Goal: Information Seeking & Learning: Check status

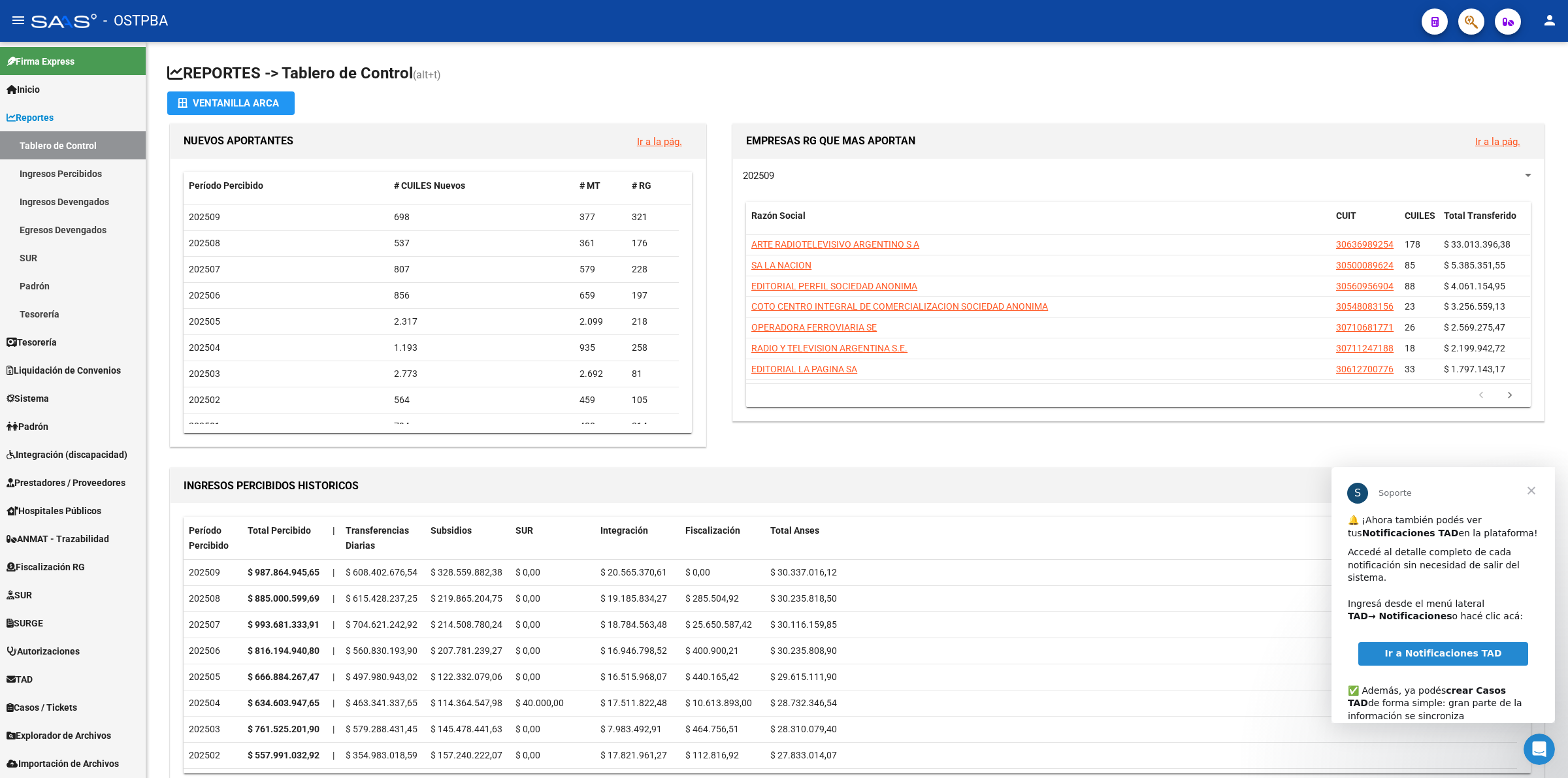
click at [1435, 651] on span "Ir a Notificaciones TAD" at bounding box center [1443, 653] width 117 height 10
click at [926, 478] on h1 "INGRESOS PERCIBIDOS HISTORICOS" at bounding box center [824, 486] width 1281 height 21
click at [86, 481] on span "Prestadores / Proveedores" at bounding box center [65, 482] width 119 height 14
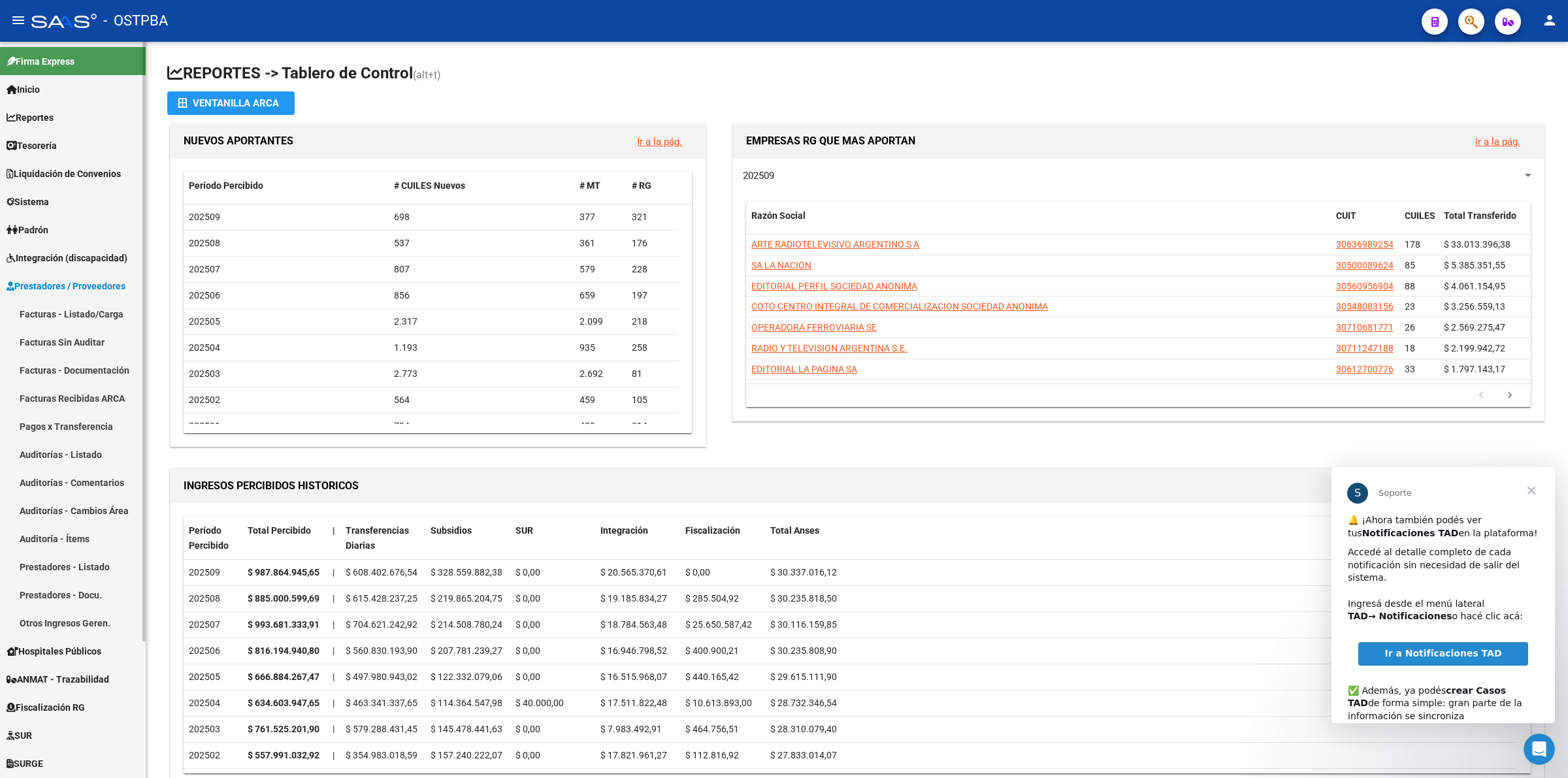
click at [98, 316] on link "Facturas - Listado/Carga" at bounding box center [73, 313] width 145 height 28
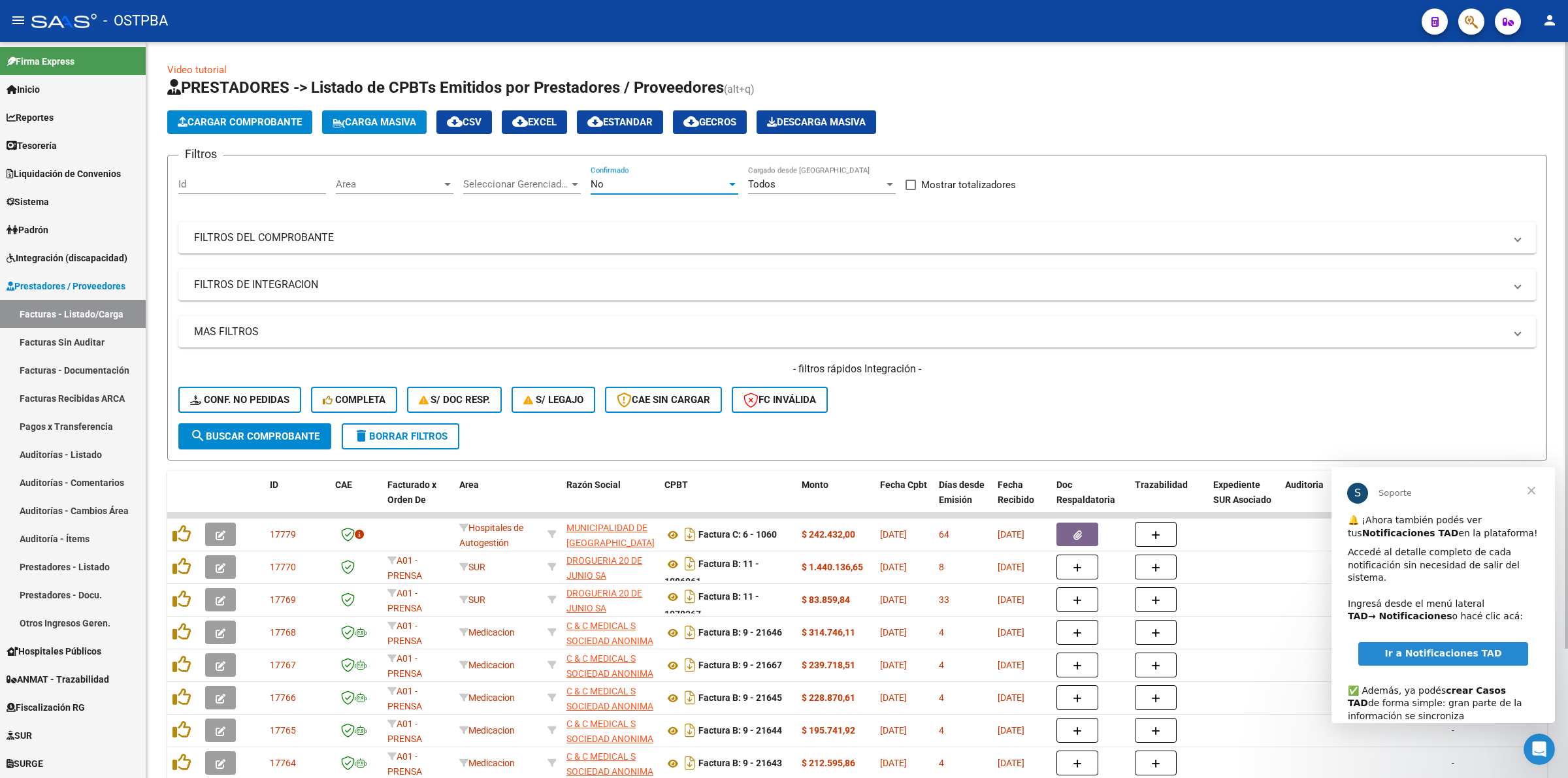
click at [645, 185] on div "No" at bounding box center [658, 184] width 136 height 12
drag, startPoint x: 608, startPoint y: 113, endPoint x: 608, endPoint y: 121, distance: 8.0
click at [609, 113] on span "Todos" at bounding box center [664, 124] width 148 height 30
click at [405, 188] on span "Area" at bounding box center [388, 184] width 105 height 12
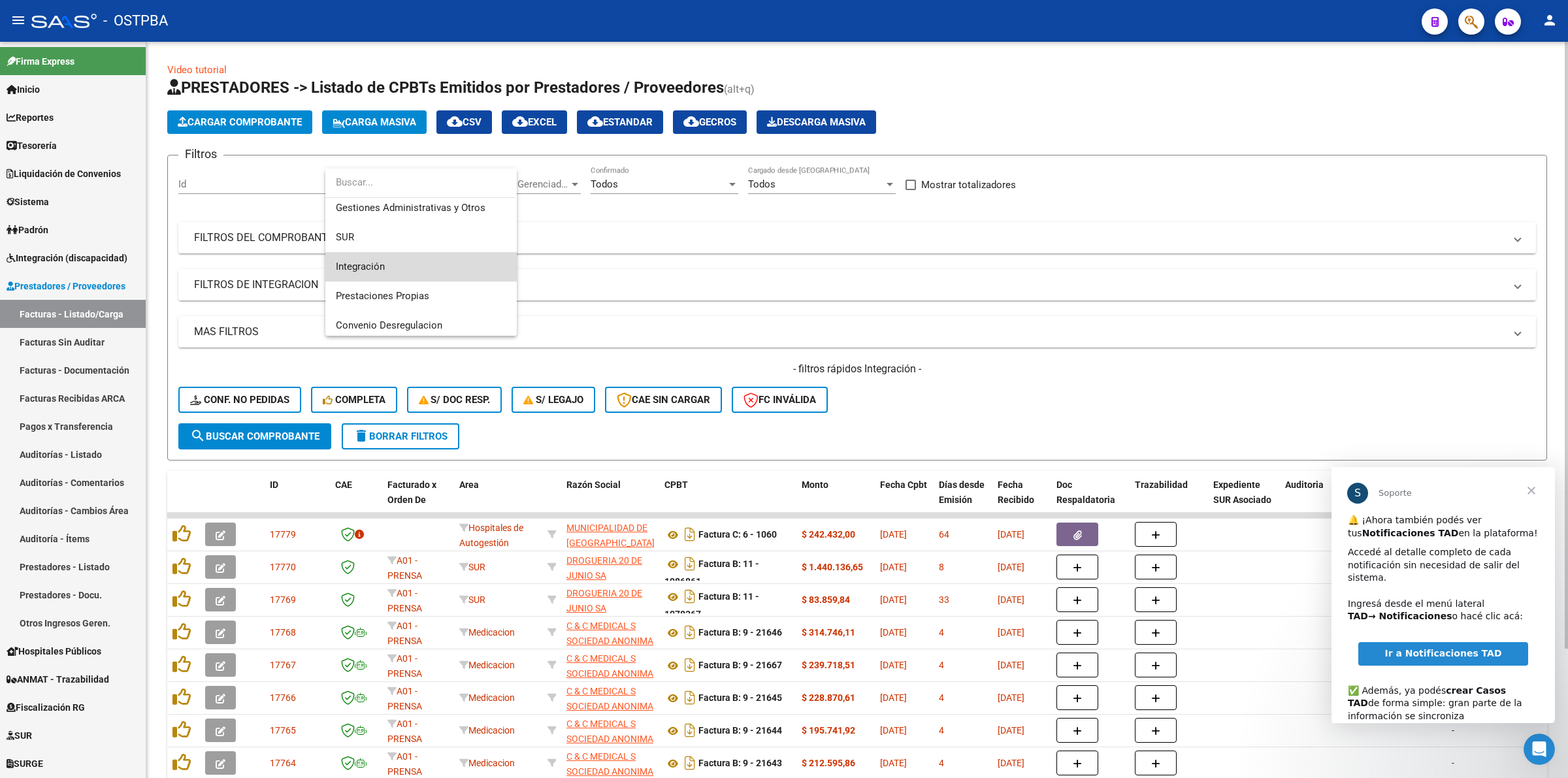
drag, startPoint x: 427, startPoint y: 262, endPoint x: 411, endPoint y: 280, distance: 24.1
click at [428, 262] on span "Integración" at bounding box center [420, 267] width 170 height 30
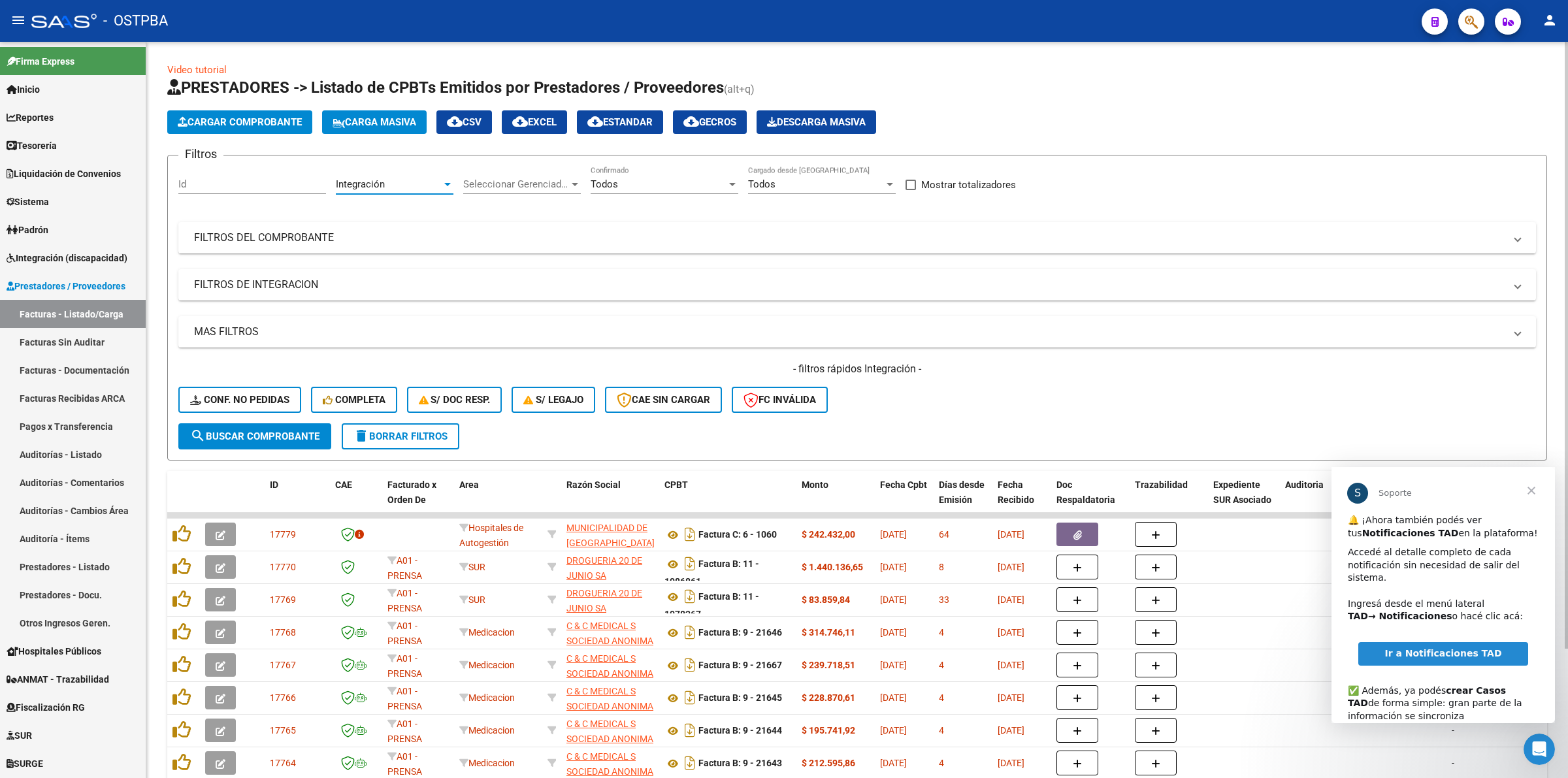
click at [250, 451] on form "Filtros Id Integración Area Seleccionar Gerenciador Seleccionar Gerenciador Tod…" at bounding box center [856, 308] width 1379 height 306
click at [263, 432] on span "search Buscar Comprobante" at bounding box center [255, 436] width 129 height 12
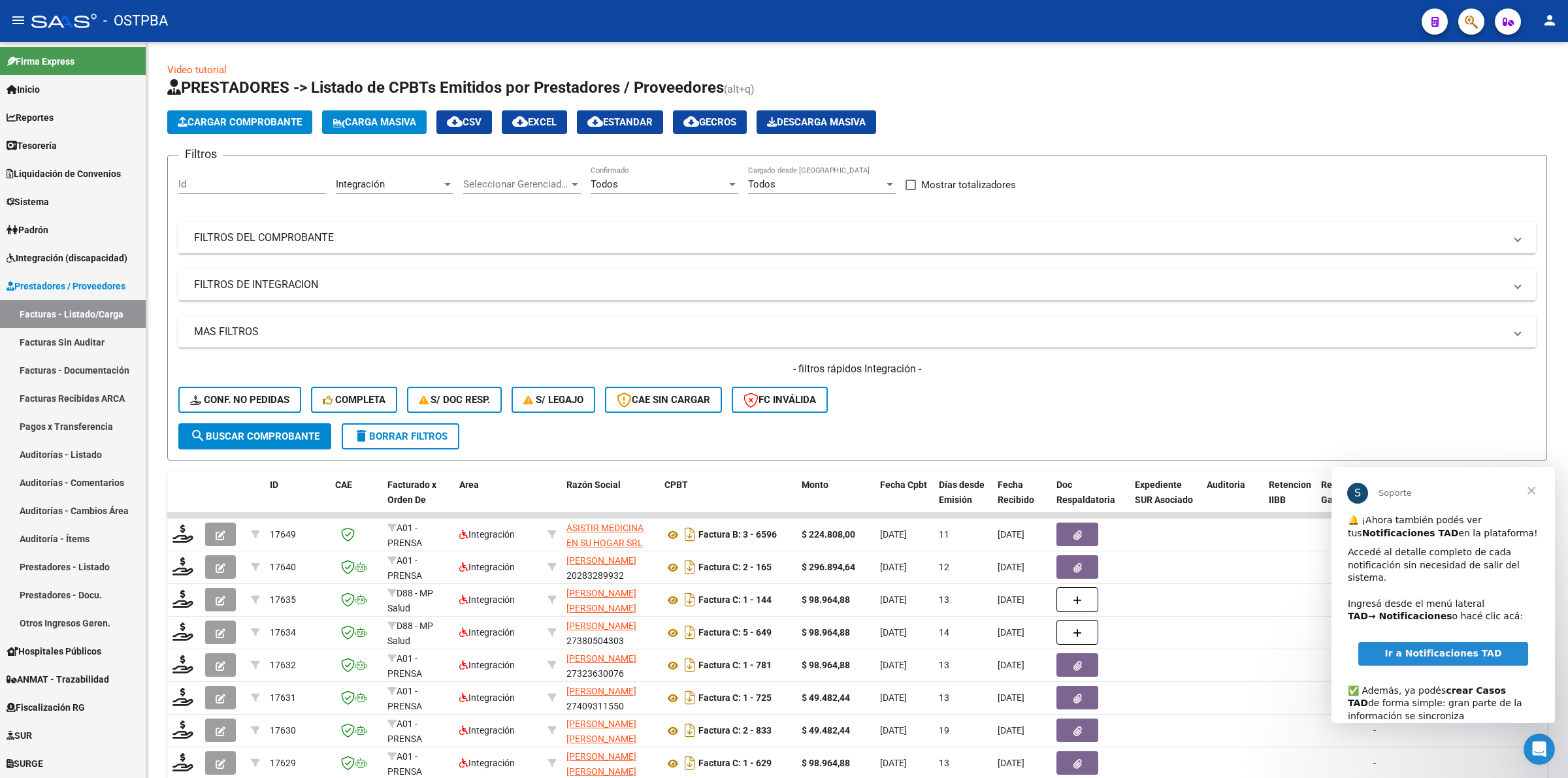
click at [1537, 490] on span "Cerrar" at bounding box center [1531, 490] width 47 height 47
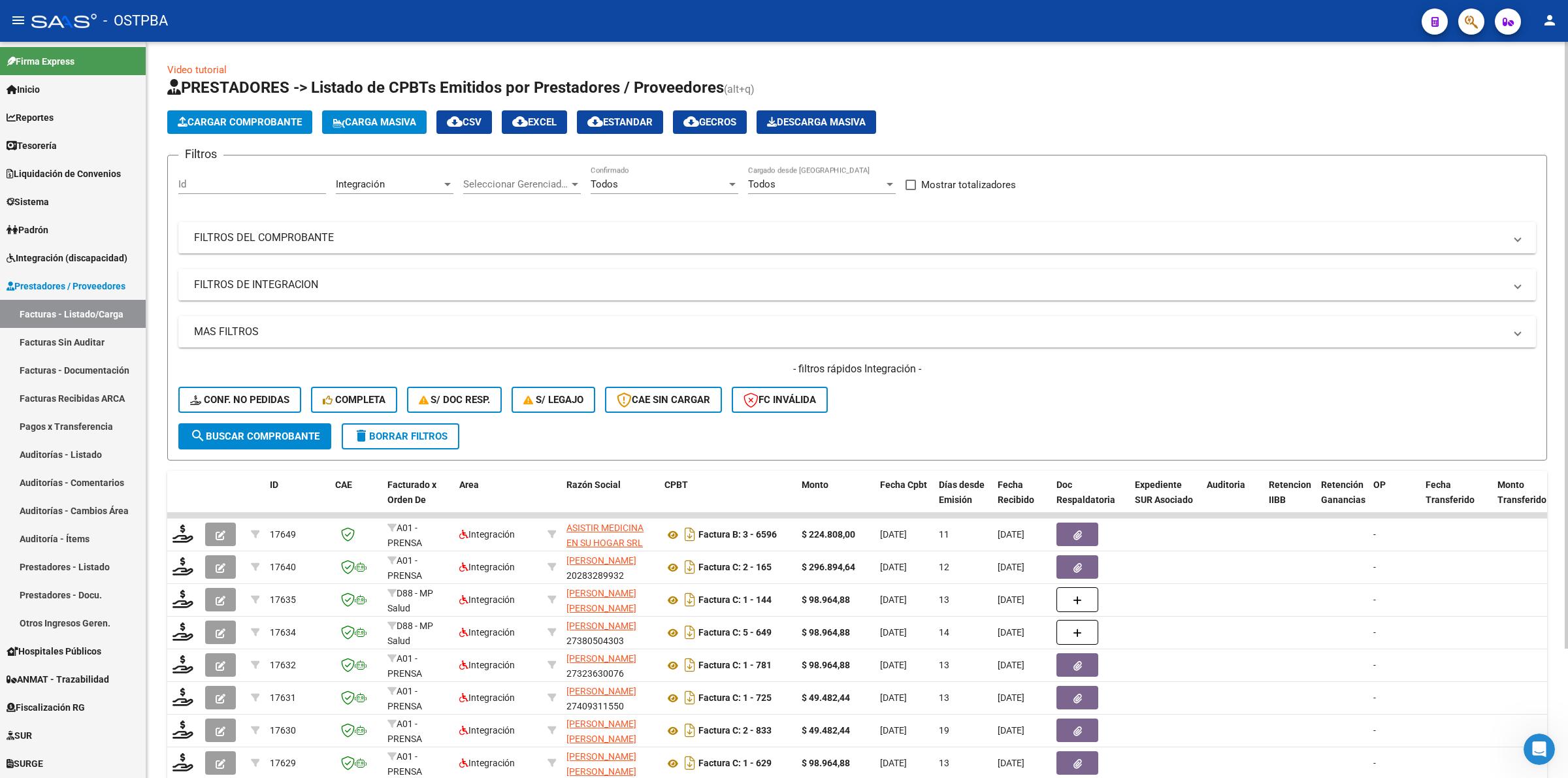
click at [286, 285] on mat-panel-title "FILTROS DE INTEGRACION" at bounding box center [849, 285] width 1311 height 14
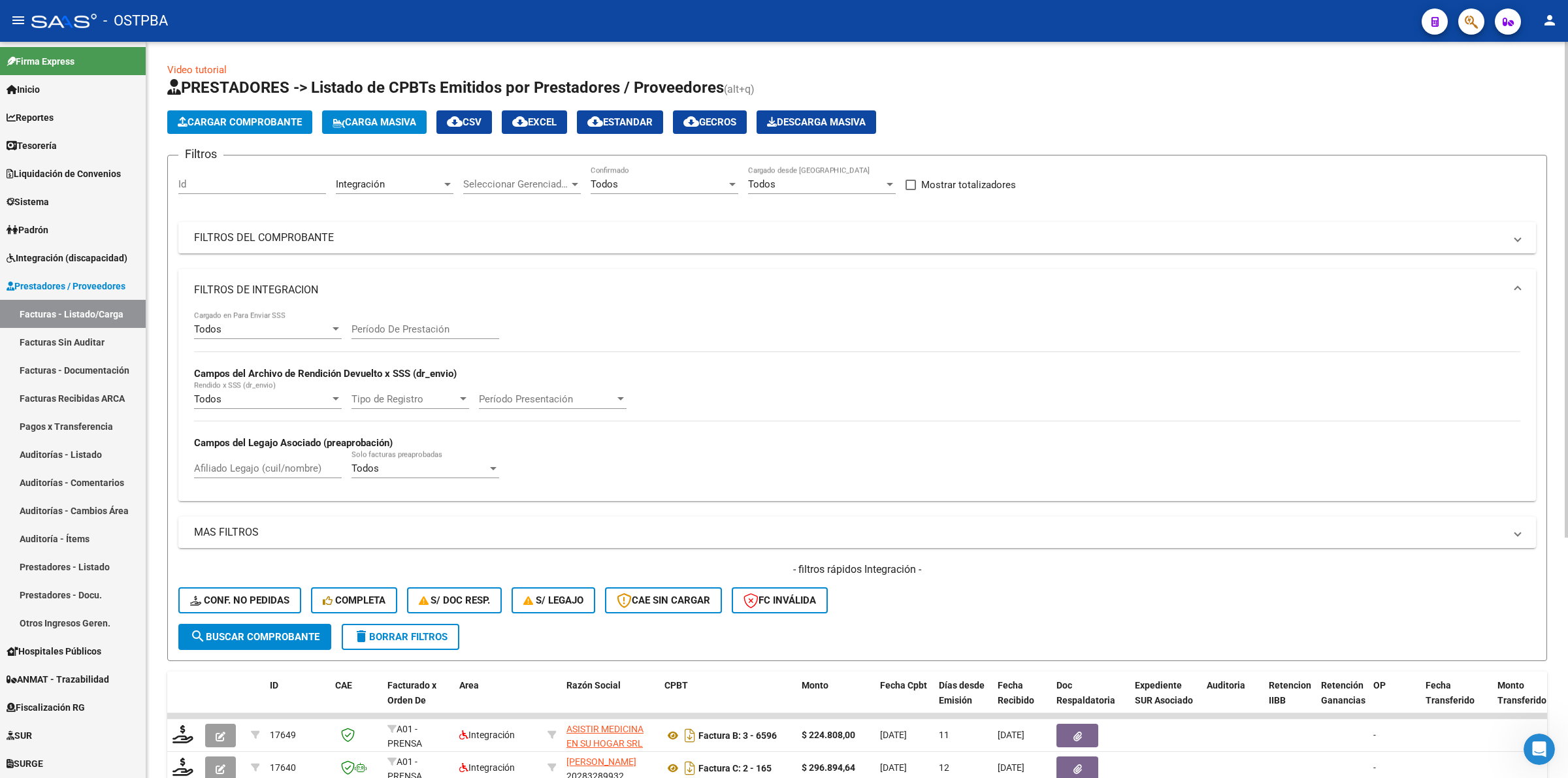
click at [294, 335] on div "Todos Cargado en Para Enviar SSS" at bounding box center [268, 324] width 148 height 28
click at [269, 379] on span "No" at bounding box center [268, 386] width 148 height 30
click at [269, 536] on mat-panel-title "MAS FILTROS" at bounding box center [849, 533] width 1311 height 14
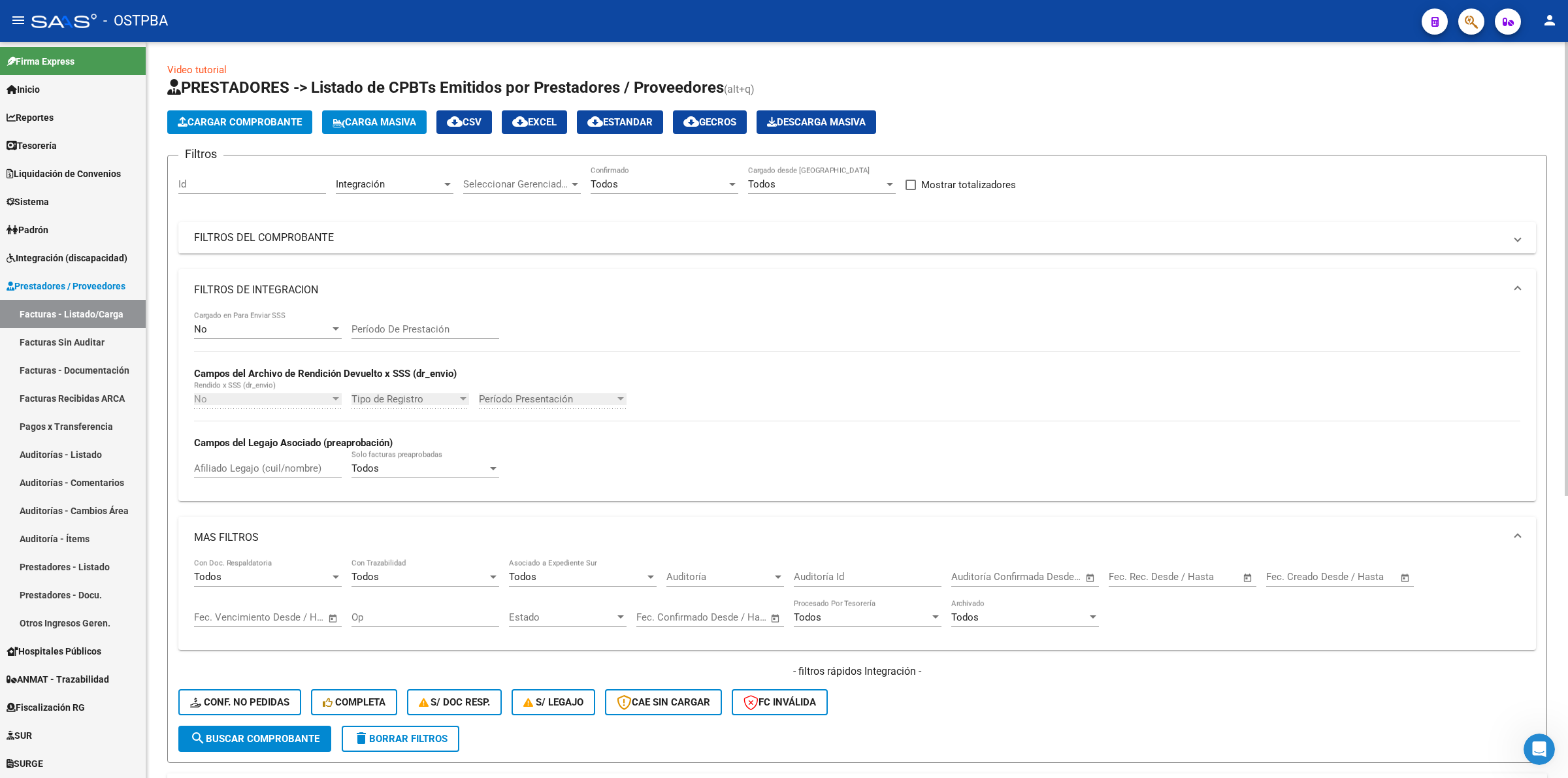
click at [1248, 579] on span "Open calendar" at bounding box center [1247, 577] width 31 height 31
click at [1152, 428] on span "1" at bounding box center [1153, 436] width 23 height 23
type input "[DATE]"
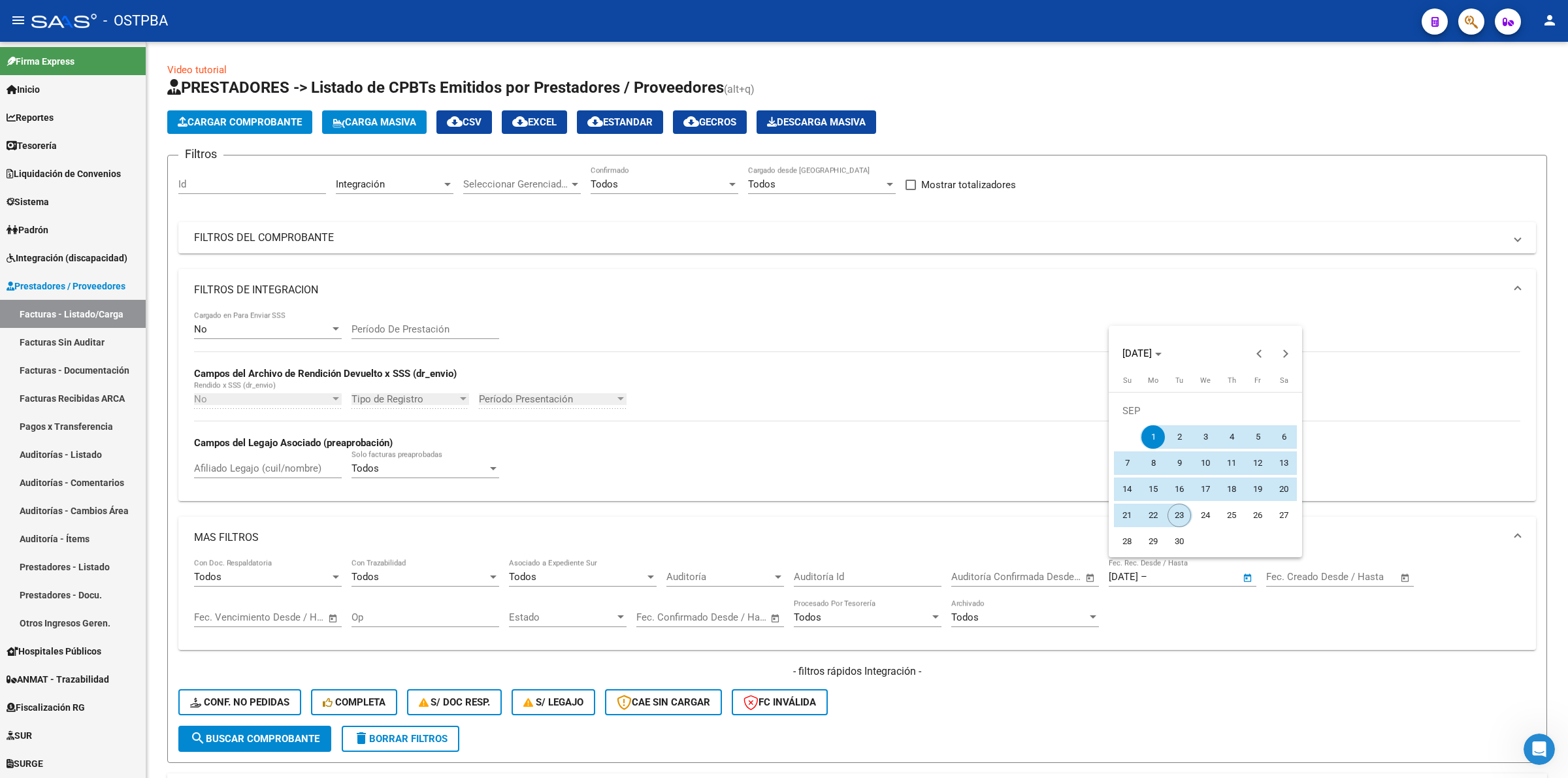
click at [1185, 517] on span "23" at bounding box center [1178, 515] width 23 height 23
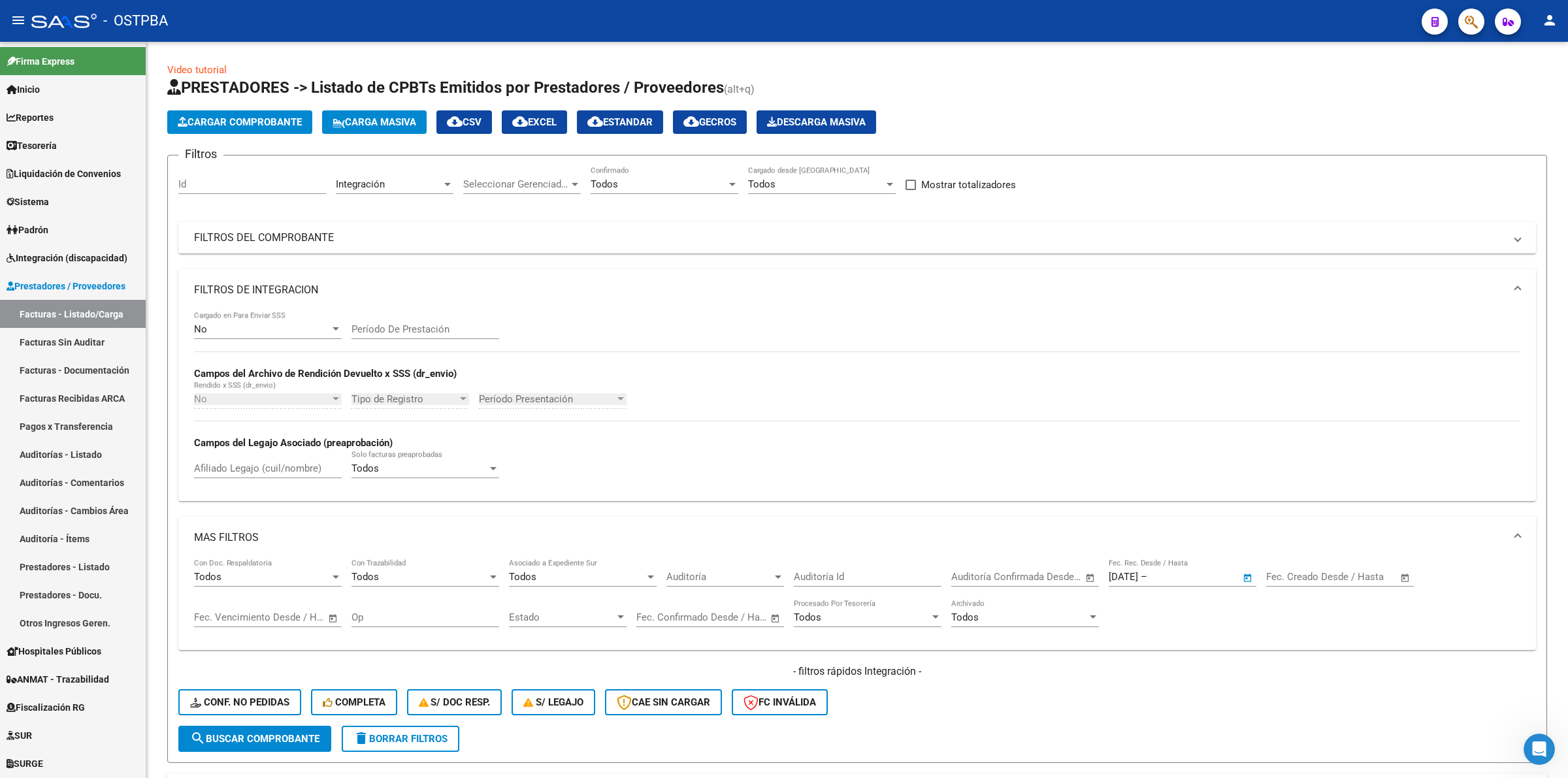
type input "[DATE]"
click at [285, 733] on span "search Buscar Comprobante" at bounding box center [255, 739] width 129 height 12
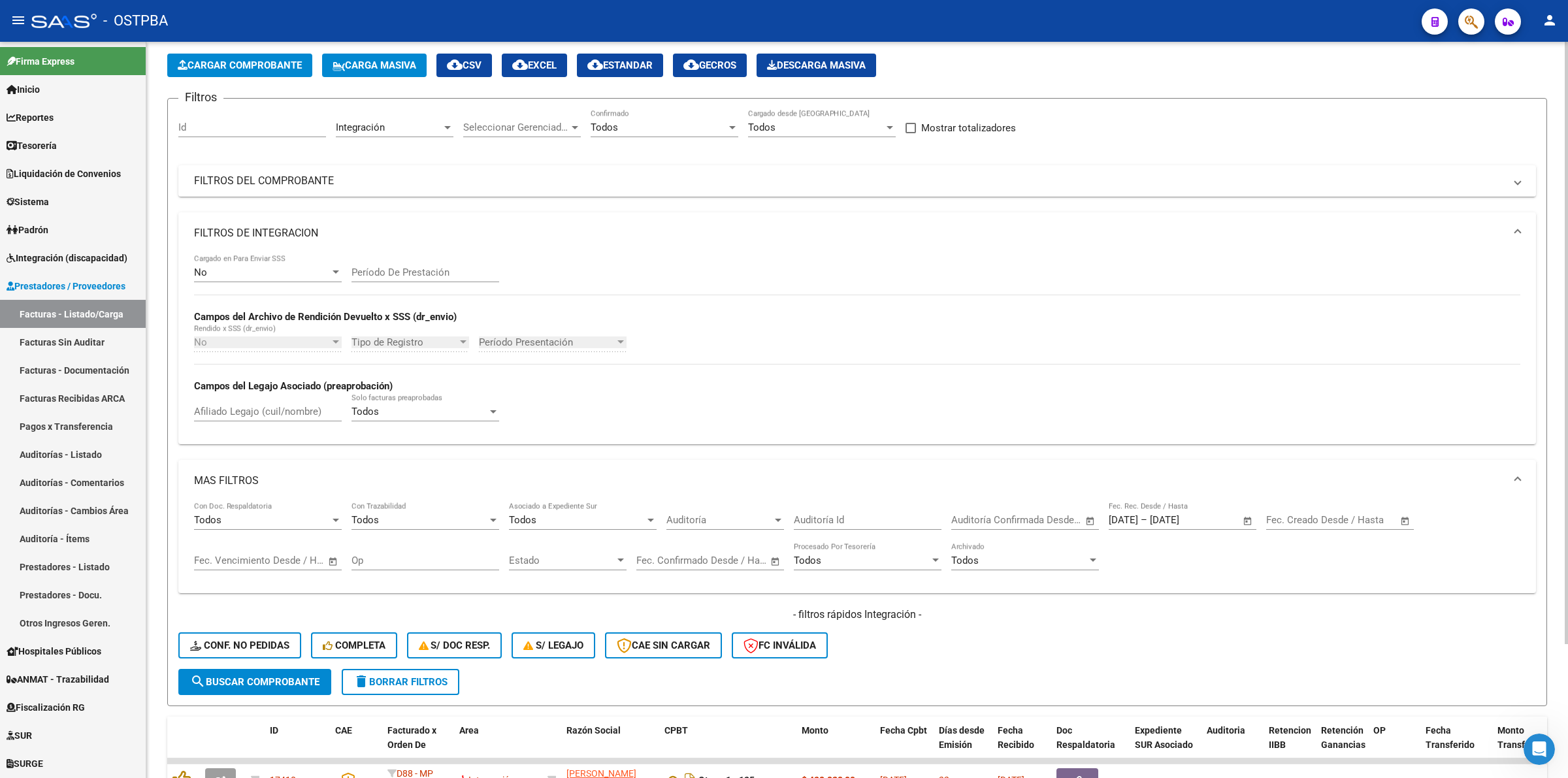
scroll to position [0, 0]
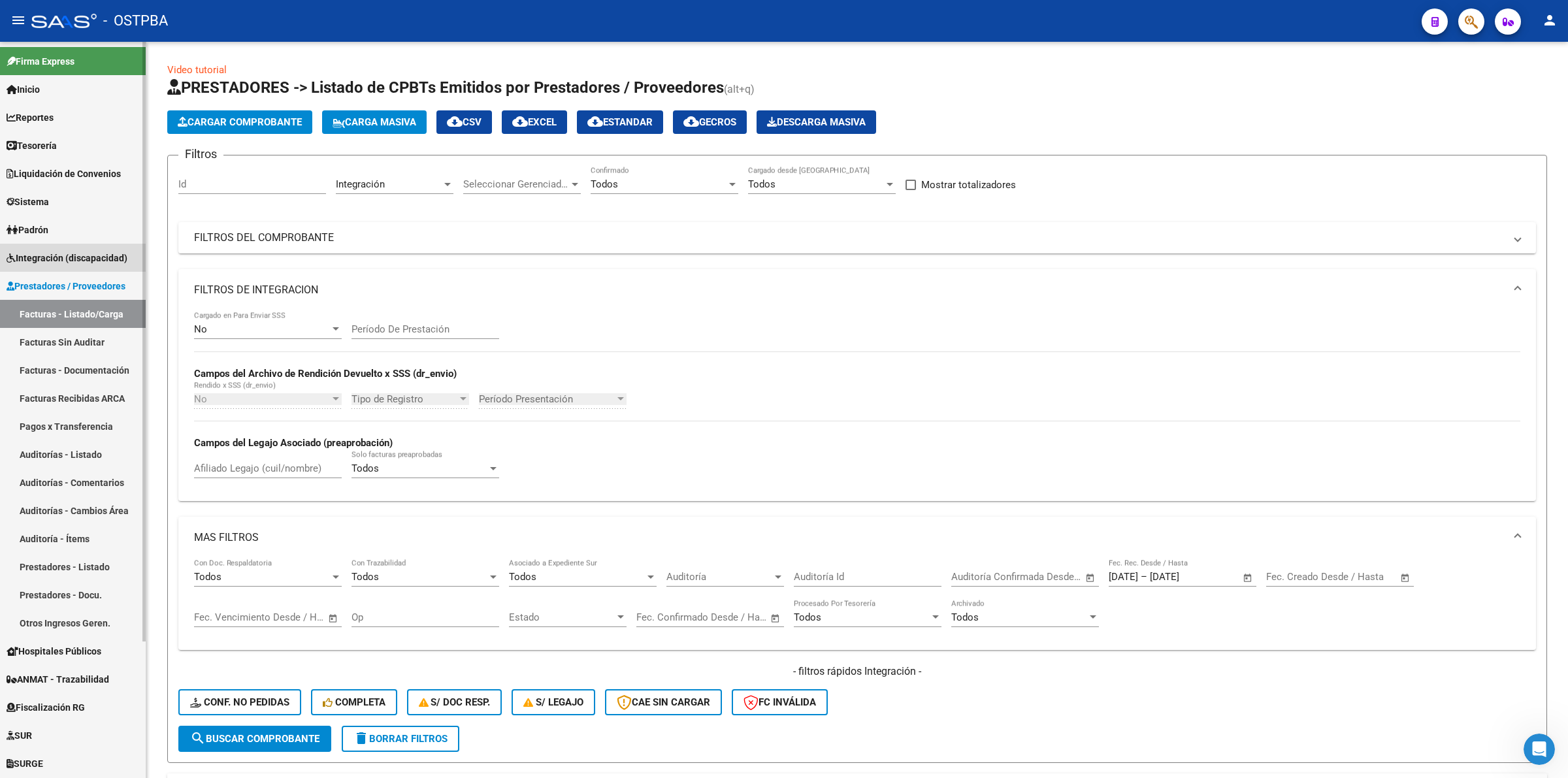
click at [79, 258] on span "Integración (discapacidad)" at bounding box center [66, 258] width 121 height 14
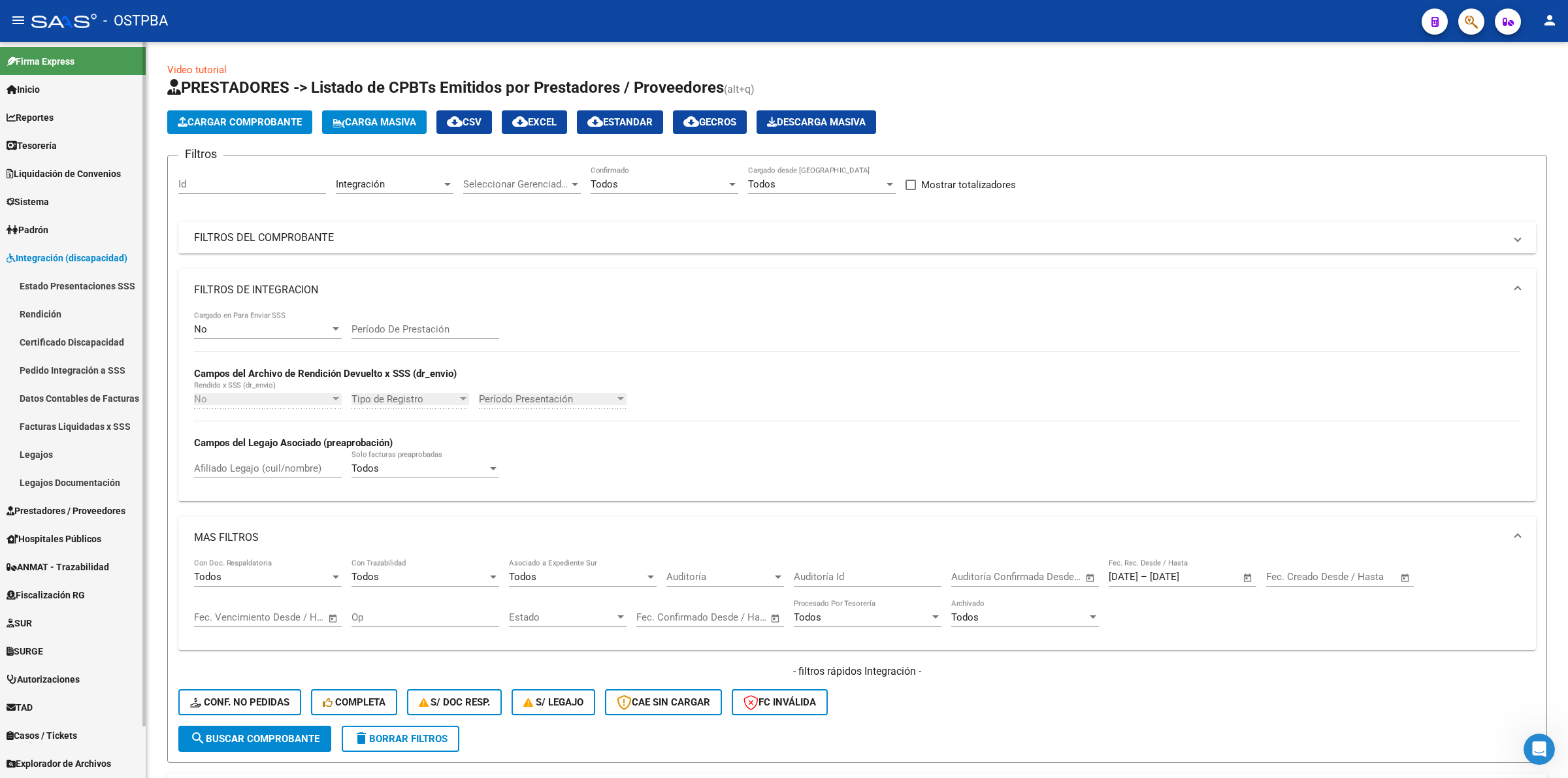
click at [81, 366] on link "Pedido Integración a SSS" at bounding box center [73, 370] width 145 height 28
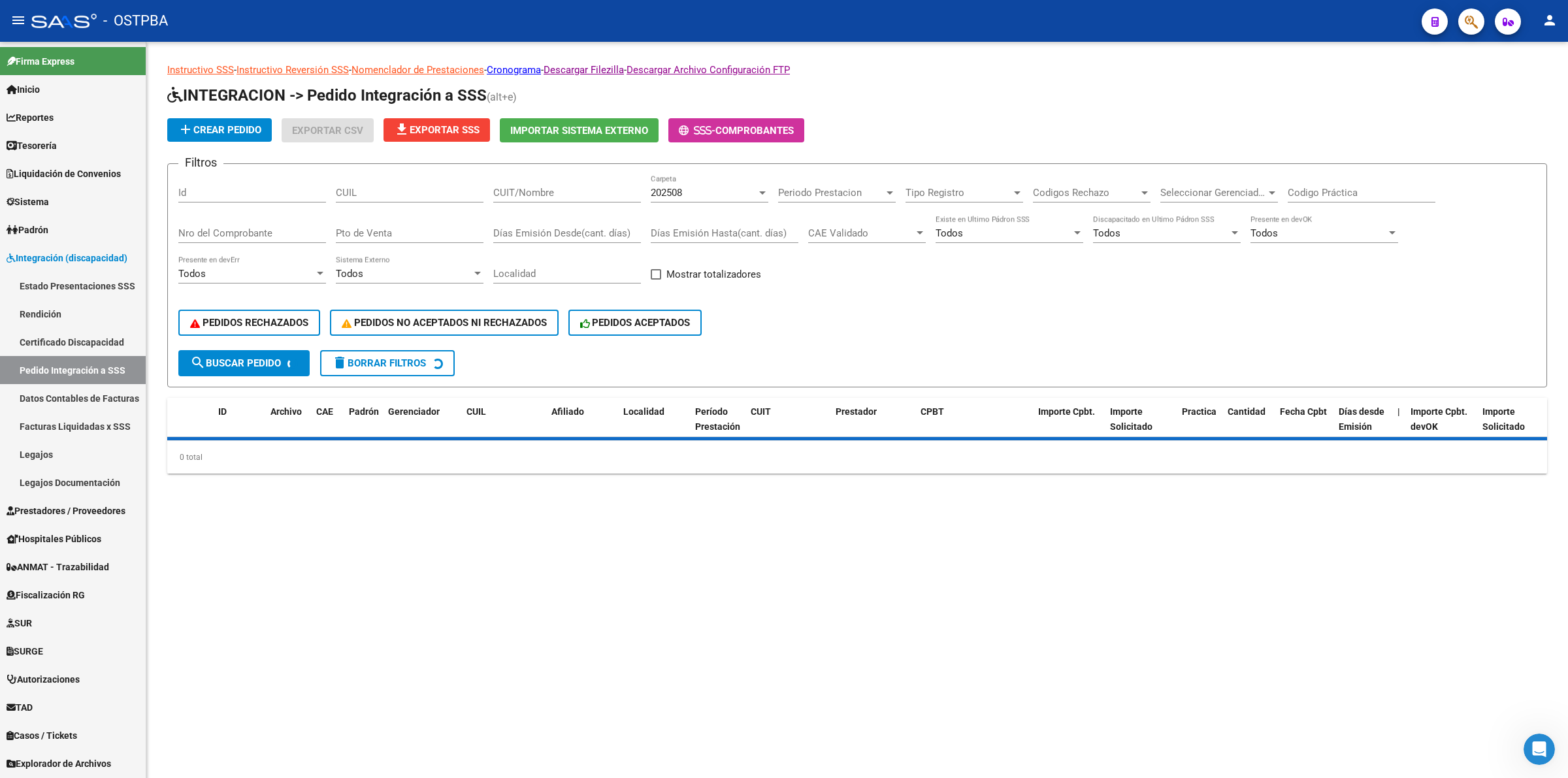
click at [447, 131] on span "file_download Exportar SSS" at bounding box center [436, 129] width 85 height 12
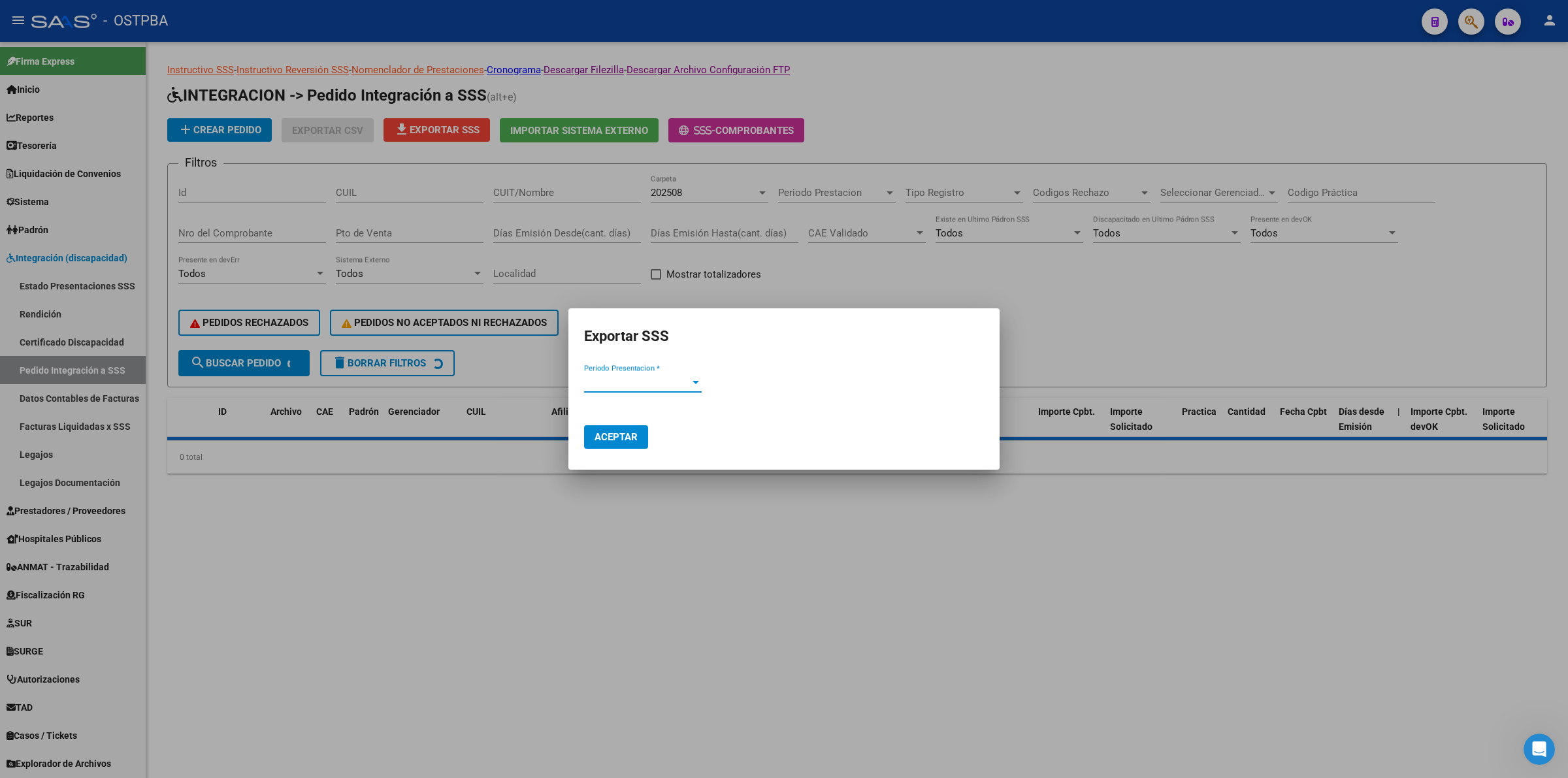
click at [655, 382] on span "Periodo Presentacion *" at bounding box center [637, 382] width 105 height 12
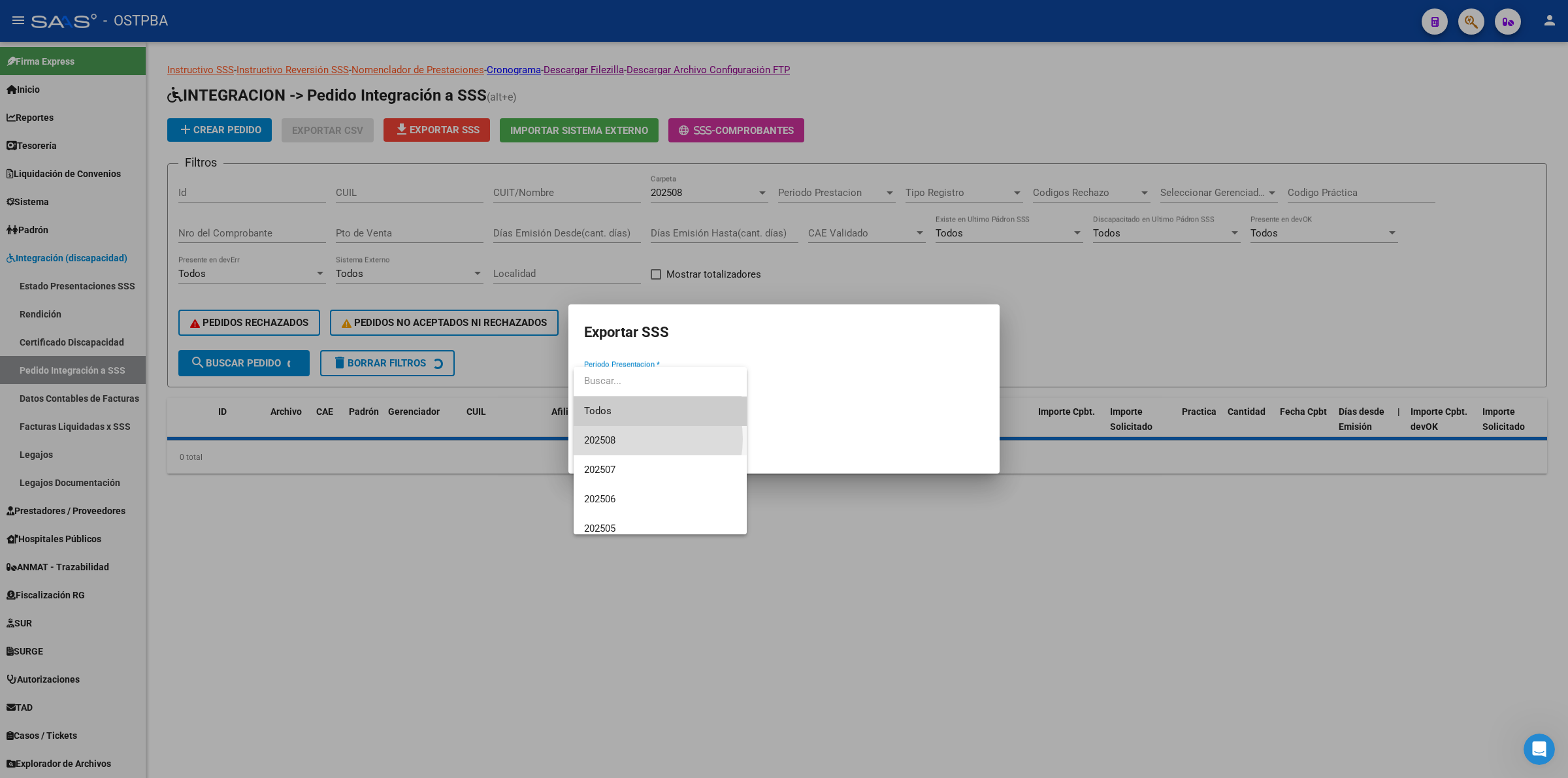
click at [635, 439] on span "202508" at bounding box center [660, 440] width 153 height 30
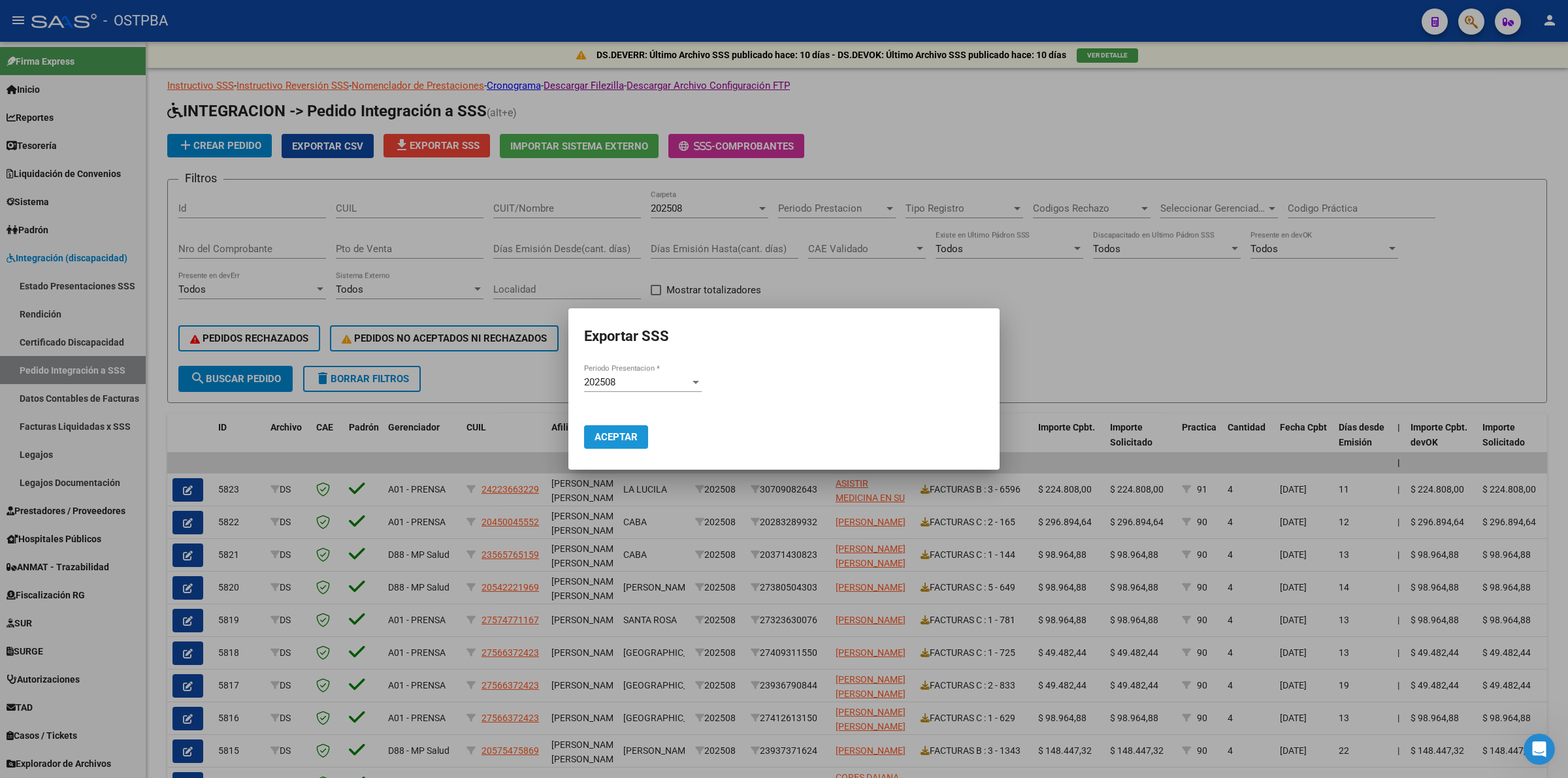
click at [625, 438] on span "Aceptar" at bounding box center [616, 437] width 43 height 12
drag, startPoint x: 1095, startPoint y: 331, endPoint x: 1042, endPoint y: 331, distance: 53.0
click at [1095, 331] on div at bounding box center [784, 389] width 1568 height 778
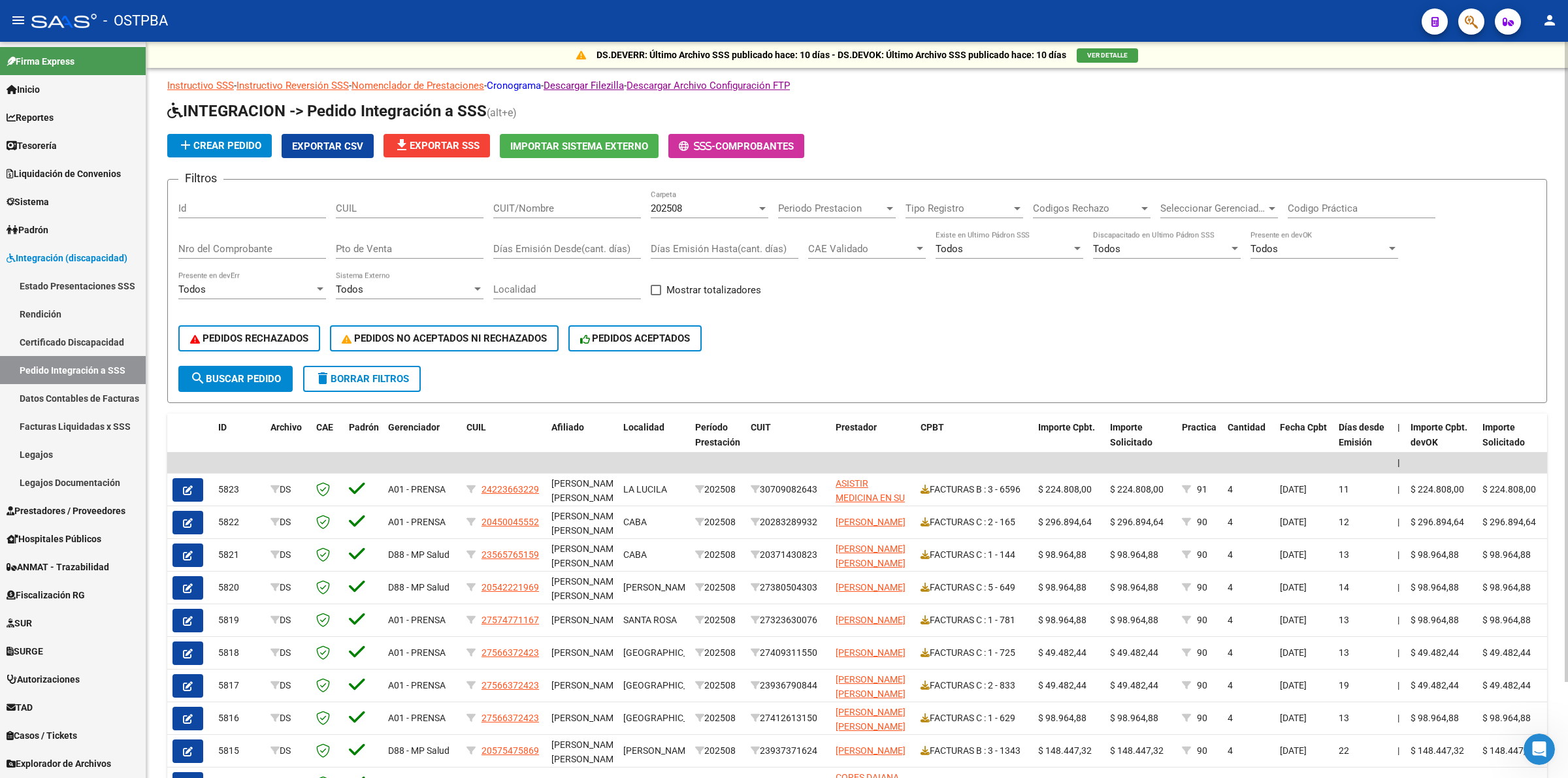
click at [541, 81] on link "Cronograma" at bounding box center [514, 85] width 54 height 12
click at [971, 285] on div "Filtros Id CUIL CUIT/Nombre 202508 Carpeta Periodo Prestacion Periodo Prestacio…" at bounding box center [856, 278] width 1357 height 176
drag, startPoint x: 77, startPoint y: 339, endPoint x: 61, endPoint y: 340, distance: 16.0
click at [76, 339] on link "Certificado Discapacidad" at bounding box center [73, 342] width 145 height 28
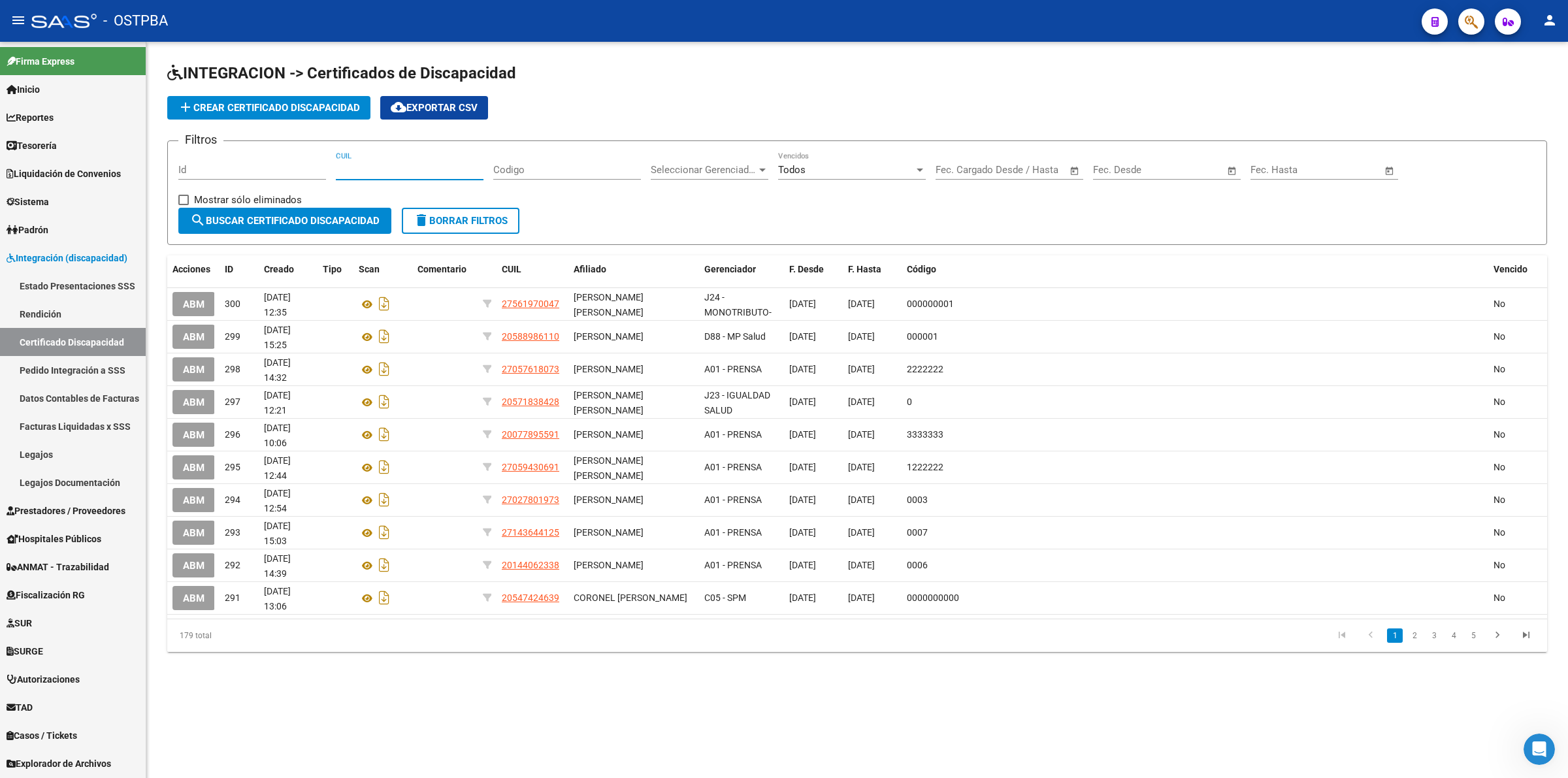
click at [375, 169] on input "CUIL" at bounding box center [409, 169] width 148 height 12
paste input "20-46556178-6"
type input "20-46556178-6"
click at [315, 220] on span "search Buscar Certificado Discapacidad" at bounding box center [284, 220] width 189 height 12
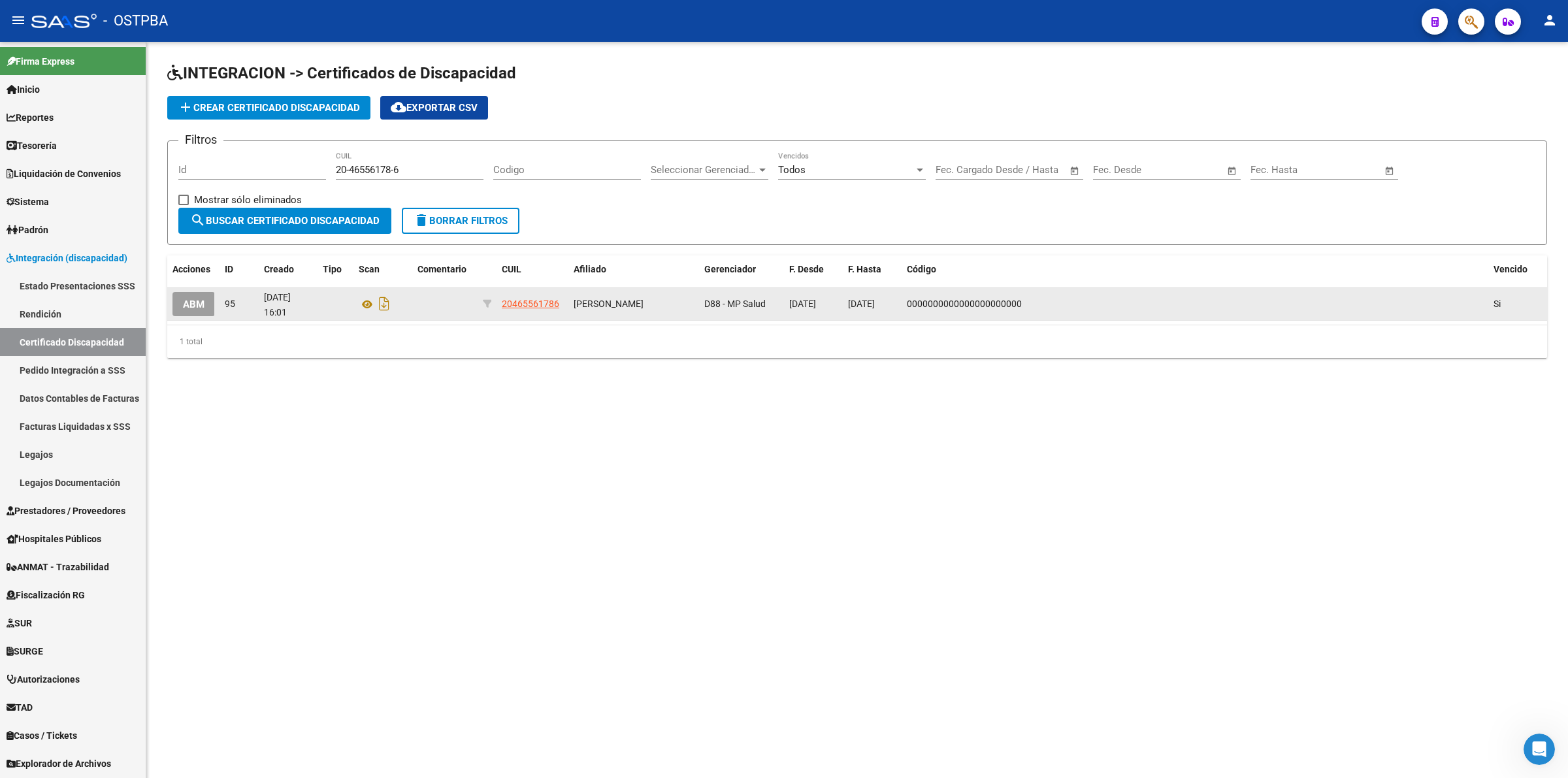
click at [206, 302] on button "ABM" at bounding box center [193, 304] width 42 height 24
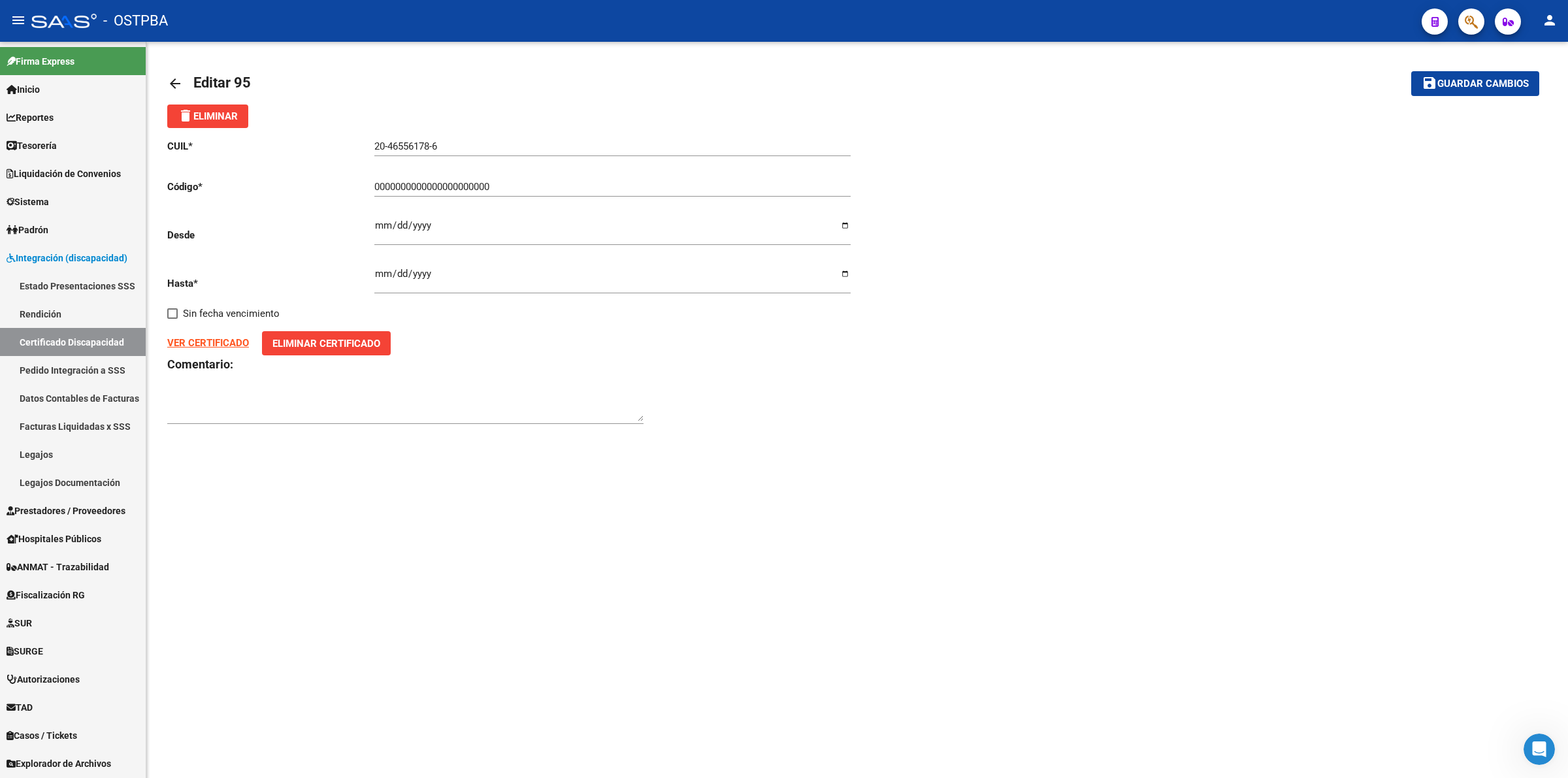
click at [471, 268] on input "[DATE]" at bounding box center [613, 279] width 476 height 21
drag, startPoint x: 462, startPoint y: 225, endPoint x: 278, endPoint y: 206, distance: 185.0
click at [278, 206] on div "CUIL * 20-46556178-6 Ingresar el CUIL Código * 0000000000000000000000 Ingresar …" at bounding box center [512, 282] width 690 height 308
type input "[DATE]"
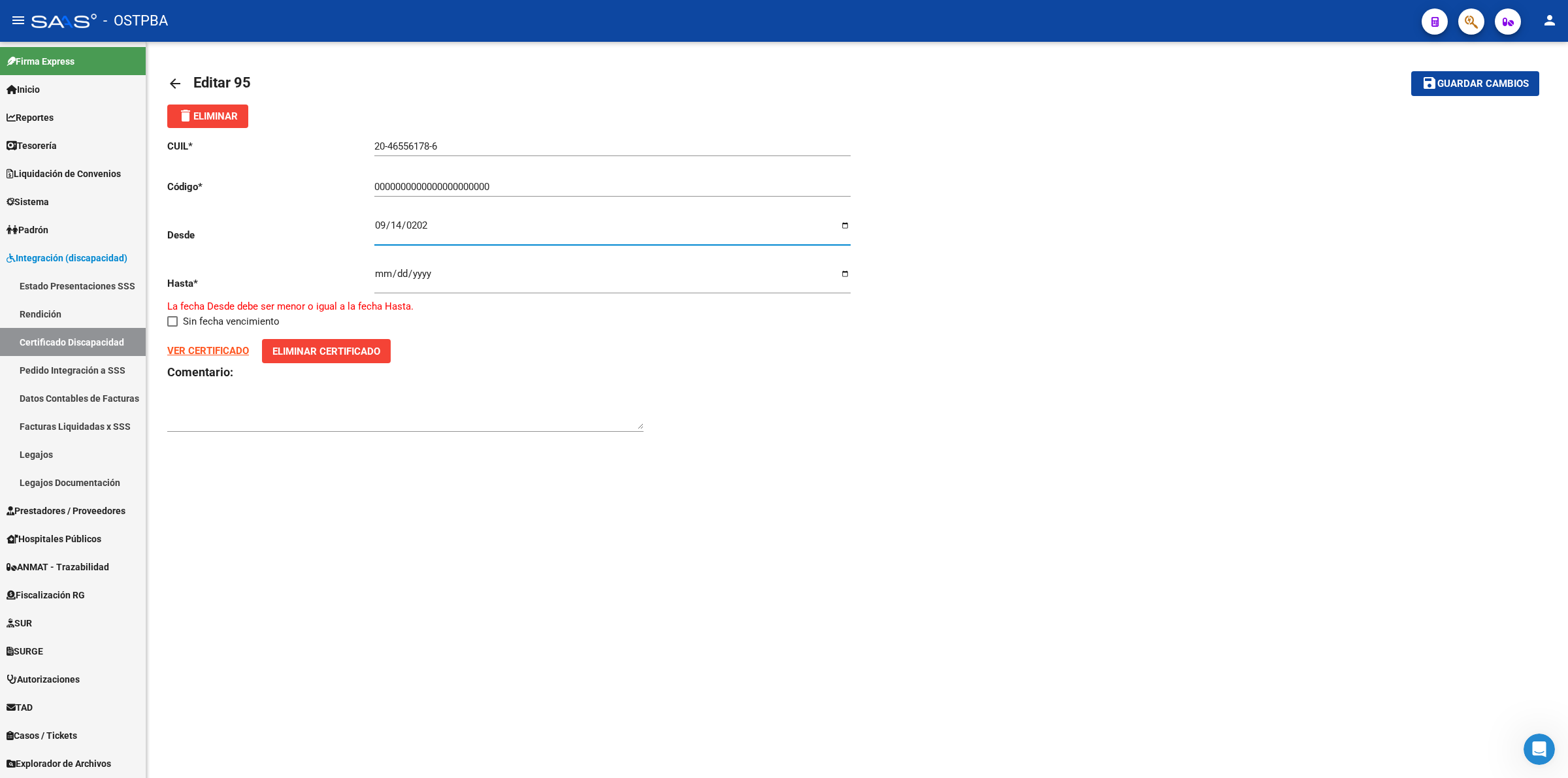
click at [375, 278] on input "[DATE]" at bounding box center [613, 279] width 476 height 21
type input "[DATE]"
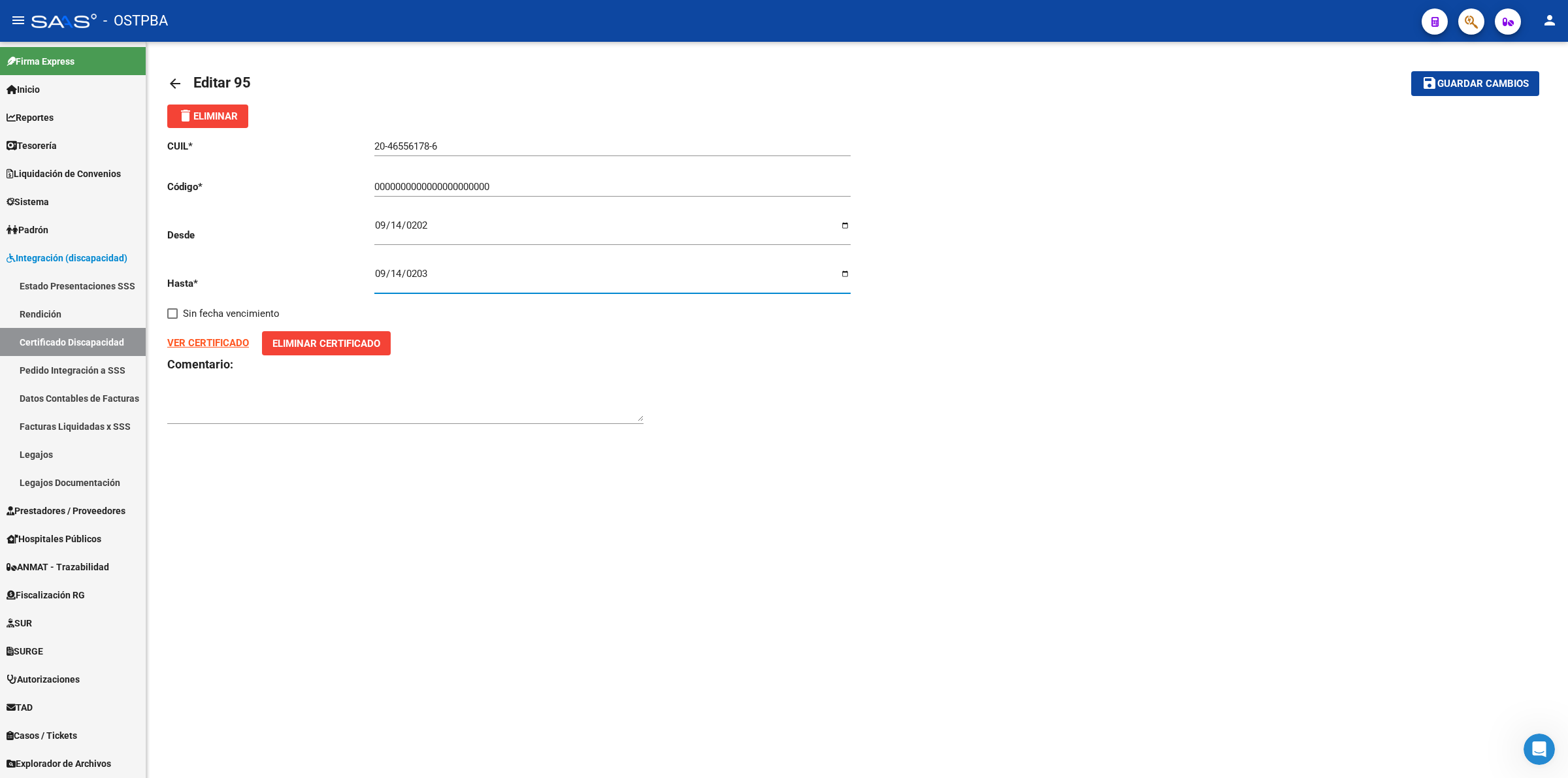
click at [310, 338] on span "Eliminar Certificado" at bounding box center [326, 343] width 108 height 12
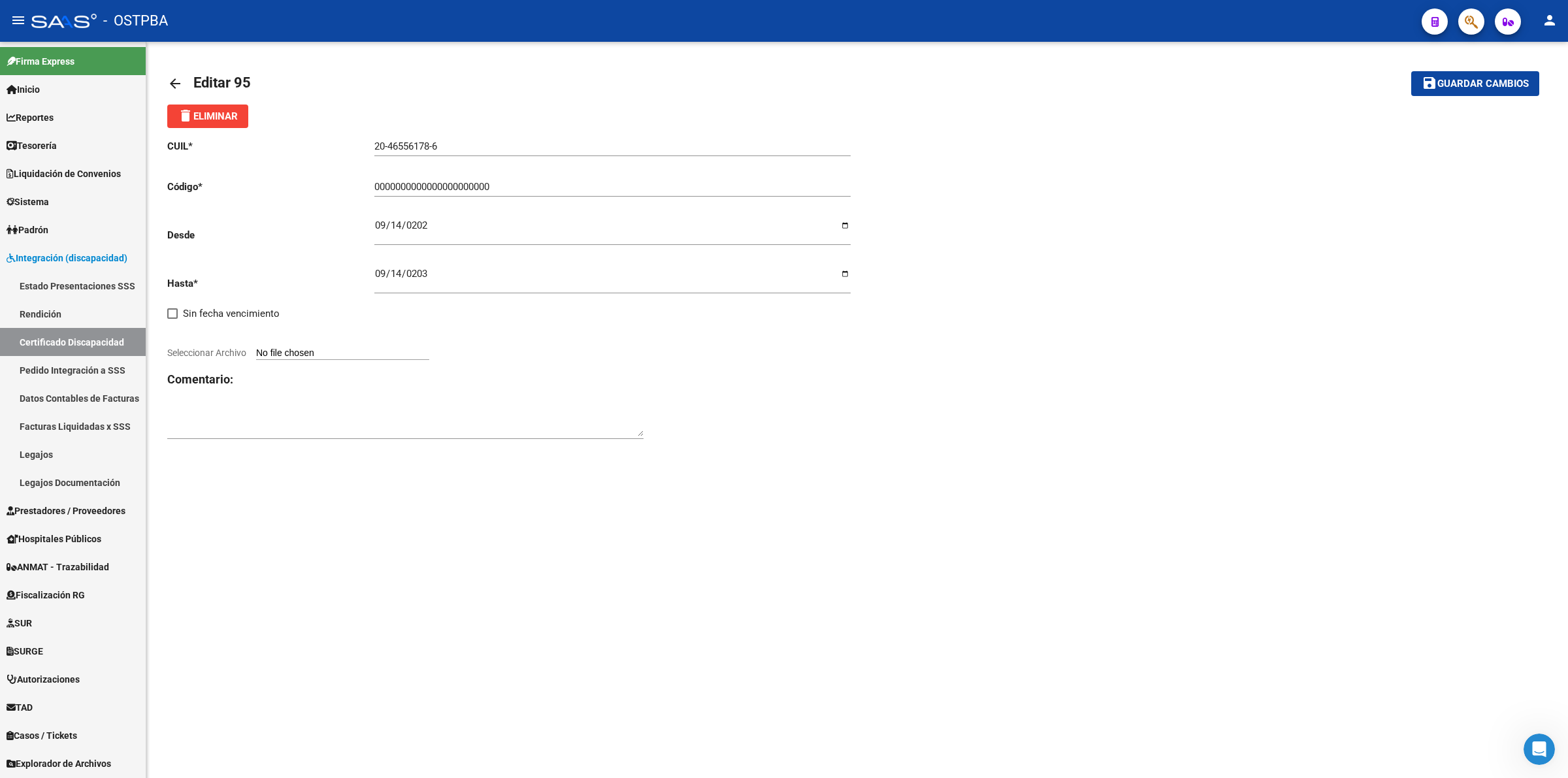
click at [336, 353] on input "Seleccionar Archivo" at bounding box center [343, 354] width 173 height 13
type input "C:\fakepath\cud - pdf.pdf"
click at [1475, 76] on button "save Guardar cambios" at bounding box center [1475, 83] width 128 height 24
click at [599, 177] on div "0000000000000000000000 Ingresar el Codigo" at bounding box center [613, 182] width 476 height 28
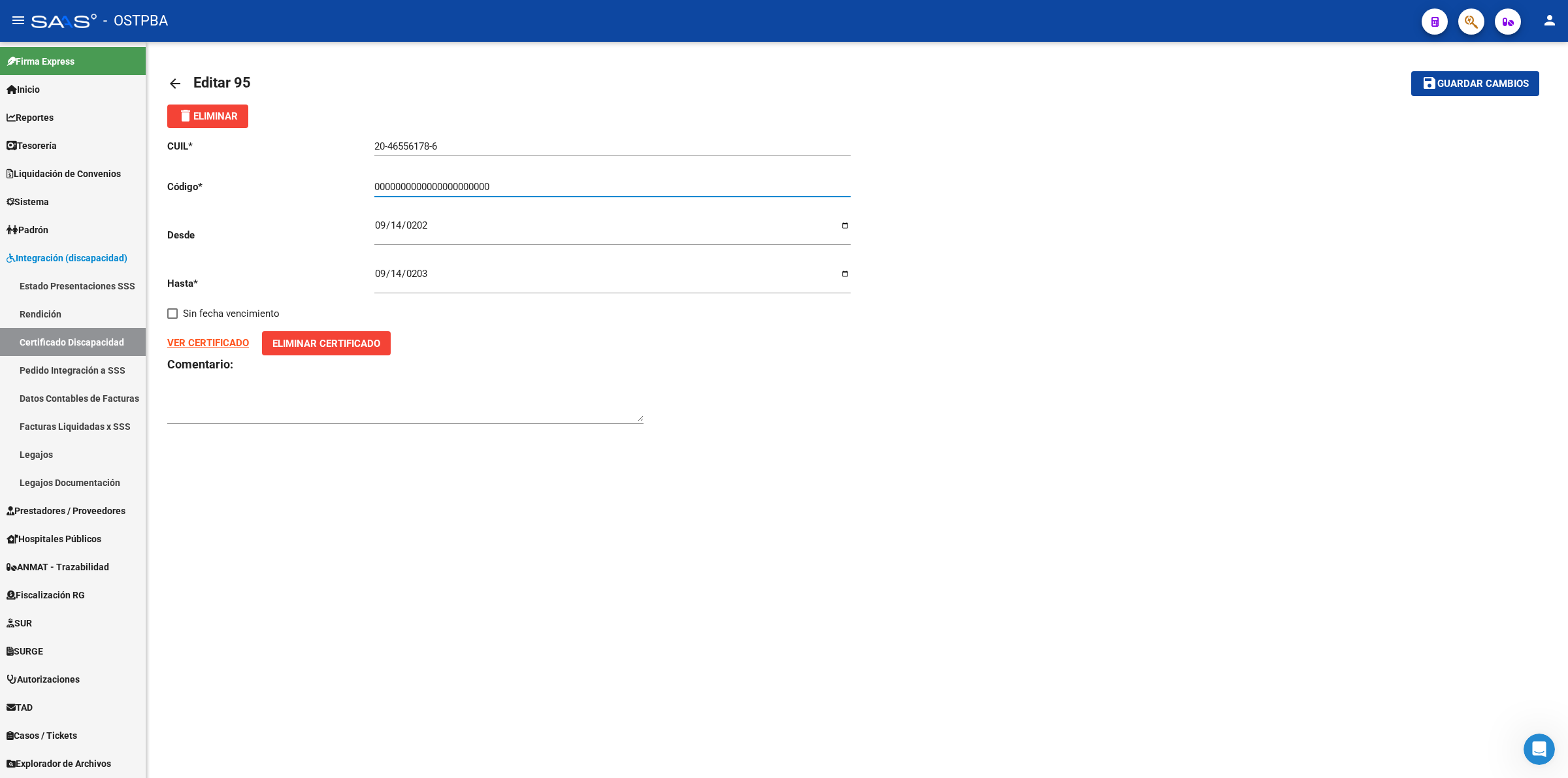
click at [1474, 80] on span "Guardar cambios" at bounding box center [1483, 84] width 91 height 12
click at [505, 187] on input "0000000000000000000000" at bounding box center [613, 187] width 476 height 12
type input "0000000000000000000001"
drag, startPoint x: 1495, startPoint y: 93, endPoint x: 1483, endPoint y: 93, distance: 12.0
click at [1494, 93] on button "save Guardar cambios" at bounding box center [1475, 83] width 128 height 24
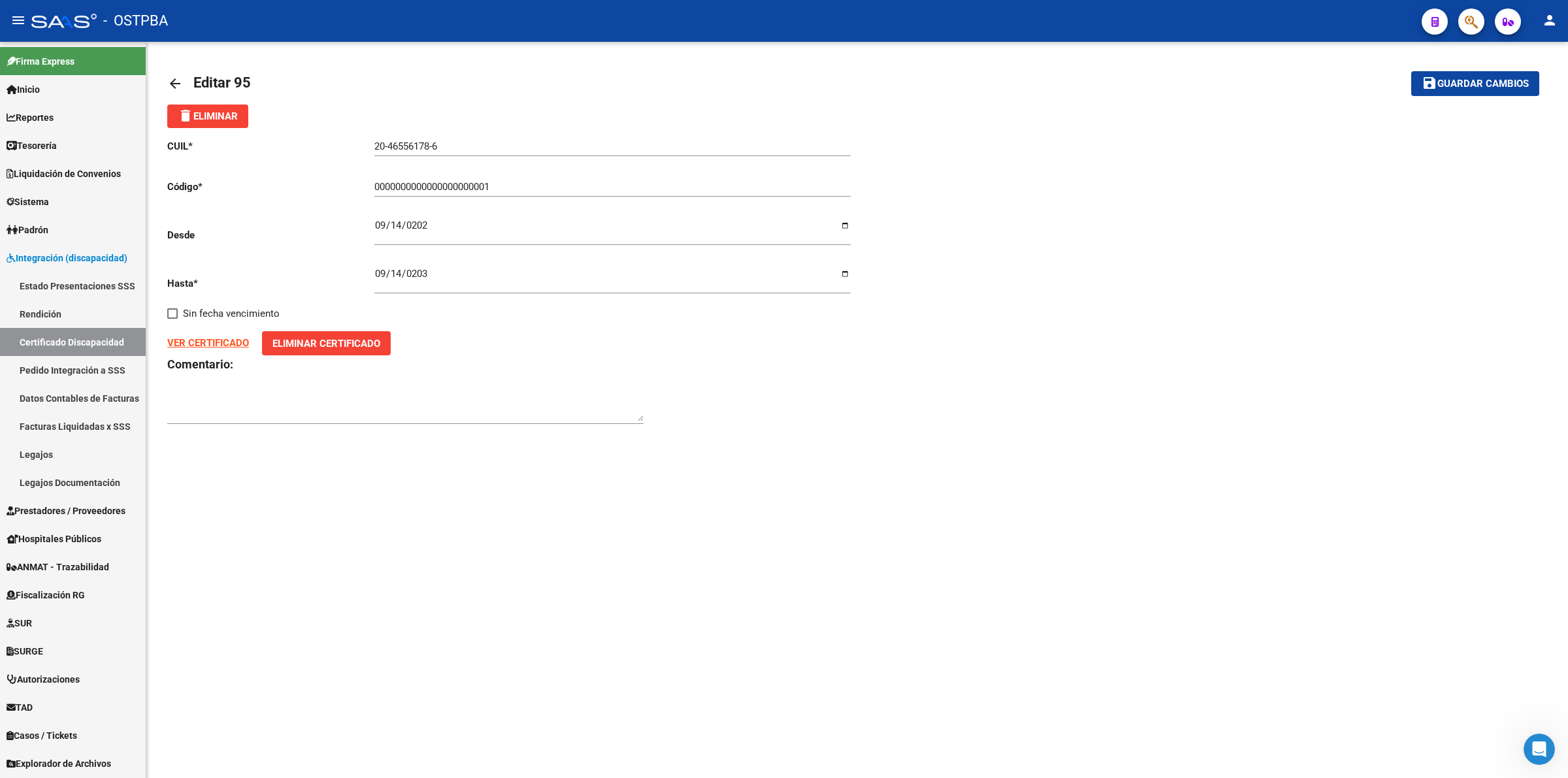
click at [317, 341] on span "Eliminar Certificado" at bounding box center [326, 343] width 108 height 12
click at [351, 355] on input "Seleccionar Archivo" at bounding box center [343, 354] width 173 height 13
type input "C:\fakepath\cud - pdf.pdf"
click at [1512, 83] on span "Guardar cambios" at bounding box center [1483, 84] width 91 height 12
click at [1115, 276] on div "CUIL * 20-46556178-6 Ingresar el CUIL Código * 0000000000000000000001 Ingresar …" at bounding box center [856, 282] width 1379 height 308
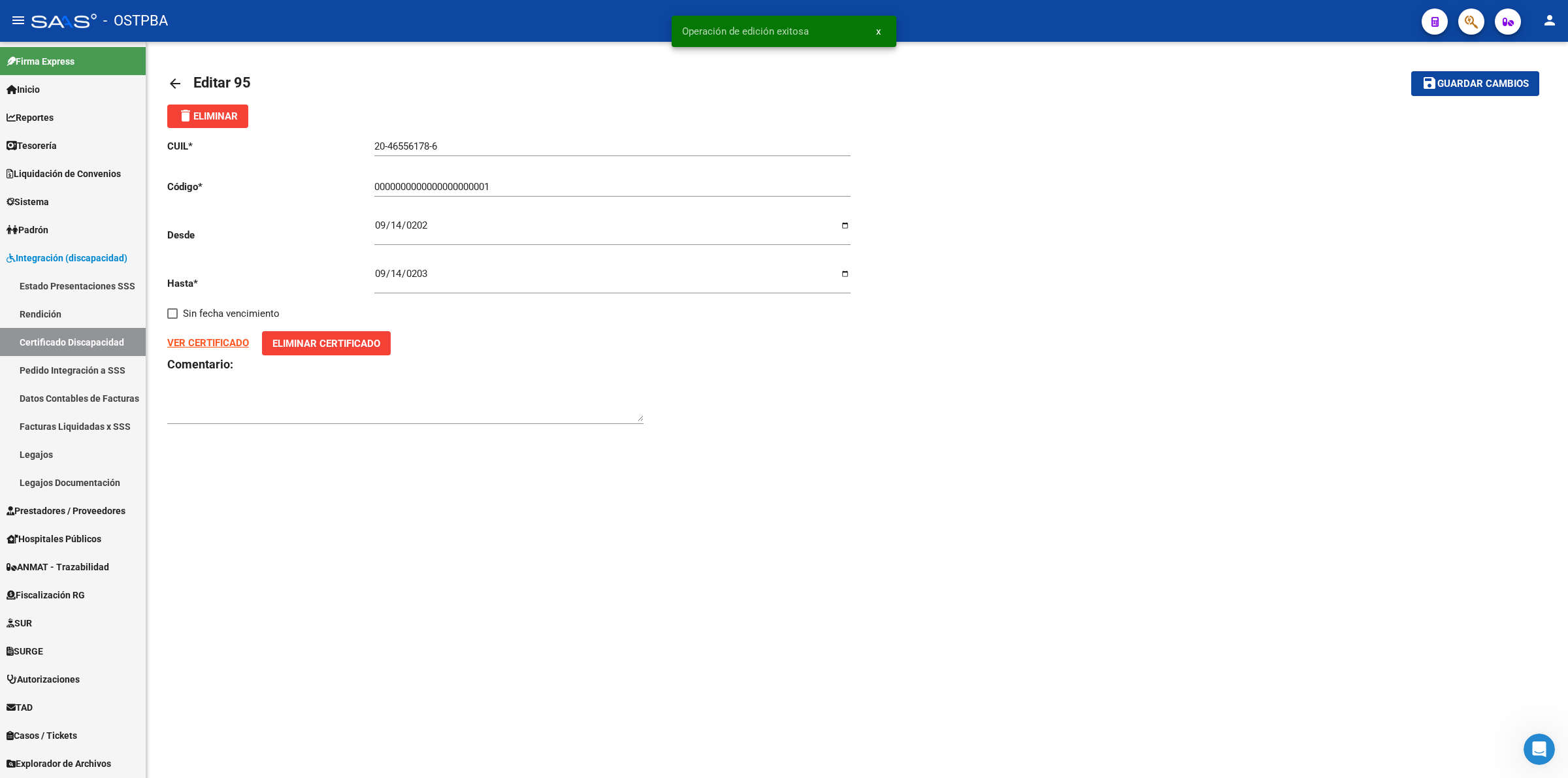
click at [209, 345] on strong "VER CERTIFICADO" at bounding box center [208, 343] width 81 height 12
click at [1304, 177] on div "CUIL * 20-46556178-6 Ingresar el CUIL Código * 0000000000000000000001 Ingresar …" at bounding box center [856, 282] width 1379 height 308
click at [170, 82] on mat-icon "arrow_back" at bounding box center [175, 84] width 16 height 16
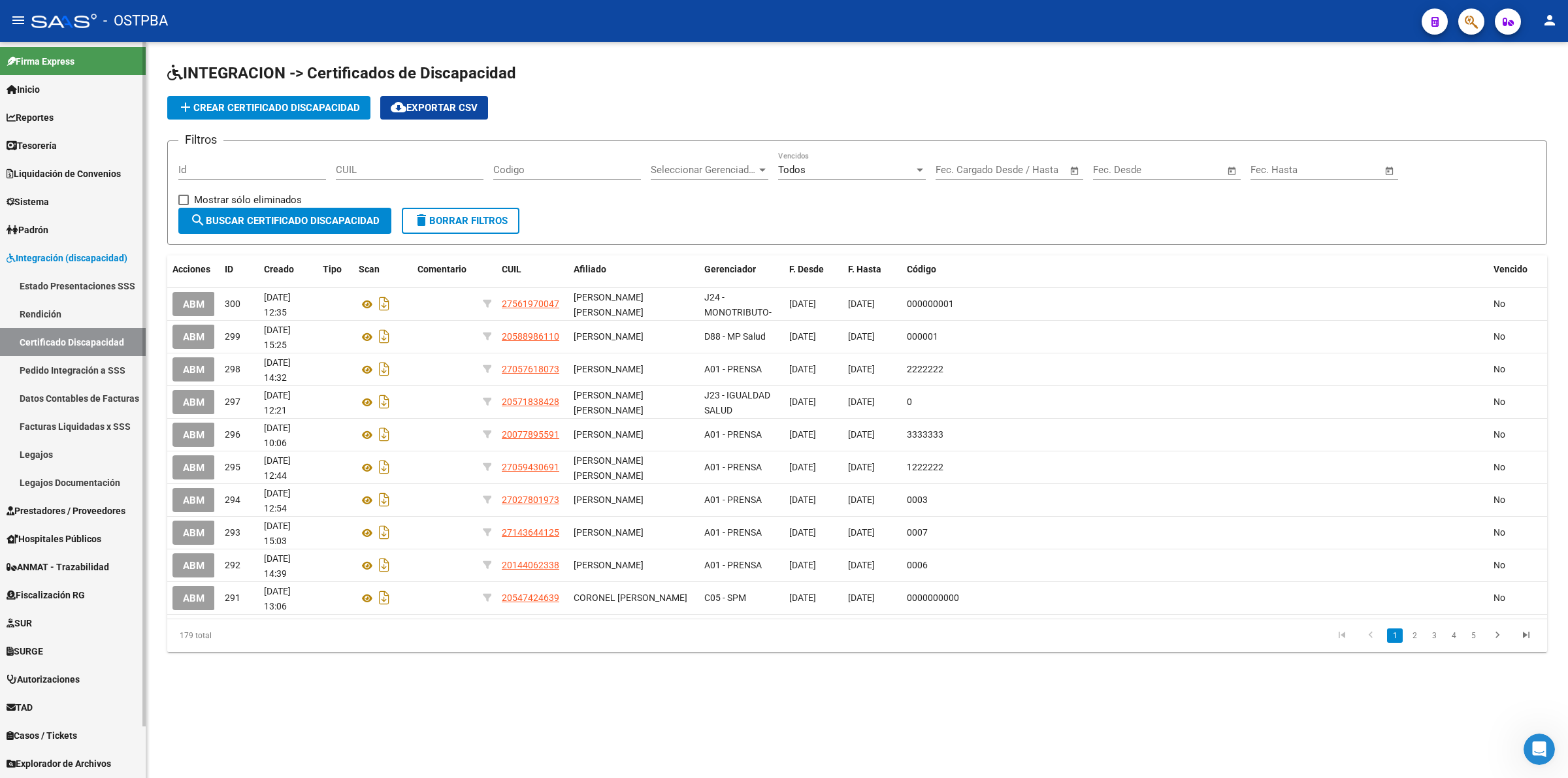
click at [57, 200] on link "Sistema" at bounding box center [73, 201] width 145 height 28
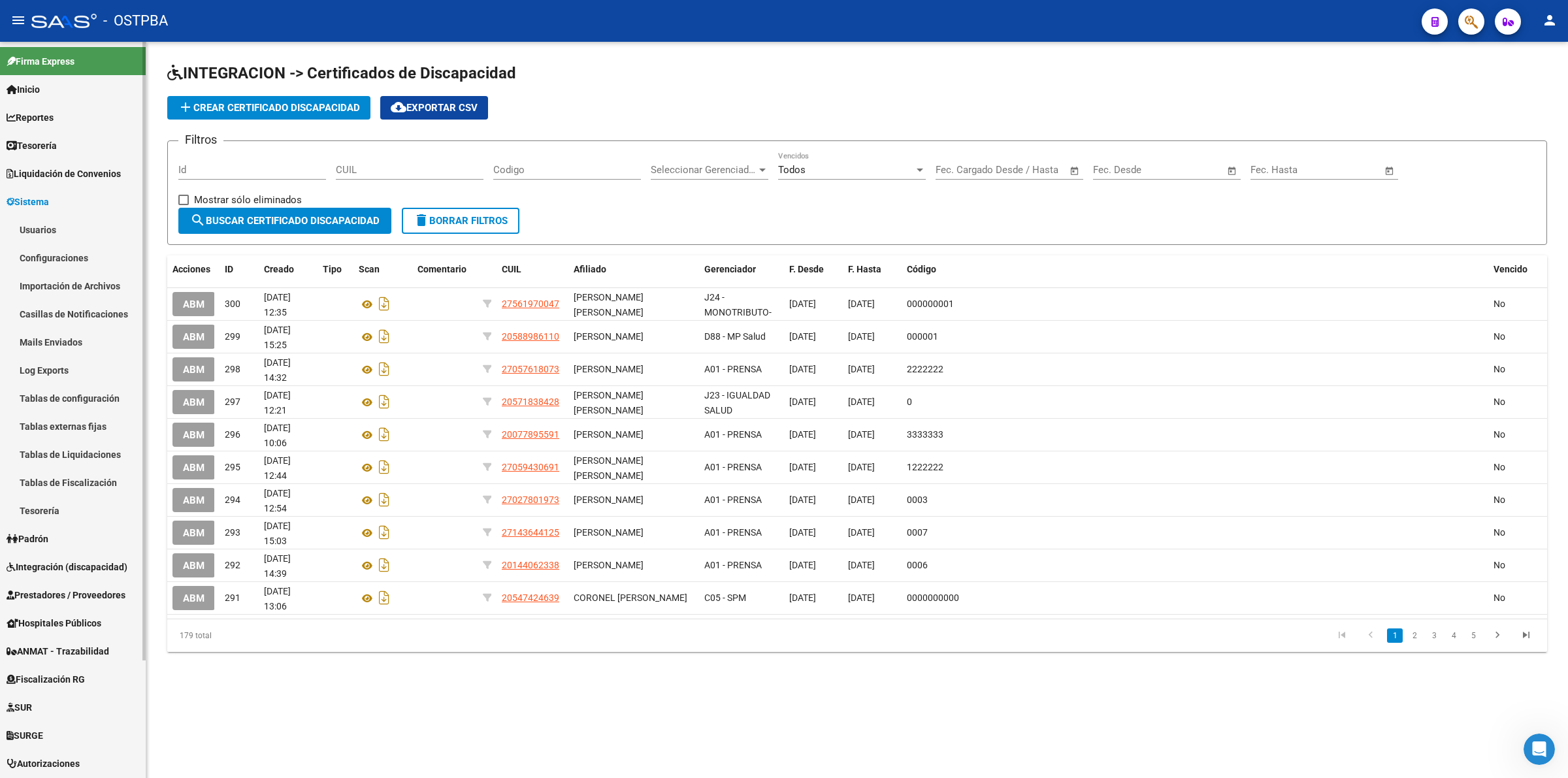
click at [57, 236] on link "Usuarios" at bounding box center [73, 229] width 145 height 28
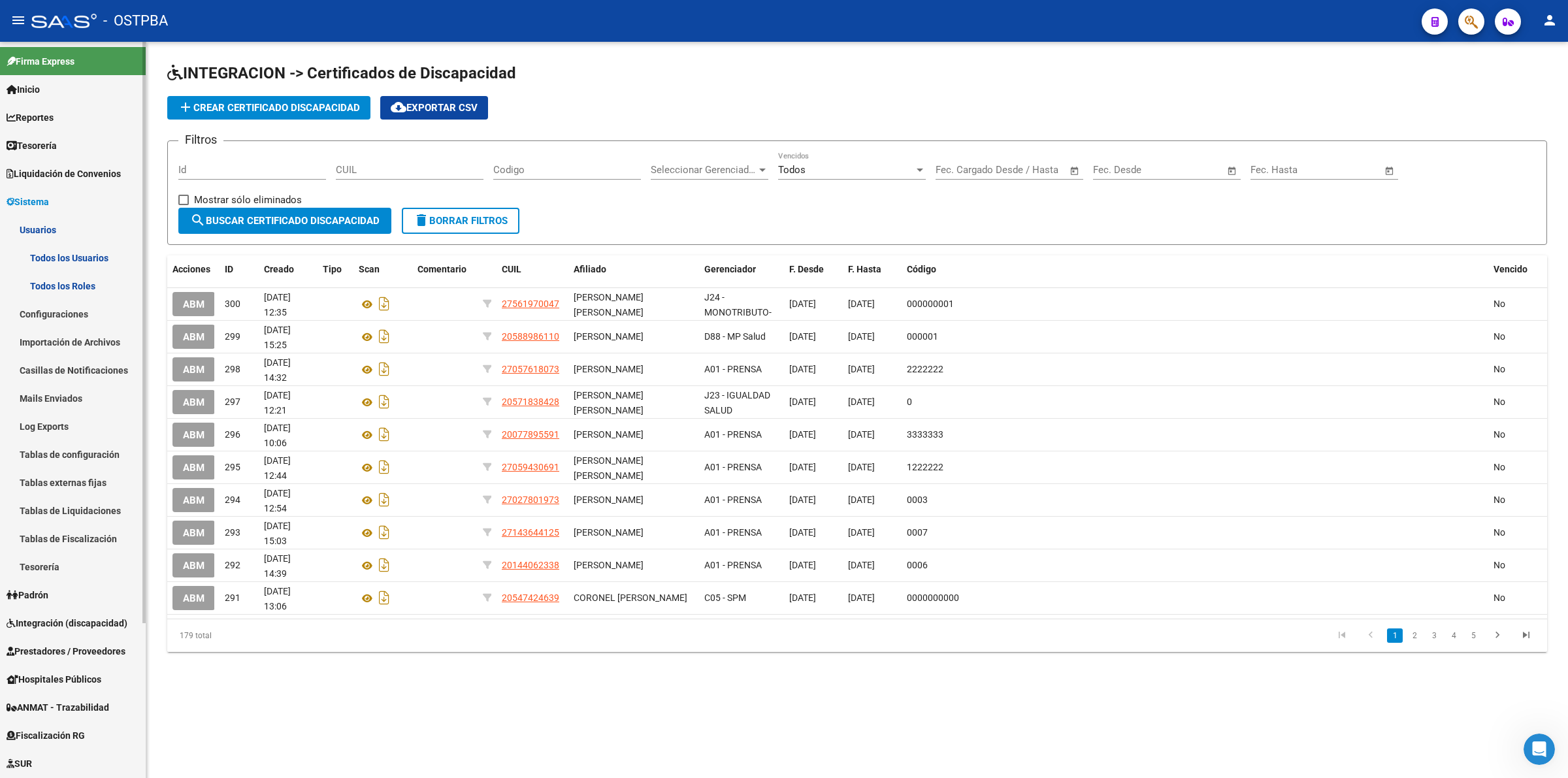
click at [62, 252] on link "Todos los Usuarios" at bounding box center [73, 257] width 145 height 28
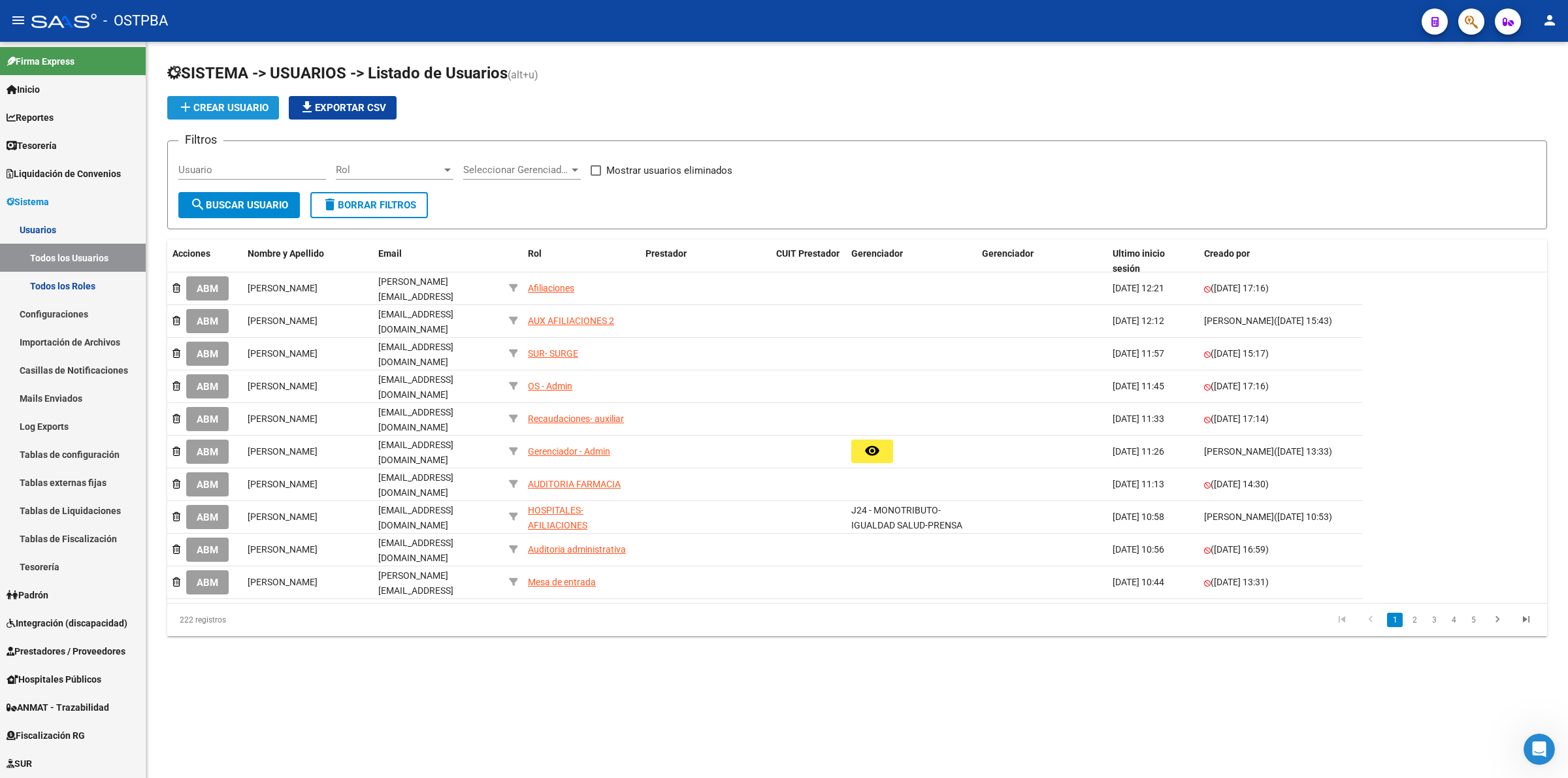
click at [227, 113] on button "add Crear Usuario" at bounding box center [223, 107] width 112 height 23
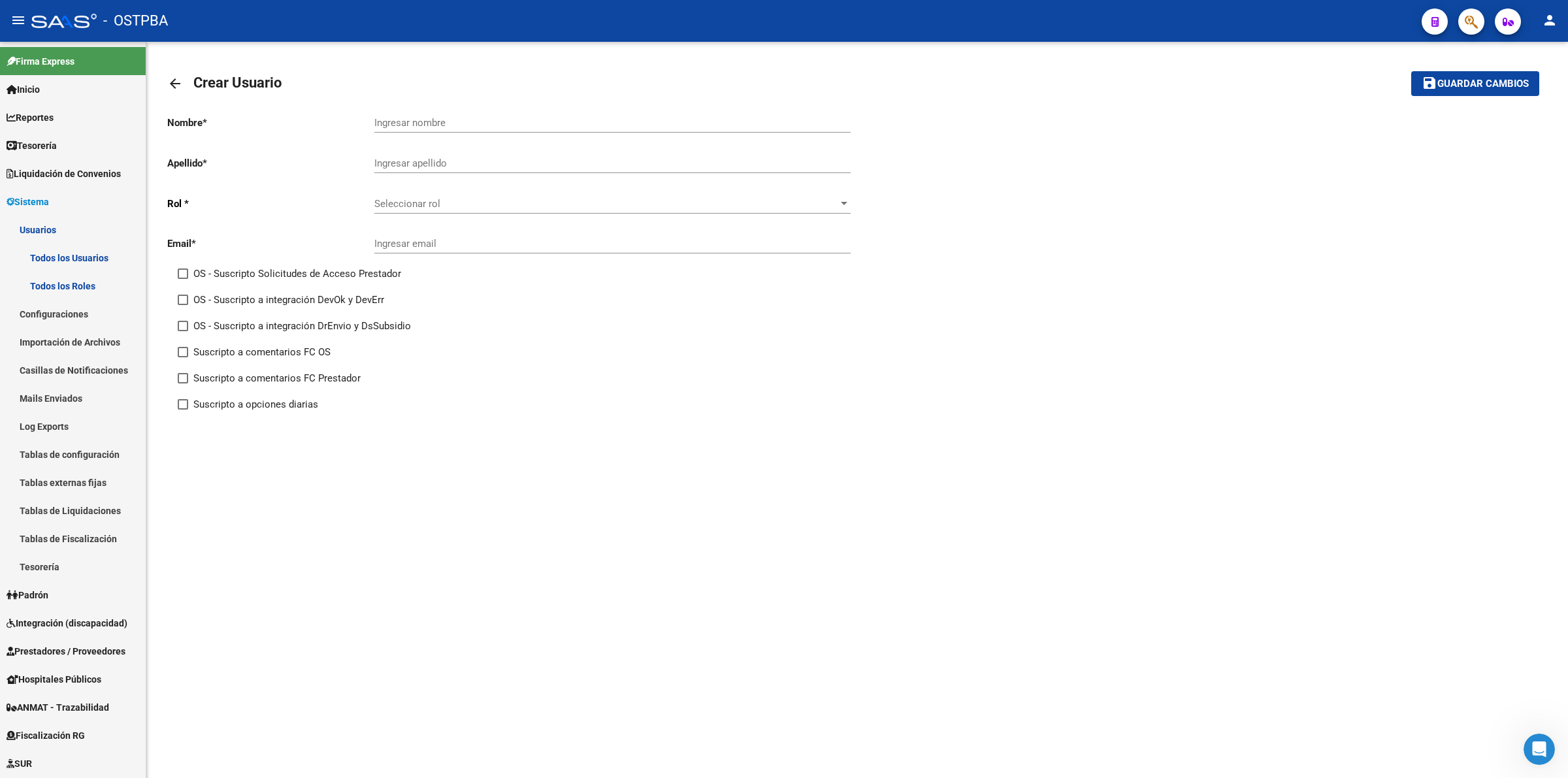
click at [482, 115] on div "Ingresar nombre" at bounding box center [613, 118] width 476 height 28
click at [69, 651] on span "Prestadores / Proveedores" at bounding box center [65, 651] width 119 height 14
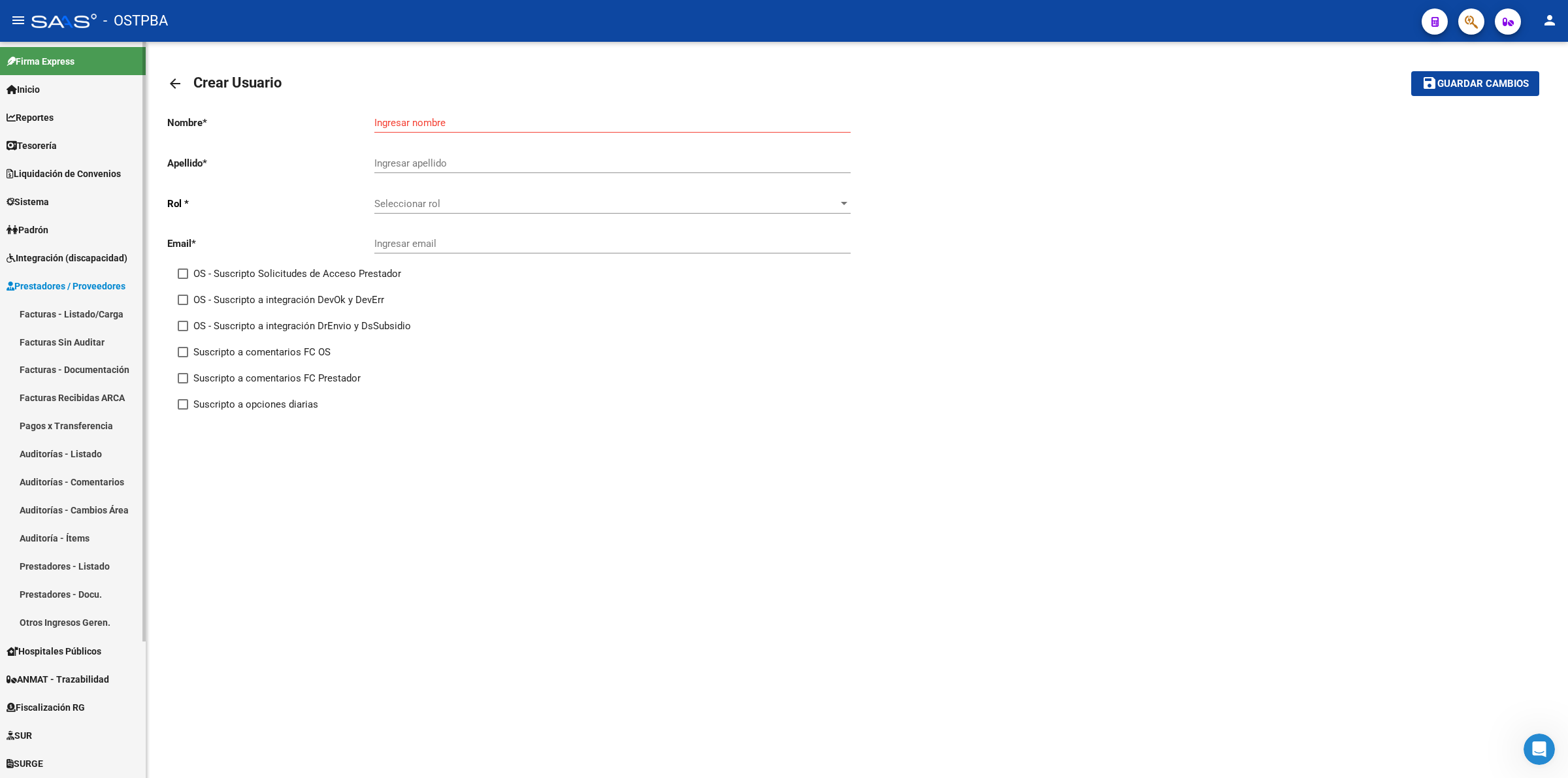
click at [54, 564] on link "Prestadores - Listado" at bounding box center [73, 566] width 145 height 28
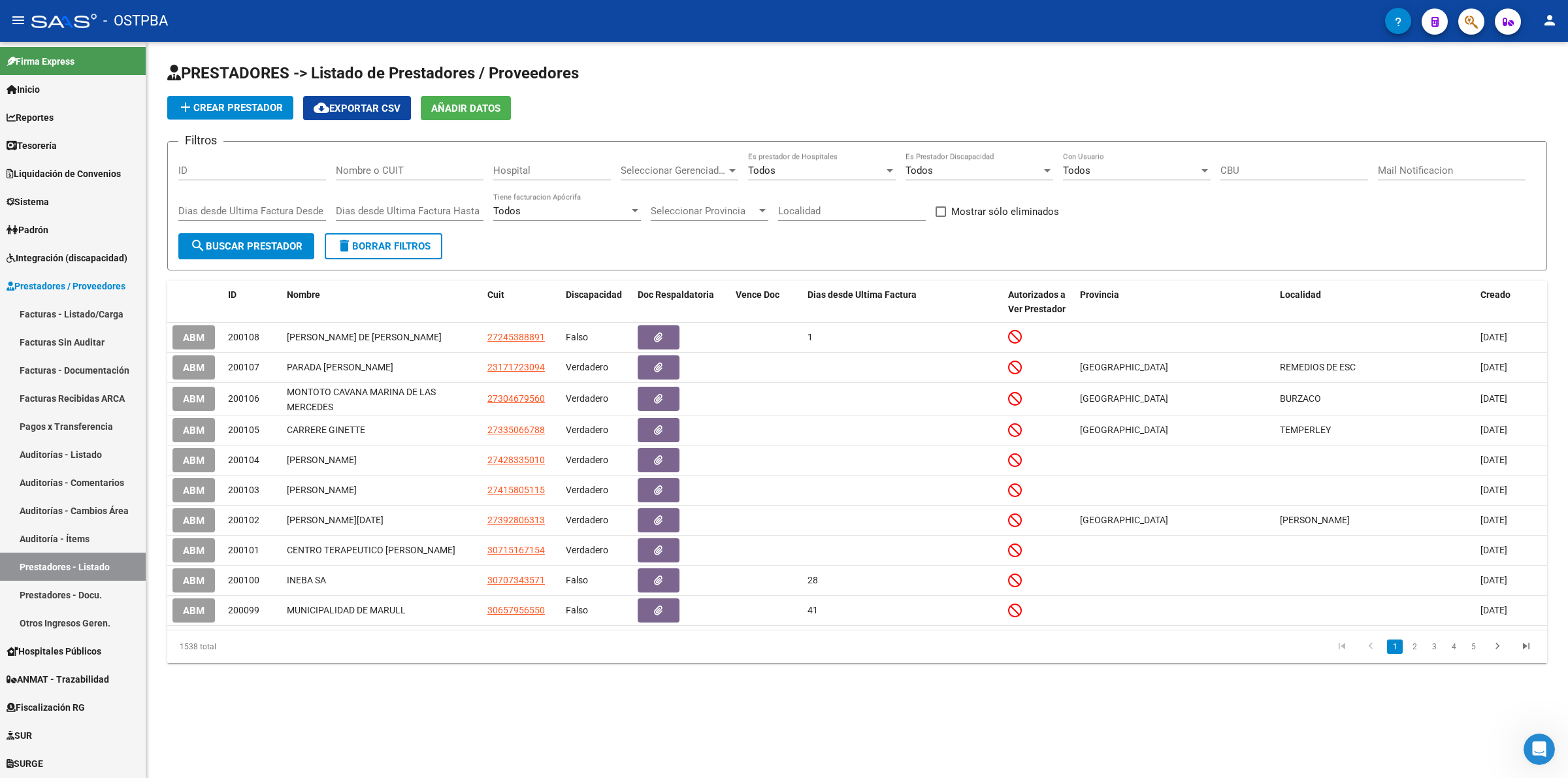
click at [243, 105] on span "add Crear Prestador" at bounding box center [230, 108] width 105 height 12
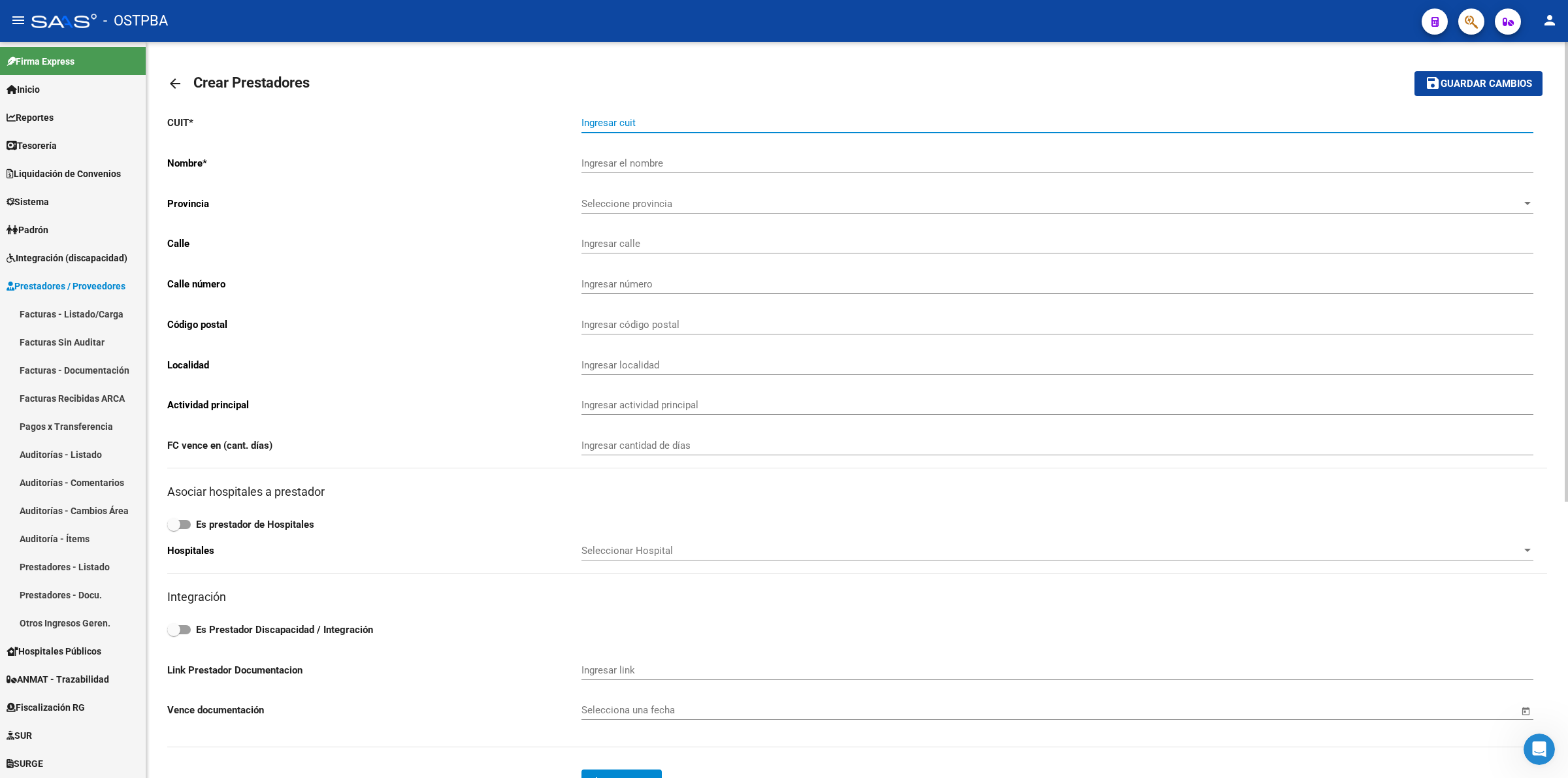
click at [608, 125] on input "Ingresar cuit" at bounding box center [1058, 122] width 952 height 12
type input "23-32144691-4"
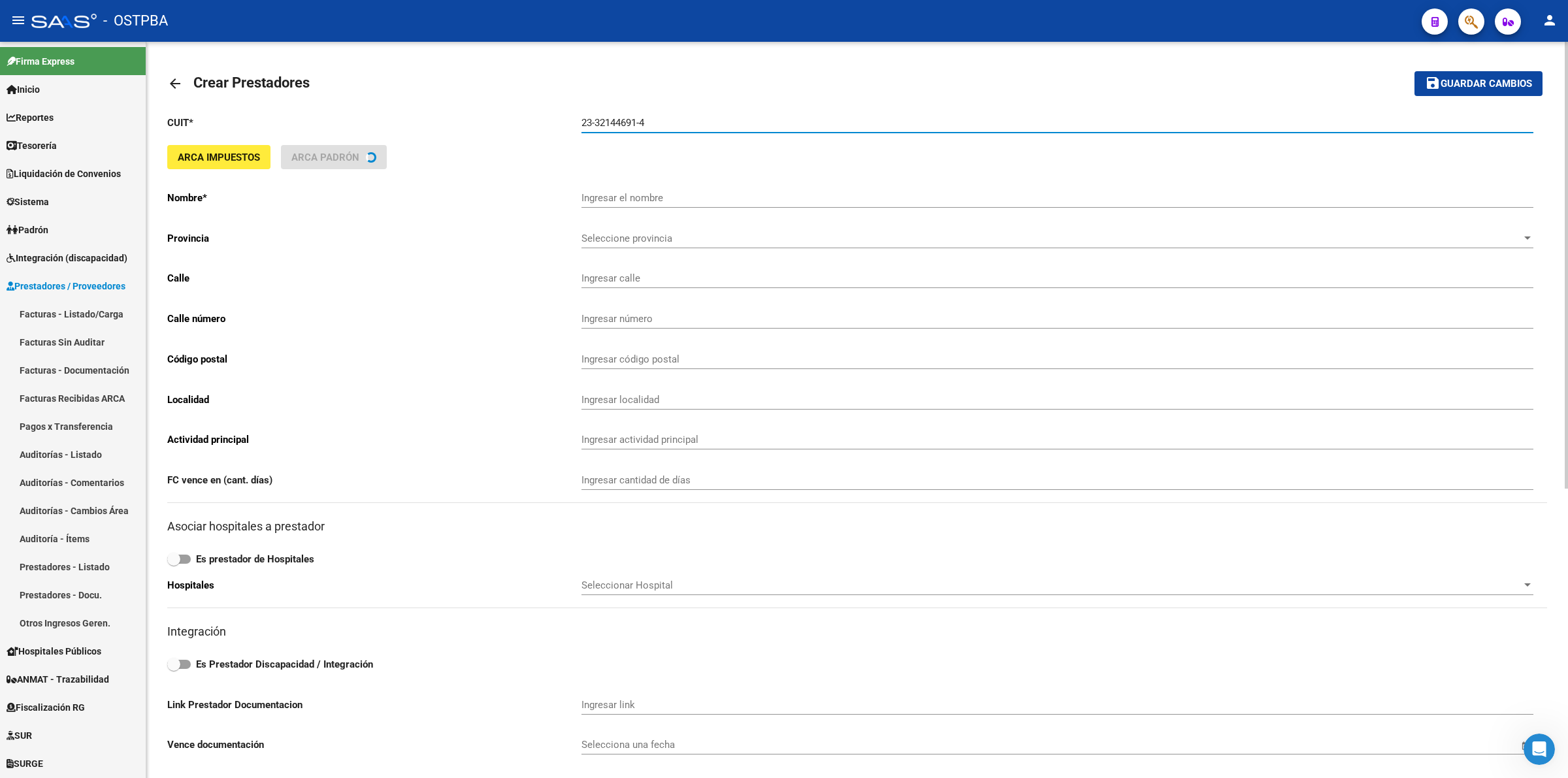
type input "[PERSON_NAME]"
type input "[PERSON_NAME] 575 Piso:PB Dpto:C"
type input "575"
type input "1215"
type input "CABA"
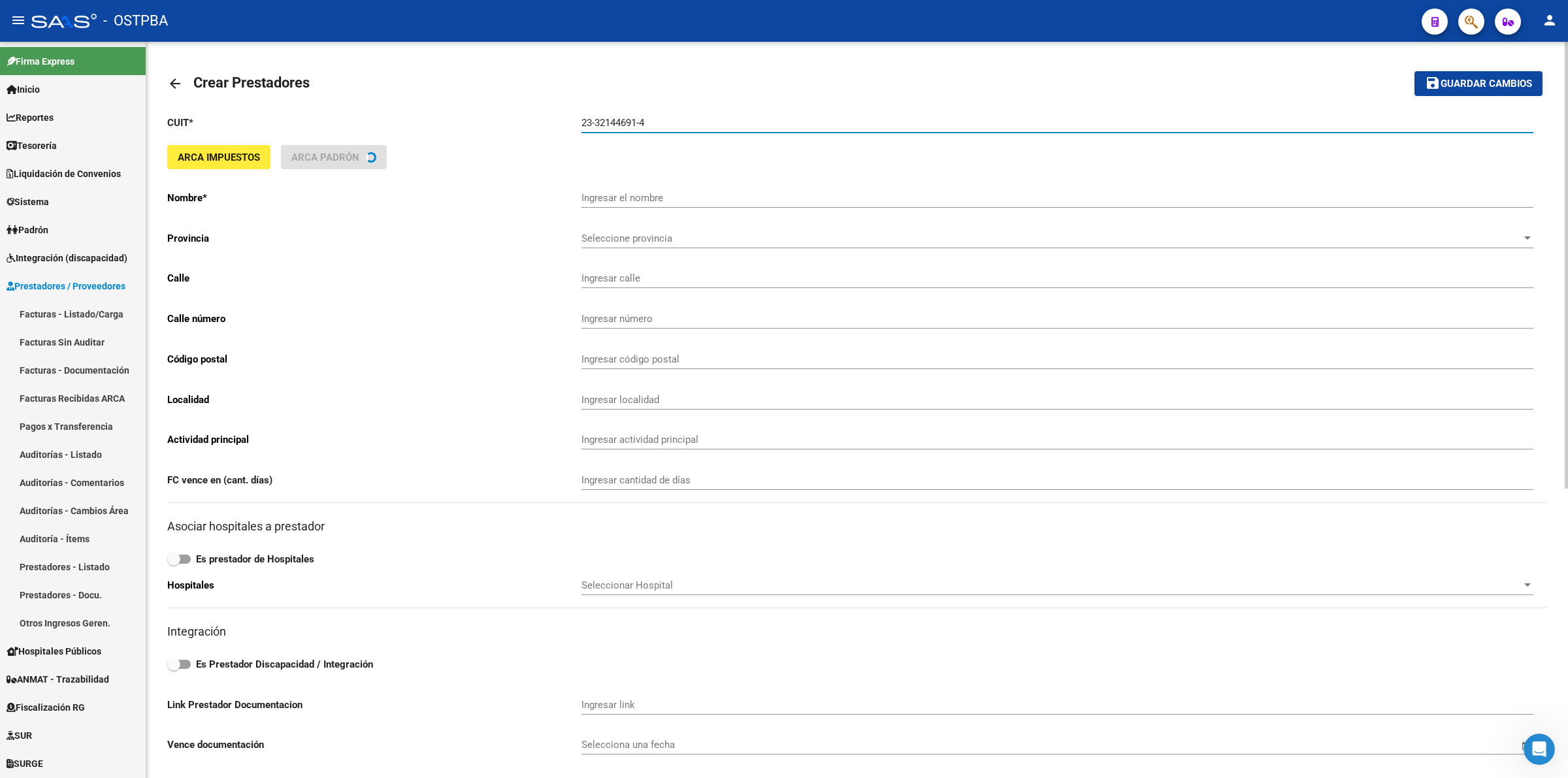
type input "869090"
type input "23-32144691-4"
click at [181, 660] on span at bounding box center [178, 664] width 23 height 9
click at [174, 669] on input "Es Prestador Discapacidad / Integración" at bounding box center [173, 669] width 1 height 1
checkbox input "true"
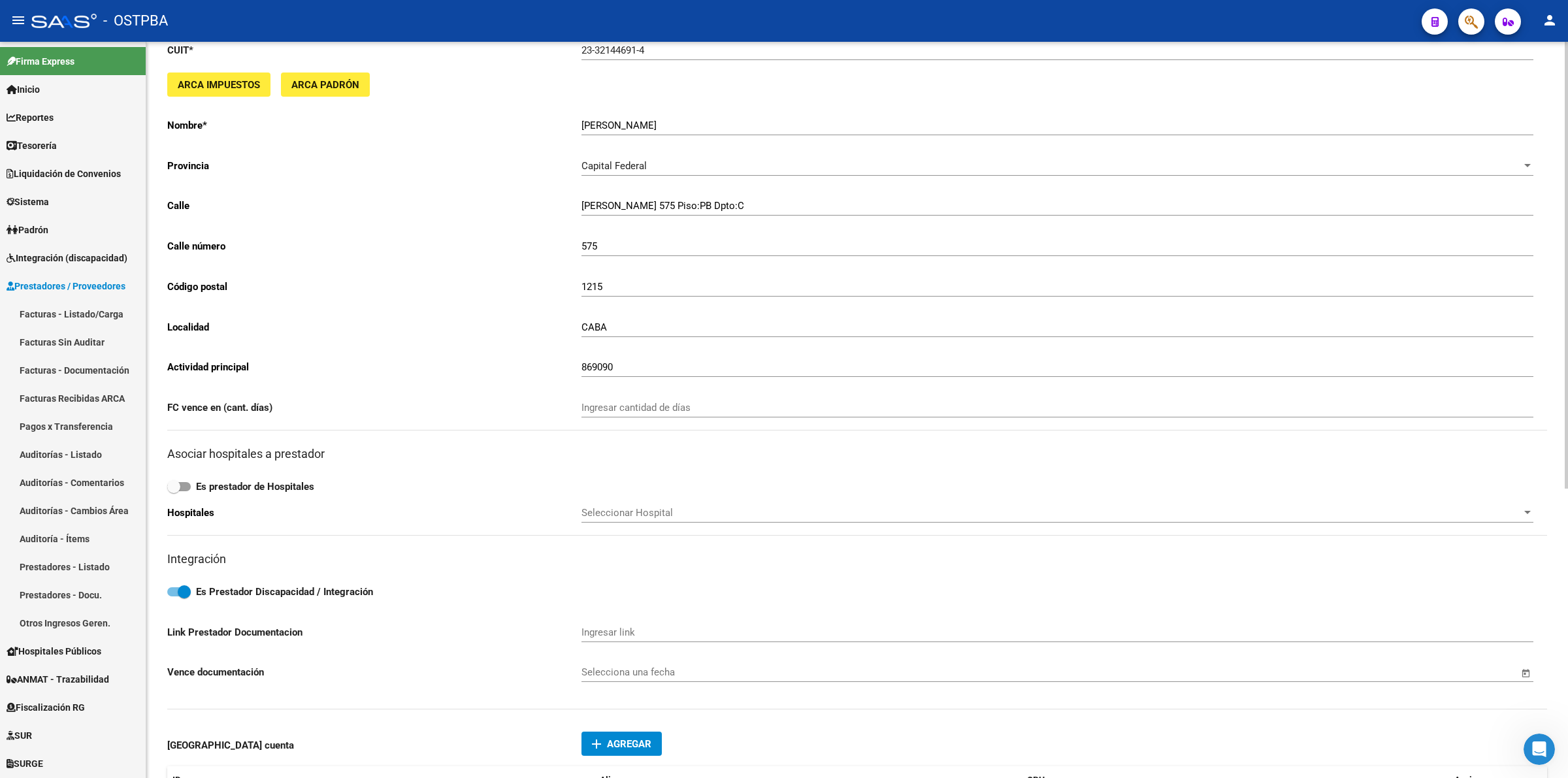
scroll to position [327, 0]
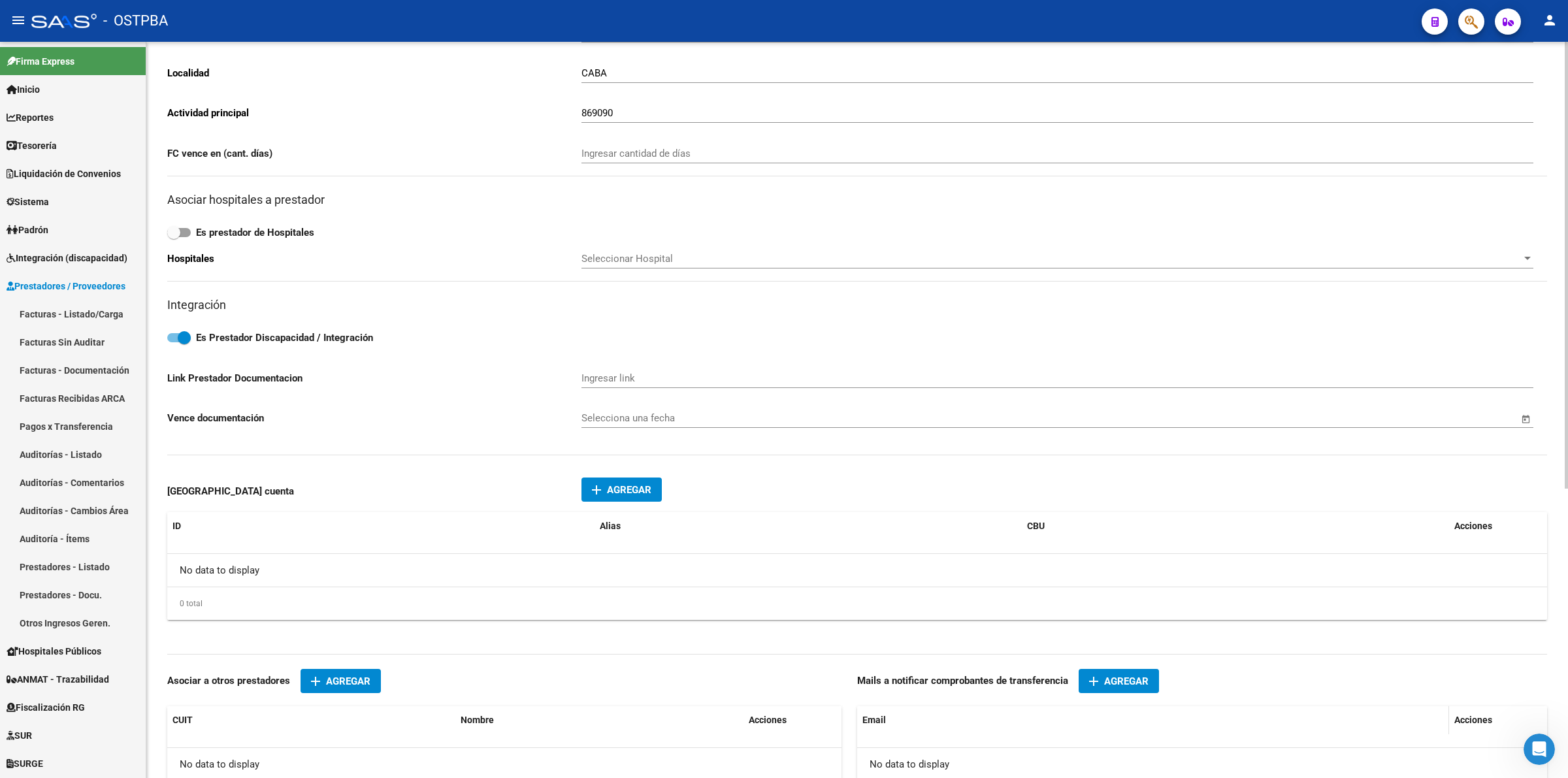
click at [1016, 728] on datatable-header-cell "Email" at bounding box center [1153, 720] width 592 height 28
click at [1122, 677] on span "Agregar" at bounding box center [1126, 681] width 45 height 12
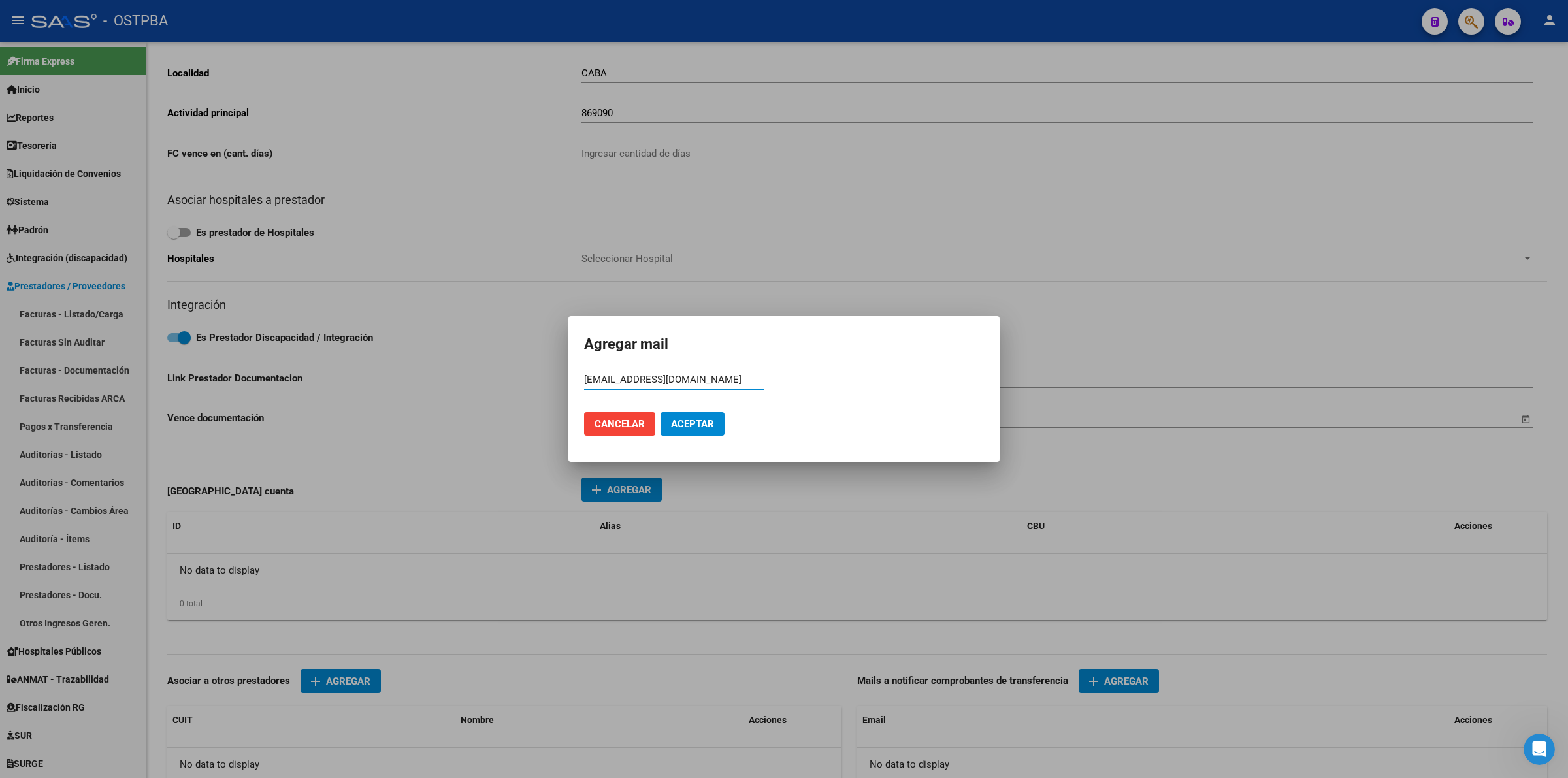
type input "[EMAIL_ADDRESS][DOMAIN_NAME]"
click at [687, 425] on span "Aceptar" at bounding box center [693, 423] width 43 height 12
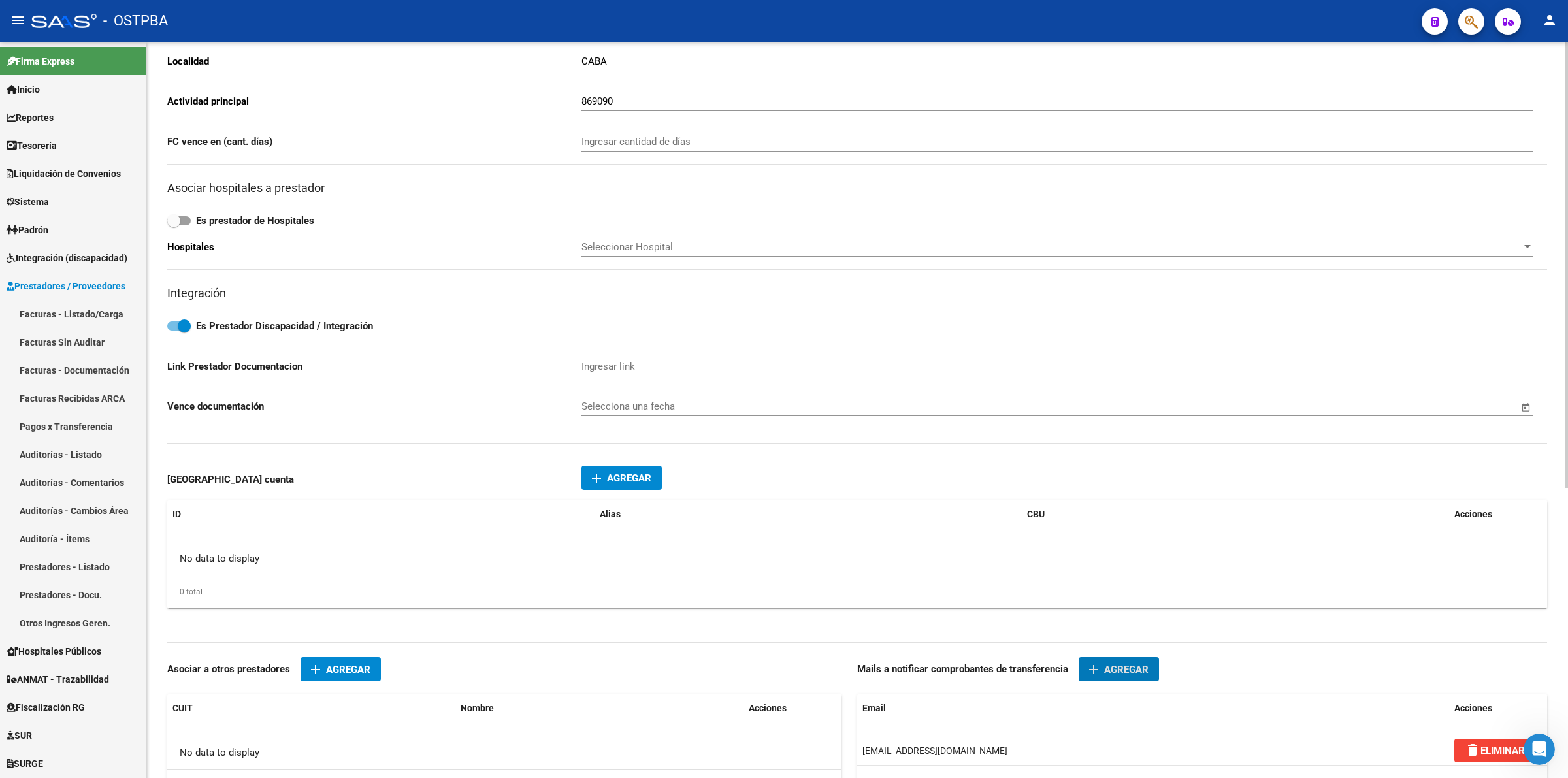
scroll to position [0, 0]
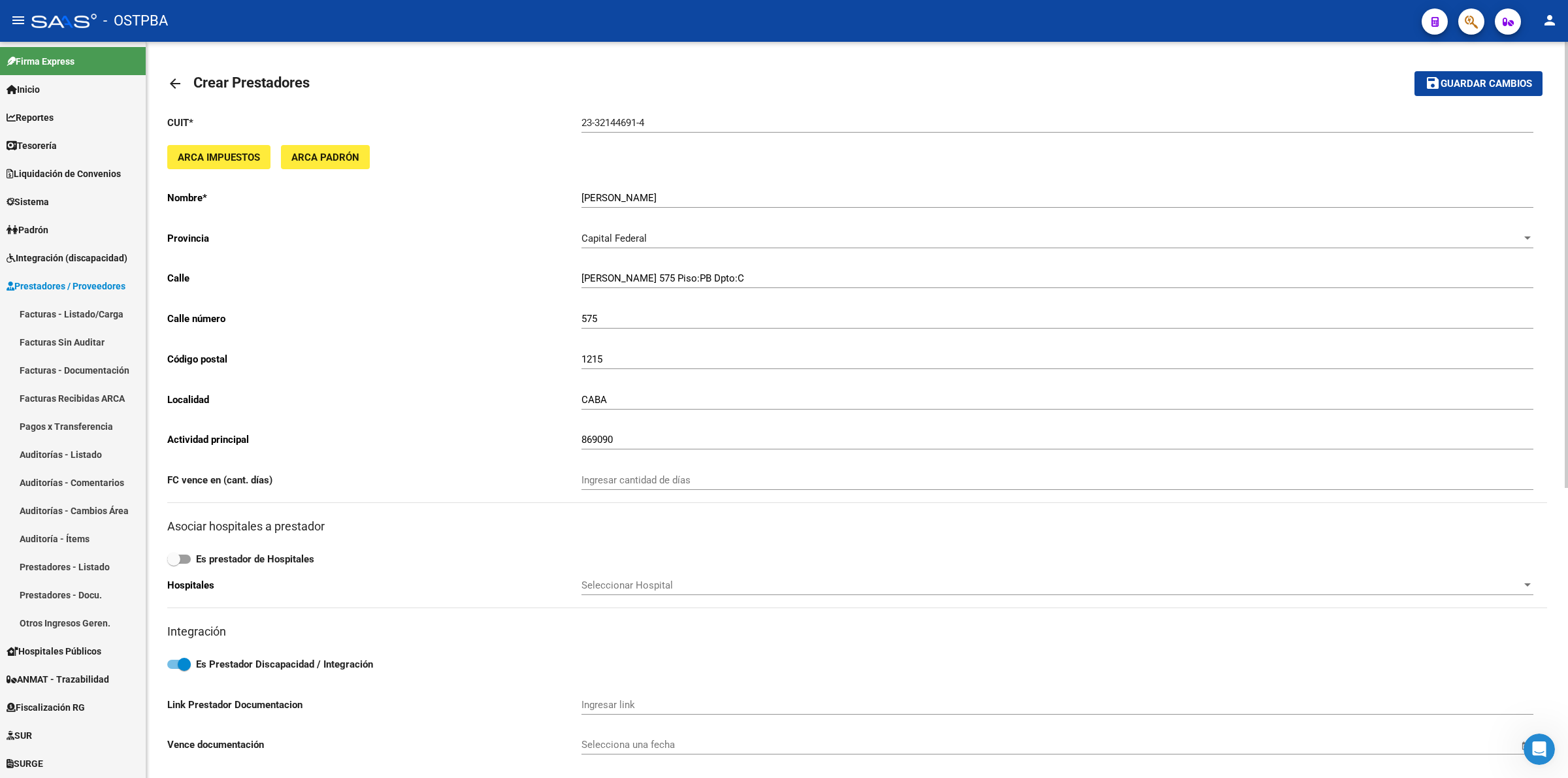
click at [1491, 85] on span "Guardar cambios" at bounding box center [1486, 84] width 91 height 12
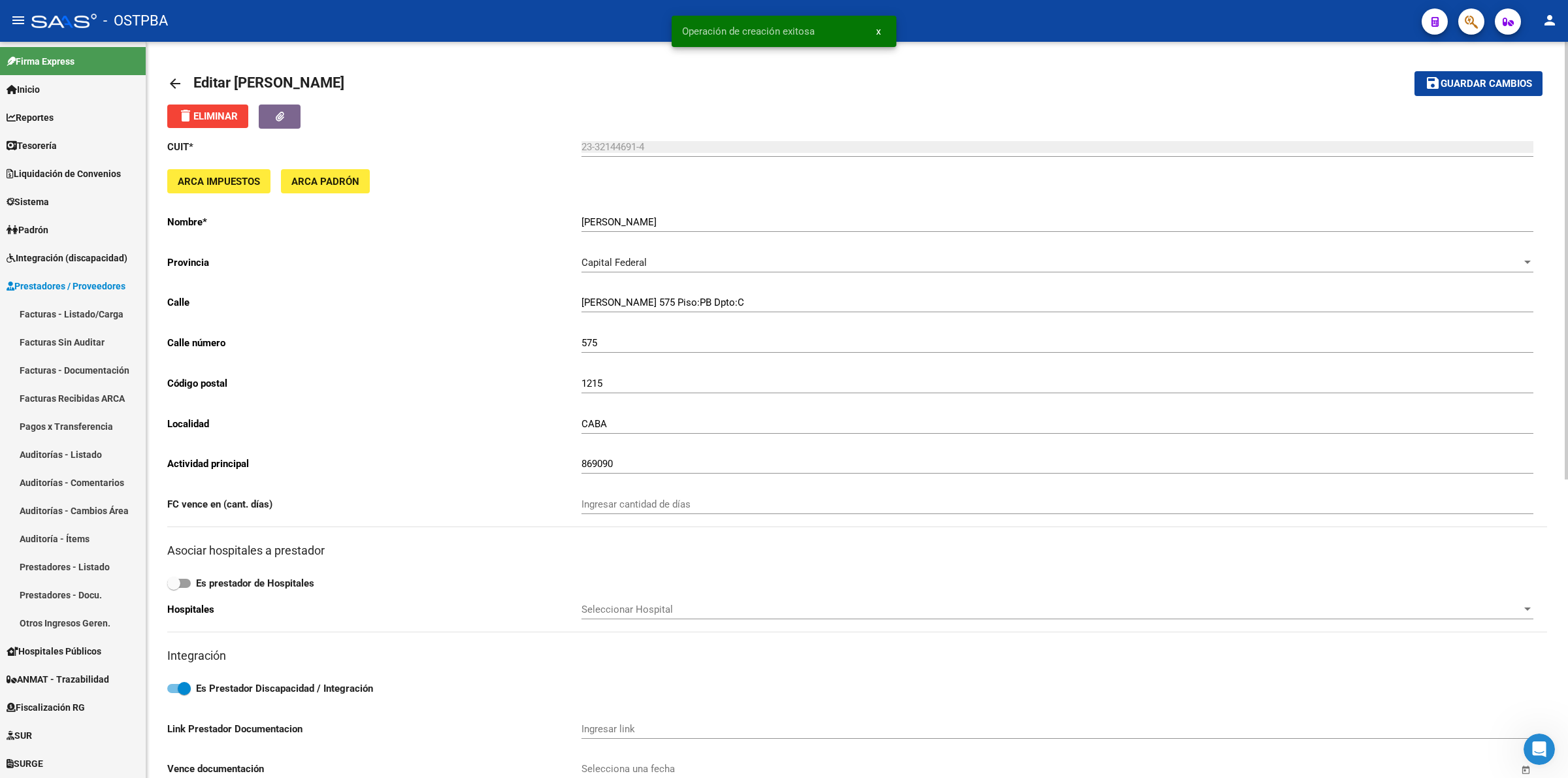
click at [171, 80] on mat-icon "arrow_back" at bounding box center [175, 84] width 16 height 16
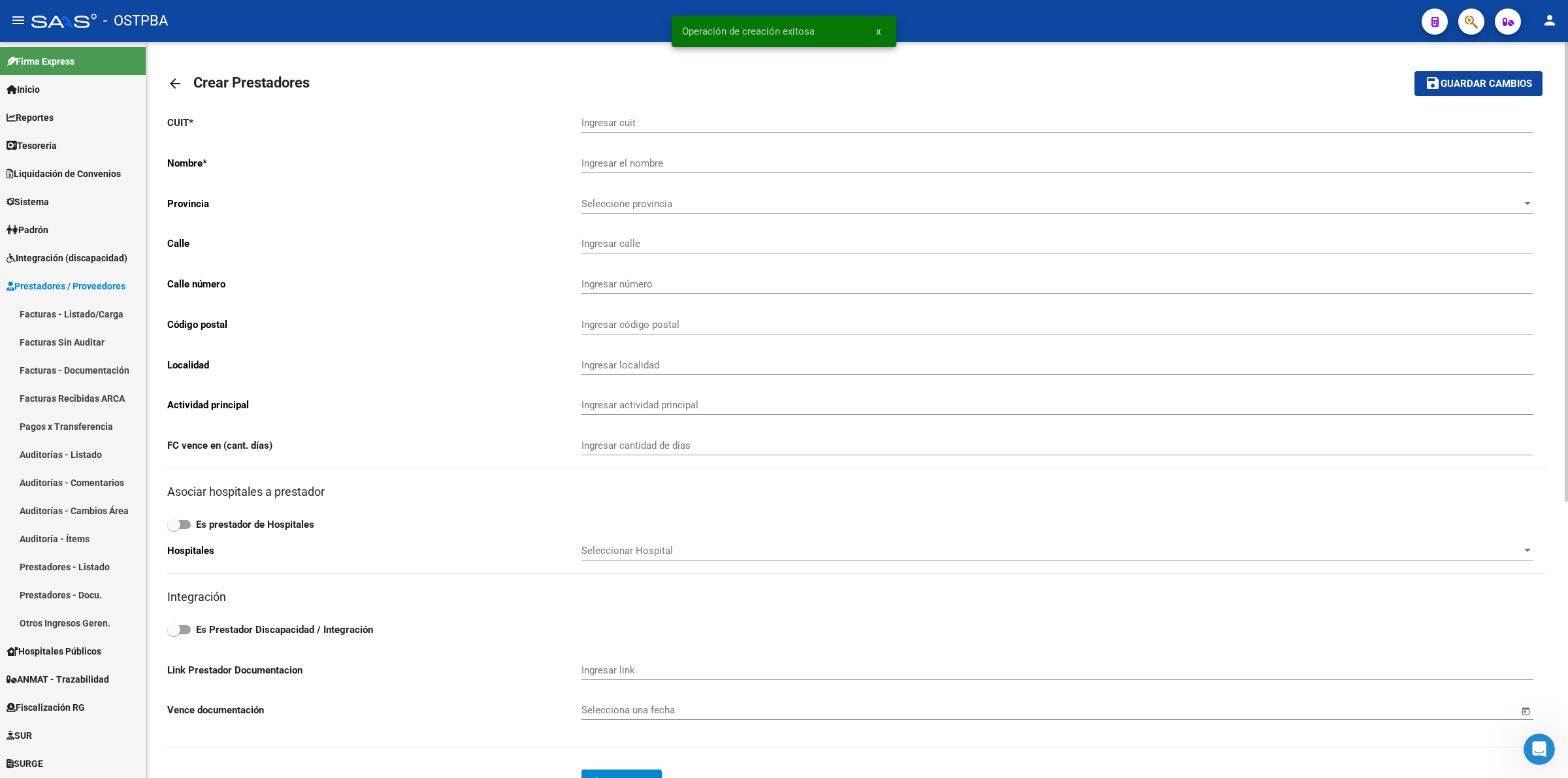
click at [614, 119] on input "Ingresar cuit" at bounding box center [1058, 122] width 952 height 12
type input "27-24767517-0"
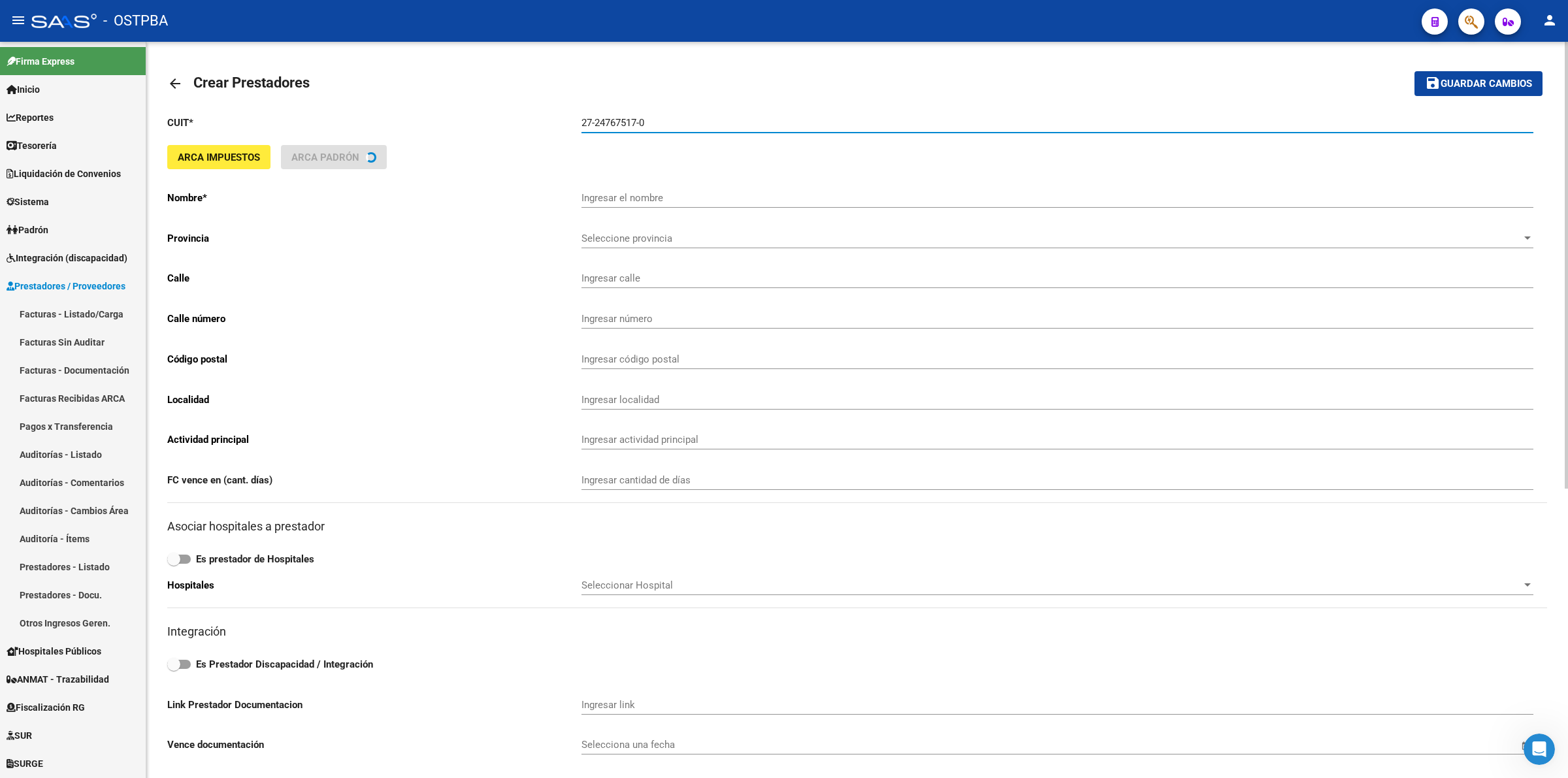
type input "[PERSON_NAME] [PERSON_NAME]"
type input "YUGOSLAVIA 1439"
type input "1439"
type input "1888"
type input "[PERSON_NAME]"
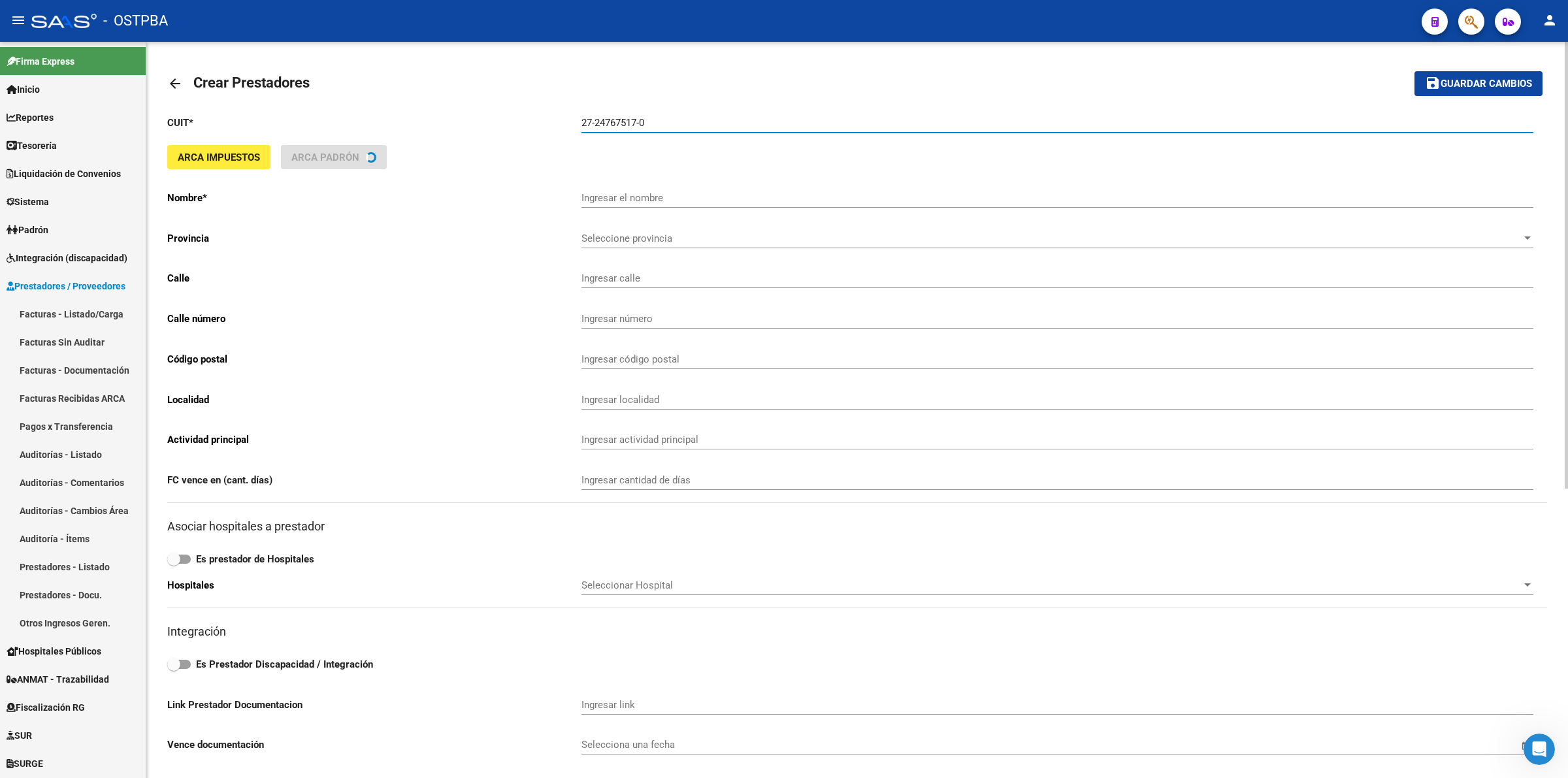
type input "869090"
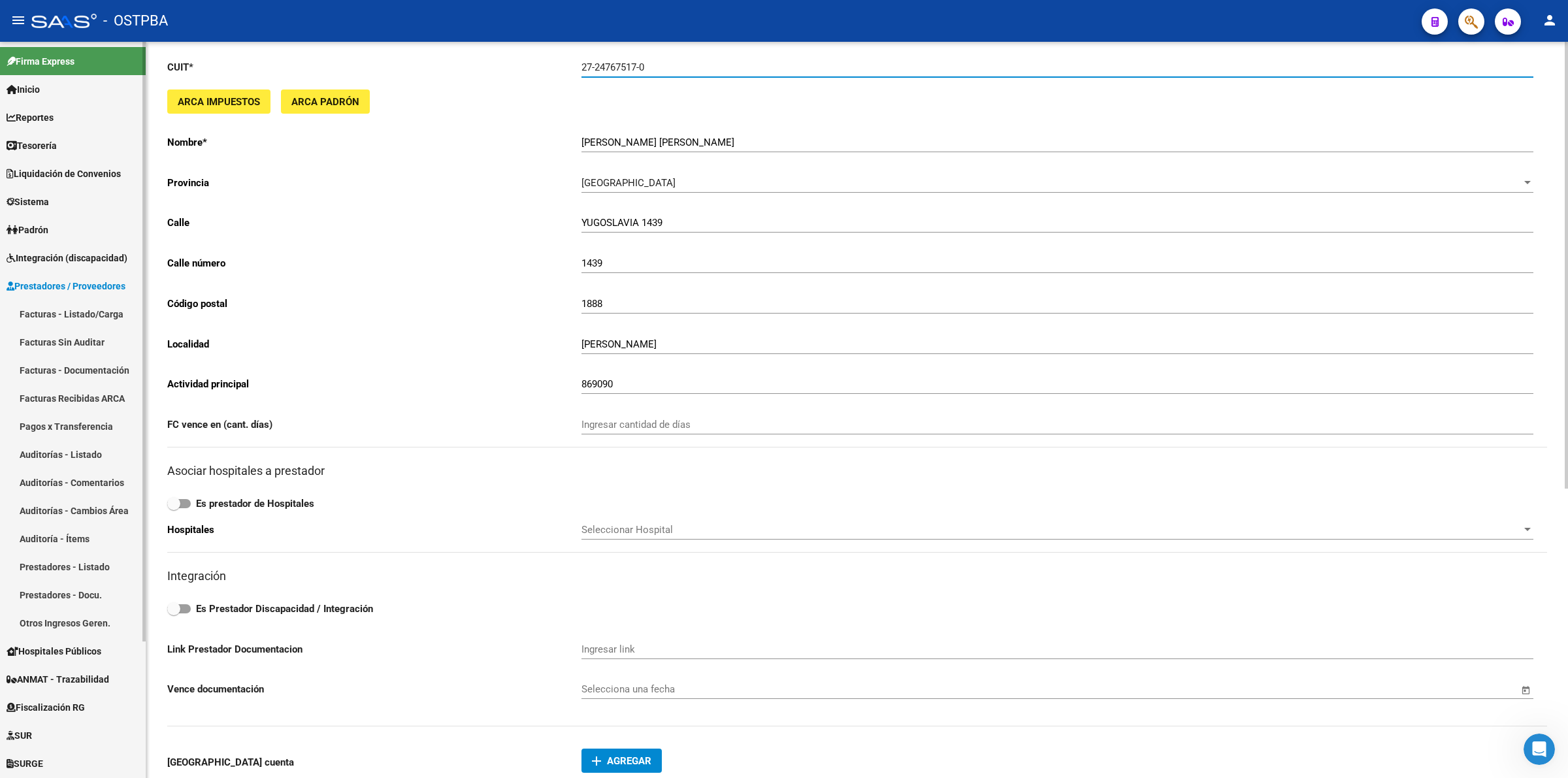
scroll to position [81, 0]
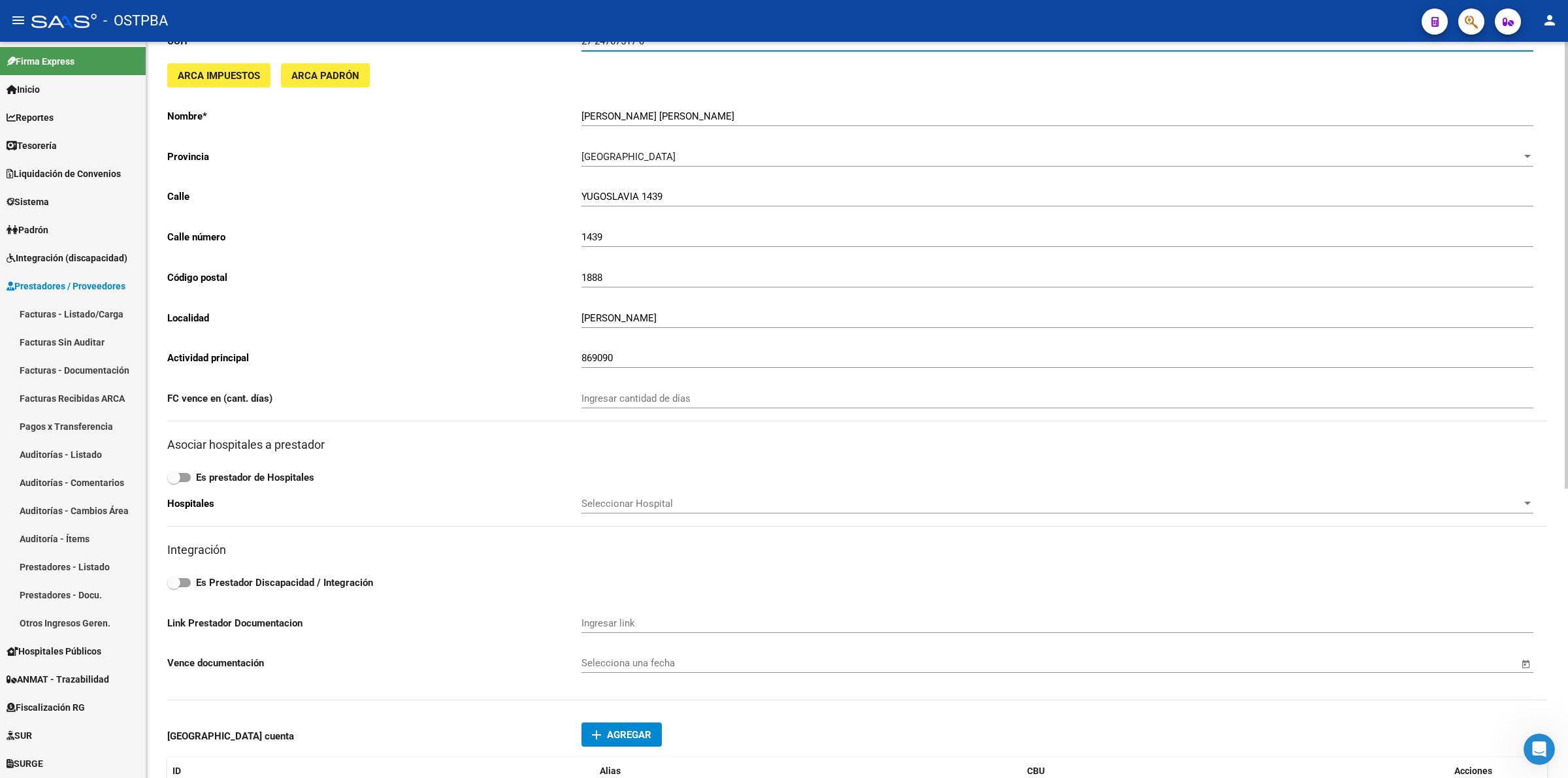
type input "27-24767517-0"
click at [183, 578] on span at bounding box center [178, 582] width 23 height 9
click at [174, 587] on input "Es Prestador Discapacidad / Integración" at bounding box center [173, 587] width 1 height 1
checkbox input "true"
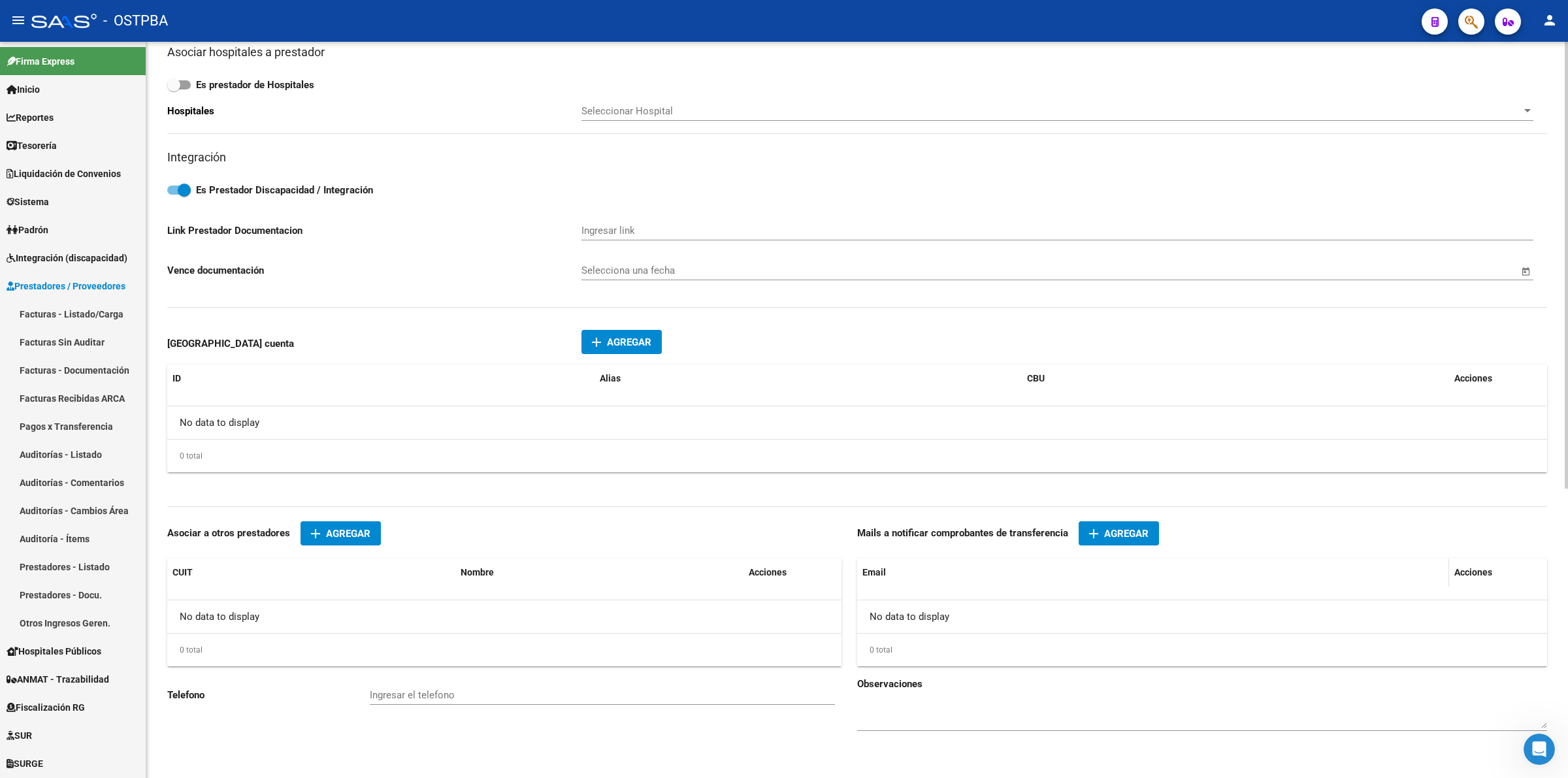
scroll to position [477, 0]
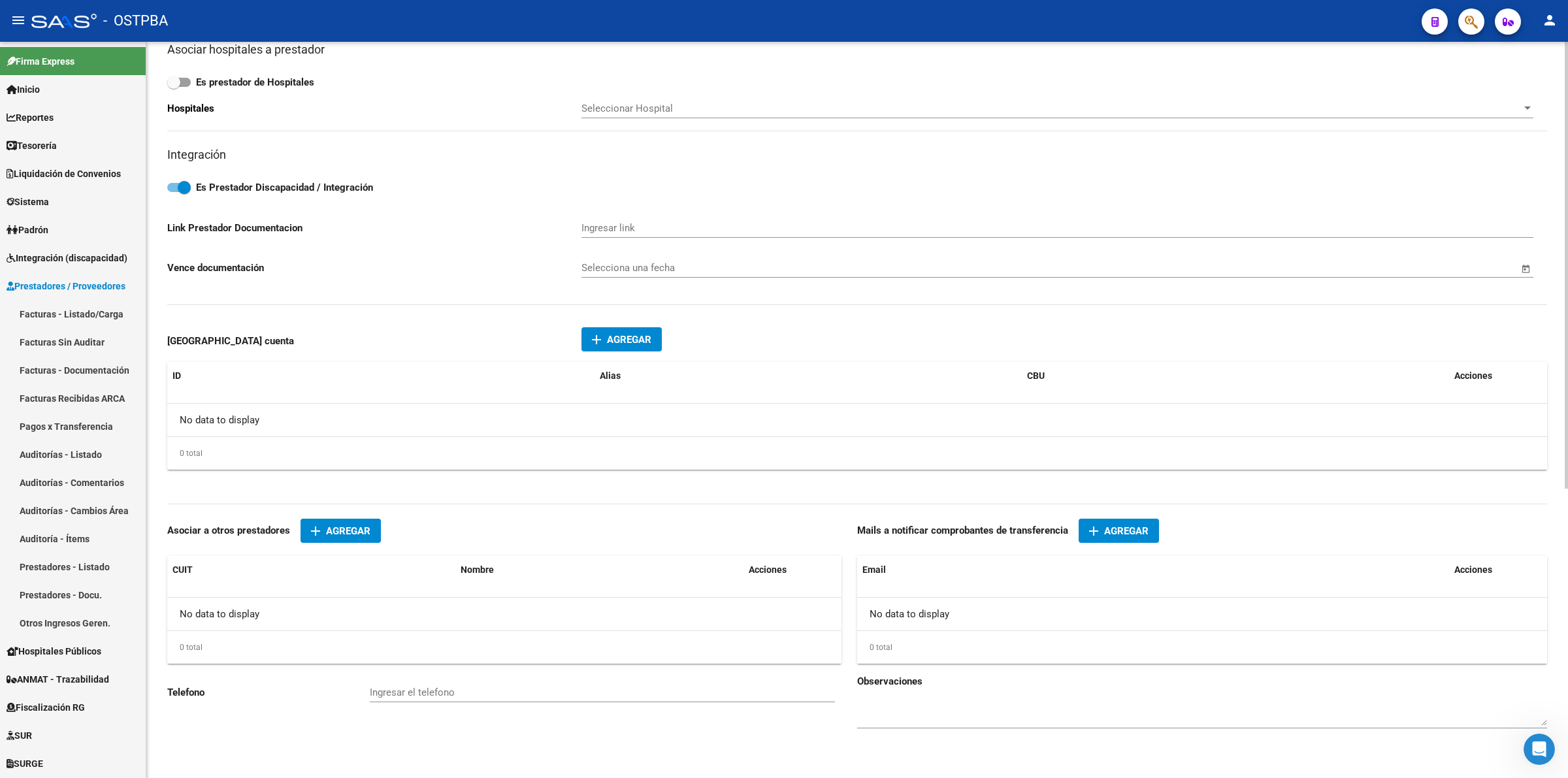
click at [1138, 528] on span "Agregar" at bounding box center [1126, 531] width 45 height 12
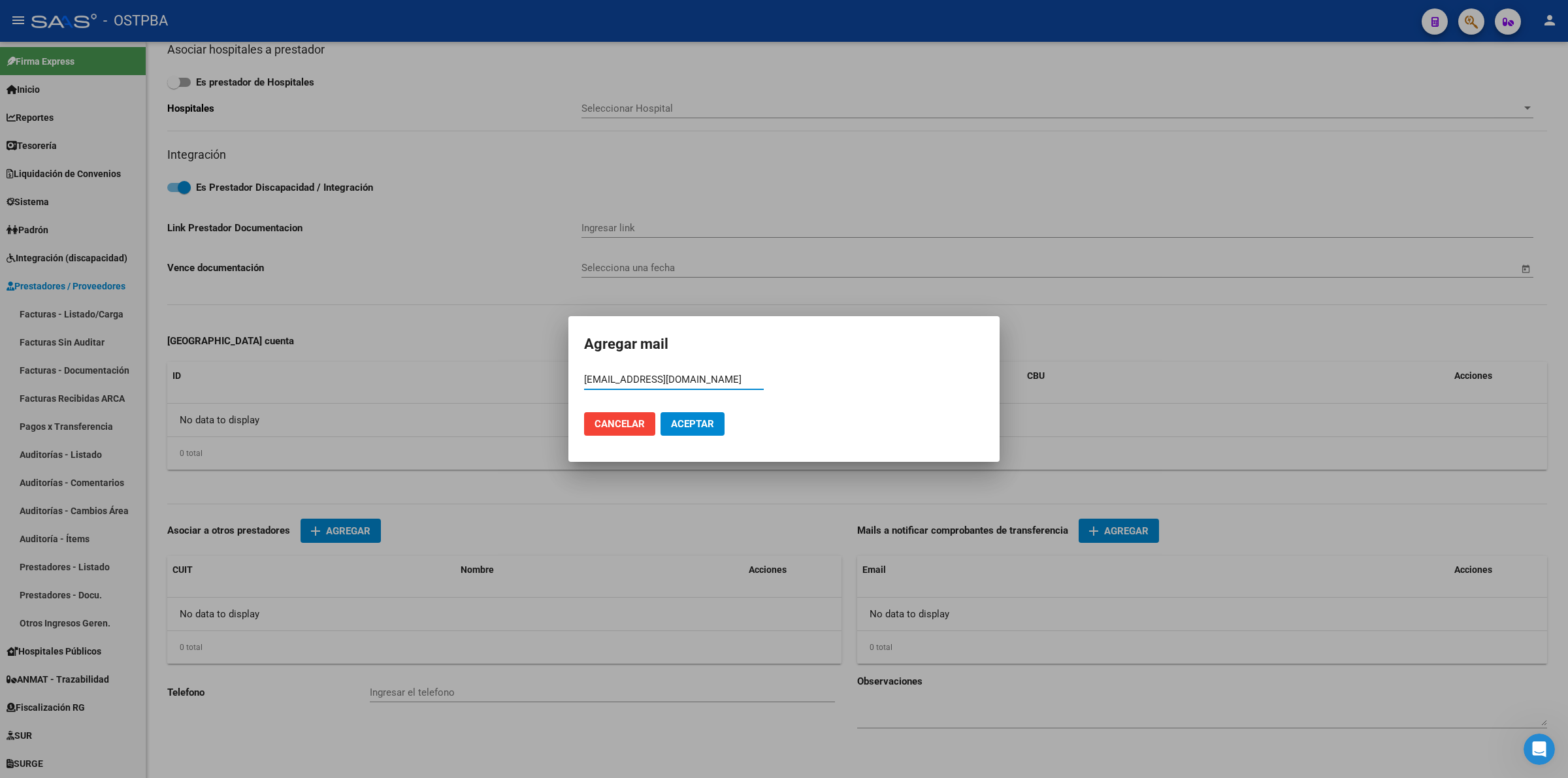
type input "[EMAIL_ADDRESS][DOMAIN_NAME]"
click at [694, 423] on span "Aceptar" at bounding box center [693, 423] width 43 height 12
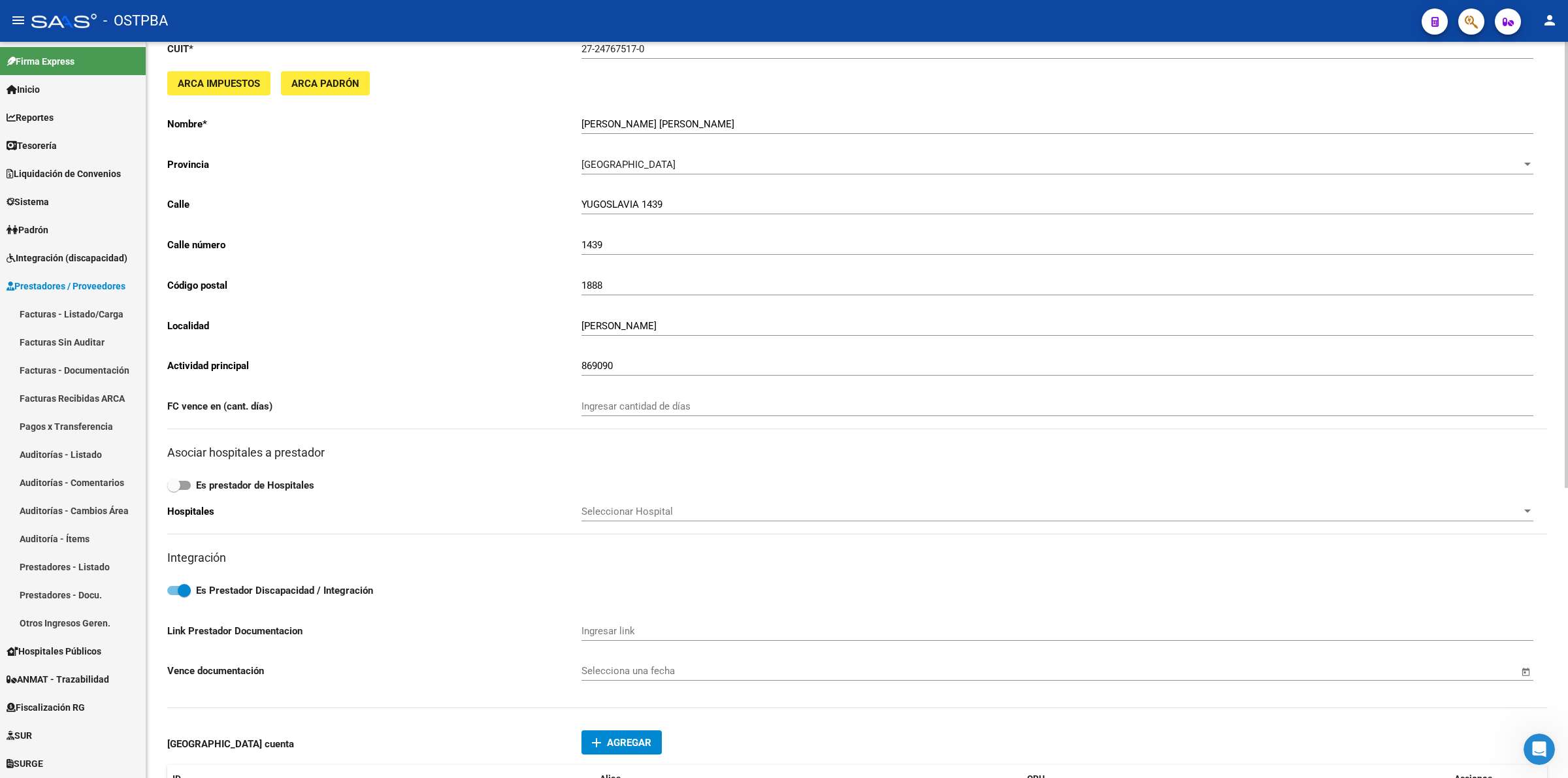
scroll to position [0, 0]
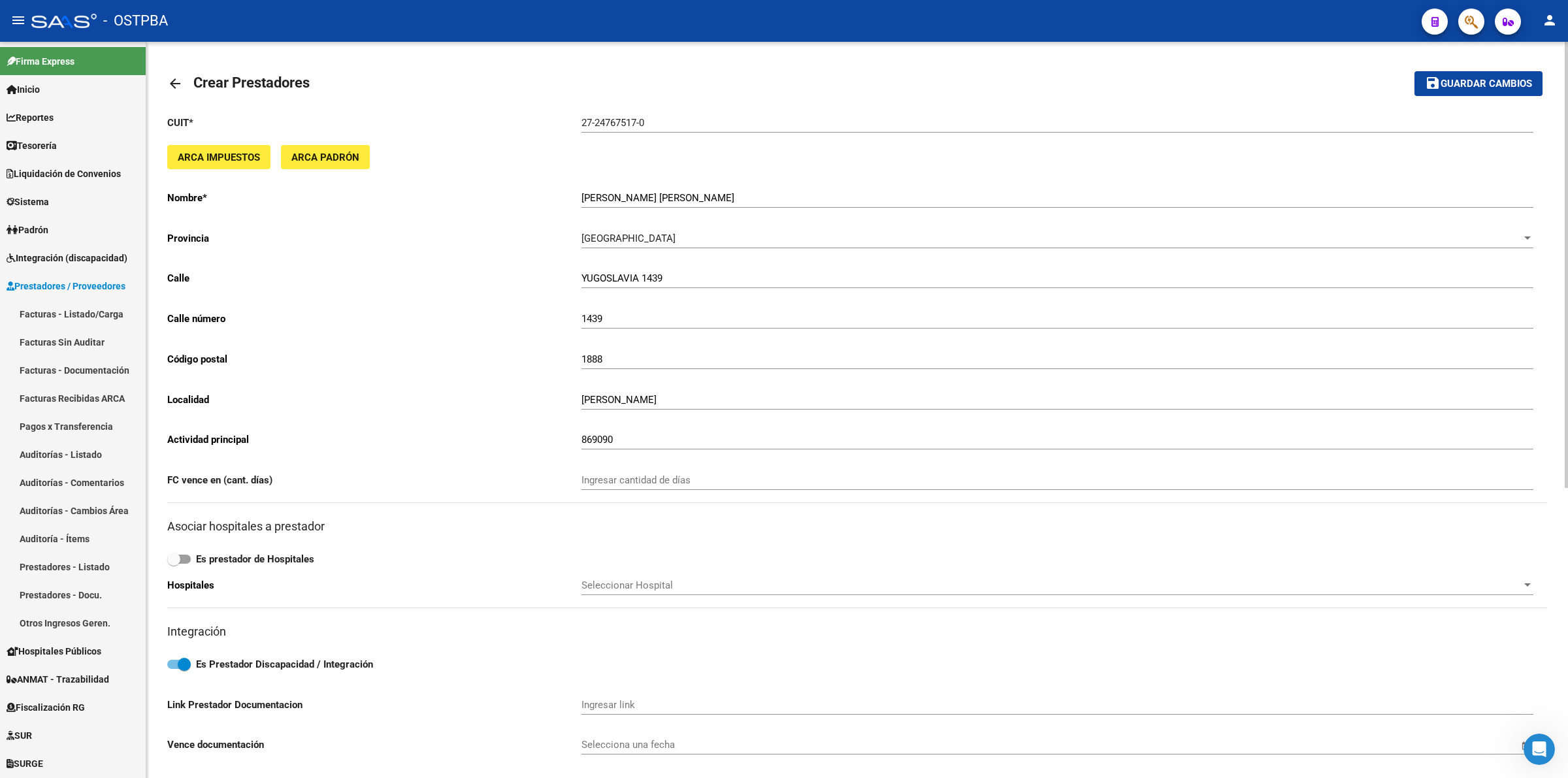
click at [1518, 81] on span "Guardar cambios" at bounding box center [1486, 84] width 91 height 12
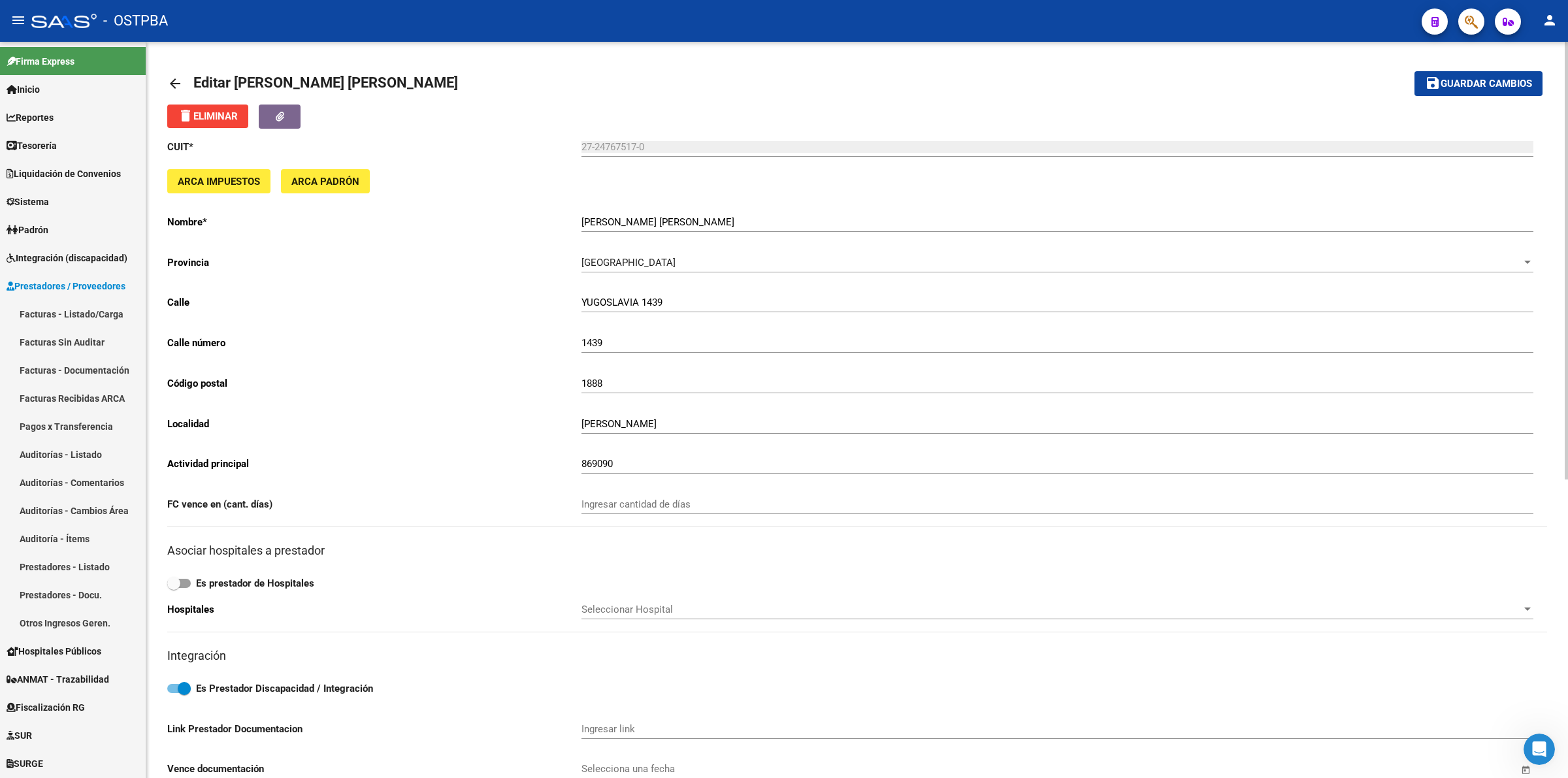
click at [177, 79] on mat-icon "arrow_back" at bounding box center [175, 84] width 16 height 16
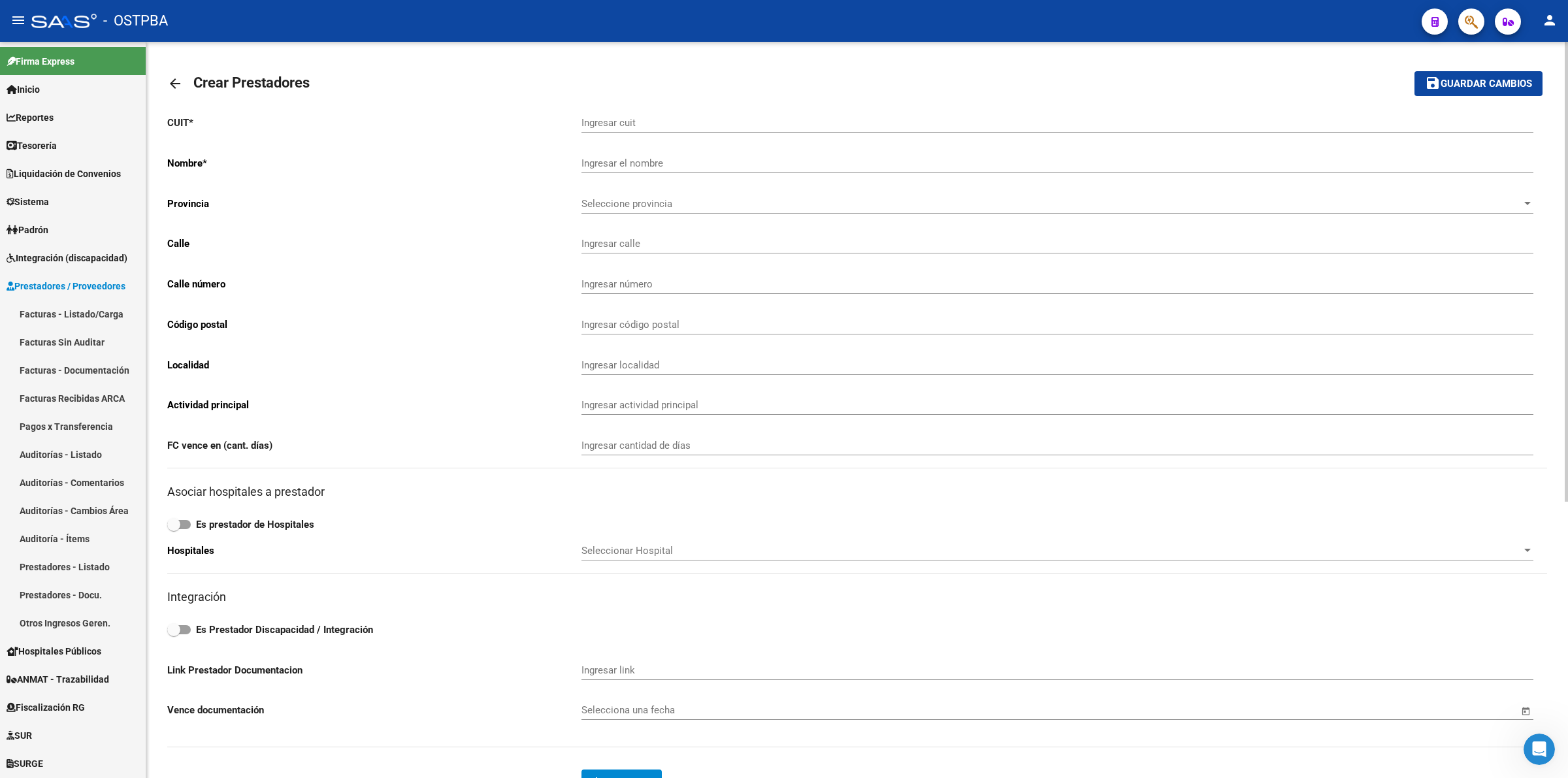
drag, startPoint x: 675, startPoint y: 128, endPoint x: 1216, endPoint y: 121, distance: 541.0
click at [676, 125] on div "Ingresar cuit" at bounding box center [1058, 118] width 952 height 28
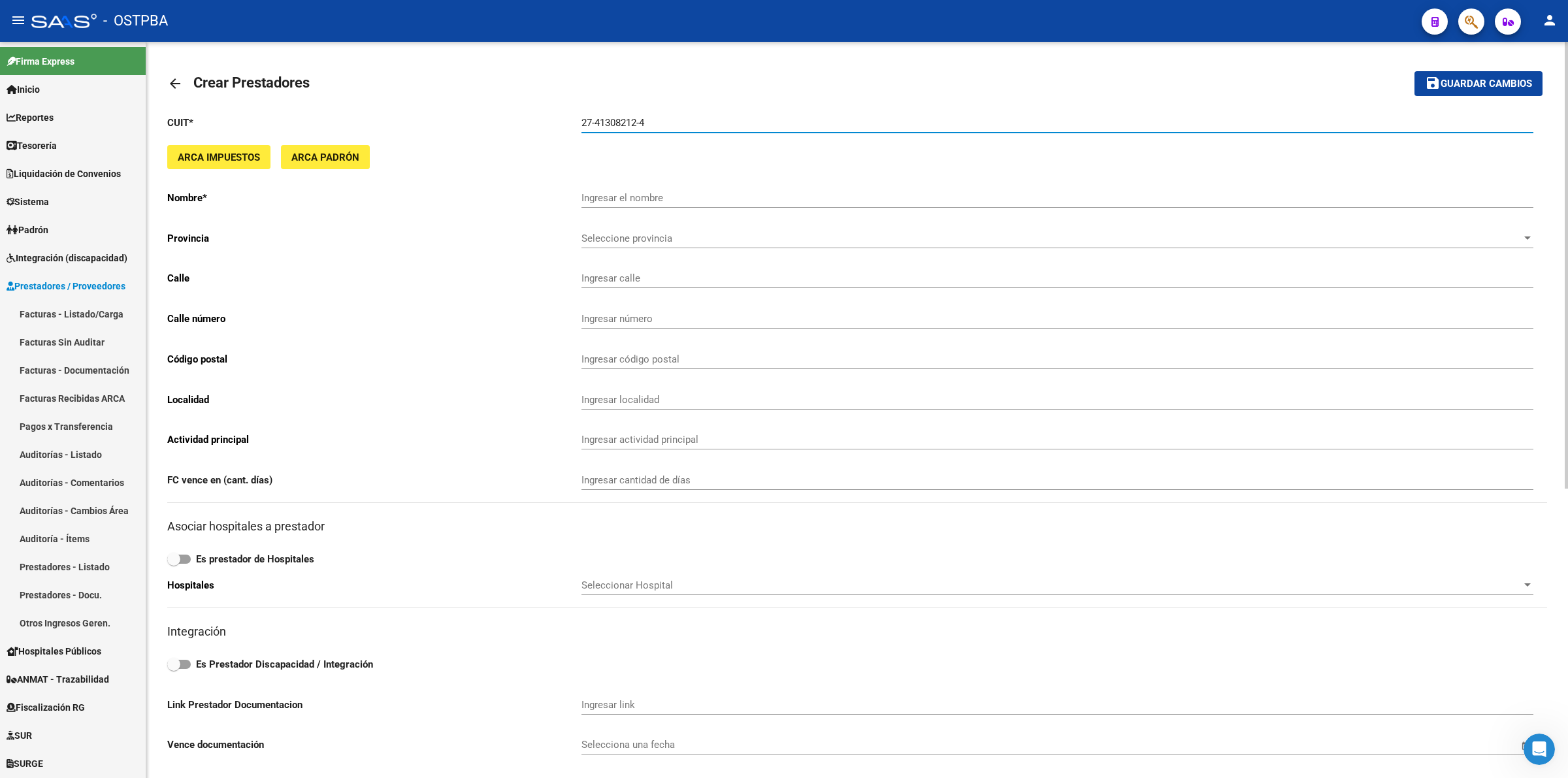
type input "27-41308212-4"
click at [1415, 71] on button "save Guardar cambios" at bounding box center [1479, 83] width 128 height 24
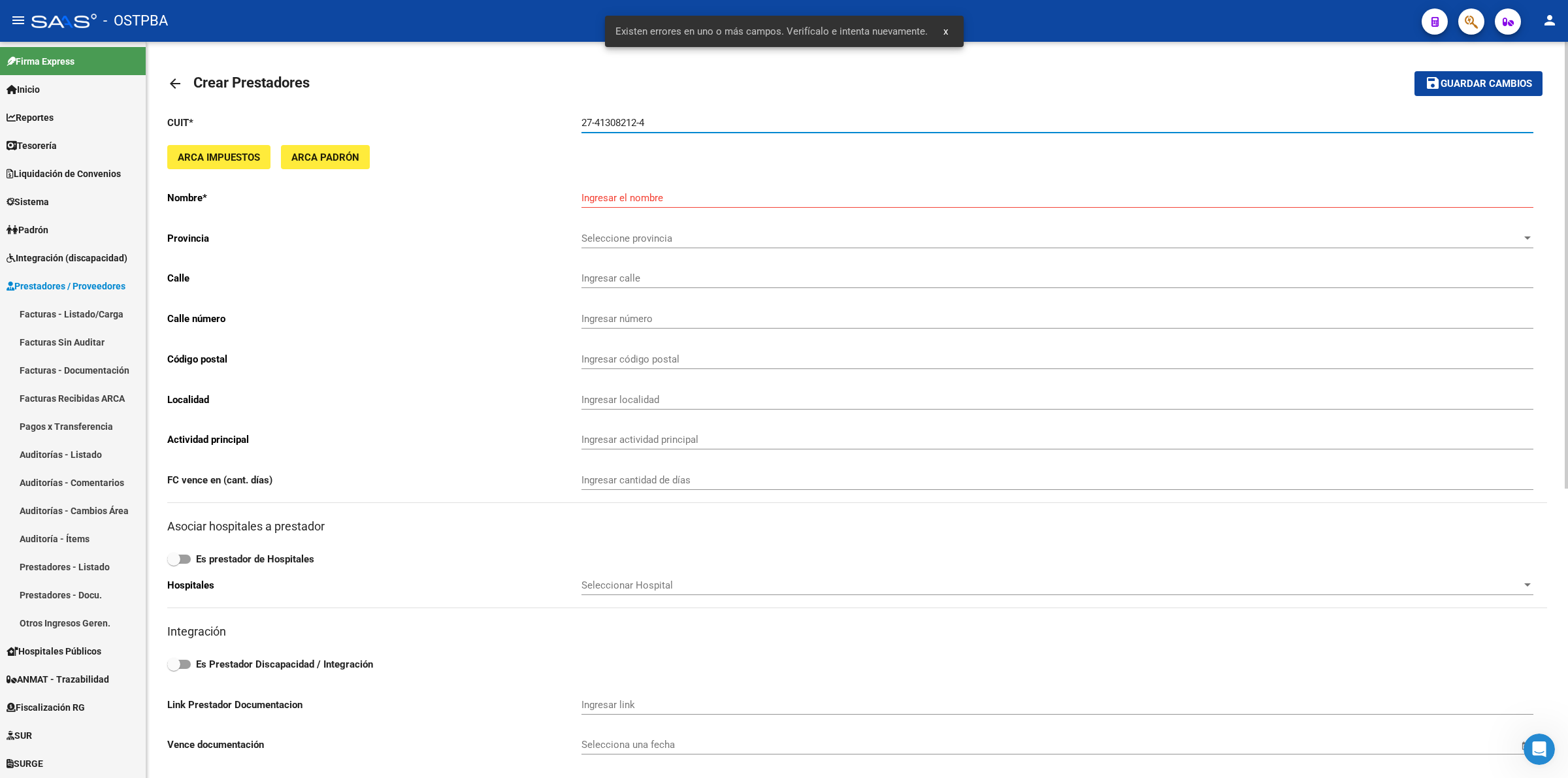
drag, startPoint x: 649, startPoint y: 120, endPoint x: 502, endPoint y: 109, distance: 147.4
click at [502, 109] on div "CUIT * 27-41308212-4 Ingresar cuit ARCA Impuestos ARCA Padrón Nombre * Ingresar…" at bounding box center [856, 550] width 1379 height 891
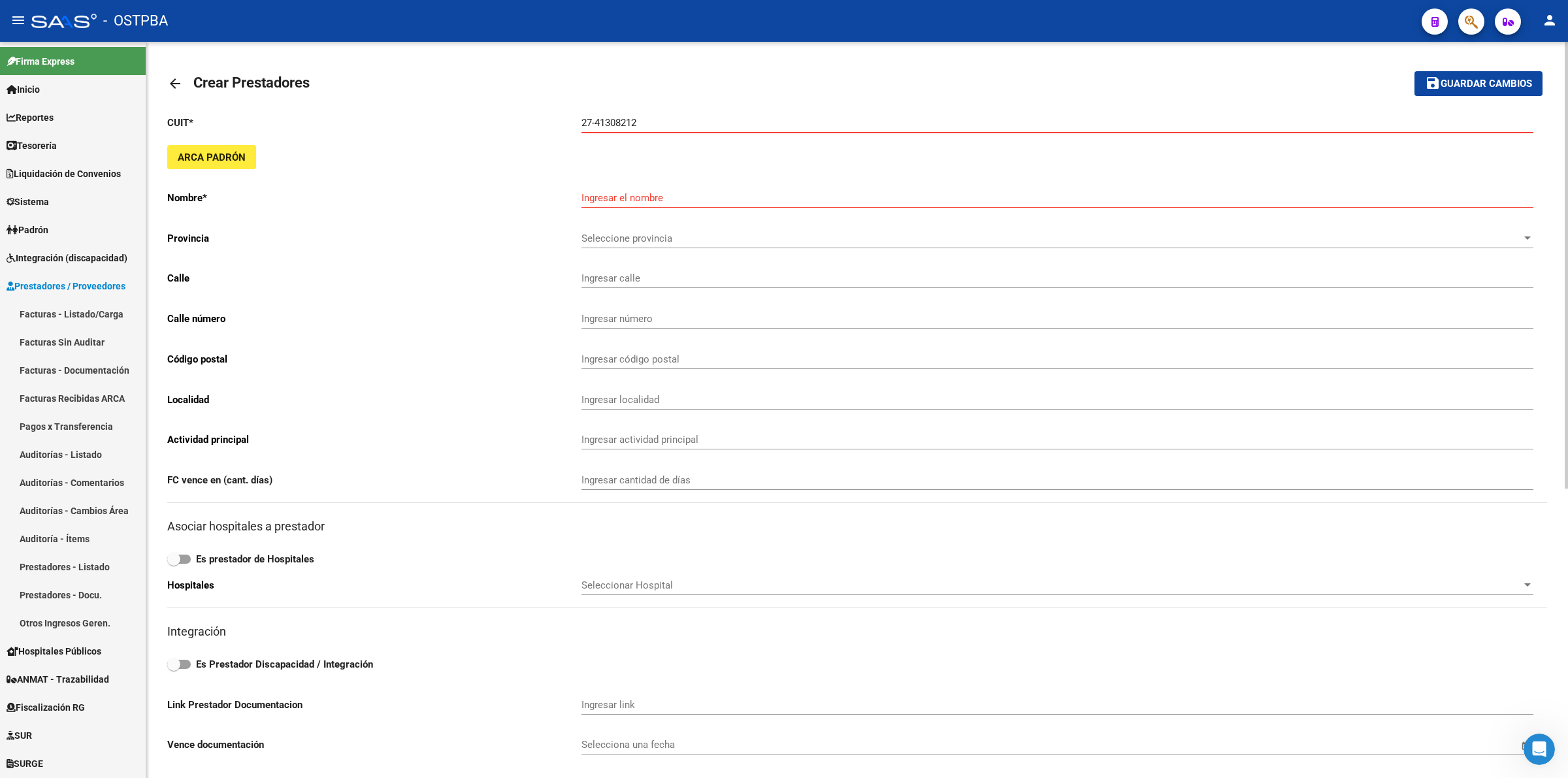
type input "27-41308212-4"
drag, startPoint x: 700, startPoint y: 129, endPoint x: 556, endPoint y: 109, distance: 145.4
click at [556, 109] on div "CUIT * 27-41308212-4 Ingresar cuit ARCA Impuestos ARCA Padrón Nombre * Ingresar…" at bounding box center [856, 550] width 1379 height 891
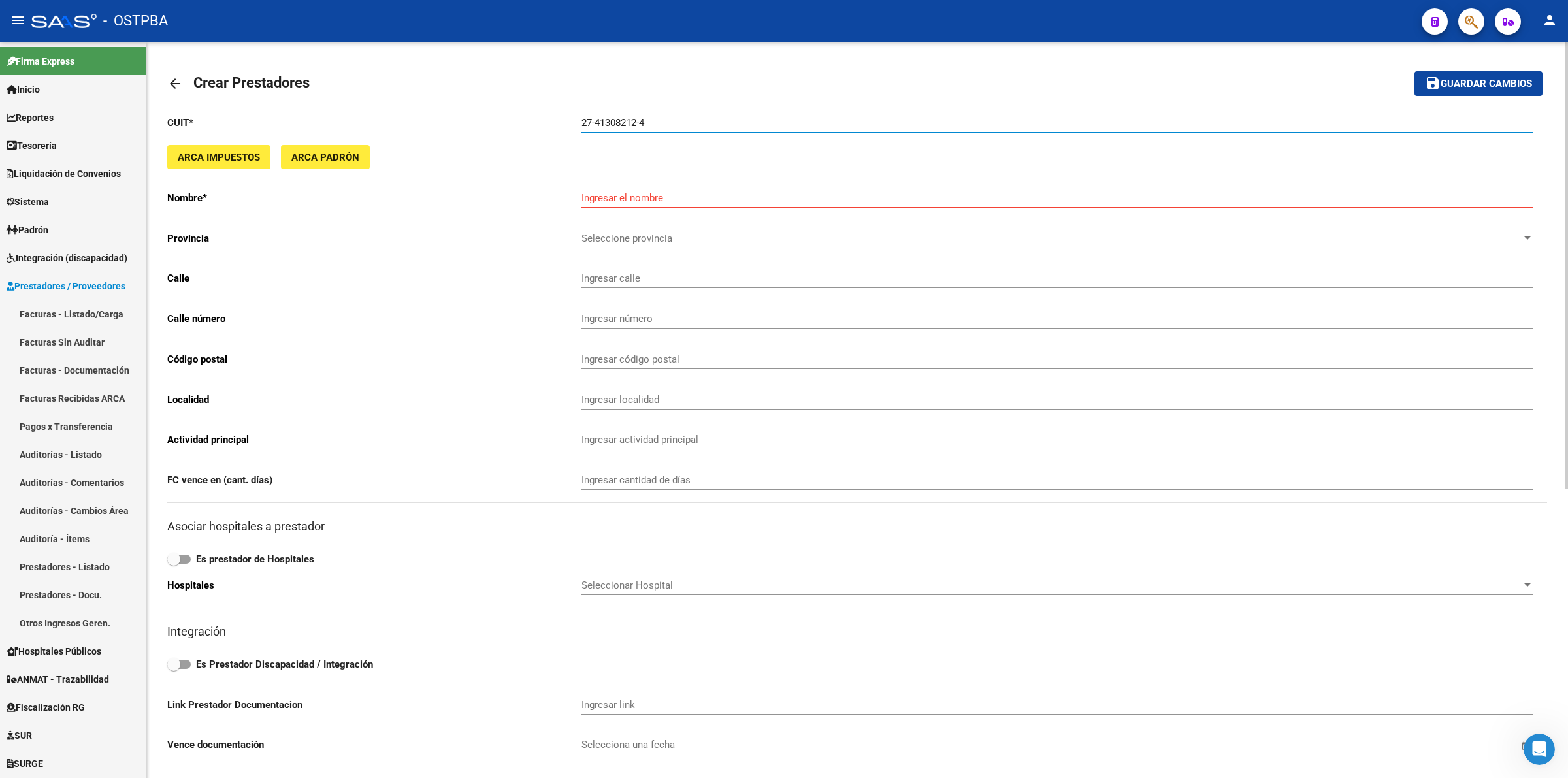
drag, startPoint x: 683, startPoint y: 120, endPoint x: 514, endPoint y: 119, distance: 169.0
click at [681, 121] on input "27-41308212-4" at bounding box center [1058, 122] width 952 height 12
click at [175, 82] on mat-icon "arrow_back" at bounding box center [175, 84] width 16 height 16
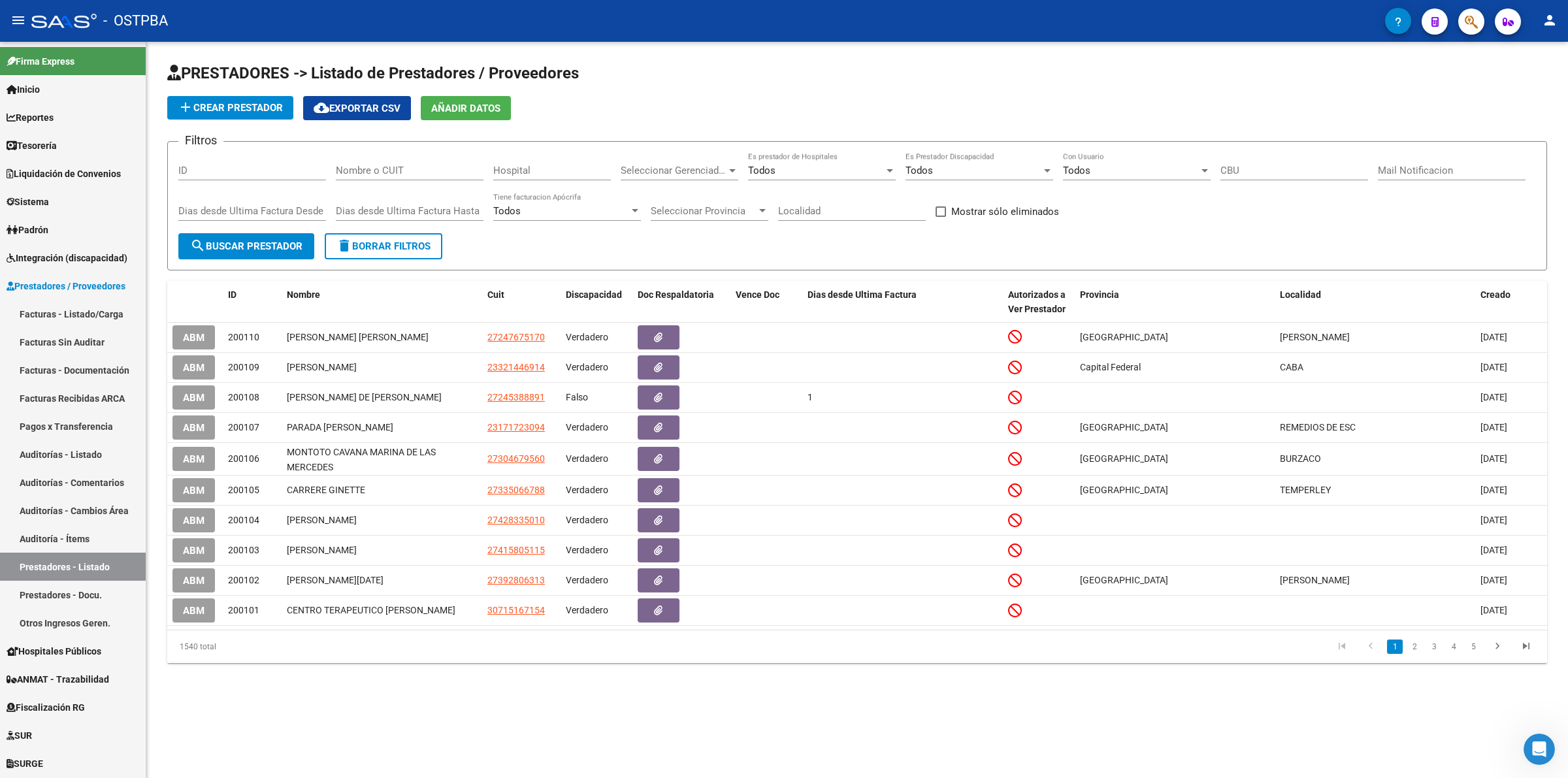
click at [201, 103] on span "add Crear Prestador" at bounding box center [230, 108] width 105 height 12
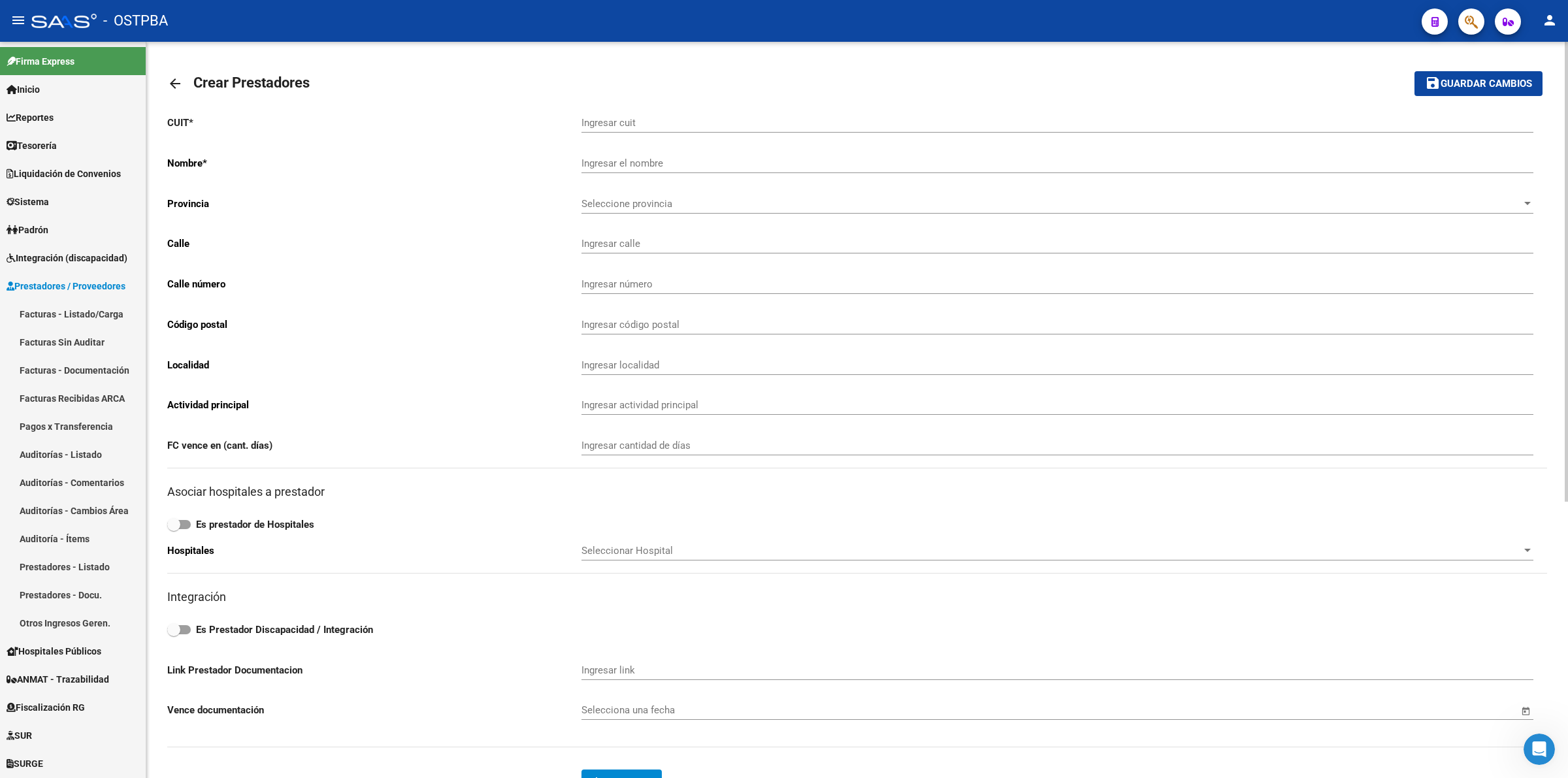
click at [658, 126] on input "Ingresar cuit" at bounding box center [1058, 122] width 952 height 12
type input "27-41308212-4"
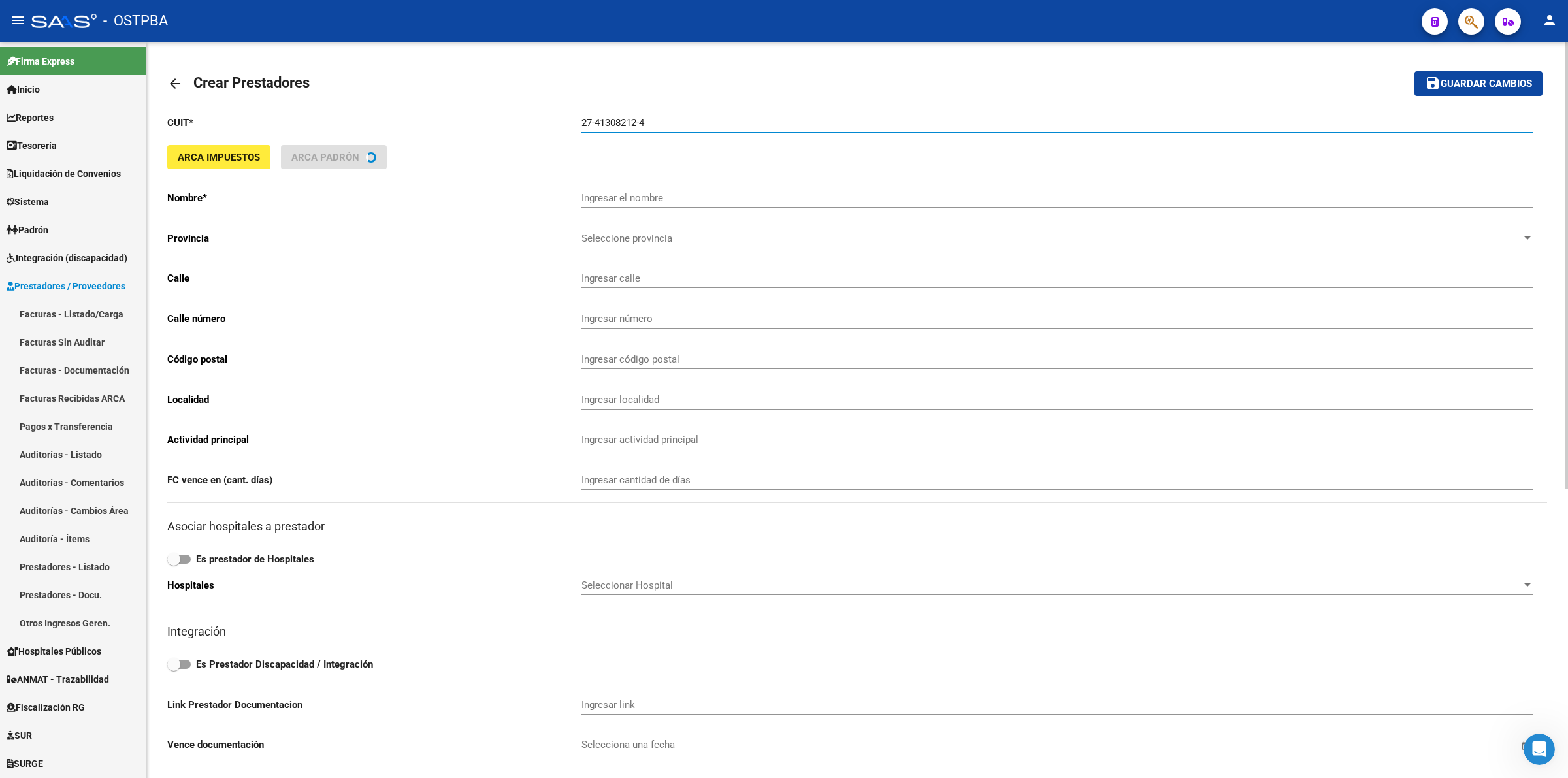
type input "ZALAGA [PERSON_NAME]"
type input "[PERSON_NAME] 1051"
type input "1051"
type input "1888"
type input "[PERSON_NAME]"
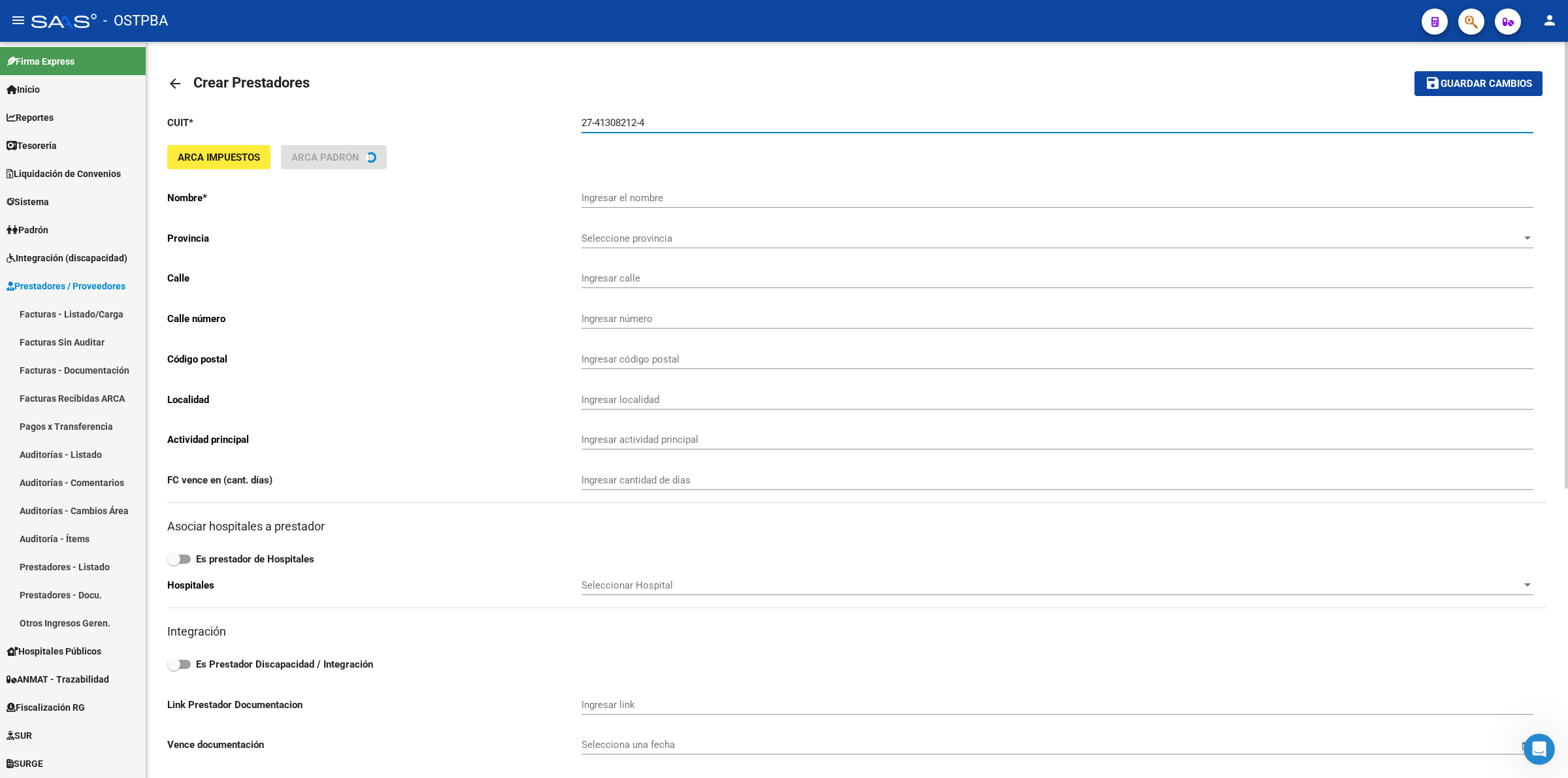
type input "869090"
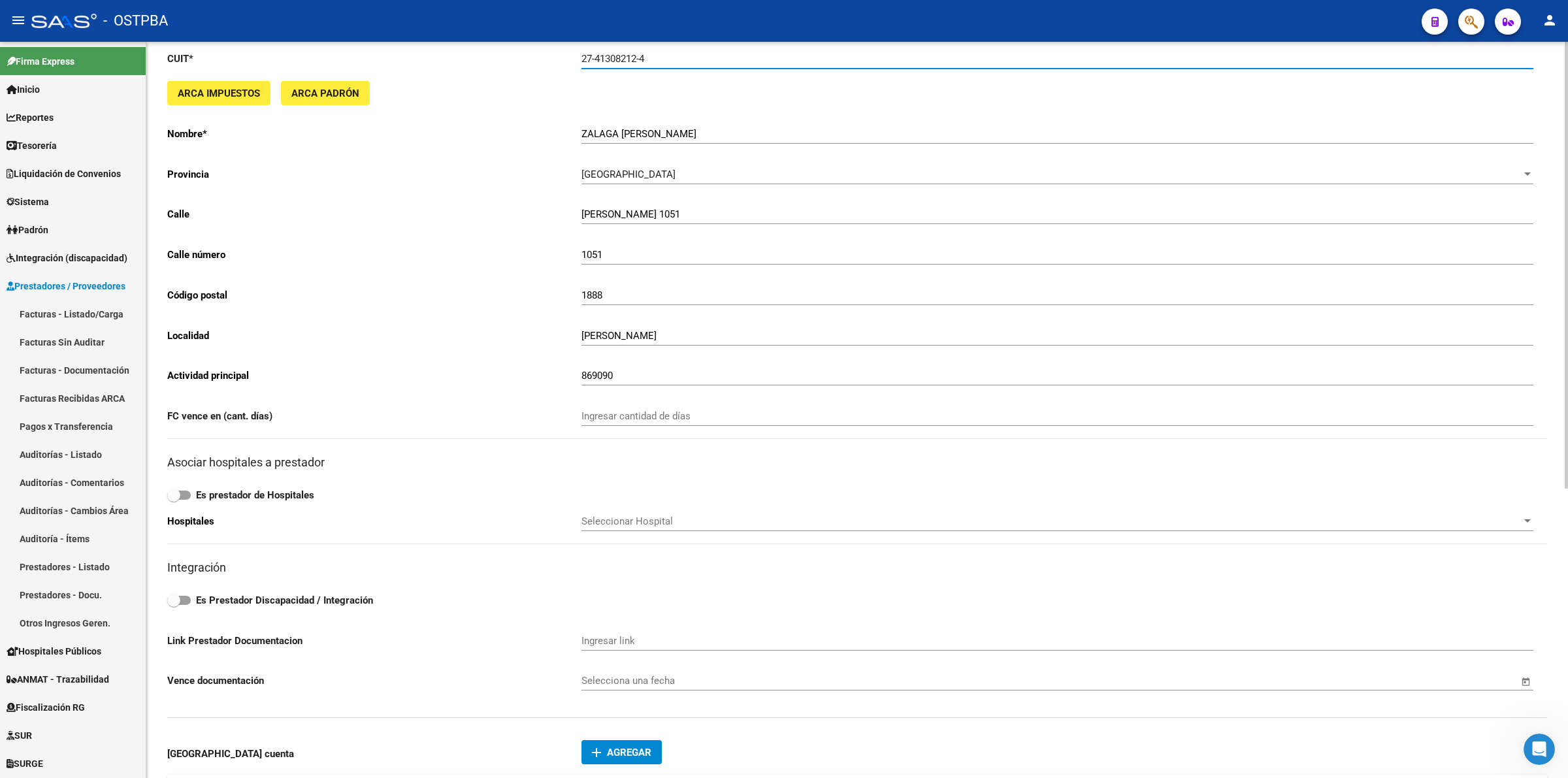
scroll to position [327, 0]
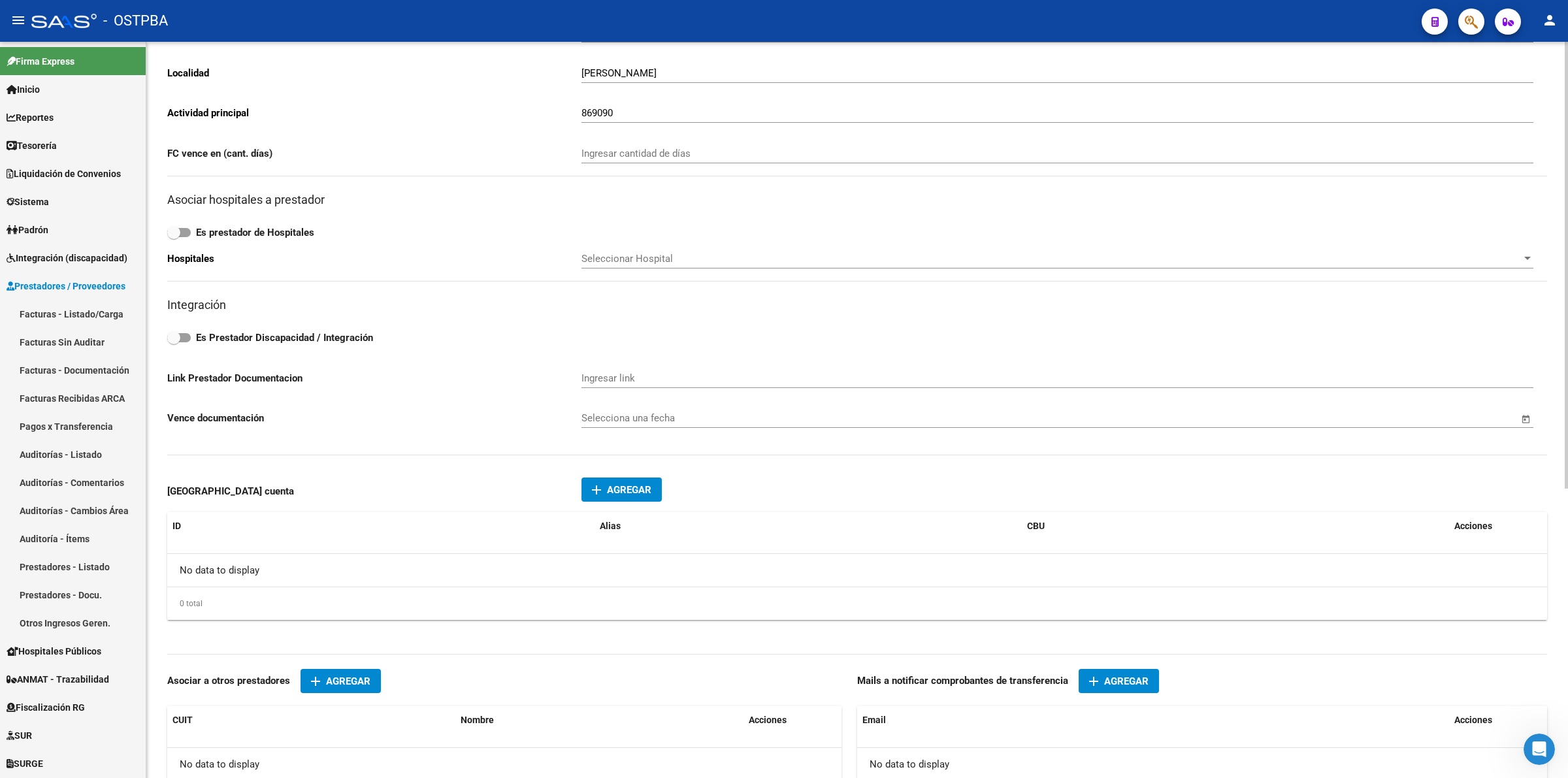
type input "27-41308212-4"
click at [1137, 669] on button "add Agregar" at bounding box center [1118, 681] width 81 height 24
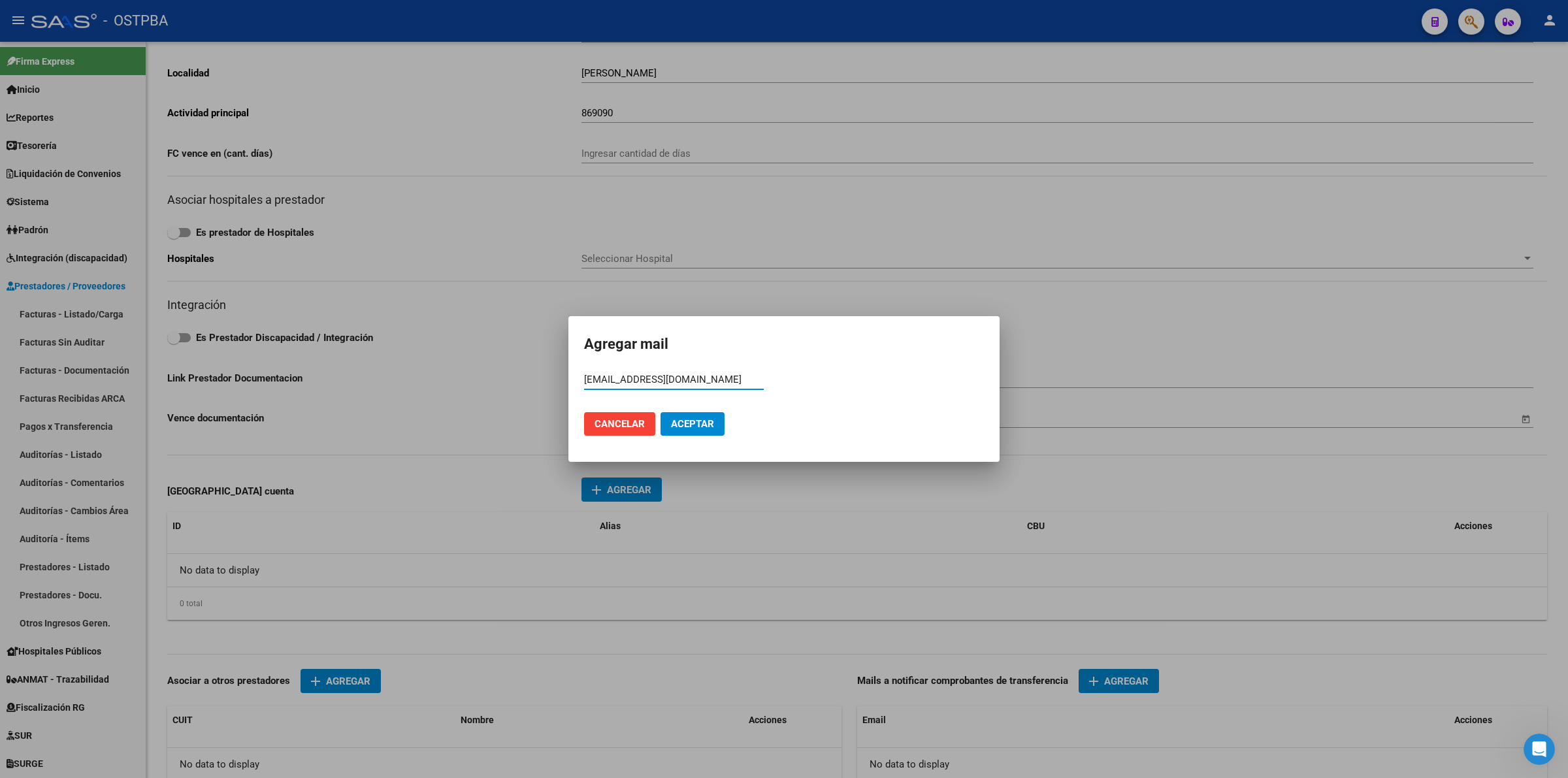
type input "[EMAIL_ADDRESS][DOMAIN_NAME]"
click at [699, 427] on span "Aceptar" at bounding box center [693, 423] width 43 height 12
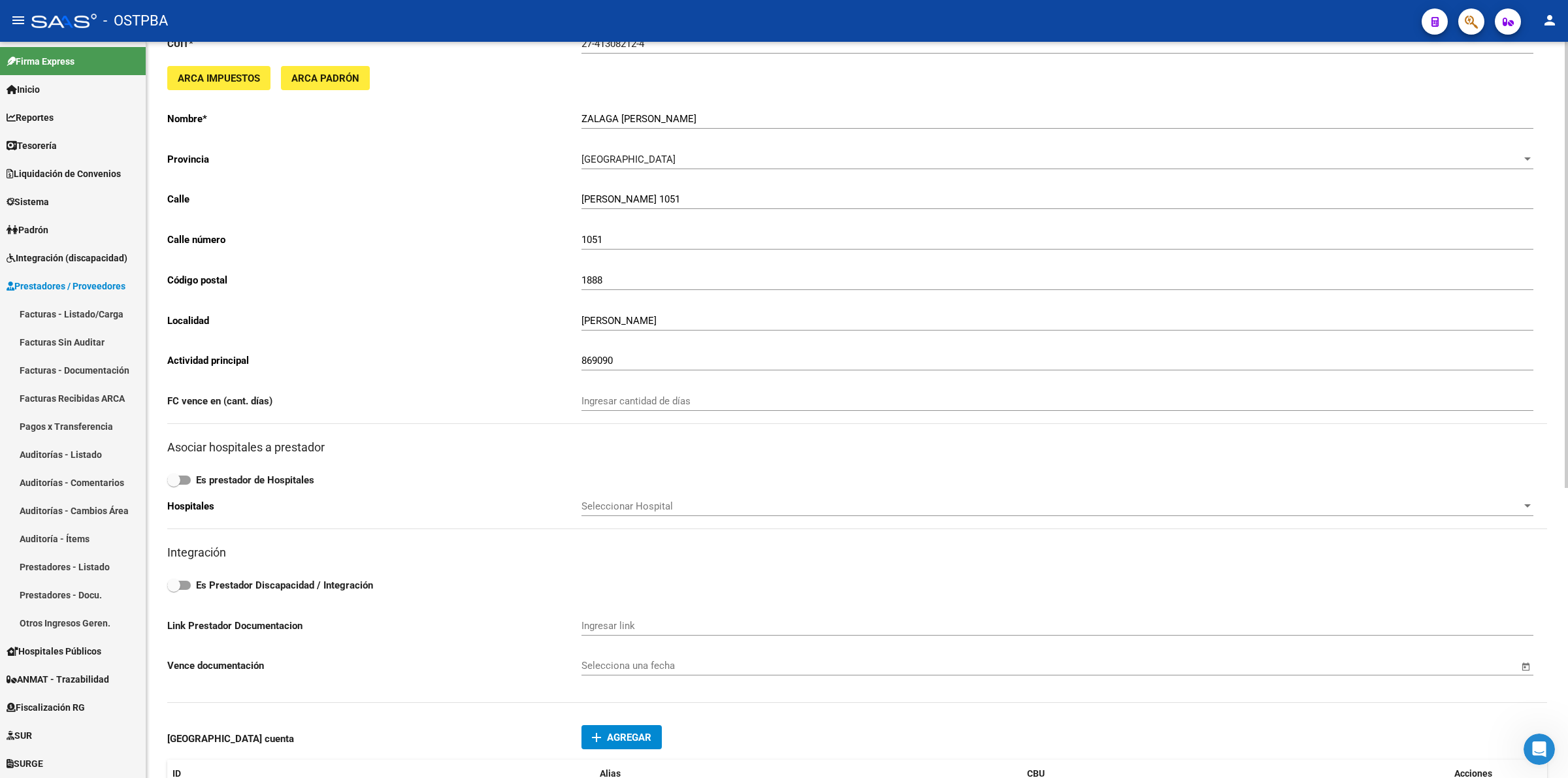
scroll to position [0, 0]
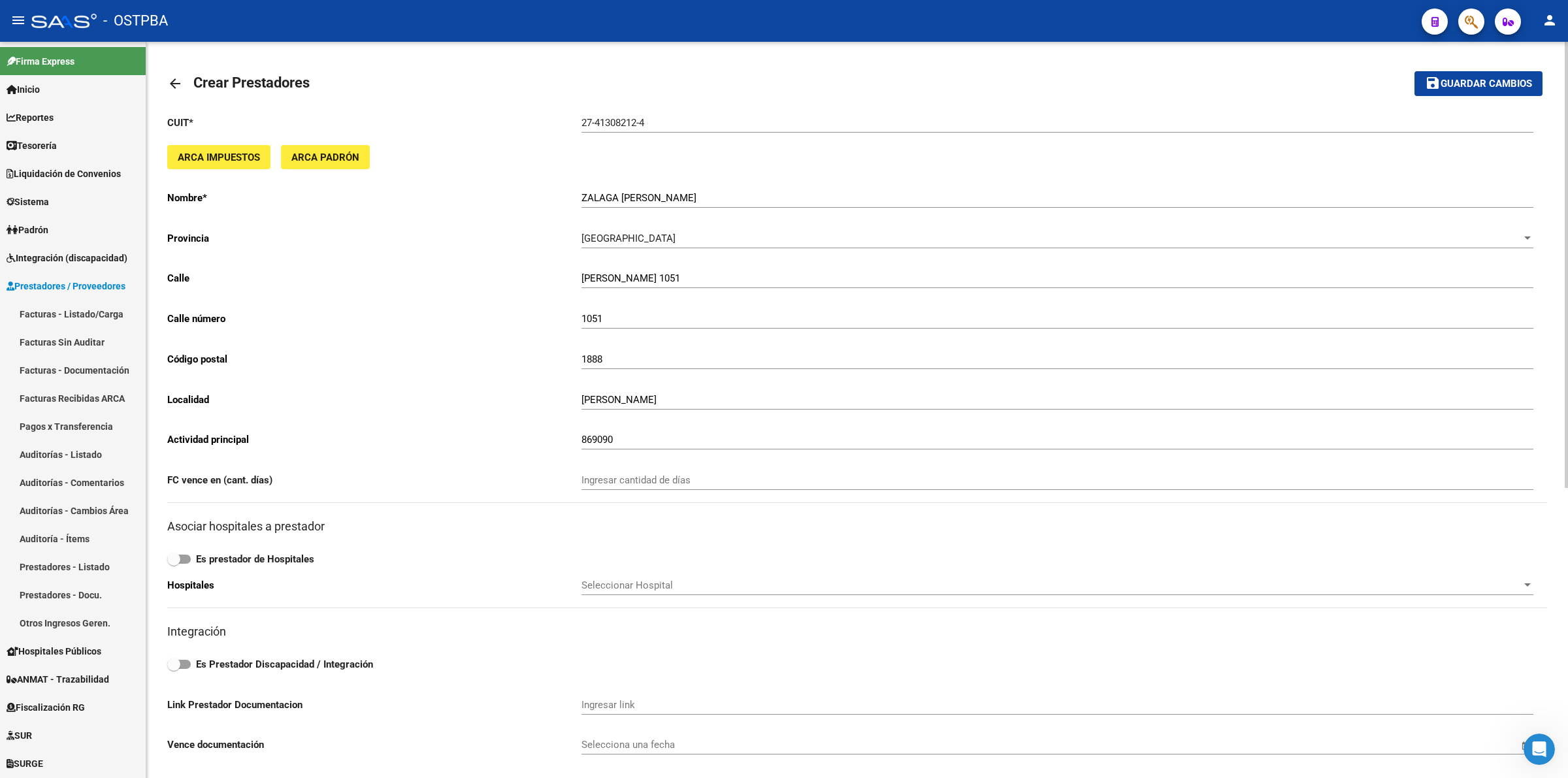
click at [1485, 89] on button "save Guardar cambios" at bounding box center [1479, 83] width 128 height 24
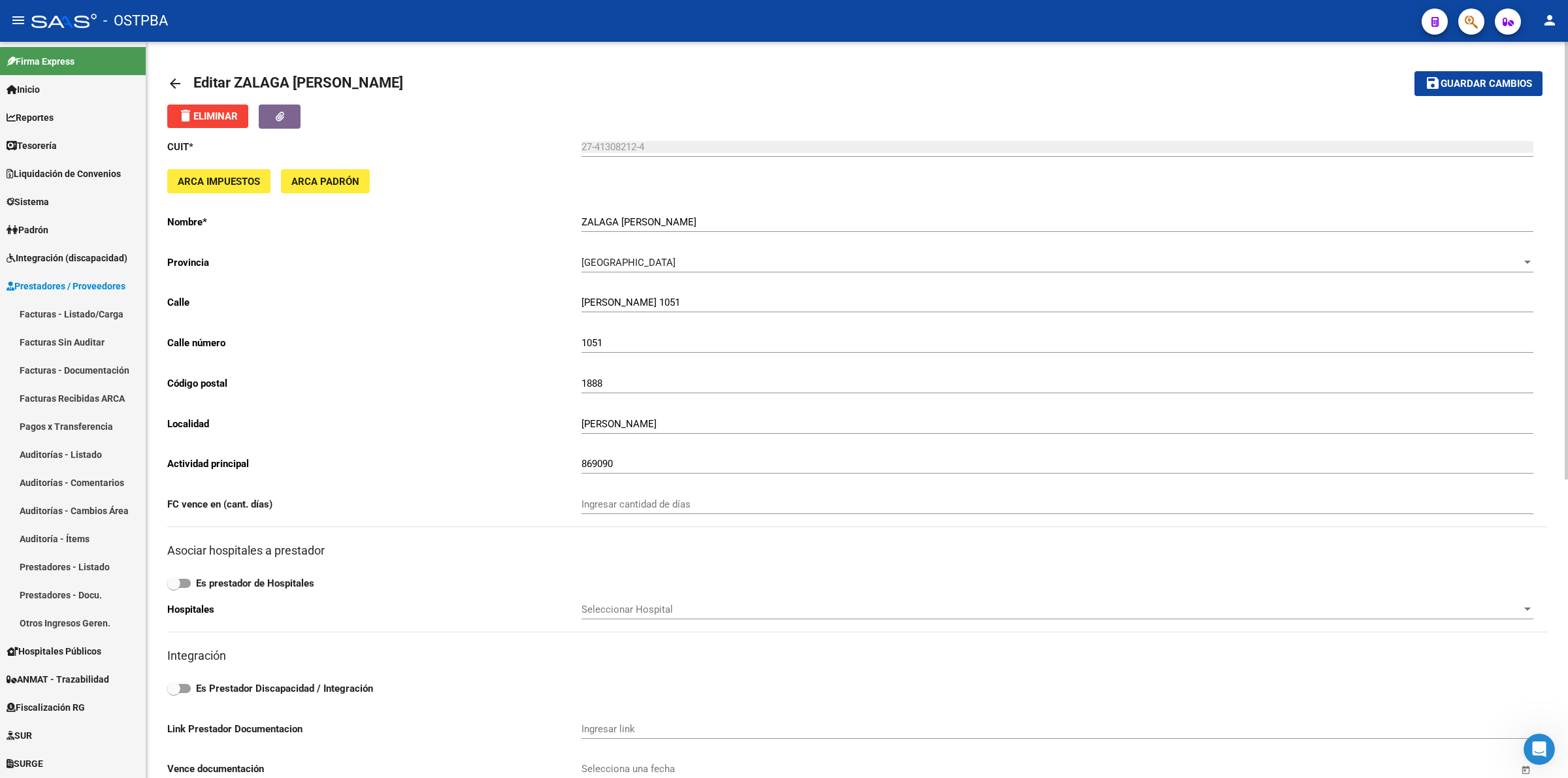
click at [173, 83] on mat-icon "arrow_back" at bounding box center [175, 84] width 16 height 16
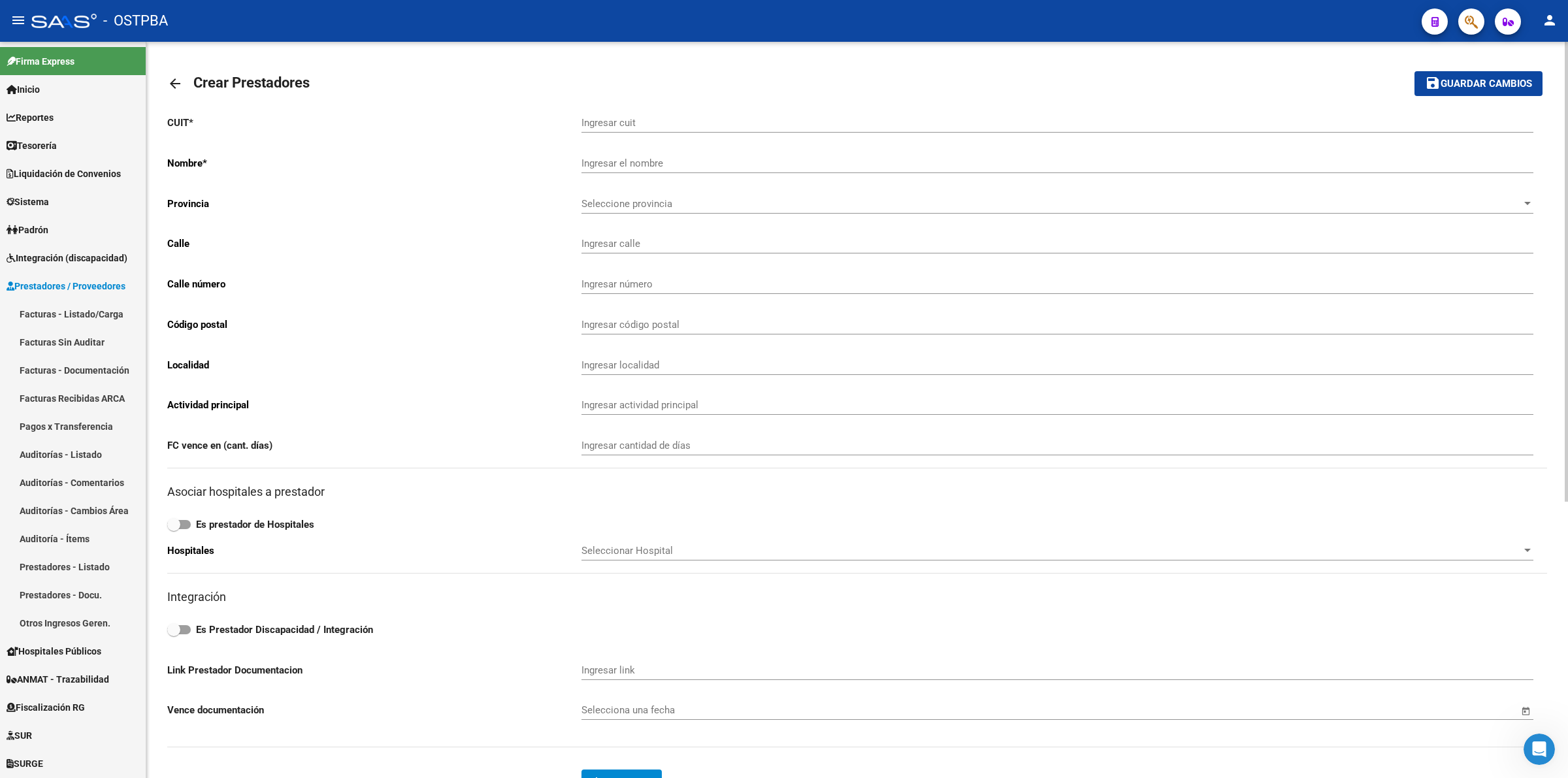
click at [175, 84] on mat-icon "arrow_back" at bounding box center [175, 84] width 16 height 16
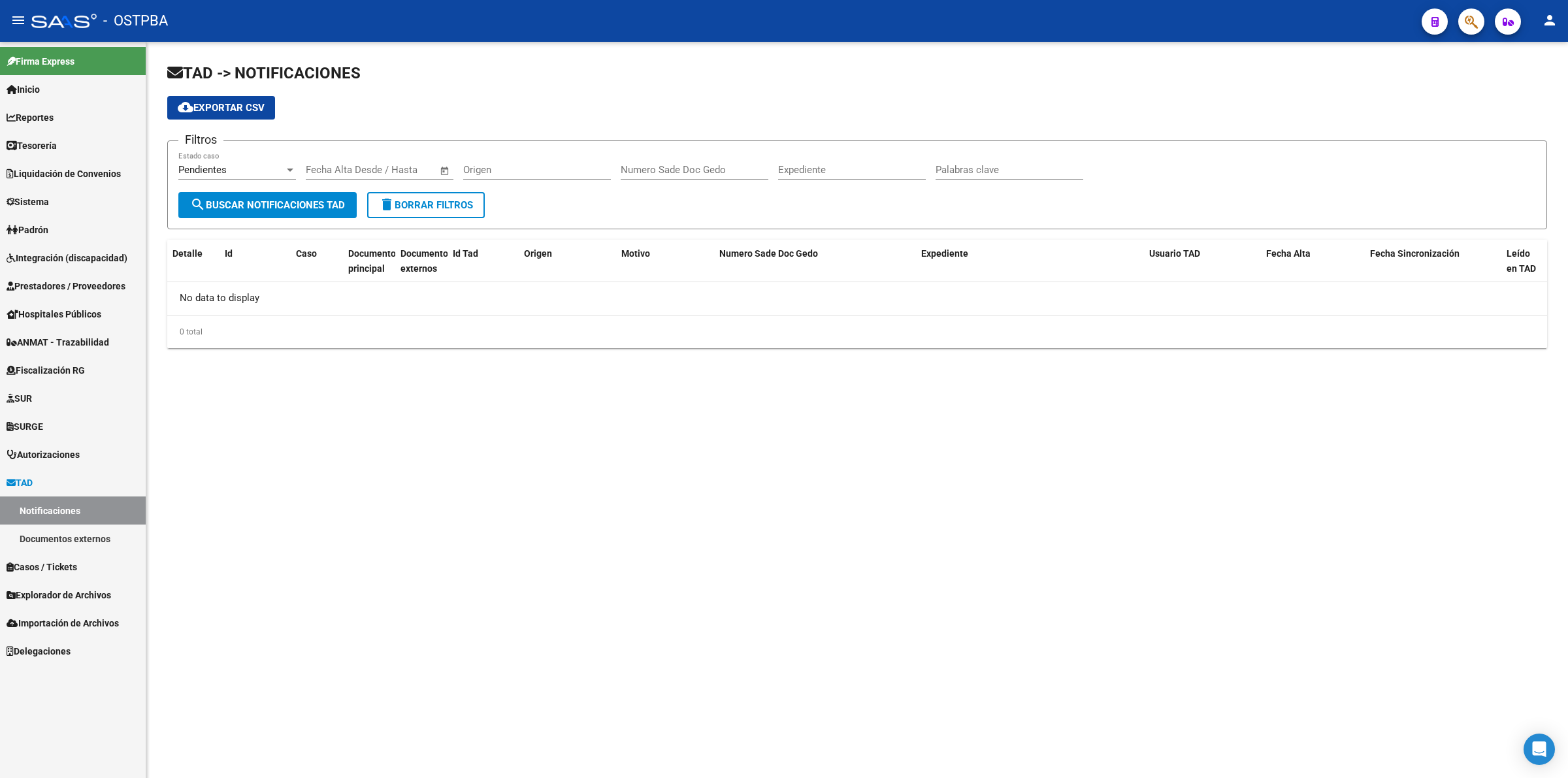
click at [288, 161] on div "Pendientes Estado caso" at bounding box center [236, 165] width 117 height 28
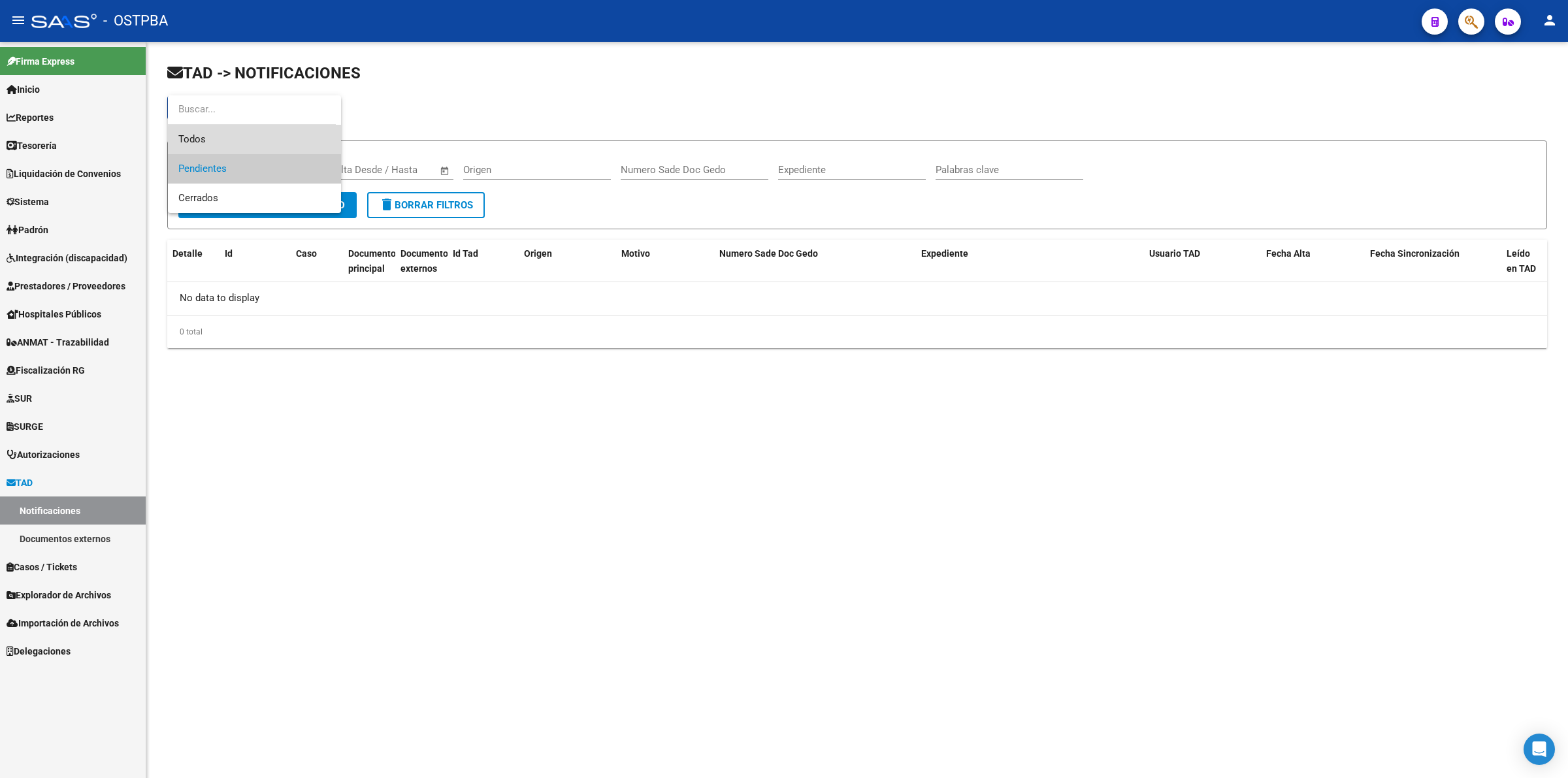
click at [276, 142] on span "Todos" at bounding box center [254, 139] width 153 height 30
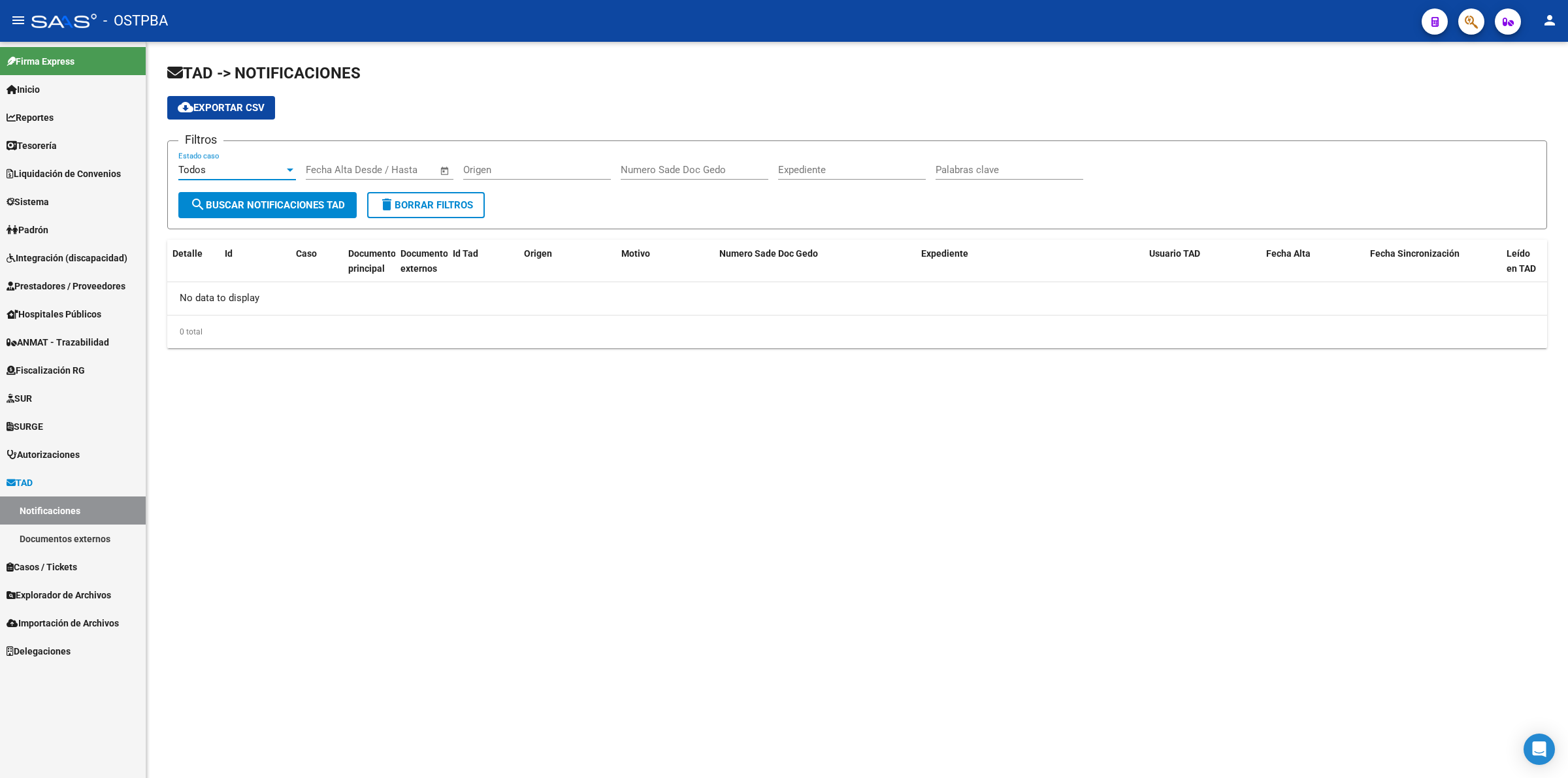
click at [83, 546] on link "Documentos externos" at bounding box center [73, 538] width 145 height 28
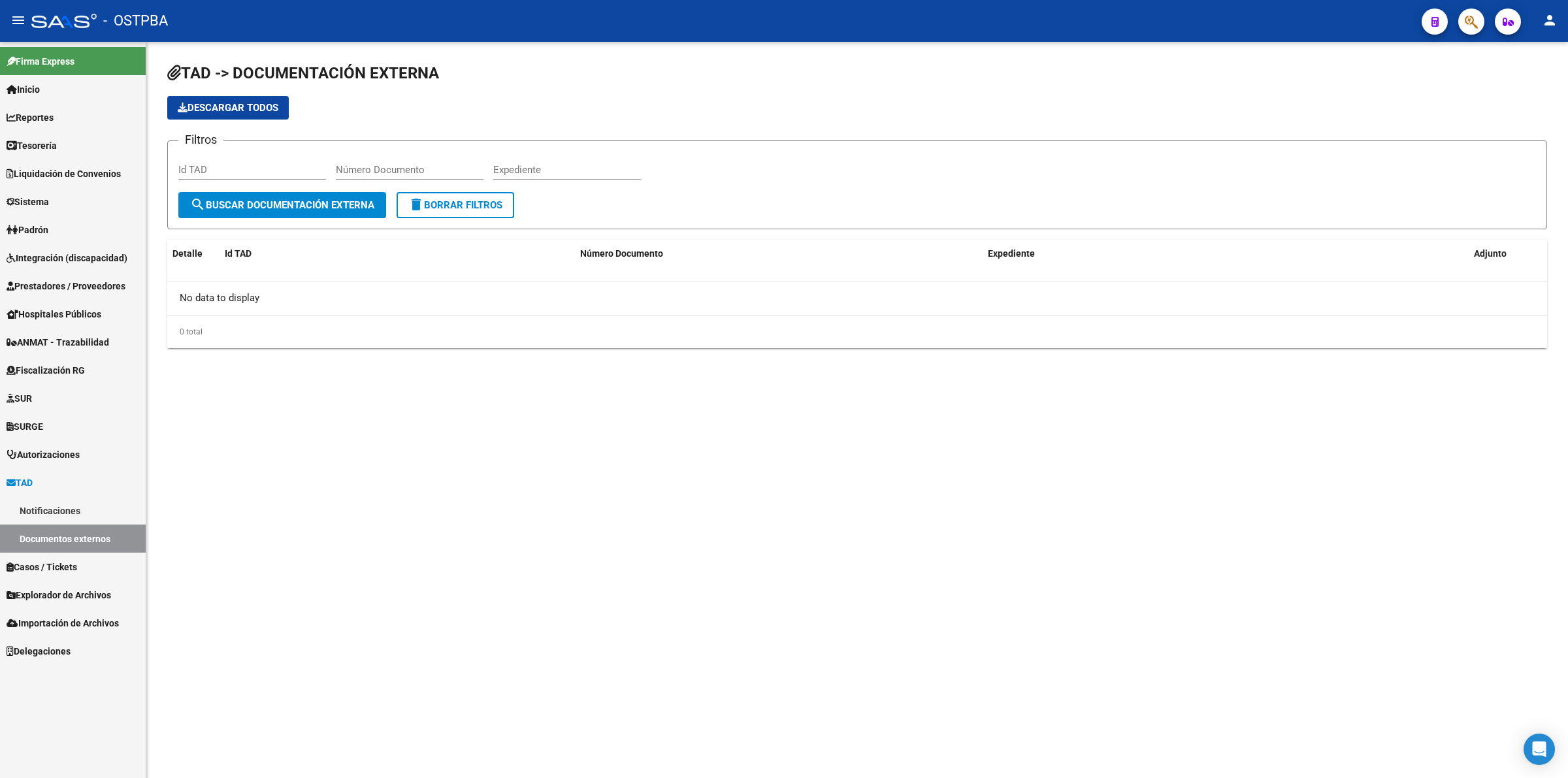
click at [85, 514] on link "Notificaciones" at bounding box center [73, 510] width 145 height 28
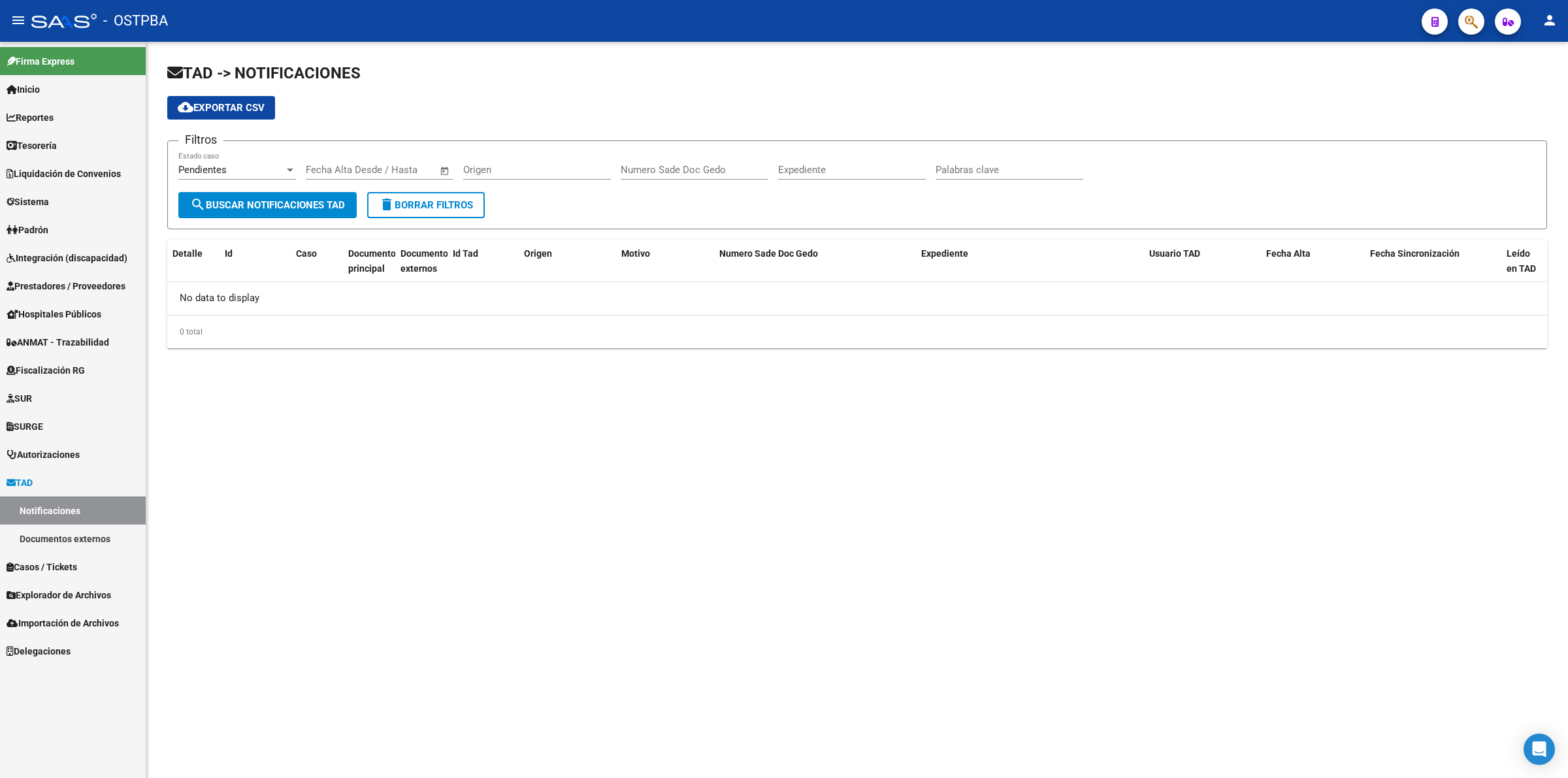
click at [20, 27] on mat-icon "menu" at bounding box center [18, 21] width 16 height 16
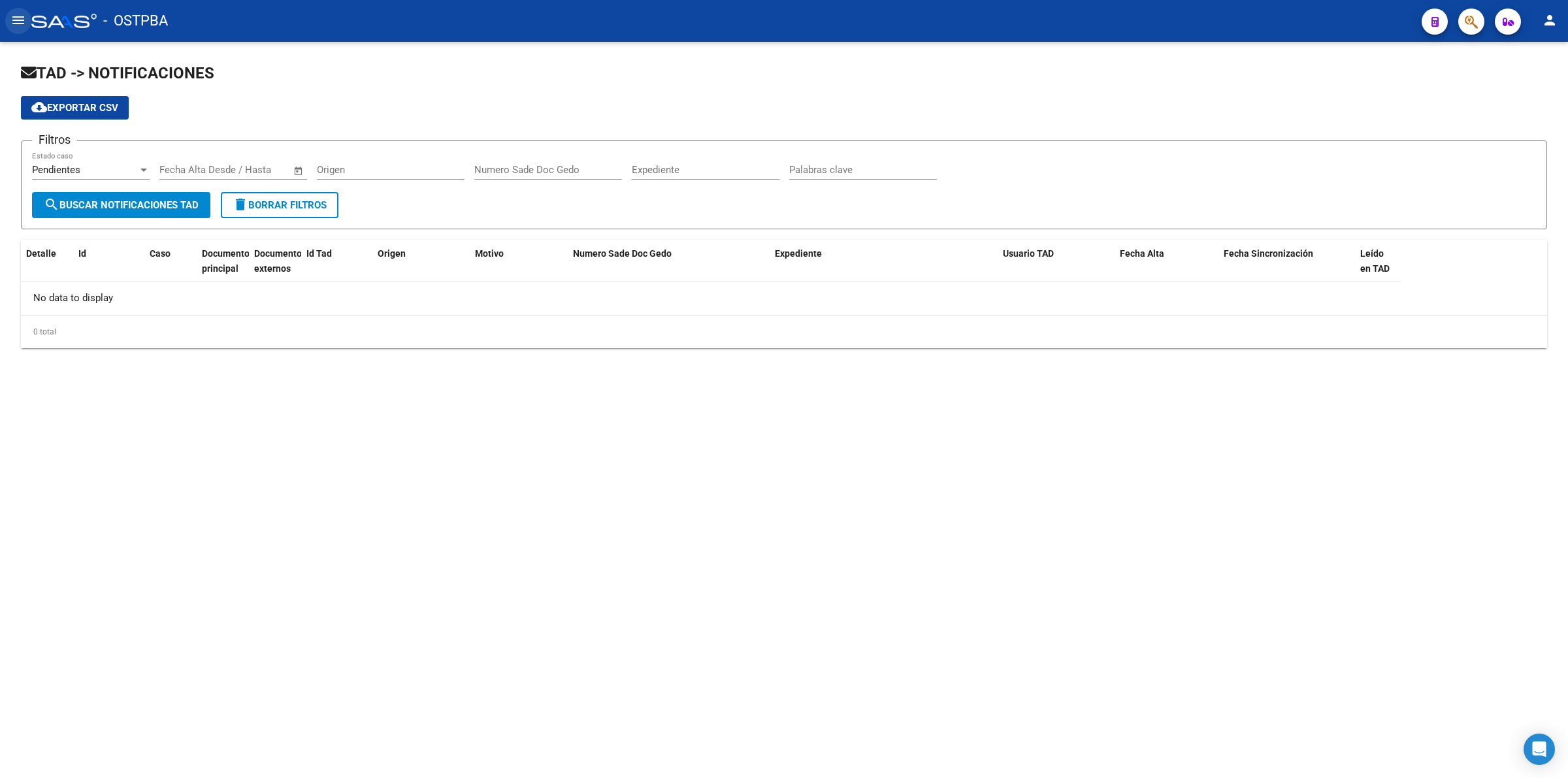
click at [18, 25] on mat-icon "menu" at bounding box center [18, 21] width 16 height 16
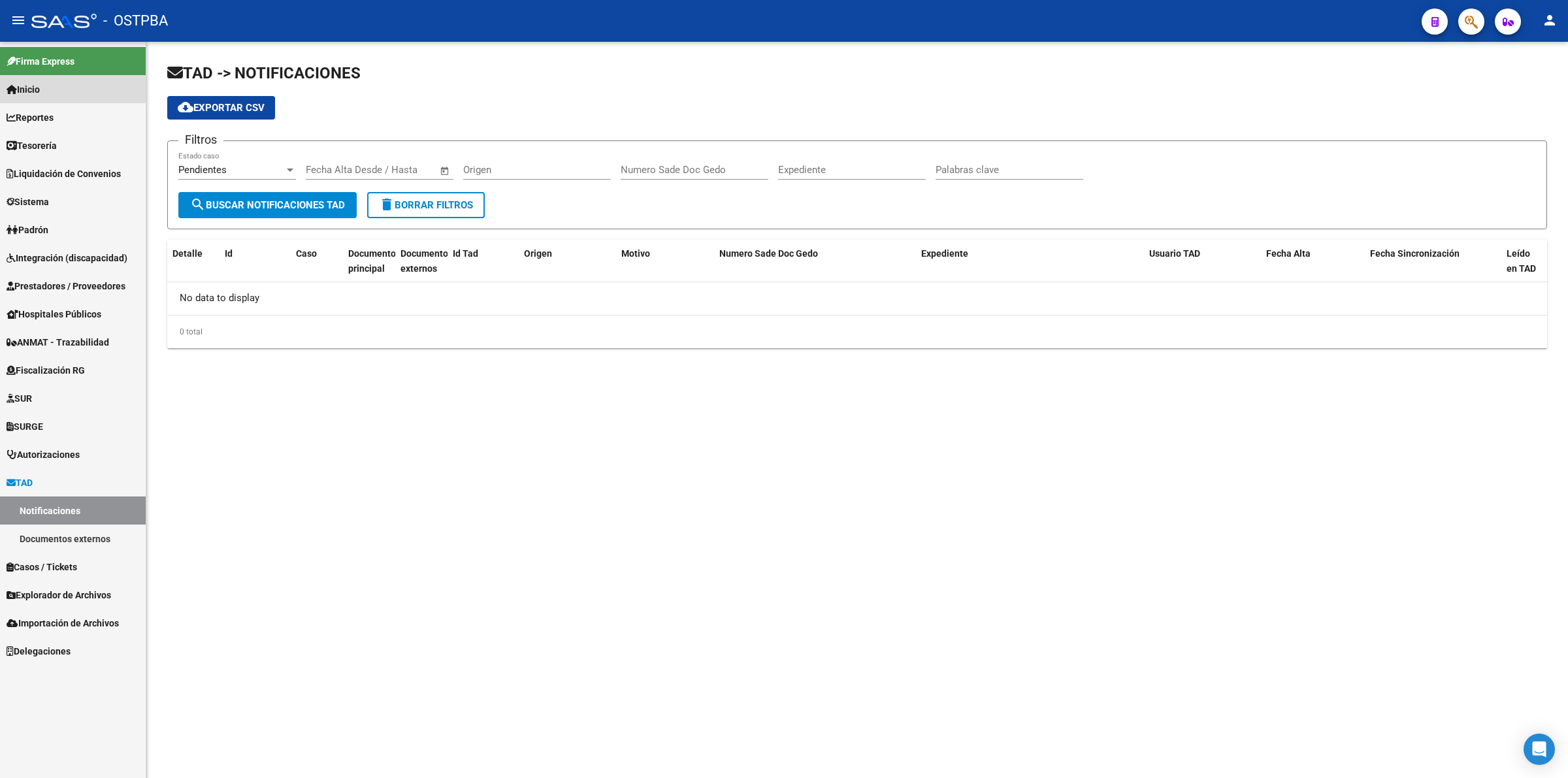
click at [37, 89] on span "Inicio" at bounding box center [23, 89] width 34 height 14
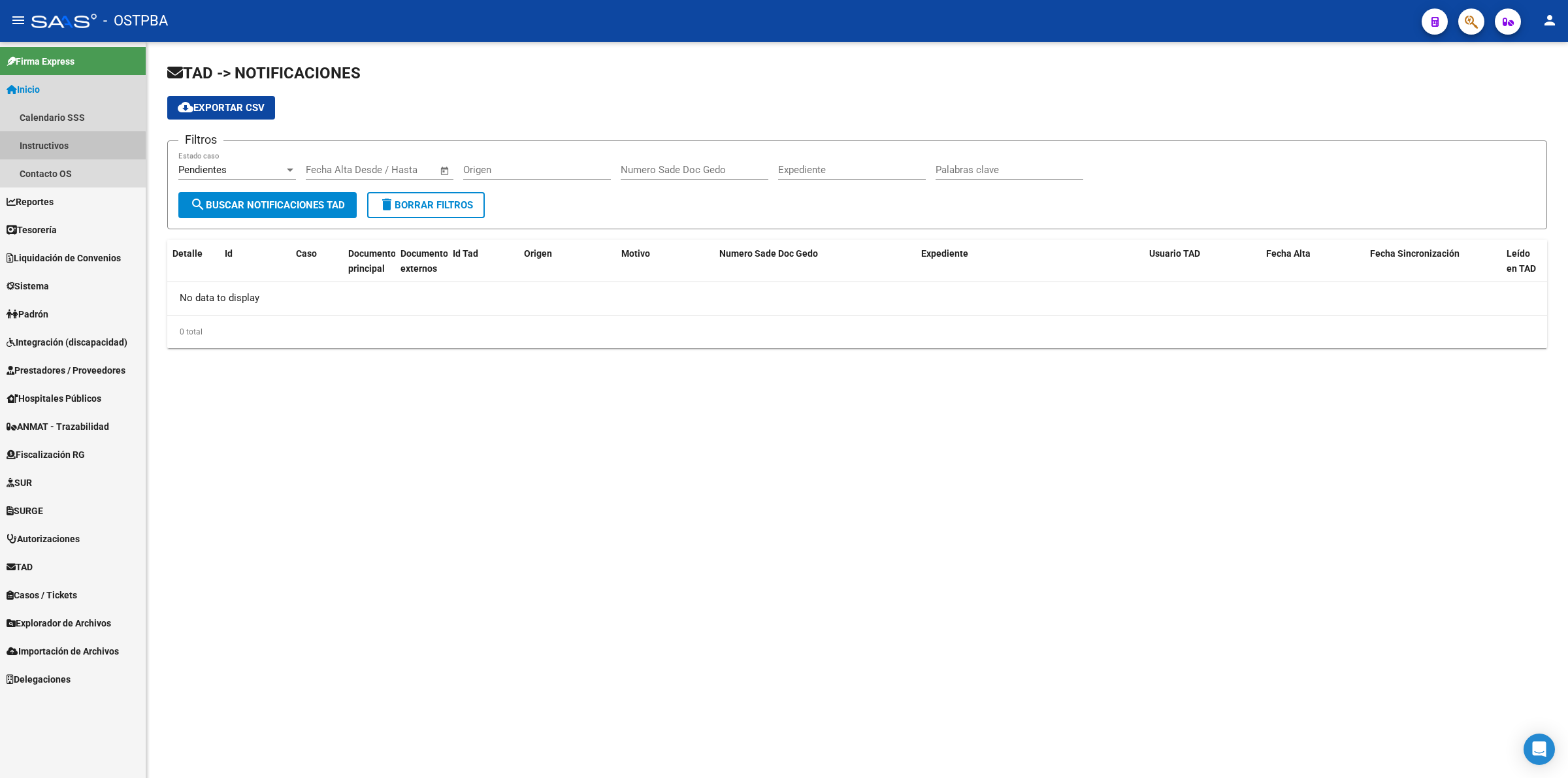
click at [56, 147] on link "Instructivos" at bounding box center [73, 145] width 145 height 28
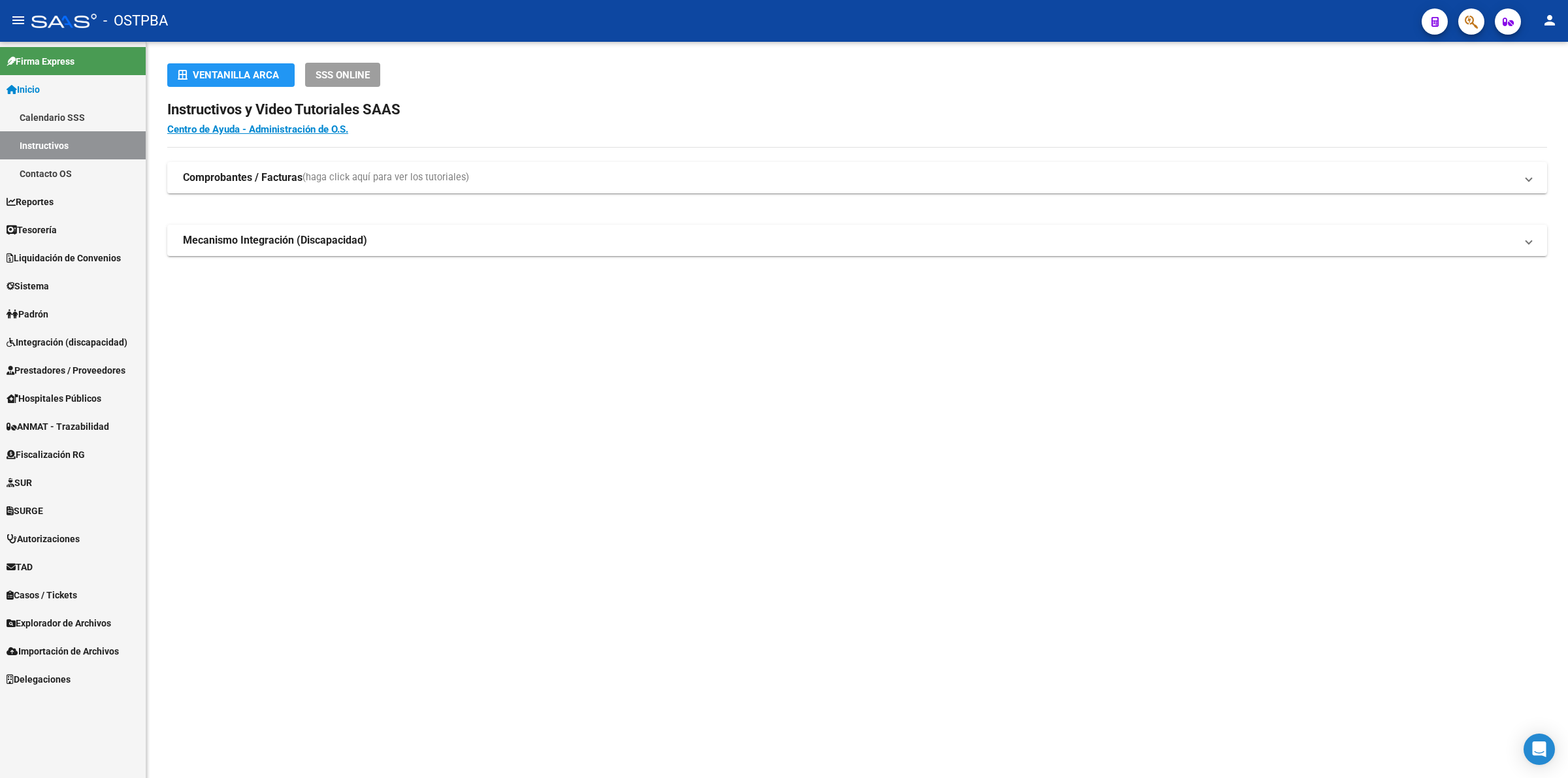
click at [33, 560] on span "TAD" at bounding box center [19, 567] width 26 height 14
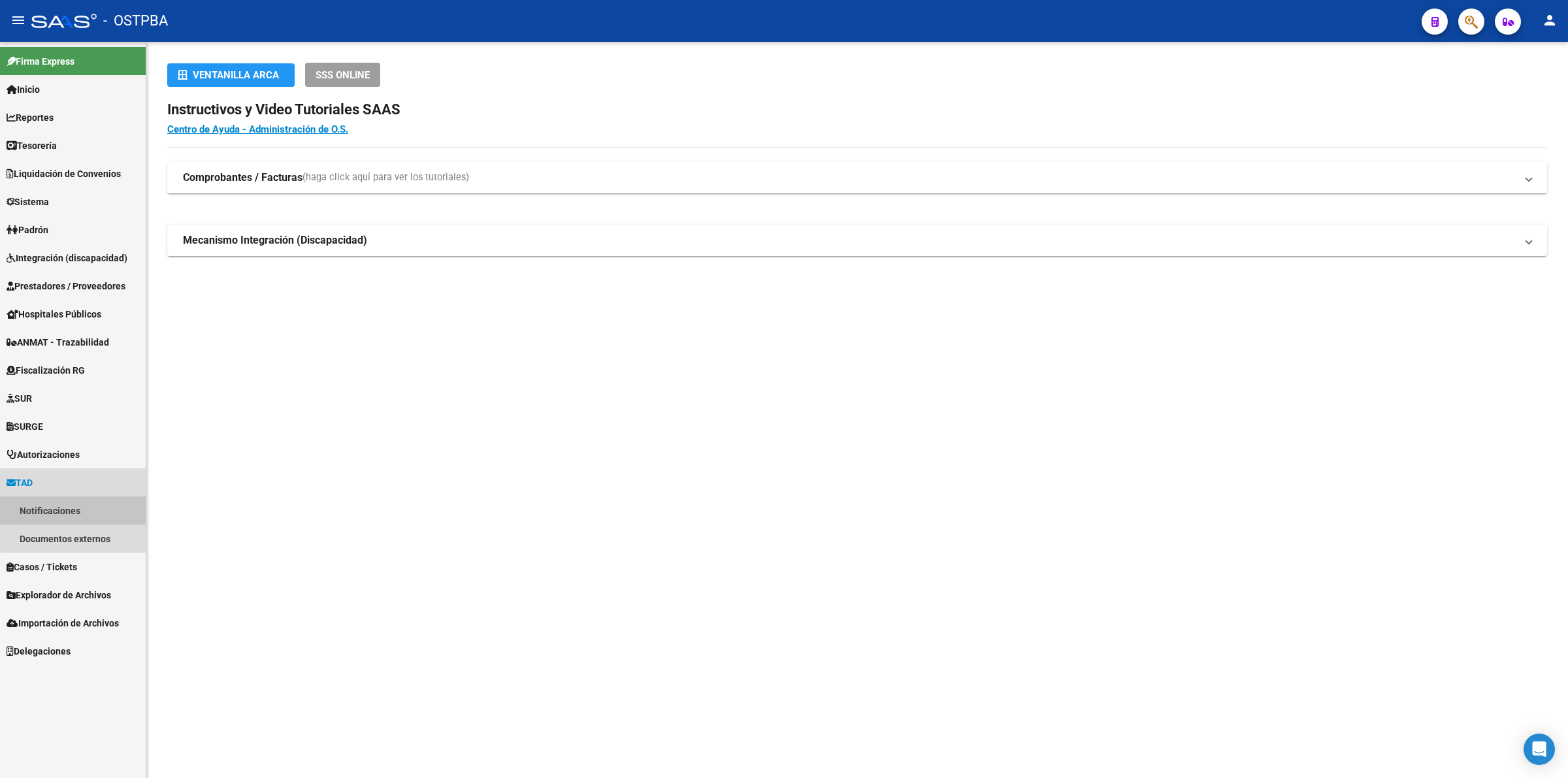
click at [75, 507] on link "Notificaciones" at bounding box center [73, 510] width 145 height 28
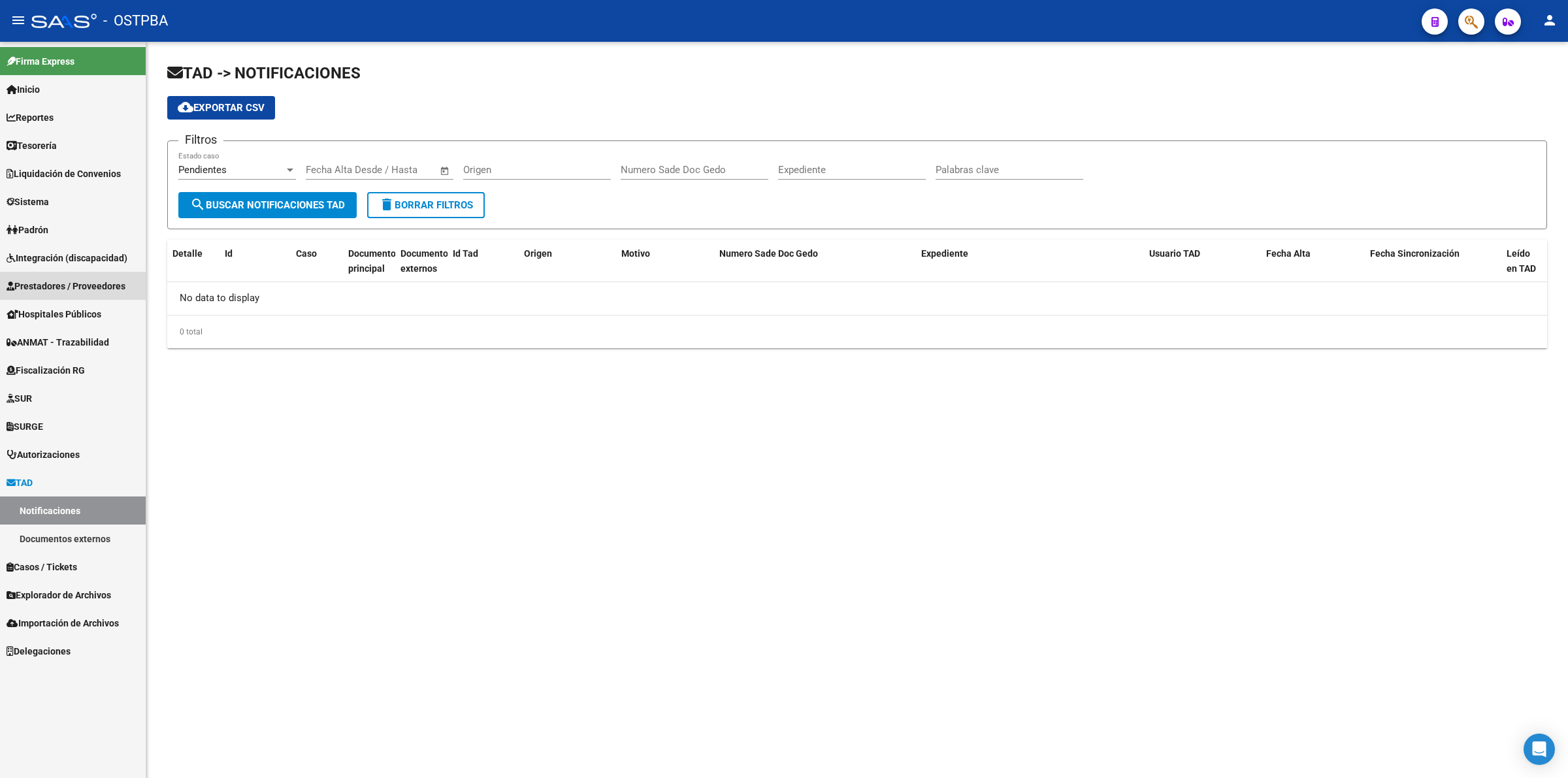
click at [83, 285] on span "Prestadores / Proveedores" at bounding box center [65, 286] width 119 height 14
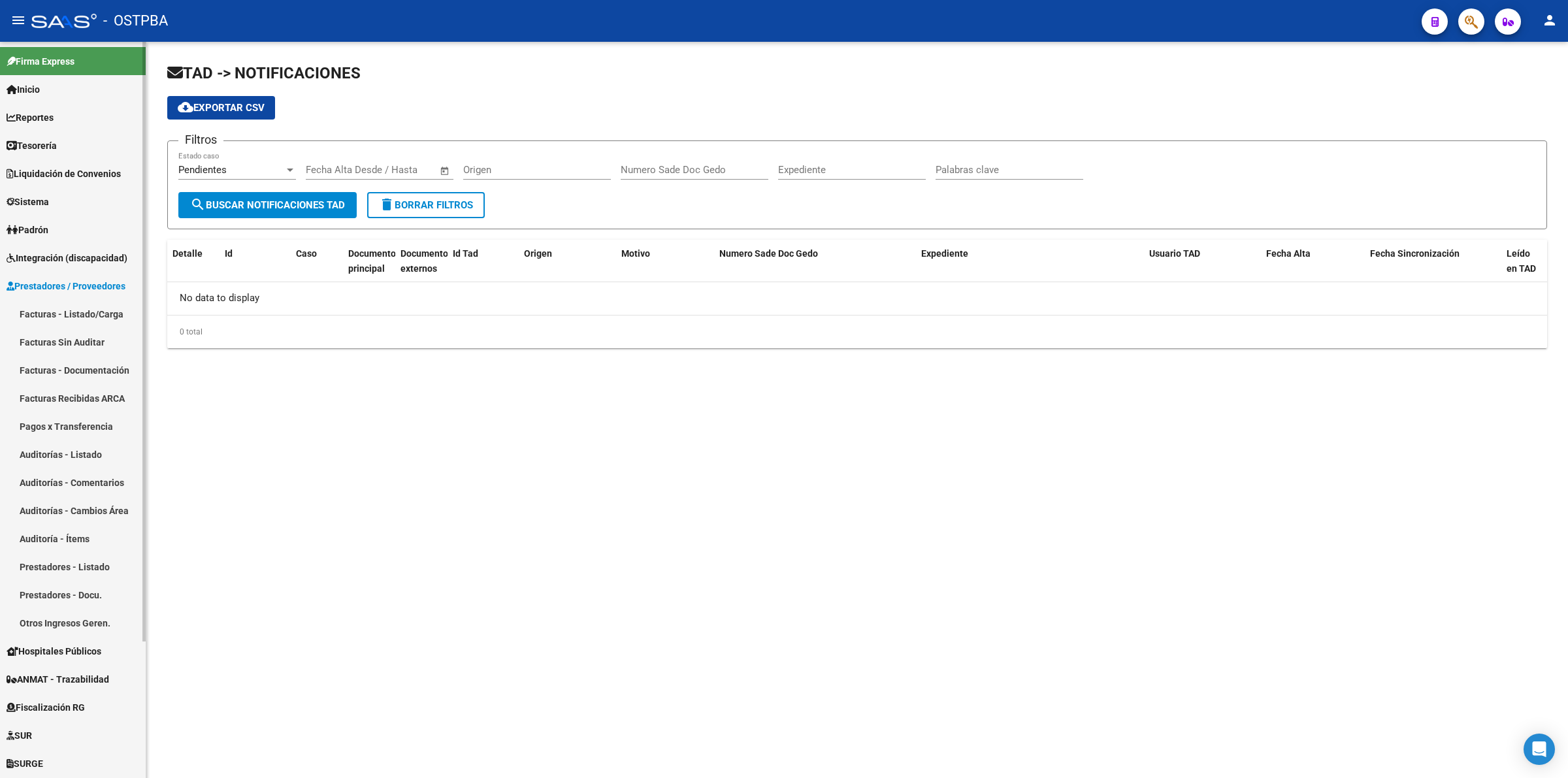
click at [77, 308] on link "Facturas - Listado/Carga" at bounding box center [73, 313] width 145 height 28
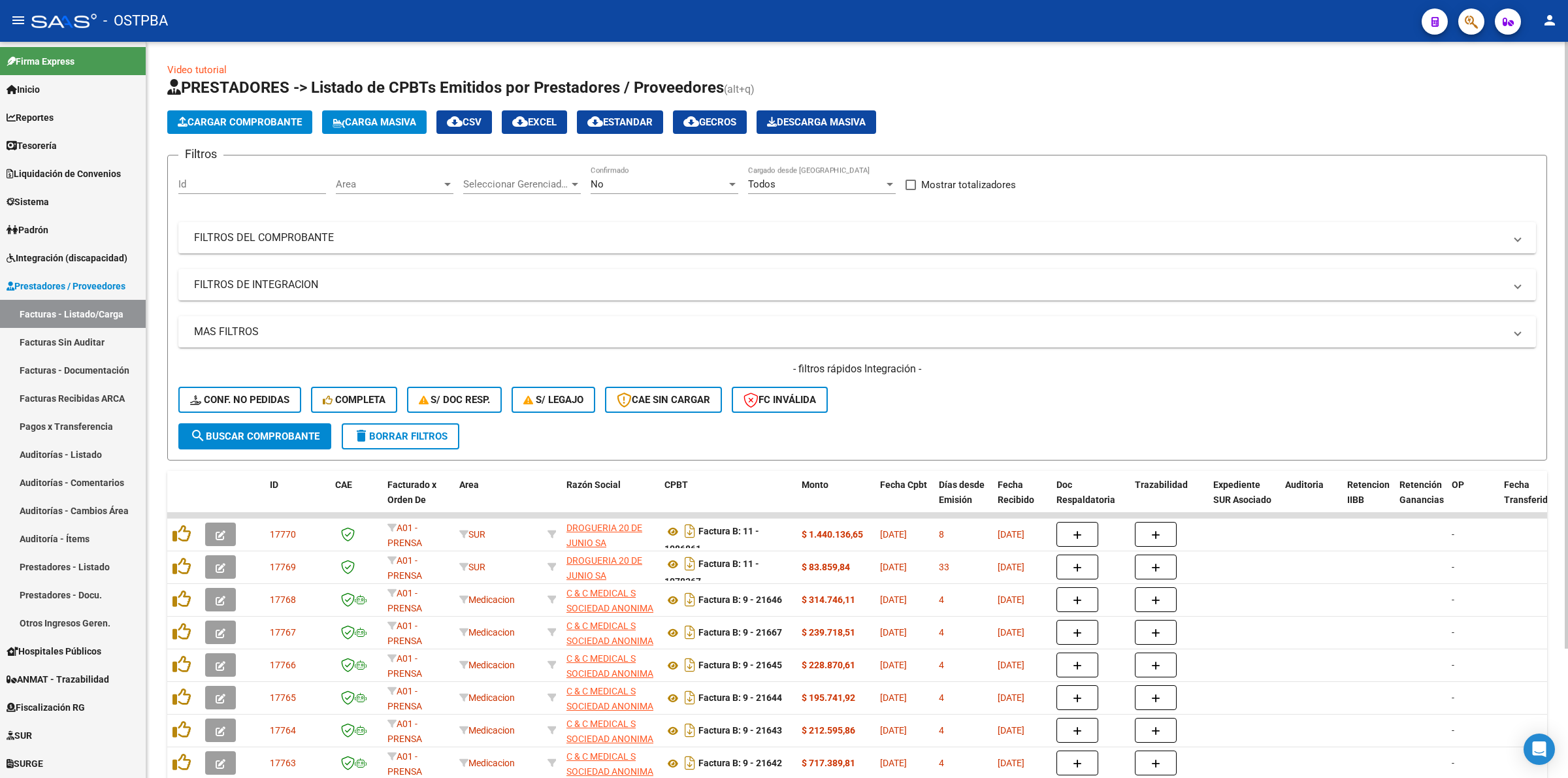
click at [446, 186] on div at bounding box center [447, 184] width 12 height 10
click at [452, 271] on span "Integración" at bounding box center [420, 260] width 170 height 30
click at [633, 185] on div "No" at bounding box center [658, 184] width 136 height 12
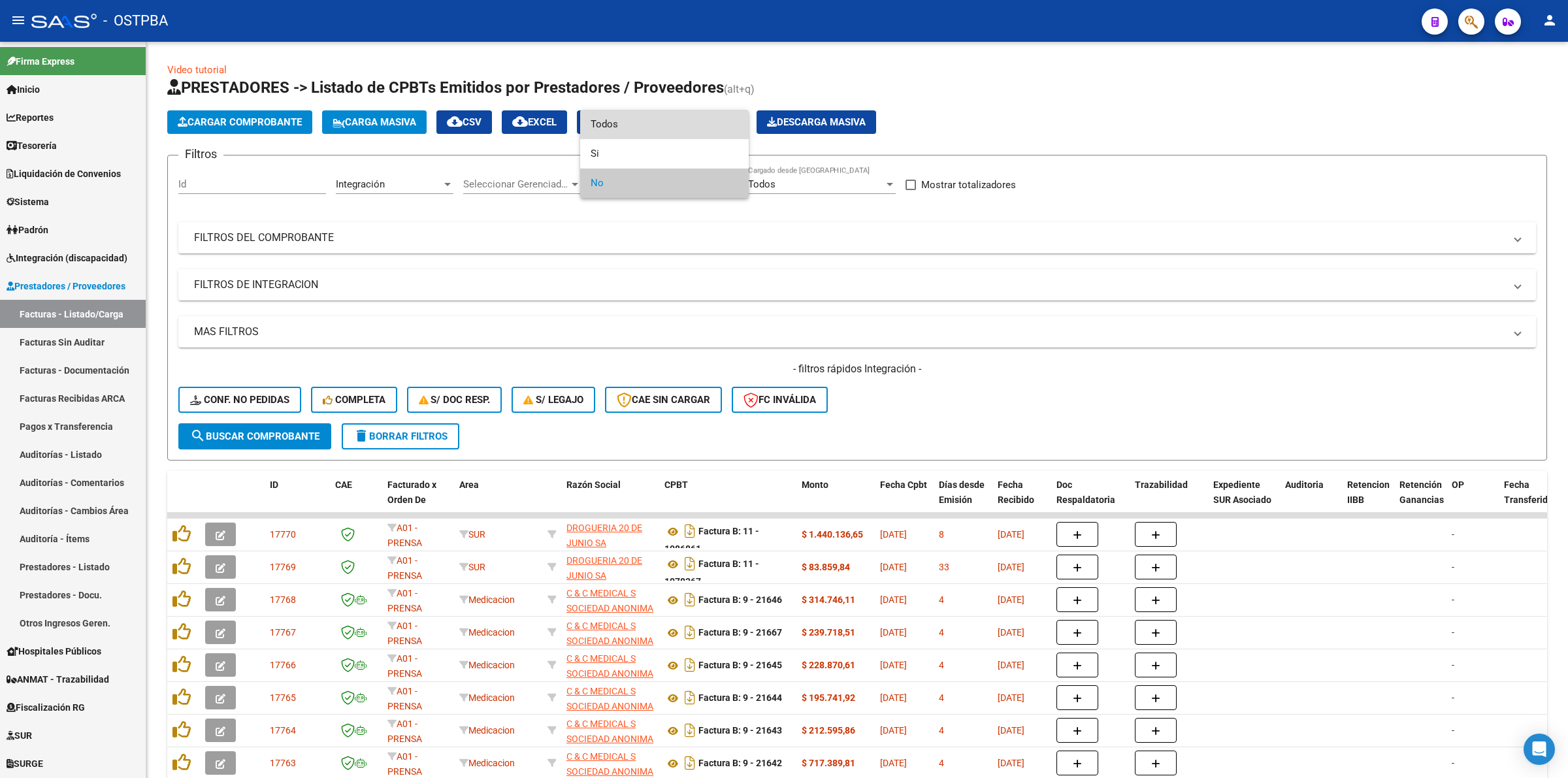
click at [639, 131] on span "Todos" at bounding box center [664, 124] width 148 height 30
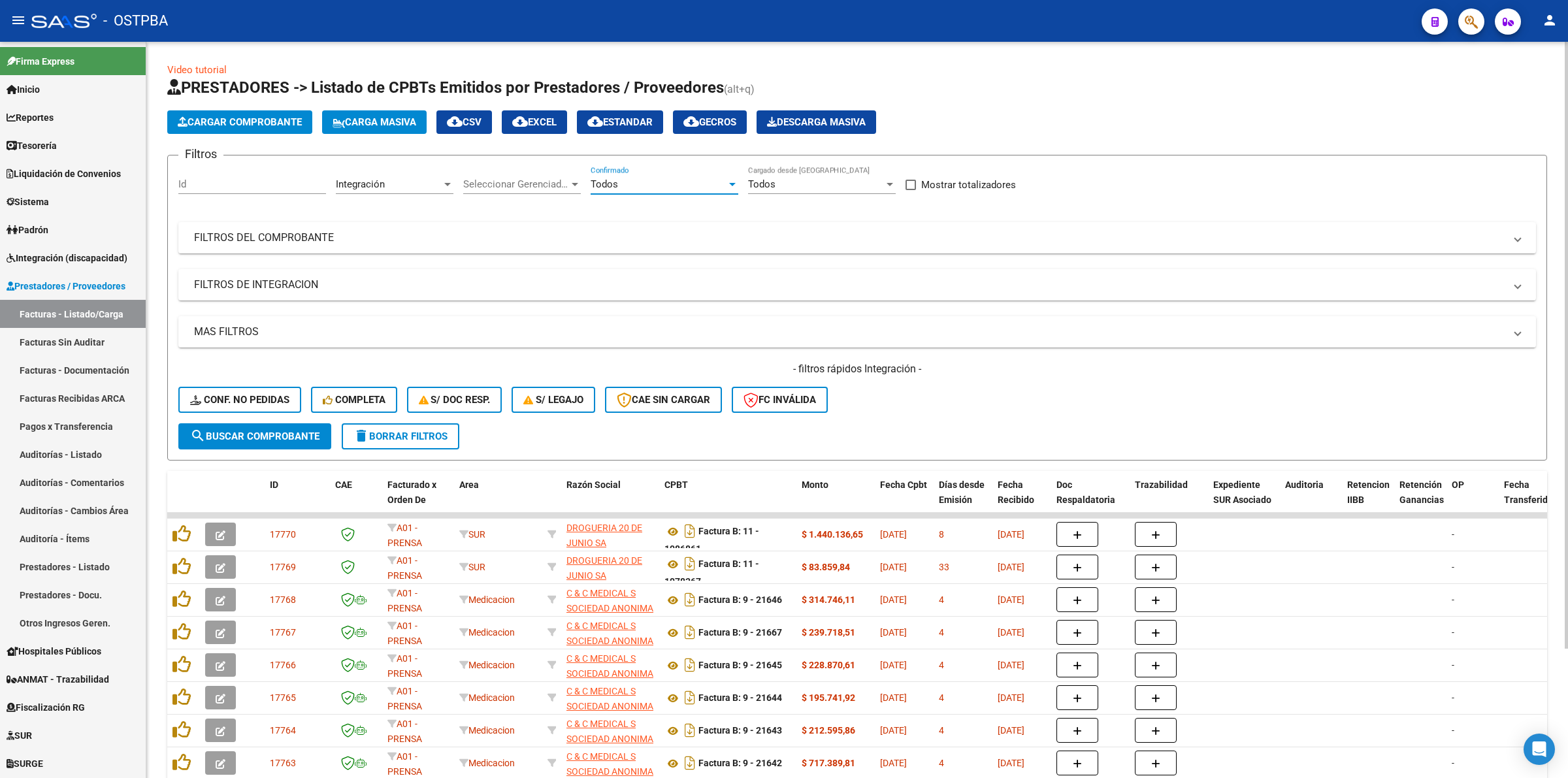
click at [292, 432] on span "search Buscar Comprobante" at bounding box center [255, 436] width 129 height 12
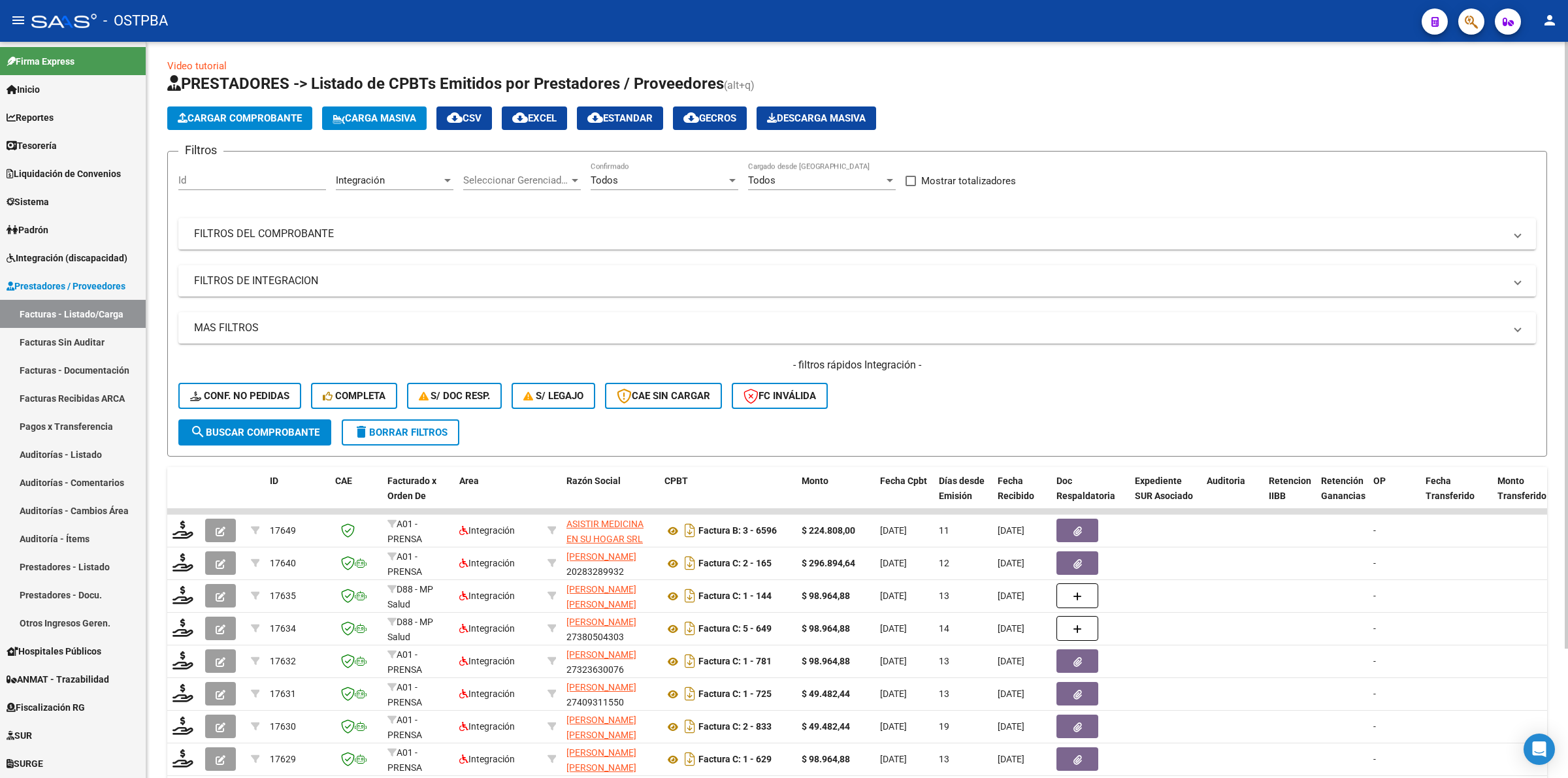
scroll to position [0, 0]
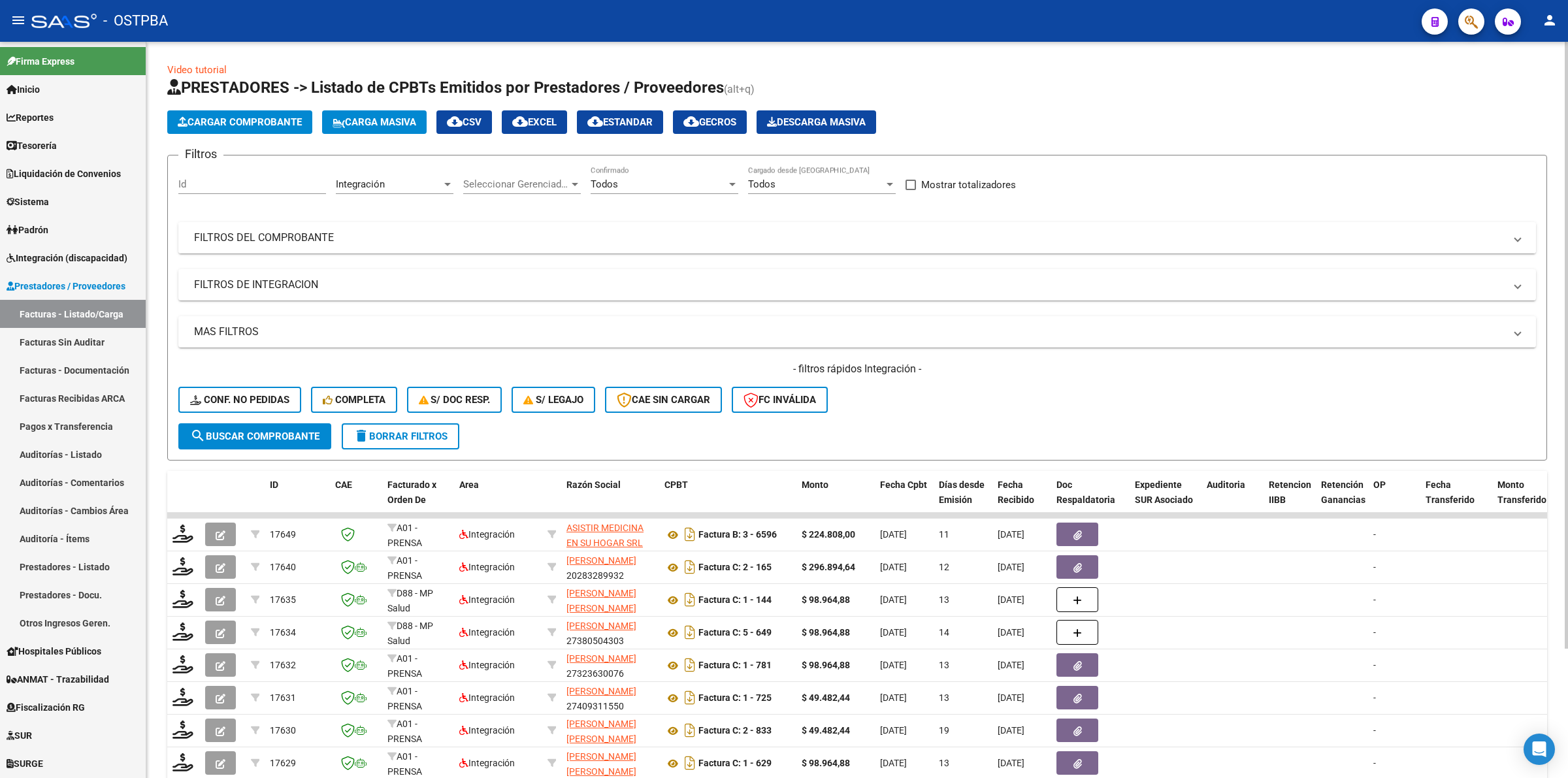
click at [343, 240] on mat-panel-title "FILTROS DEL COMPROBANTE" at bounding box center [849, 238] width 1311 height 14
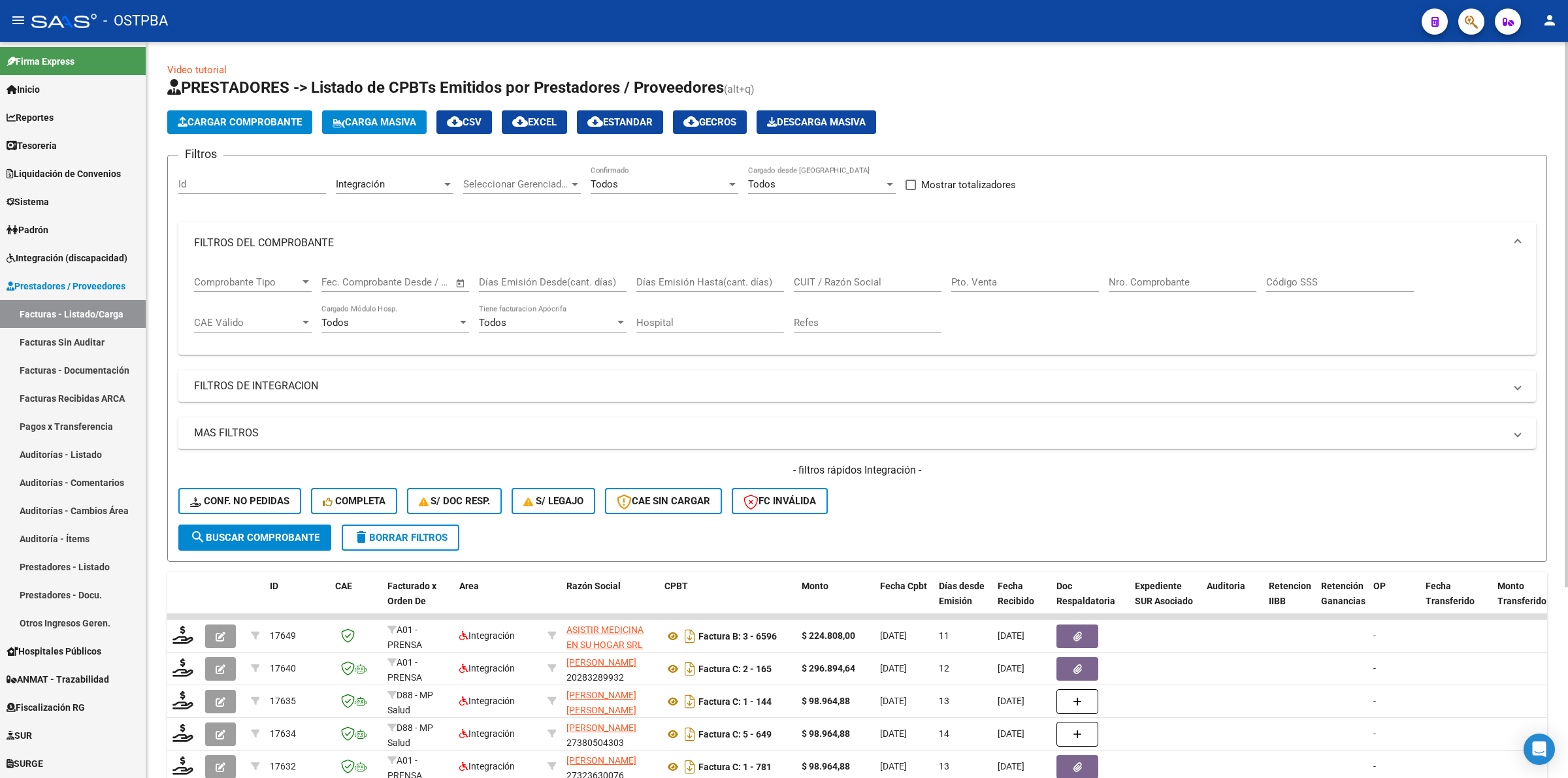
click at [343, 384] on mat-panel-title "FILTROS DE INTEGRACION" at bounding box center [849, 386] width 1311 height 14
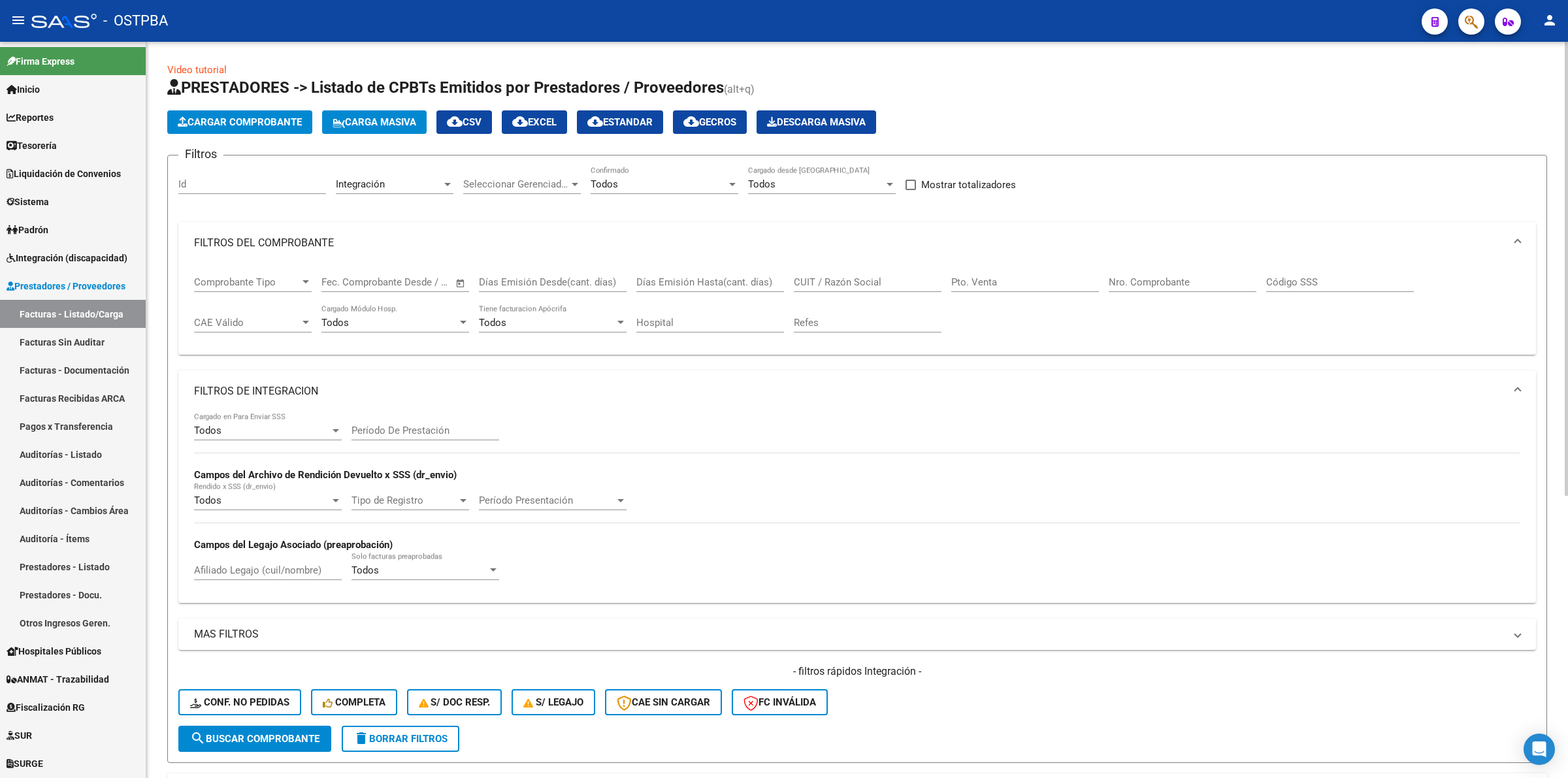
click at [331, 436] on div "Todos Cargado en Para Enviar SSS" at bounding box center [268, 426] width 148 height 28
click at [317, 482] on span "No" at bounding box center [268, 487] width 148 height 30
click at [281, 735] on span "search Buscar Comprobante" at bounding box center [255, 739] width 129 height 12
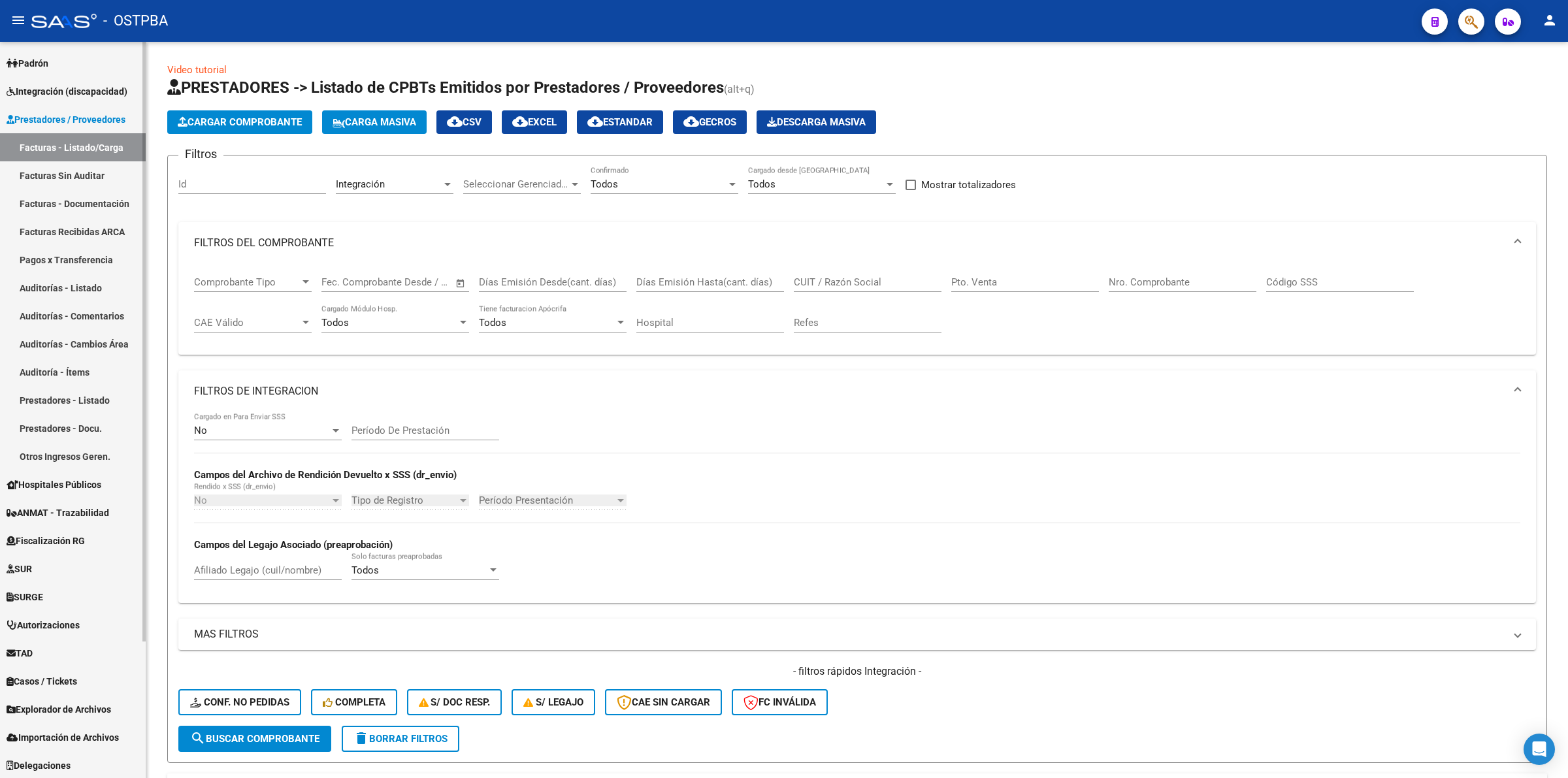
scroll to position [167, 0]
click at [85, 699] on link "Explorador de Archivos" at bounding box center [73, 708] width 145 height 28
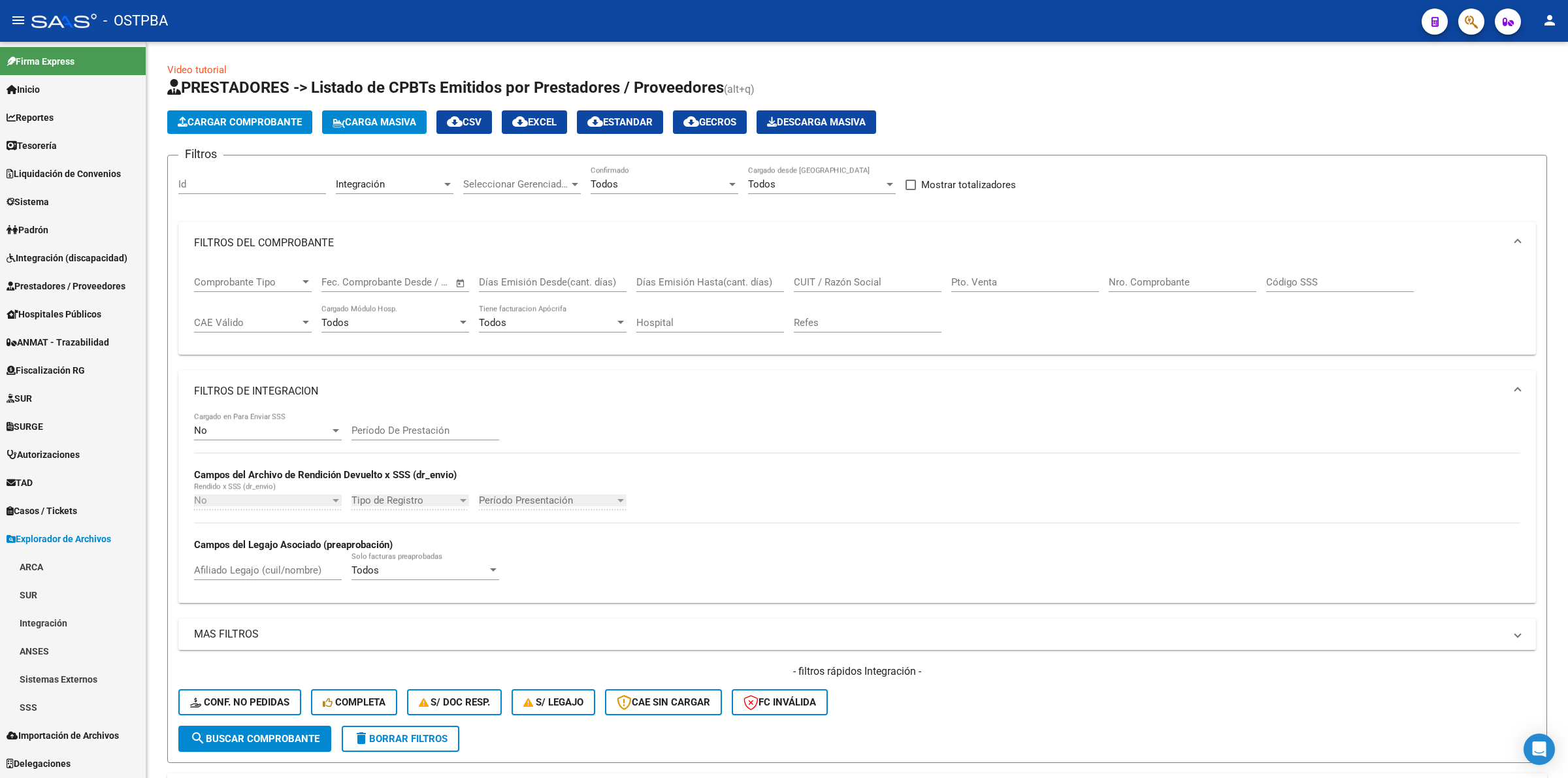
scroll to position [0, 0]
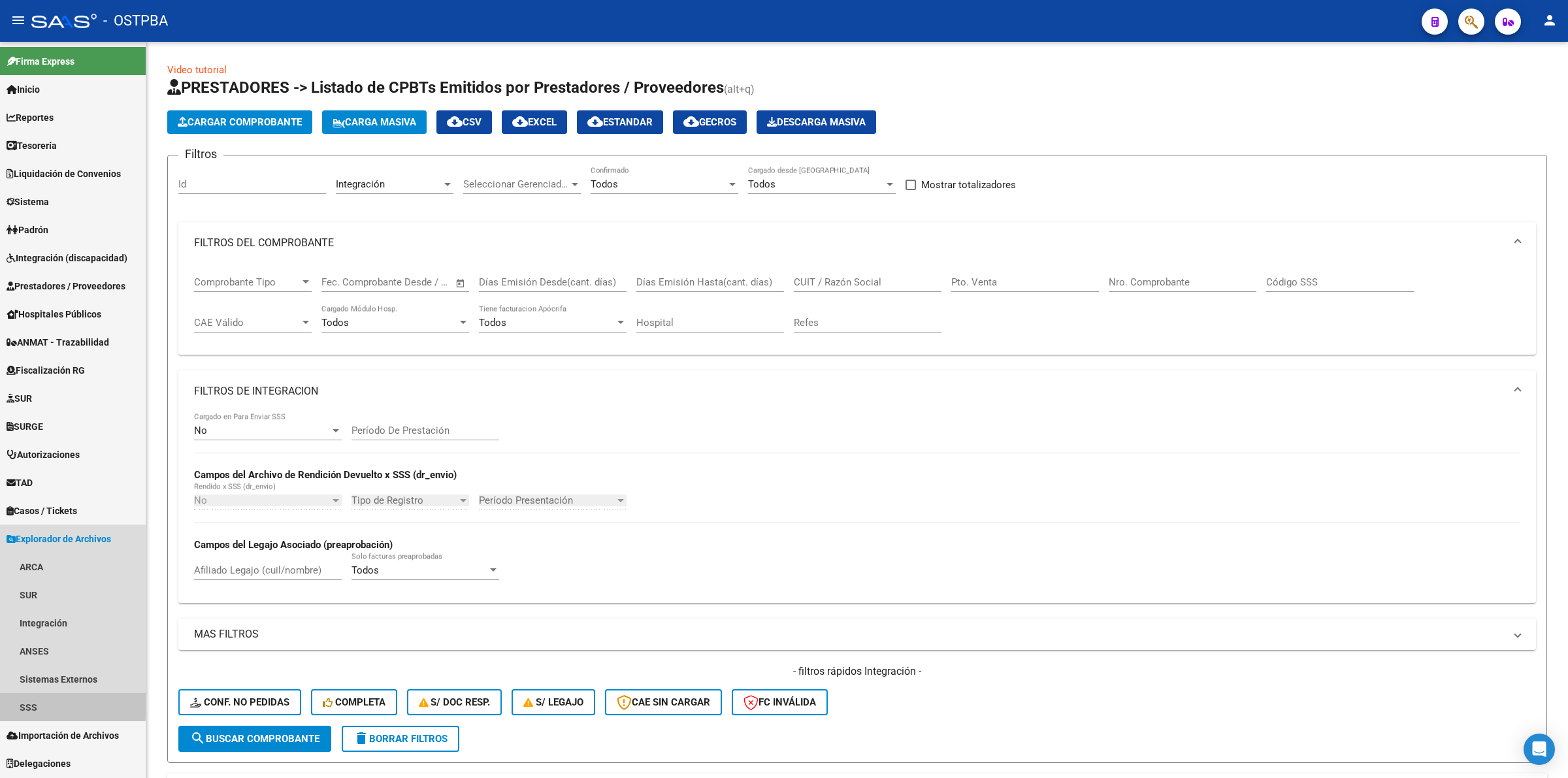
click at [34, 701] on link "SSS" at bounding box center [73, 707] width 145 height 28
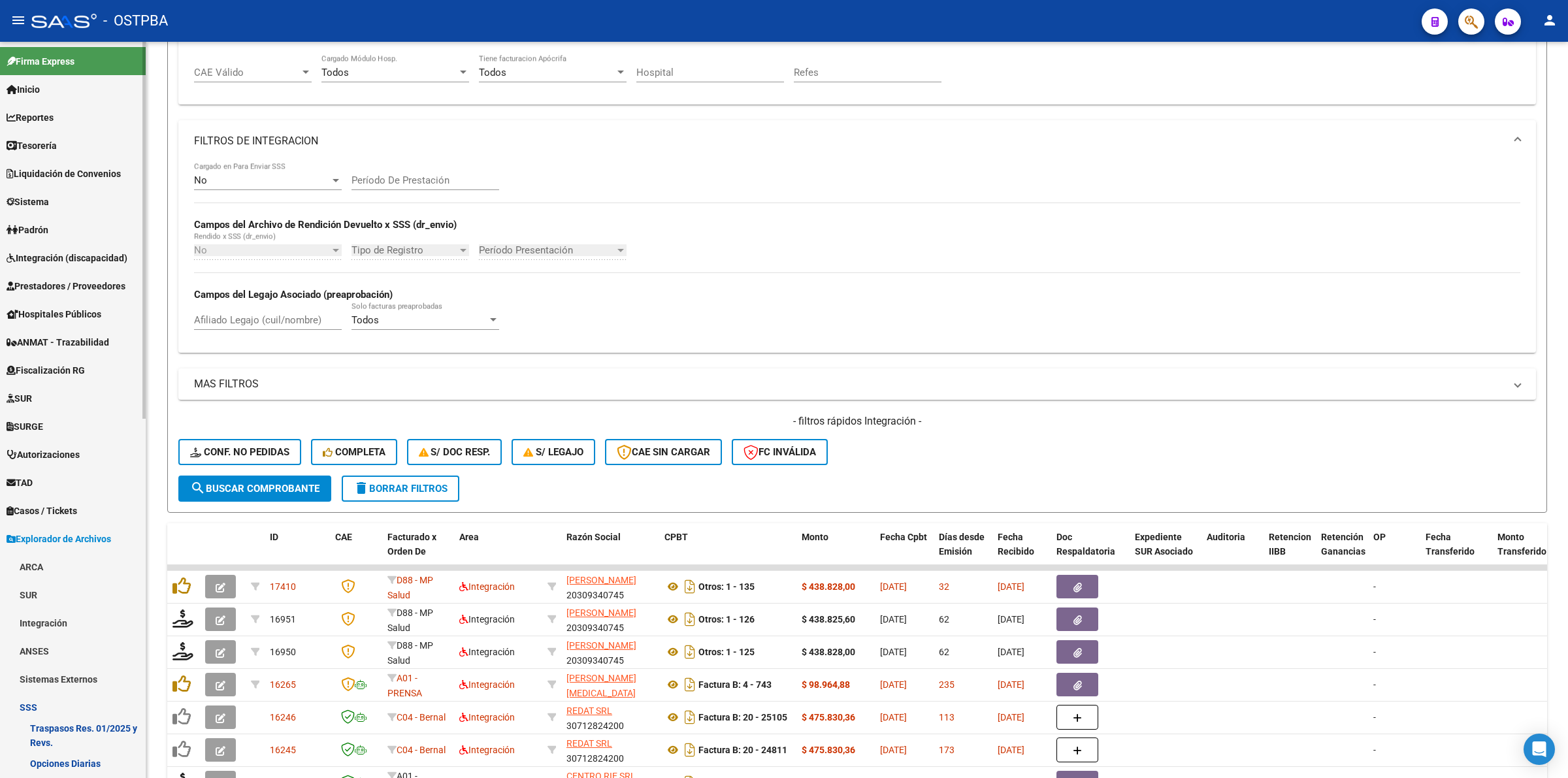
scroll to position [457, 0]
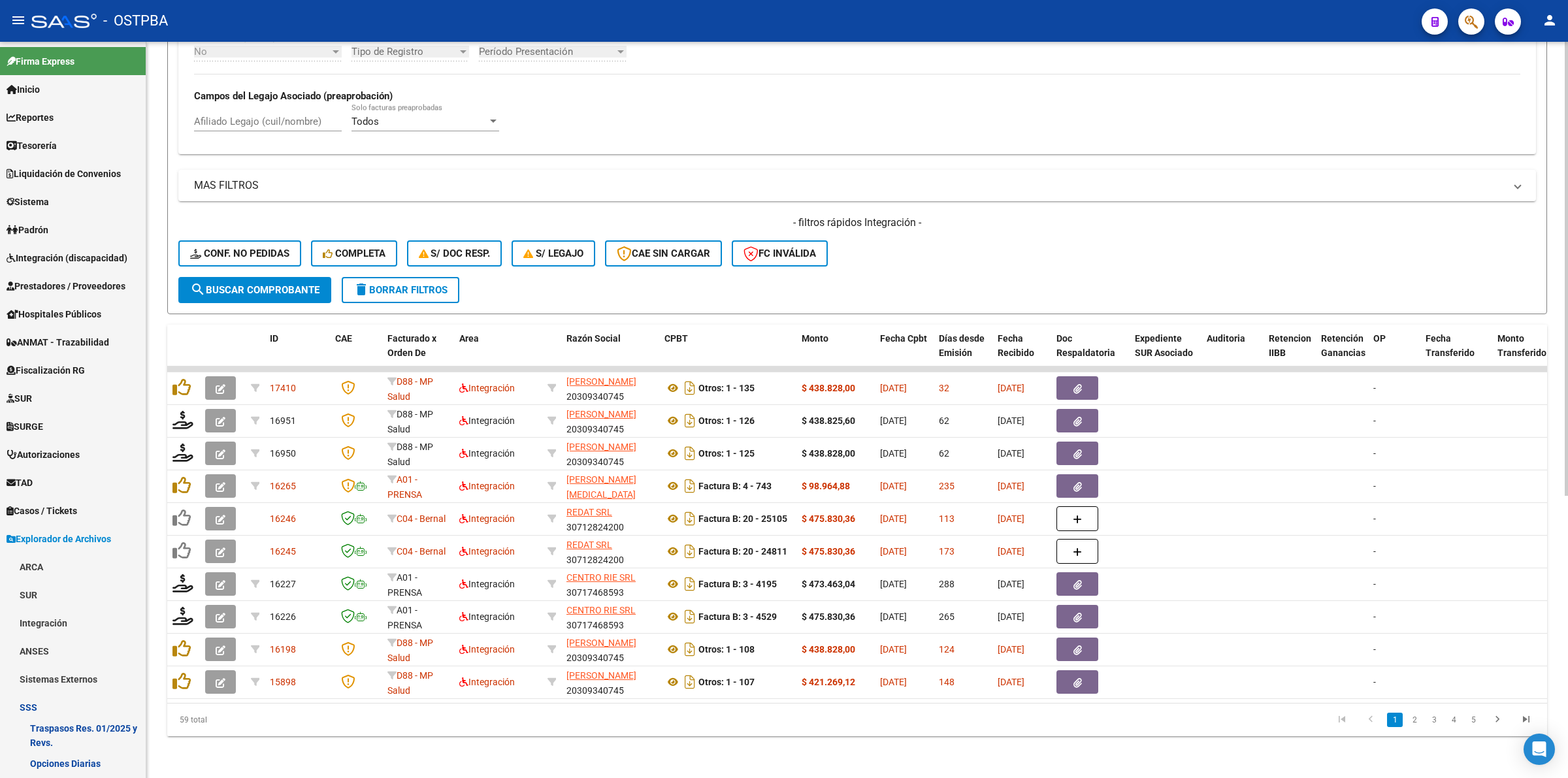
drag, startPoint x: 145, startPoint y: 265, endPoint x: 153, endPoint y: 459, distance: 194.2
click at [153, 459] on mat-sidenav-container "Firma Express Inicio Calendario SSS Instructivos Contacto OS Reportes Tablero d…" at bounding box center [784, 410] width 1568 height 736
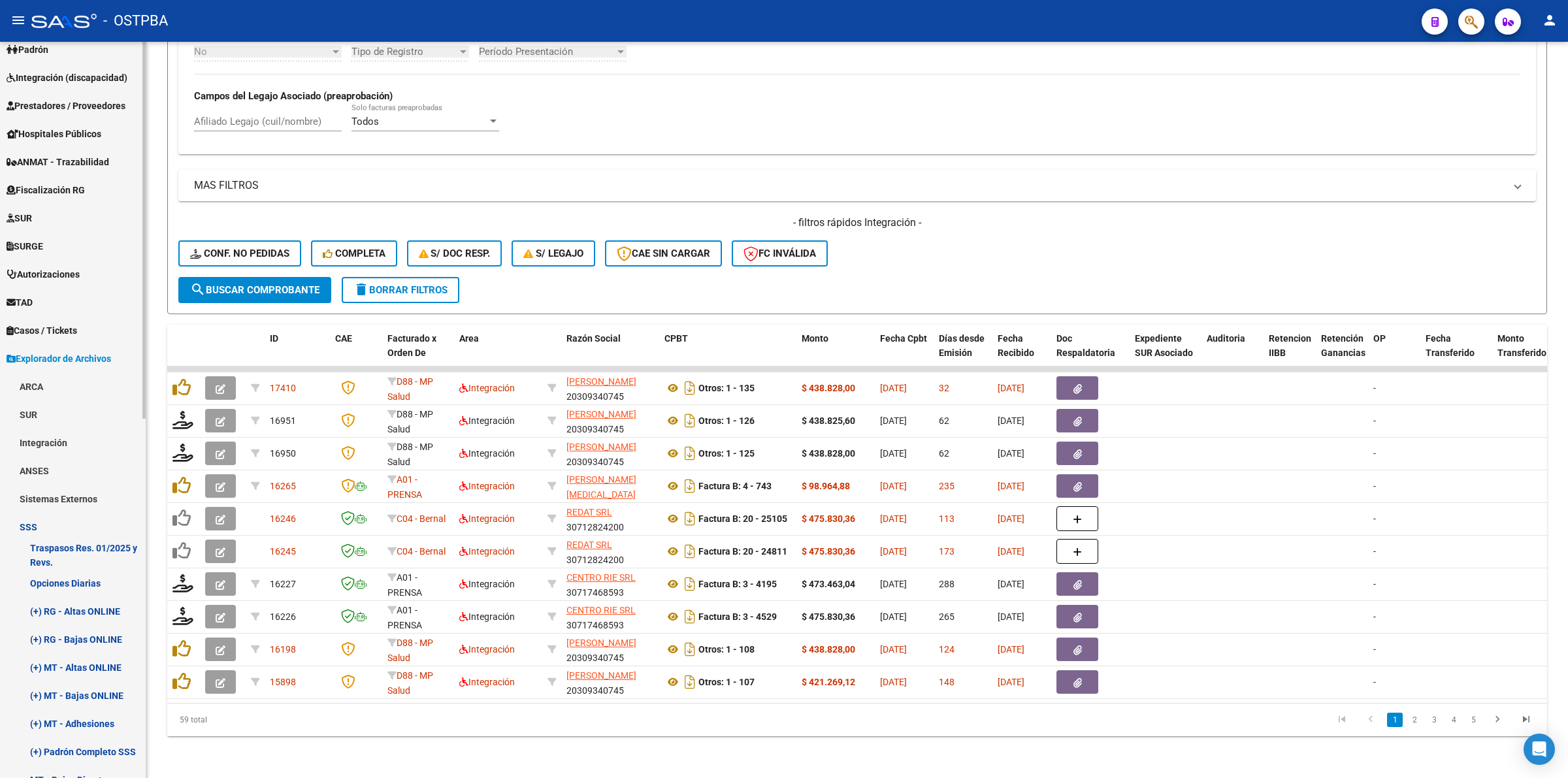
scroll to position [576, 0]
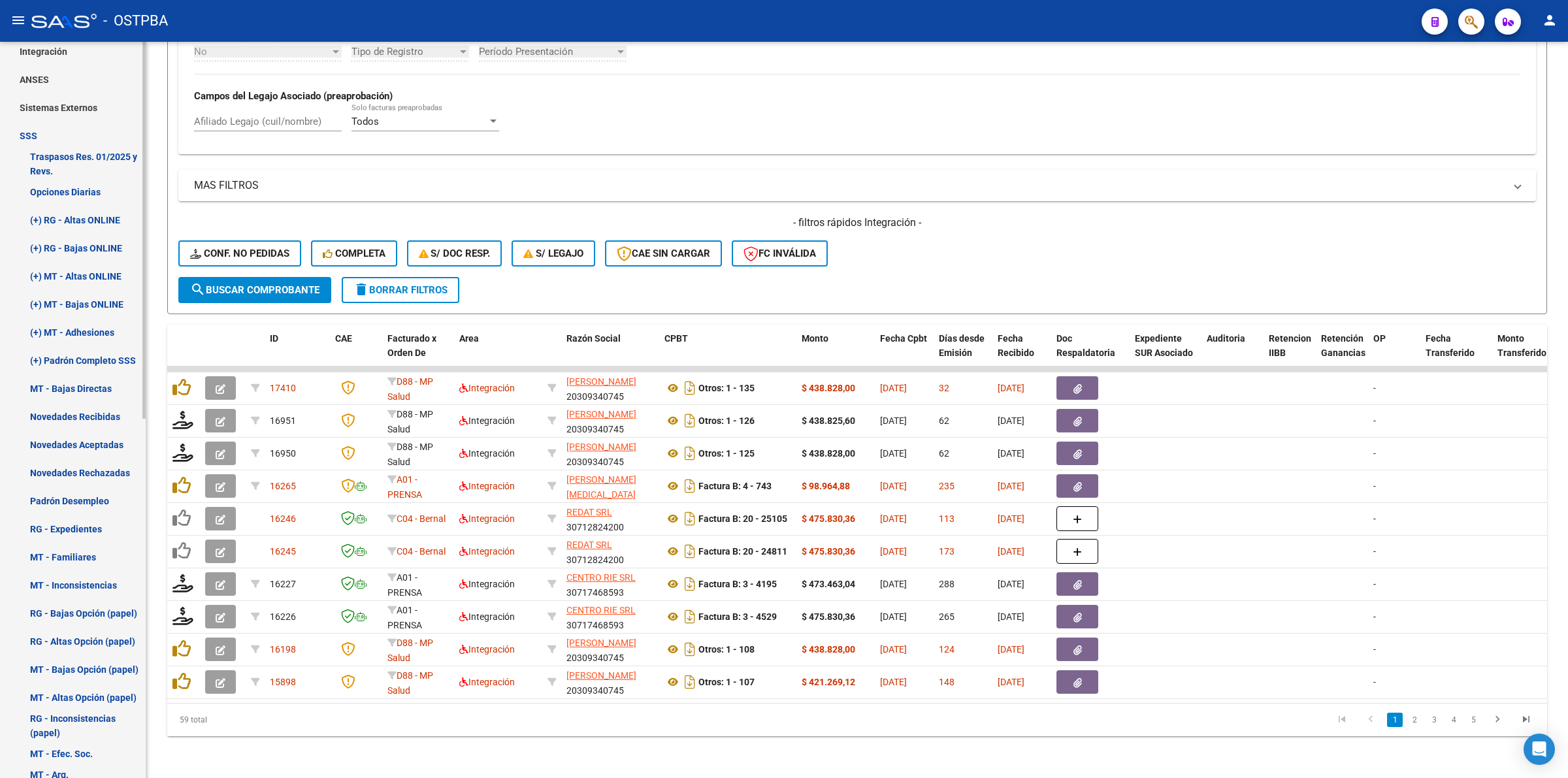
click at [145, 647] on div at bounding box center [144, 523] width 3 height 377
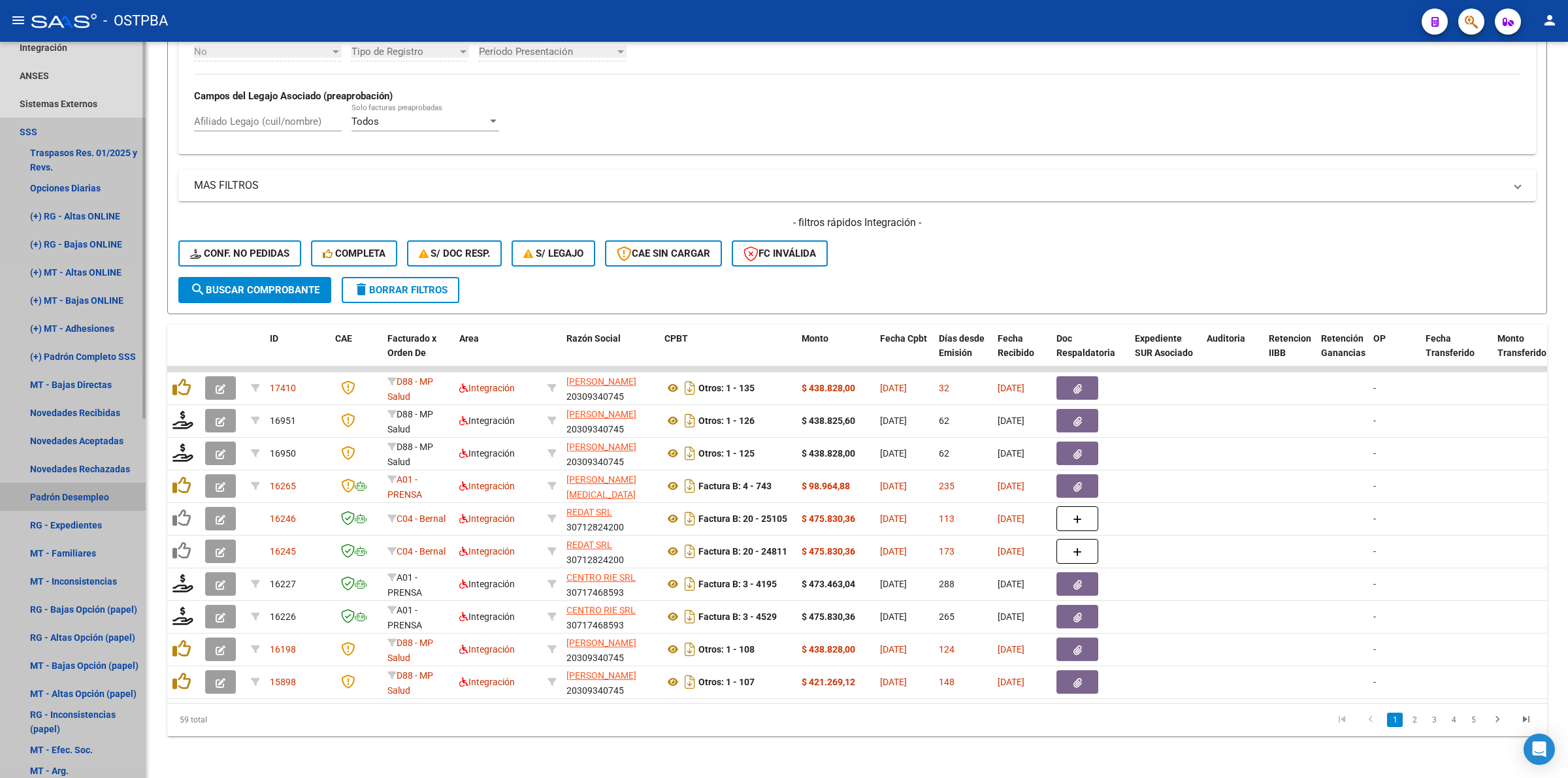
click at [114, 507] on link "Padrón Desempleo" at bounding box center [73, 496] width 145 height 28
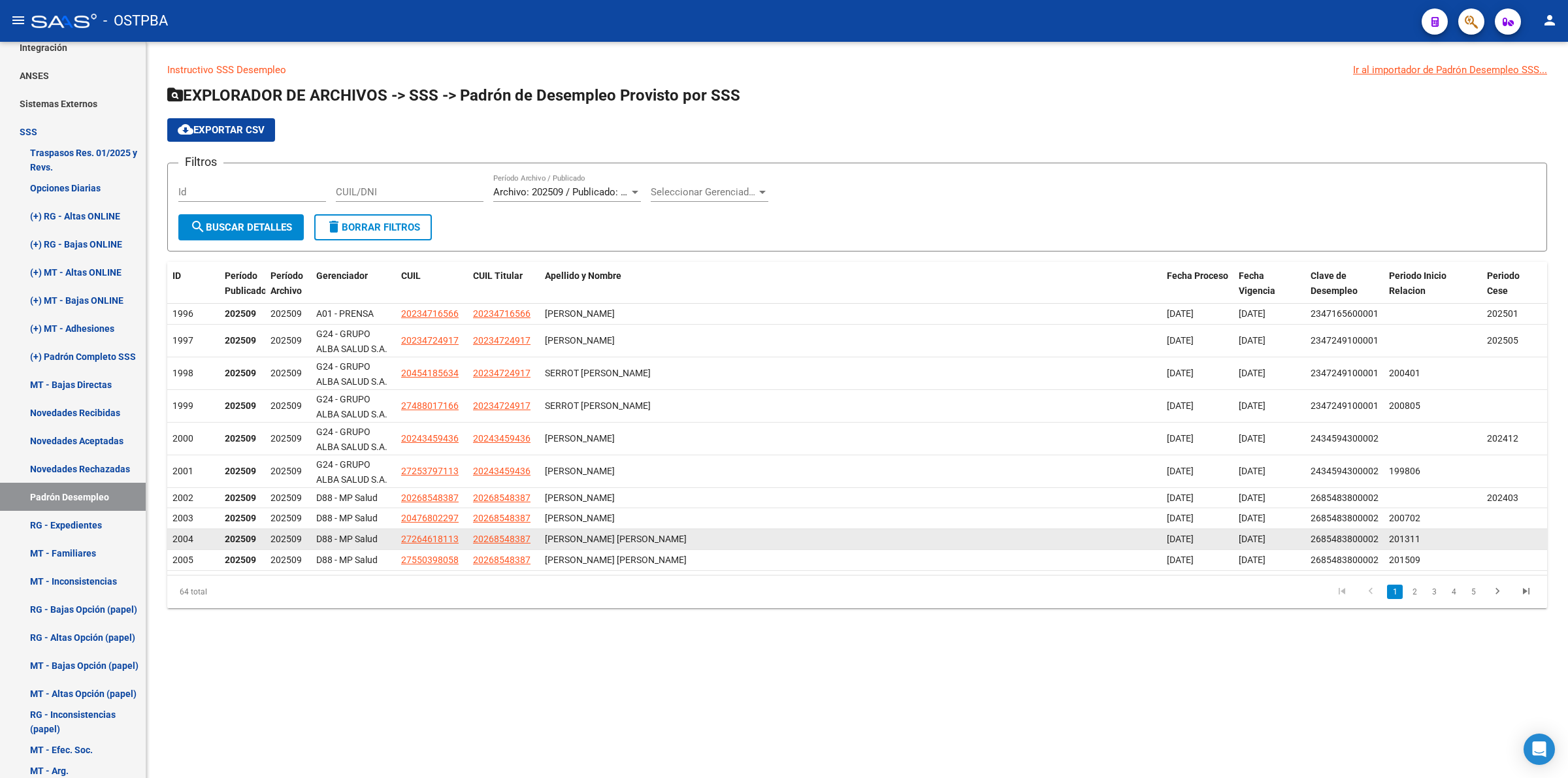
click at [854, 540] on div "OCAMPO NATALIA PAOLA" at bounding box center [850, 539] width 611 height 15
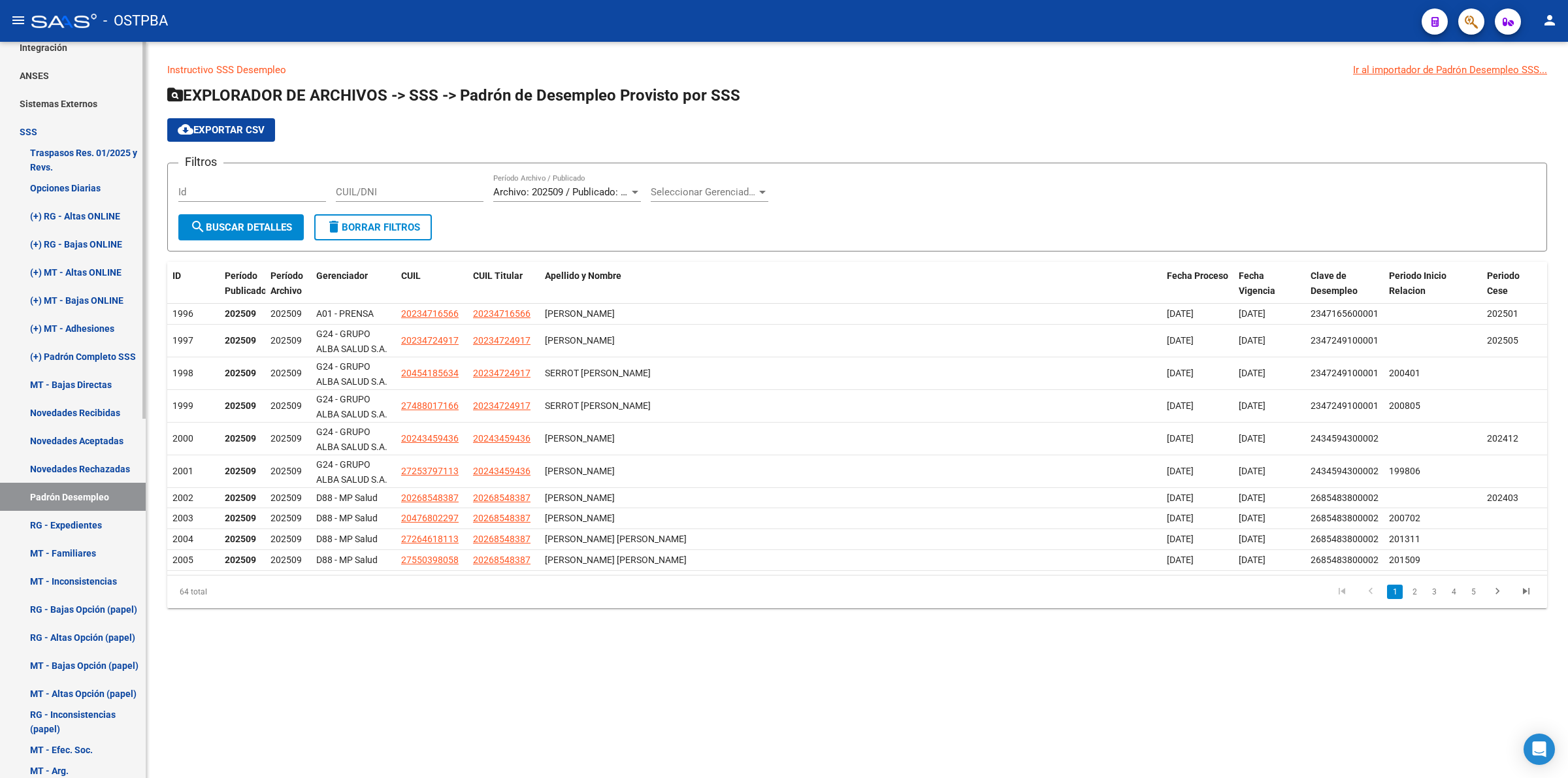
click at [89, 325] on link "(+) MT - Adhesiones" at bounding box center [73, 327] width 145 height 28
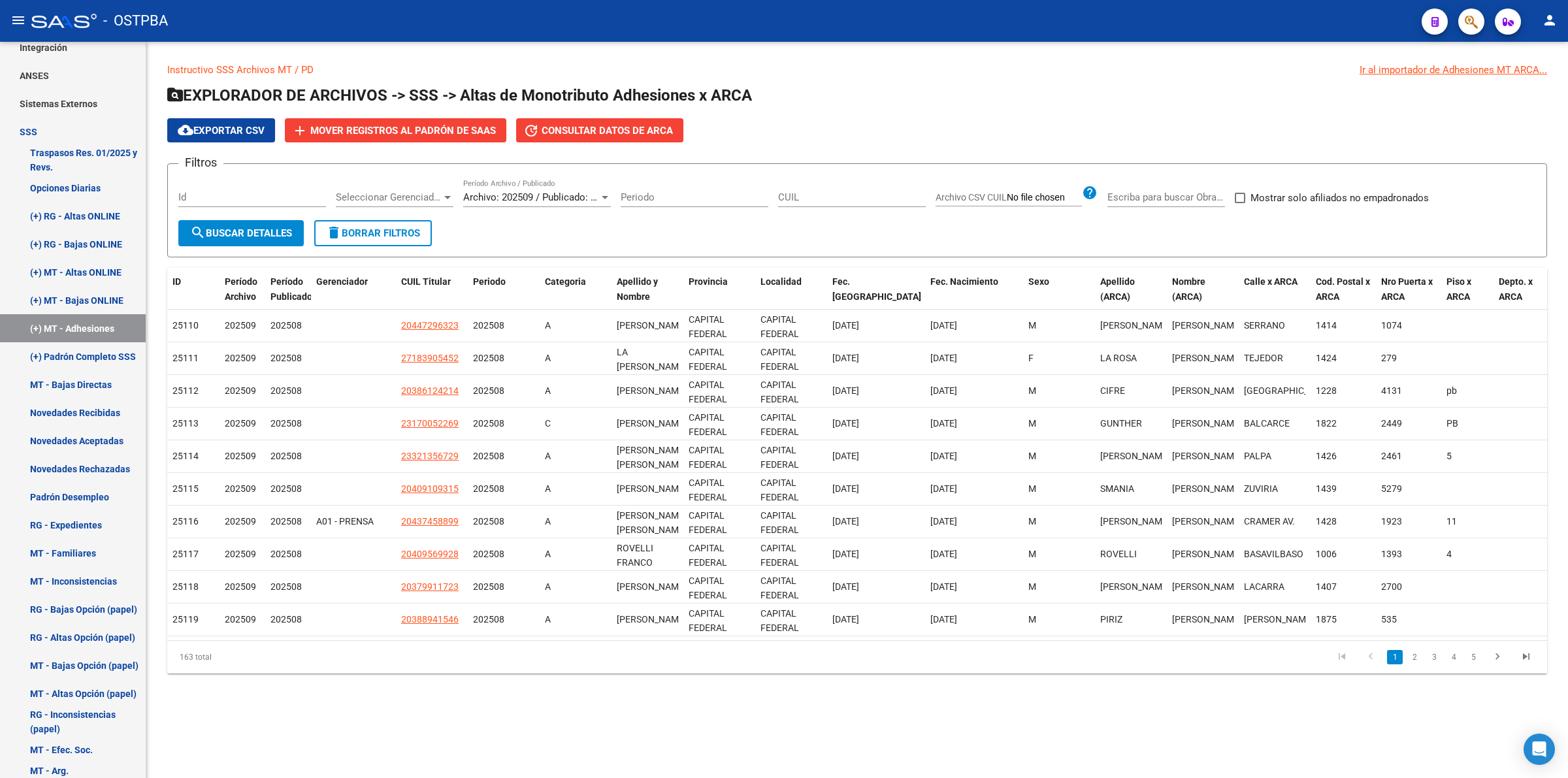
click at [1455, 72] on div "Ir al importador de Adhesiones MT ARCA..." at bounding box center [1453, 70] width 188 height 14
click at [1494, 66] on div "Ir al importador de Adhesiones MT ARCA..." at bounding box center [1453, 70] width 188 height 14
click at [1494, 65] on div "Ir al importador de Adhesiones MT ARCA..." at bounding box center [1453, 70] width 188 height 14
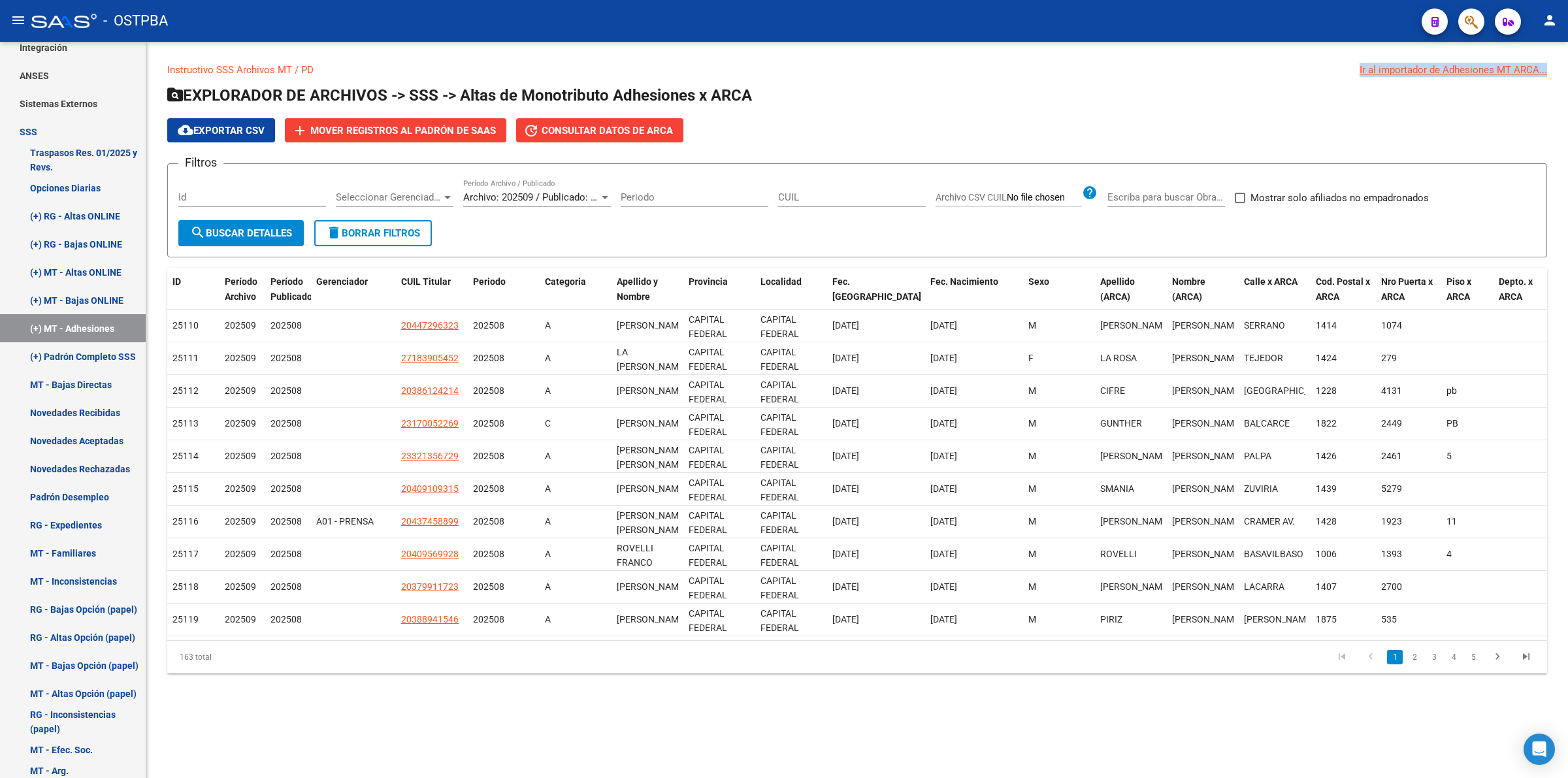
click at [1494, 65] on div "Ir al importador de Adhesiones MT ARCA..." at bounding box center [1453, 70] width 188 height 14
click at [1447, 69] on div "Ir al importador de Adhesiones MT ARCA..." at bounding box center [1453, 70] width 188 height 14
click at [1447, 67] on div "Ir al importador de Adhesiones MT ARCA..." at bounding box center [1453, 70] width 188 height 14
drag, startPoint x: 1374, startPoint y: 131, endPoint x: 1372, endPoint y: 108, distance: 23.1
click at [1375, 131] on div "cloud_download Exportar CSV add Mover registros al PADRÓN de SAAS update Consul…" at bounding box center [856, 130] width 1379 height 24
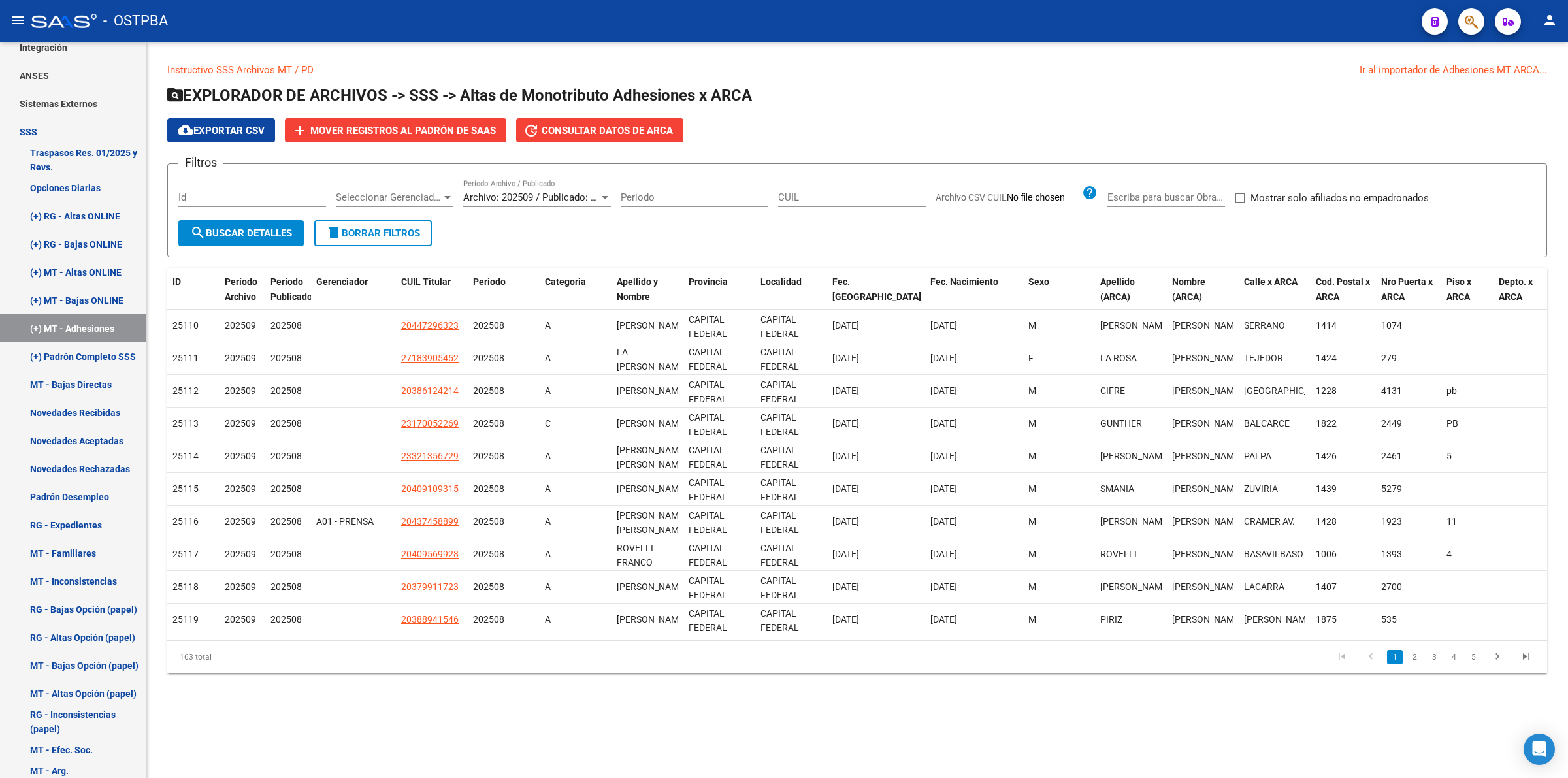
click at [1382, 66] on div "Ir al importador de Adhesiones MT ARCA..." at bounding box center [1453, 70] width 188 height 14
click at [1388, 73] on div "Ir al importador de Adhesiones MT ARCA..." at bounding box center [1453, 70] width 188 height 14
click at [1390, 73] on div "Ir al importador de Adhesiones MT ARCA..." at bounding box center [1453, 70] width 188 height 14
click at [1393, 69] on div "Ir al importador de Adhesiones MT ARCA..." at bounding box center [1453, 70] width 188 height 14
click at [1397, 67] on div "Ir al importador de Adhesiones MT ARCA..." at bounding box center [1453, 70] width 188 height 14
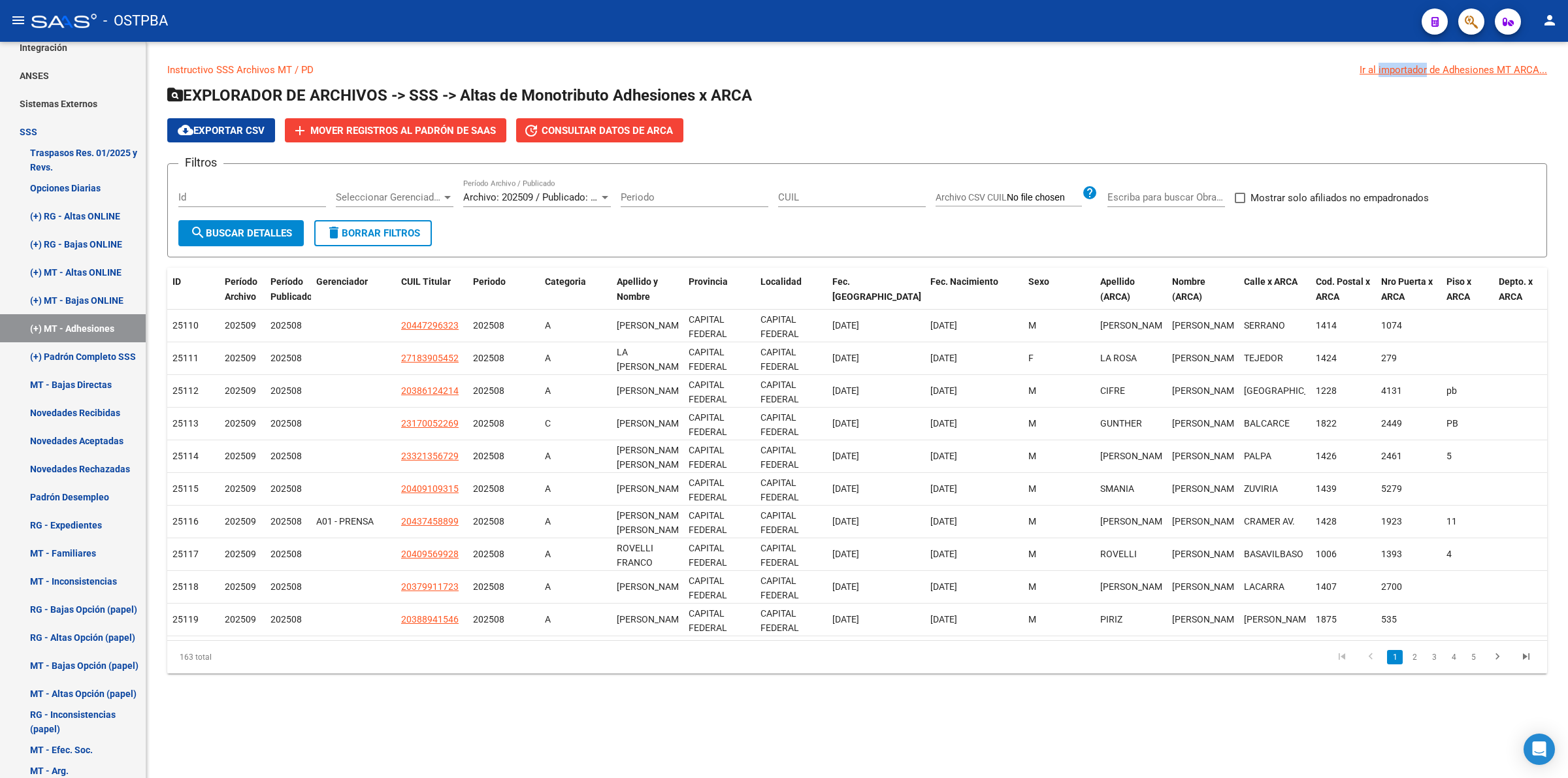
click at [1401, 69] on div "Ir al importador de Adhesiones MT ARCA..." at bounding box center [1453, 70] width 188 height 14
click at [1438, 63] on div "Ir al importador de Adhesiones MT ARCA..." at bounding box center [1453, 70] width 188 height 14
drag, startPoint x: 1446, startPoint y: 66, endPoint x: 1457, endPoint y: 73, distance: 13.0
click at [1448, 67] on div "Ir al importador de Adhesiones MT ARCA..." at bounding box center [1453, 70] width 188 height 14
click at [1457, 73] on div "Ir al importador de Adhesiones MT ARCA..." at bounding box center [1453, 70] width 188 height 14
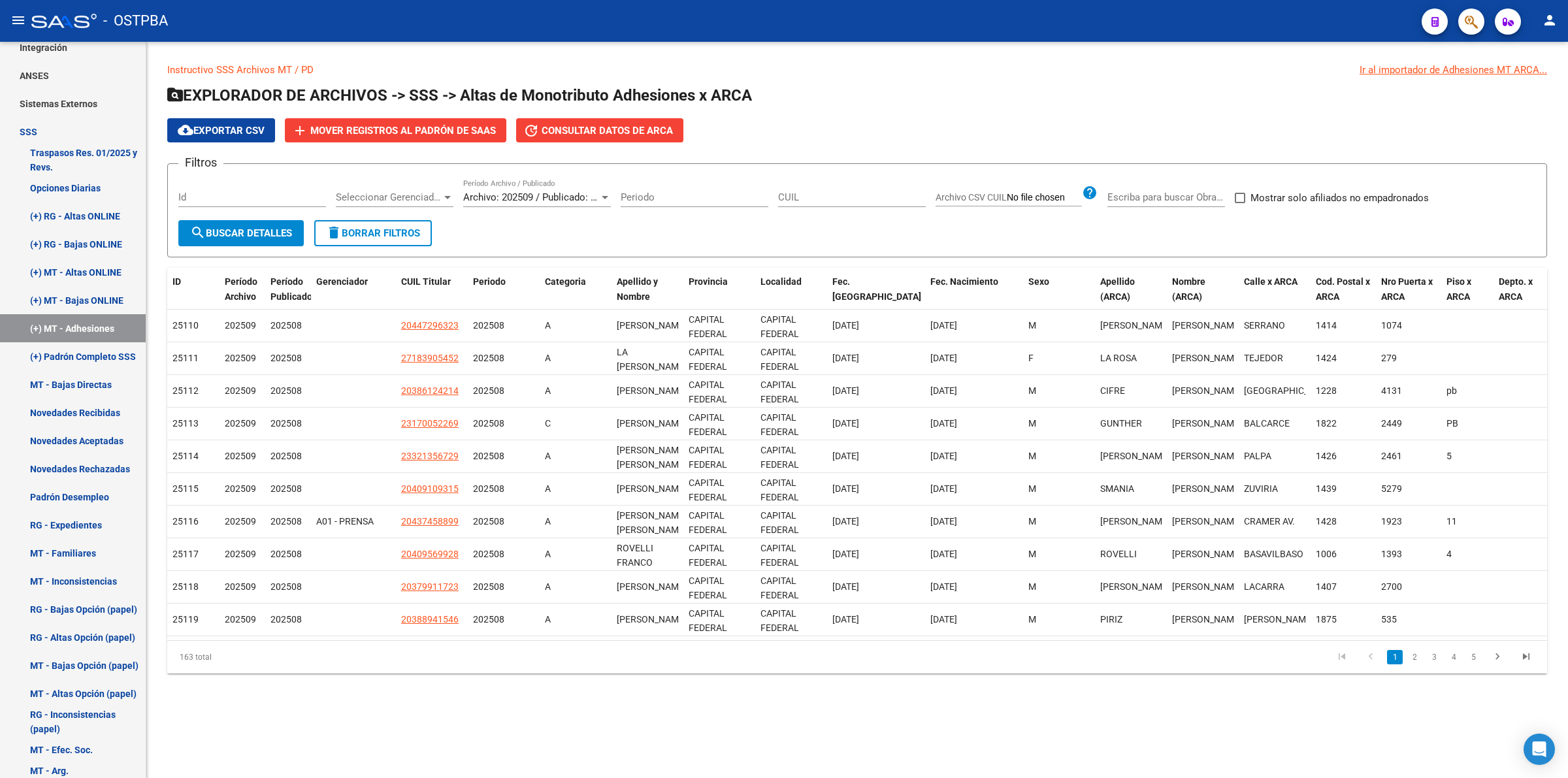
click at [1461, 73] on div "Ir al importador de Adhesiones MT ARCA..." at bounding box center [1453, 70] width 188 height 14
drag, startPoint x: 1462, startPoint y: 73, endPoint x: 1483, endPoint y: 76, distance: 21.2
click at [1463, 73] on div "Ir al importador de Adhesiones MT ARCA..." at bounding box center [1453, 70] width 188 height 14
click at [1408, 69] on div "Ir al importador de Adhesiones MT ARCA..." at bounding box center [1453, 70] width 188 height 14
click at [1407, 69] on div "Ir al importador de Adhesiones MT ARCA..." at bounding box center [1453, 70] width 188 height 14
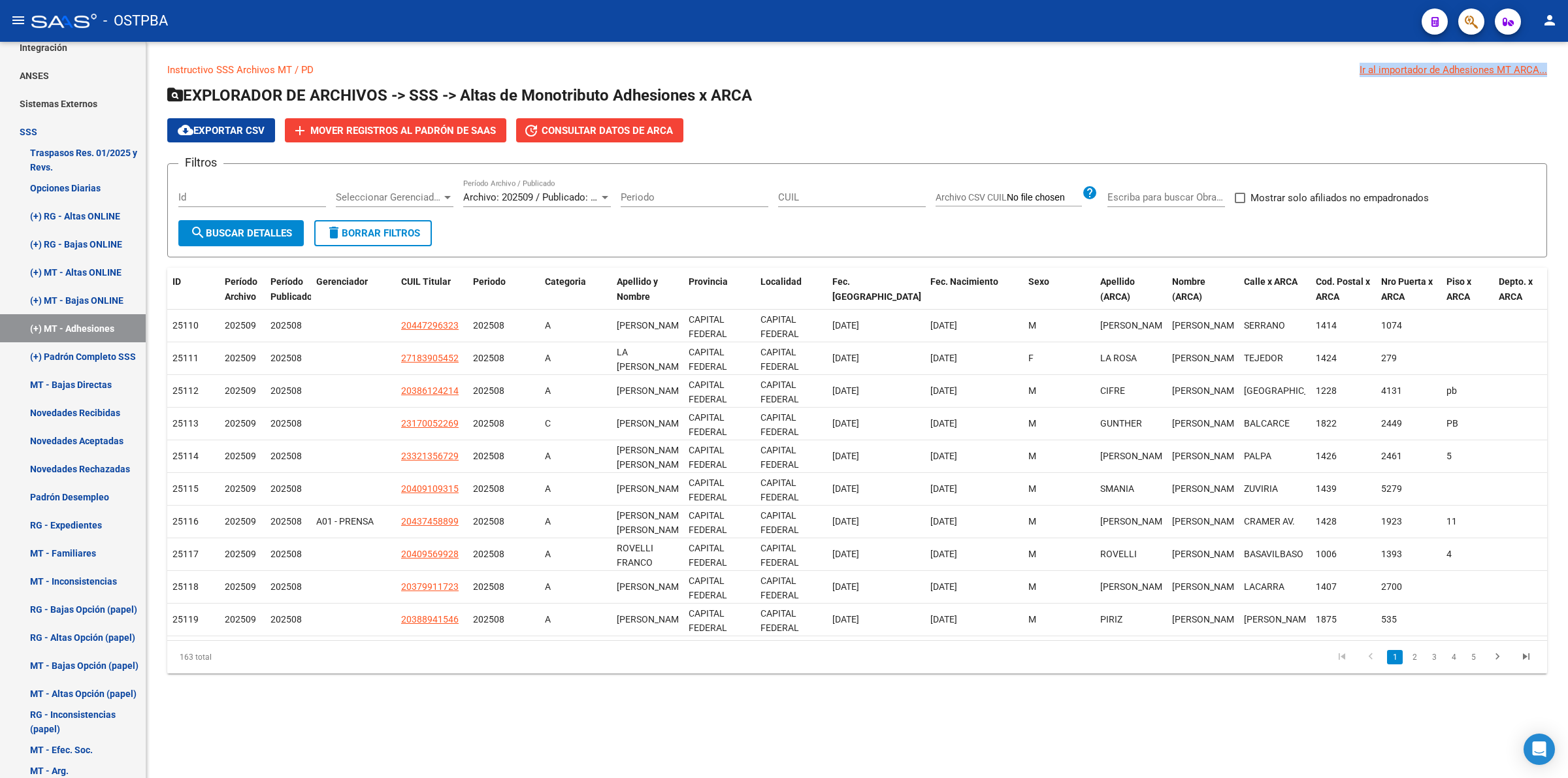
click at [1407, 69] on div "Ir al importador de Adhesiones MT ARCA..." at bounding box center [1453, 70] width 188 height 14
click at [1407, 69] on div "Ir al importador de Adhesiones MT ARCA..." at bounding box center [1453, 70] width 188 height 14
click at [1406, 69] on div "Ir al importador de Adhesiones MT ARCA..." at bounding box center [1453, 70] width 188 height 14
click at [1406, 69] on div "Ir al importador de Adhesiones MT ARCA..." at bounding box center [1453, 70] width 188 height 14
drag, startPoint x: 1407, startPoint y: 66, endPoint x: 1160, endPoint y: 70, distance: 247.0
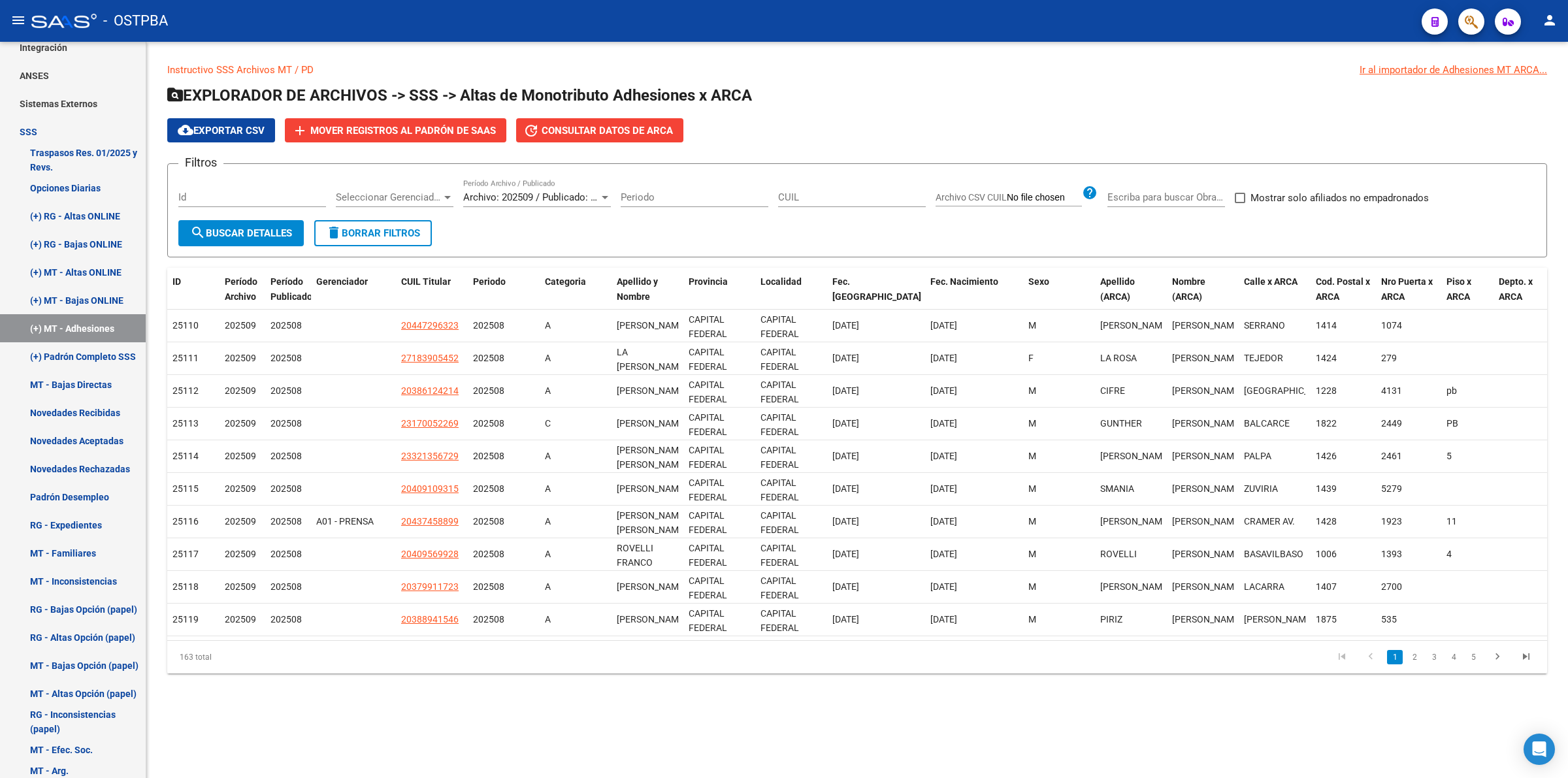
click at [1157, 69] on p "Instructivo SSS Archivos MT / PD Ir al importador de Adhesiones MT ARCA..." at bounding box center [856, 70] width 1379 height 14
click at [1452, 70] on div "Ir al importador de Adhesiones MT ARCA..." at bounding box center [1453, 70] width 188 height 14
click at [1454, 70] on div "Ir al importador de Adhesiones MT ARCA..." at bounding box center [1453, 70] width 188 height 14
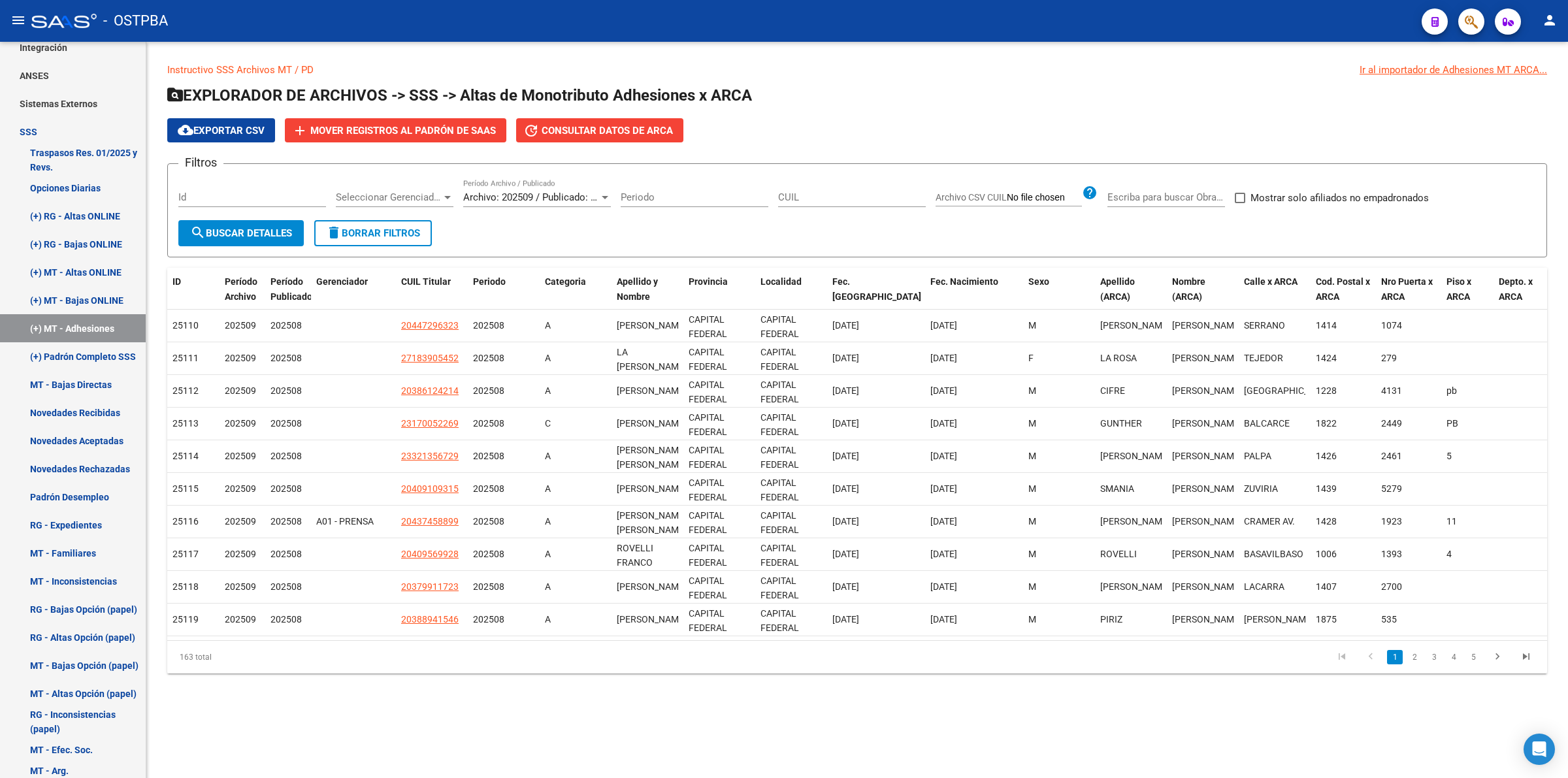
click at [1404, 70] on div "Ir al importador de Adhesiones MT ARCA..." at bounding box center [1453, 70] width 188 height 14
click at [239, 73] on link "Instructivo SSS Archivos MT / PD" at bounding box center [240, 69] width 146 height 12
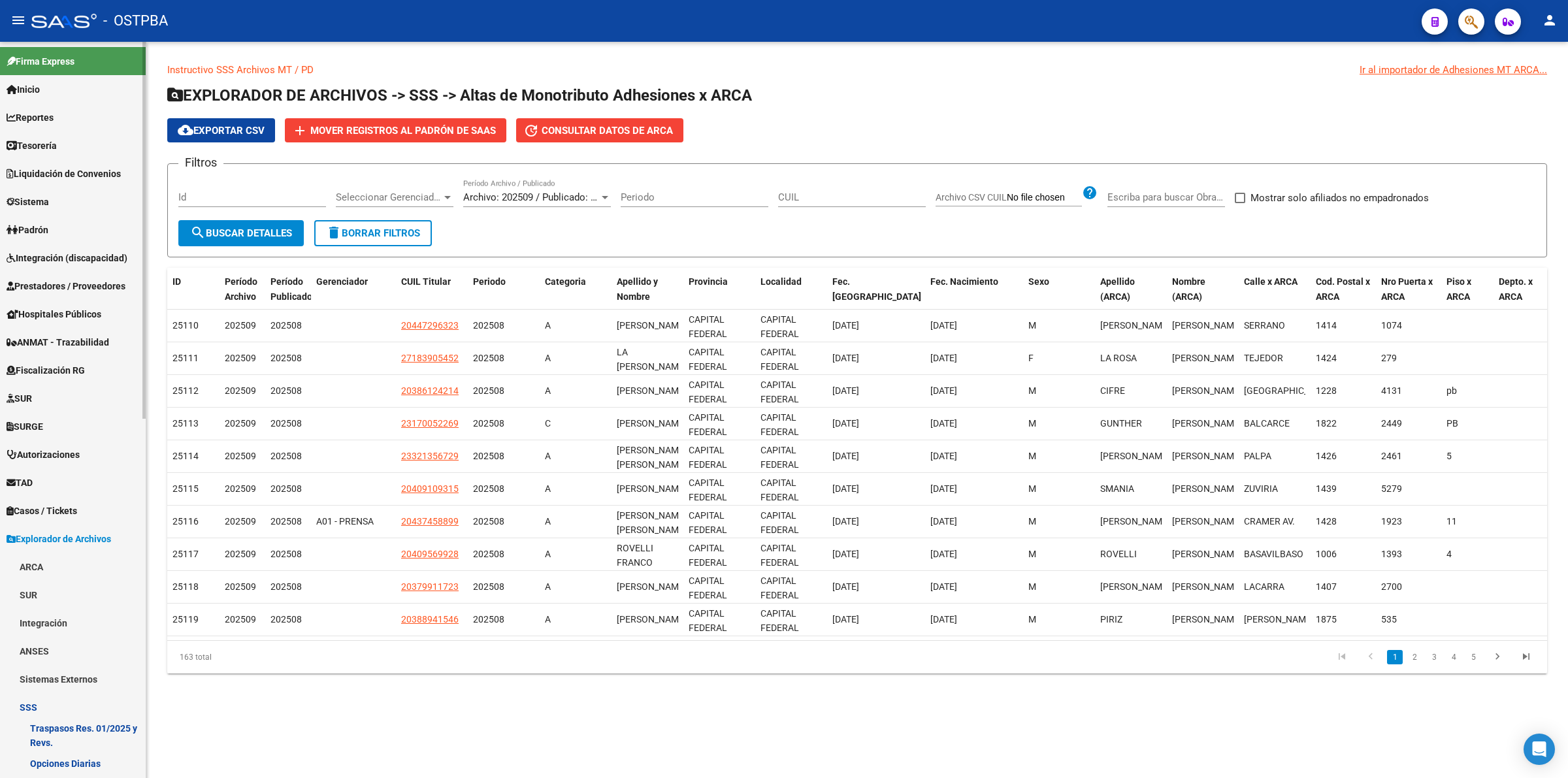
click at [83, 240] on link "Padrón" at bounding box center [73, 229] width 145 height 28
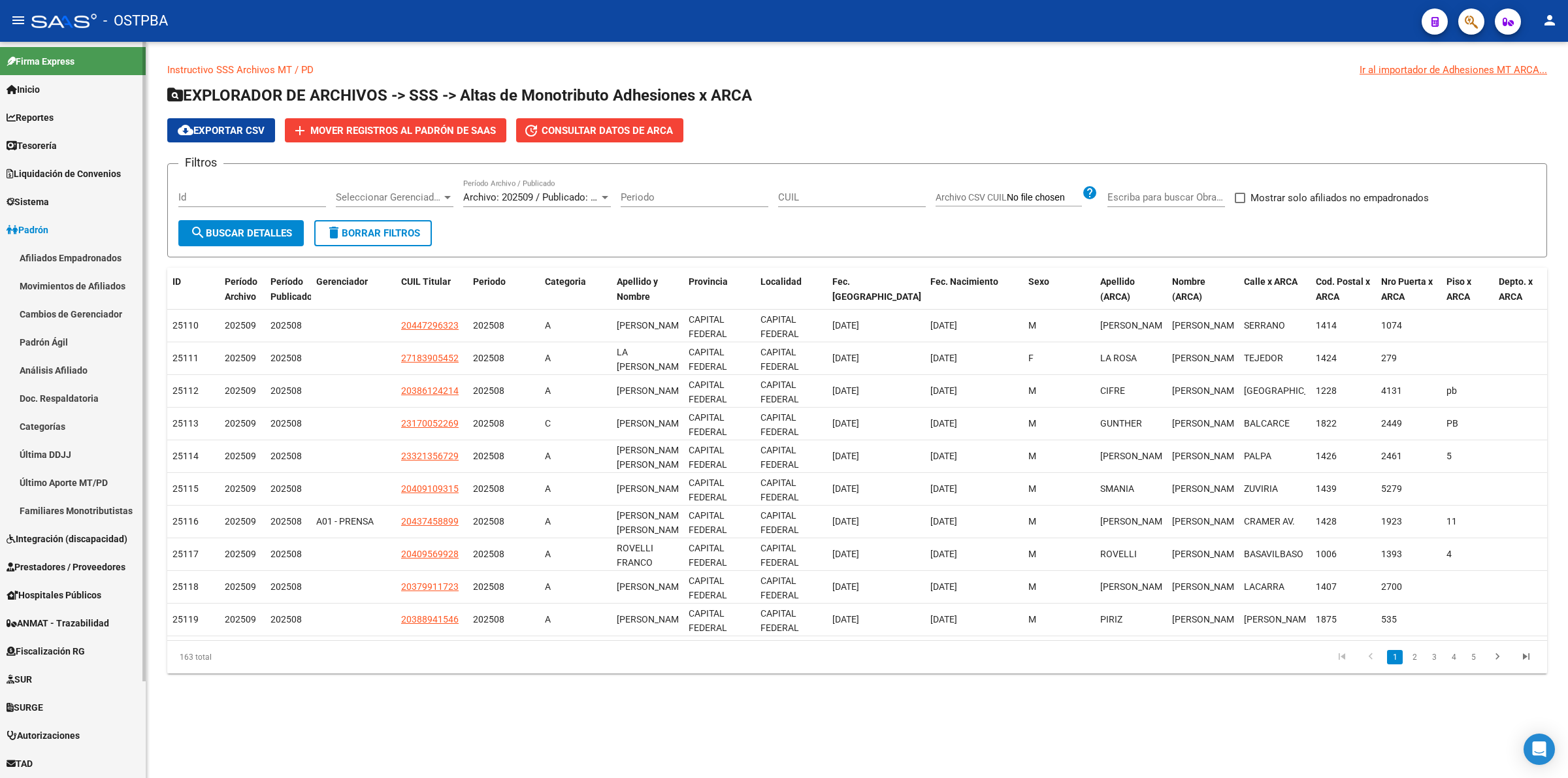
click at [66, 339] on link "Padrón Ágil" at bounding box center [73, 342] width 145 height 28
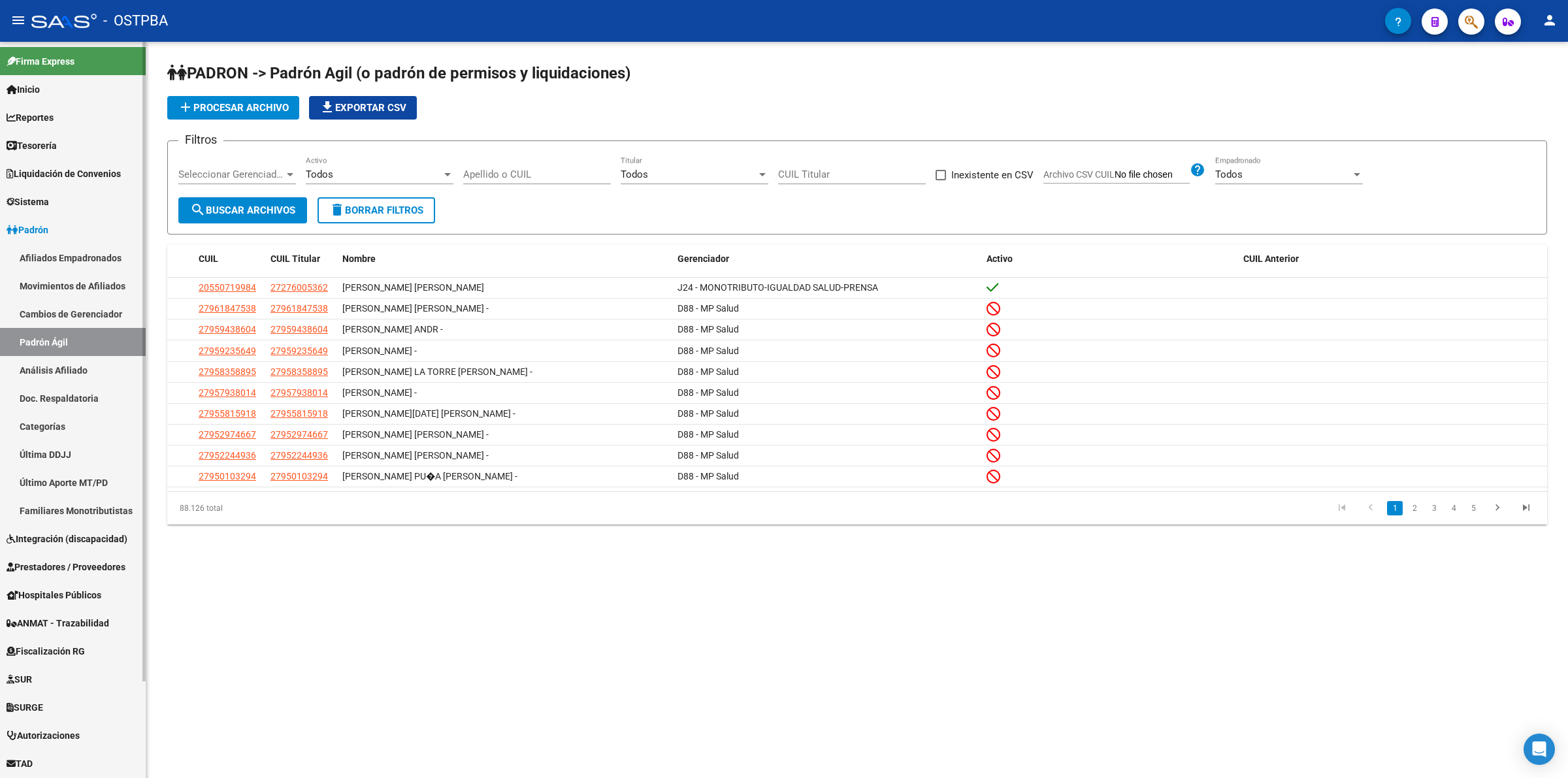
click at [77, 367] on link "Análisis Afiliado" at bounding box center [73, 370] width 145 height 28
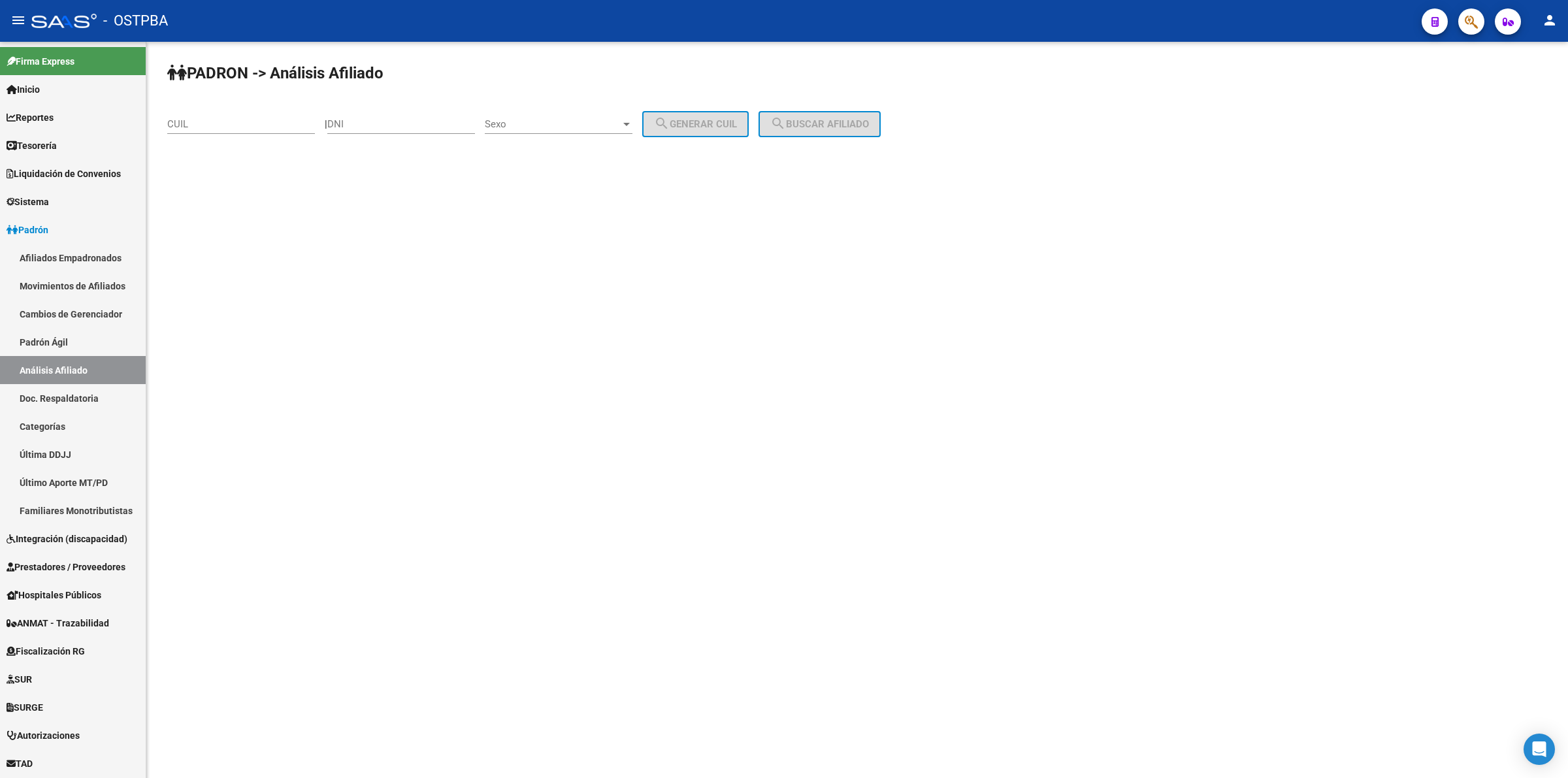
click at [421, 122] on input "DNI" at bounding box center [401, 124] width 148 height 12
drag, startPoint x: 210, startPoint y: 125, endPoint x: 312, endPoint y: 124, distance: 102.0
click at [213, 121] on input "CUIL" at bounding box center [240, 124] width 148 height 12
type input "20-58898611-0"
click at [510, 121] on span "Sexo" at bounding box center [553, 124] width 136 height 12
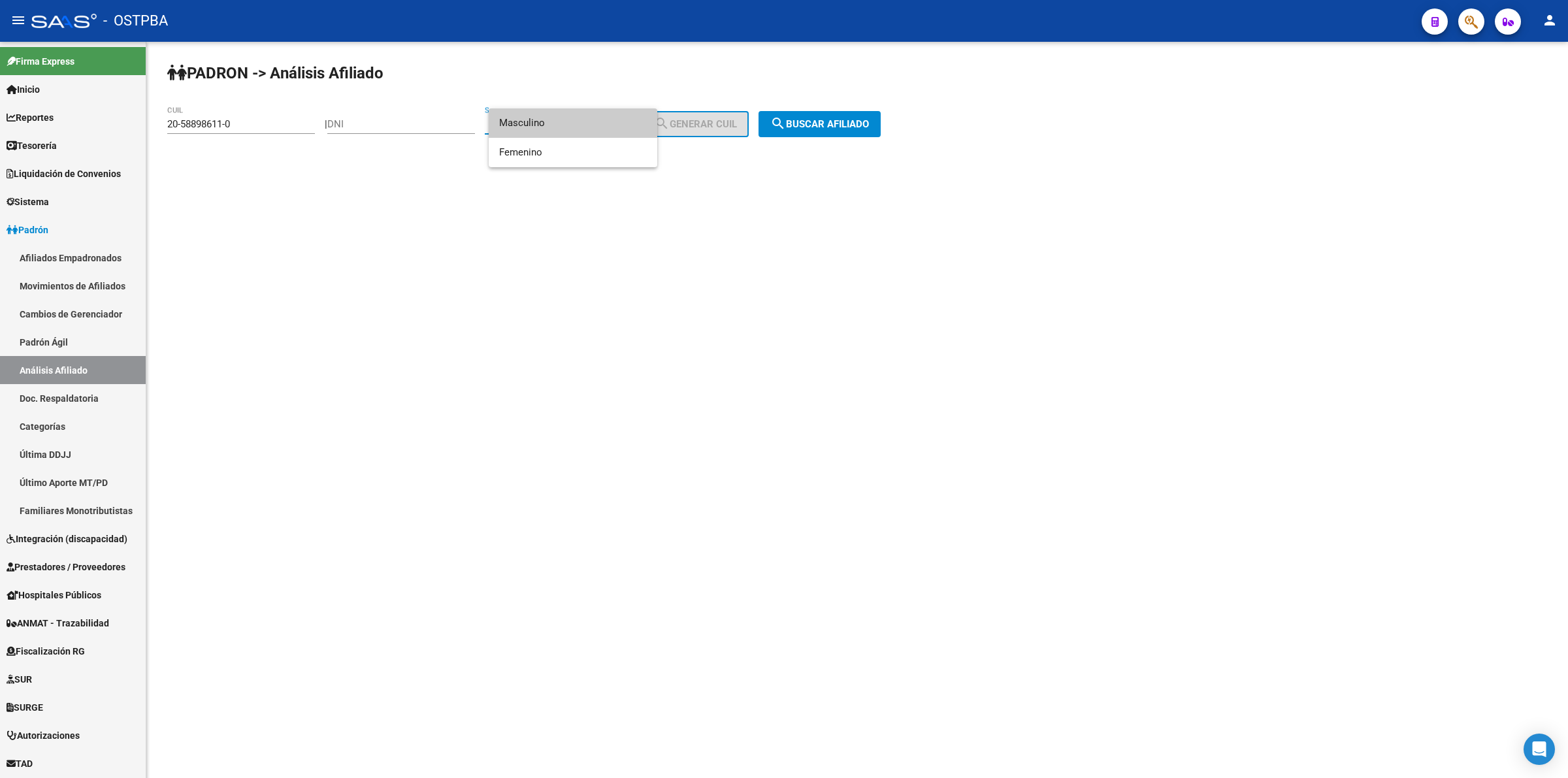
click at [529, 125] on span "Masculino" at bounding box center [573, 123] width 148 height 30
click at [831, 121] on span "search Buscar afiliado" at bounding box center [819, 124] width 98 height 12
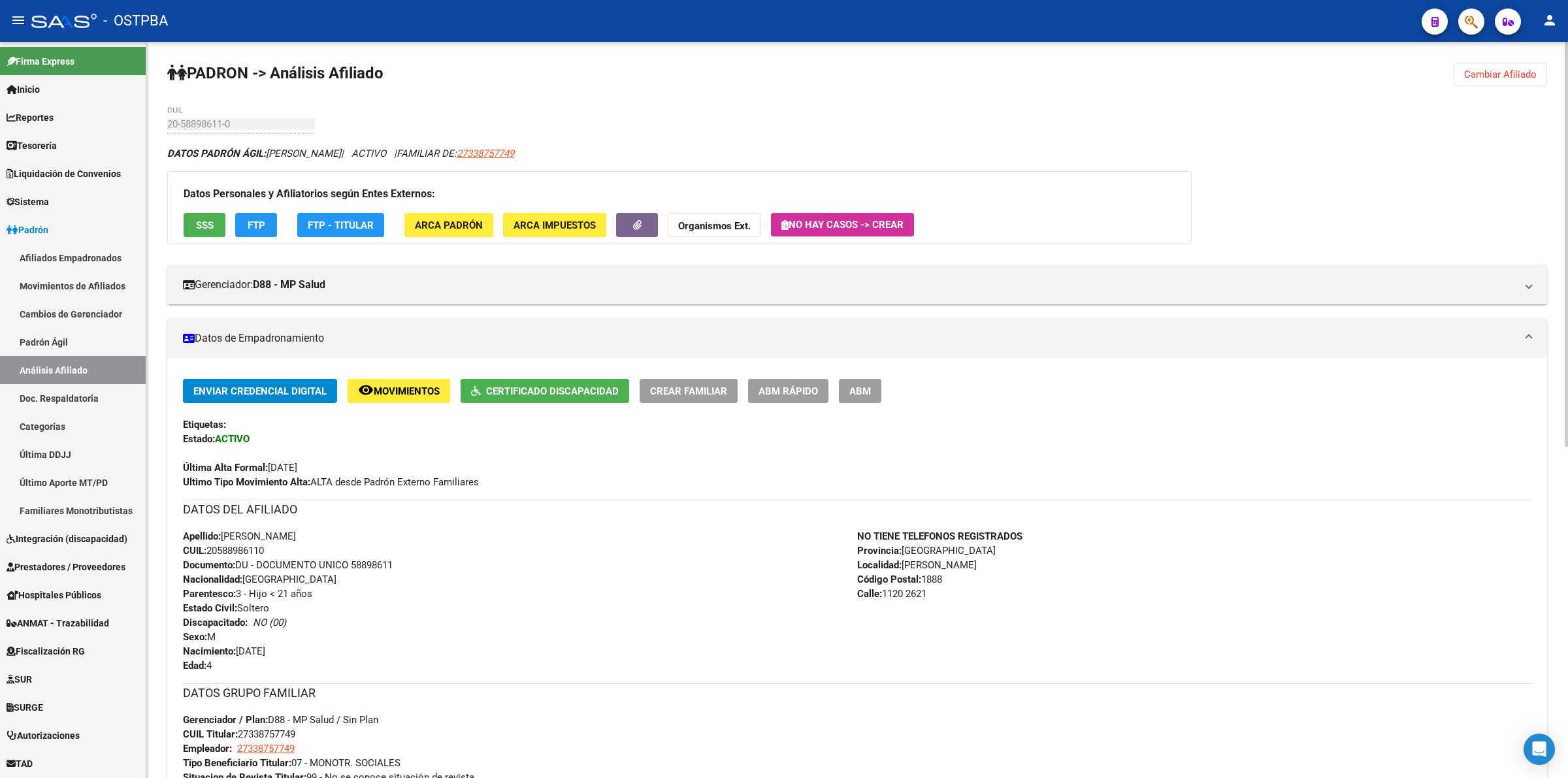
click at [191, 226] on button "SSS" at bounding box center [204, 225] width 42 height 24
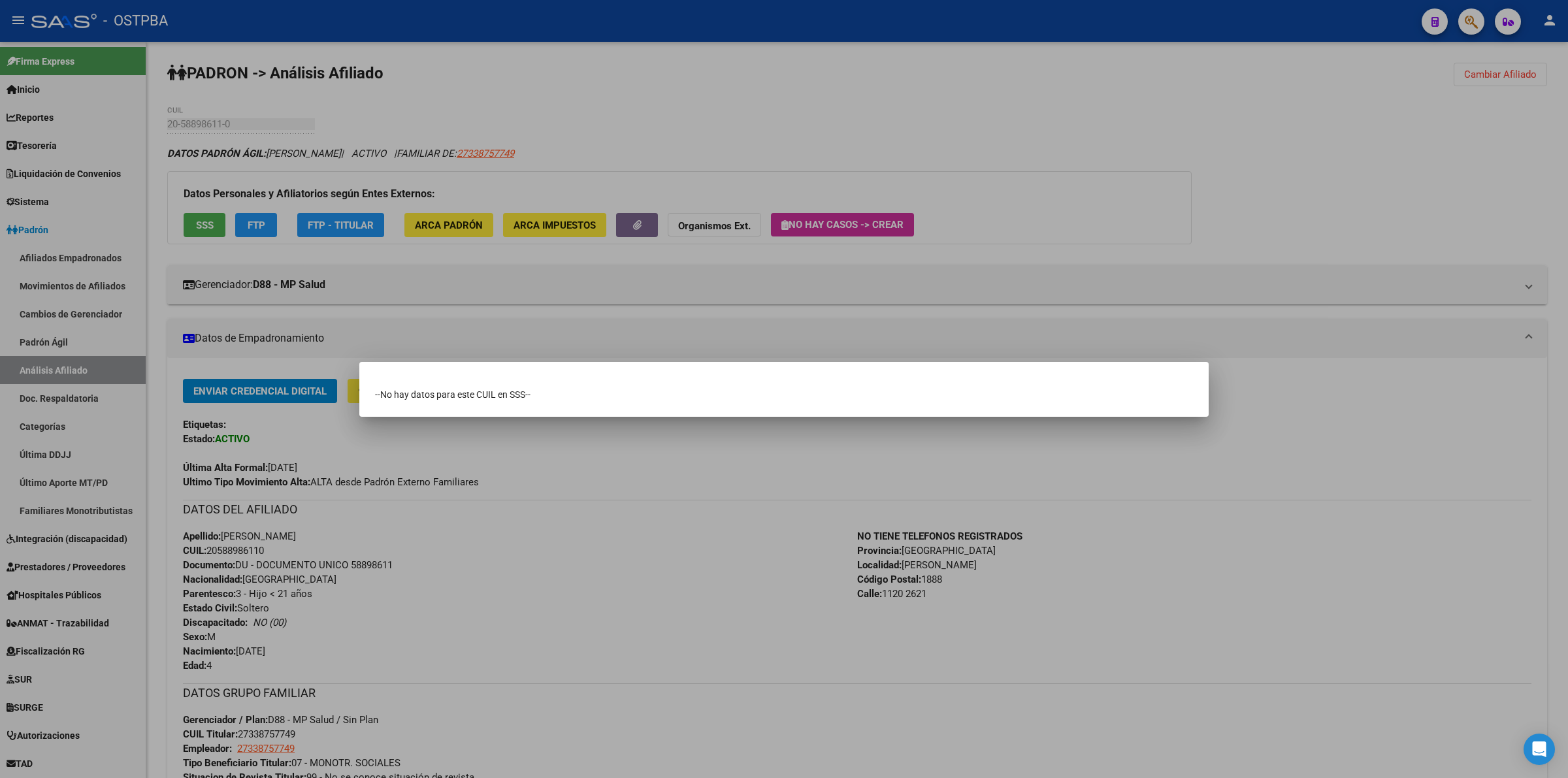
click at [1410, 443] on div at bounding box center [784, 389] width 1568 height 778
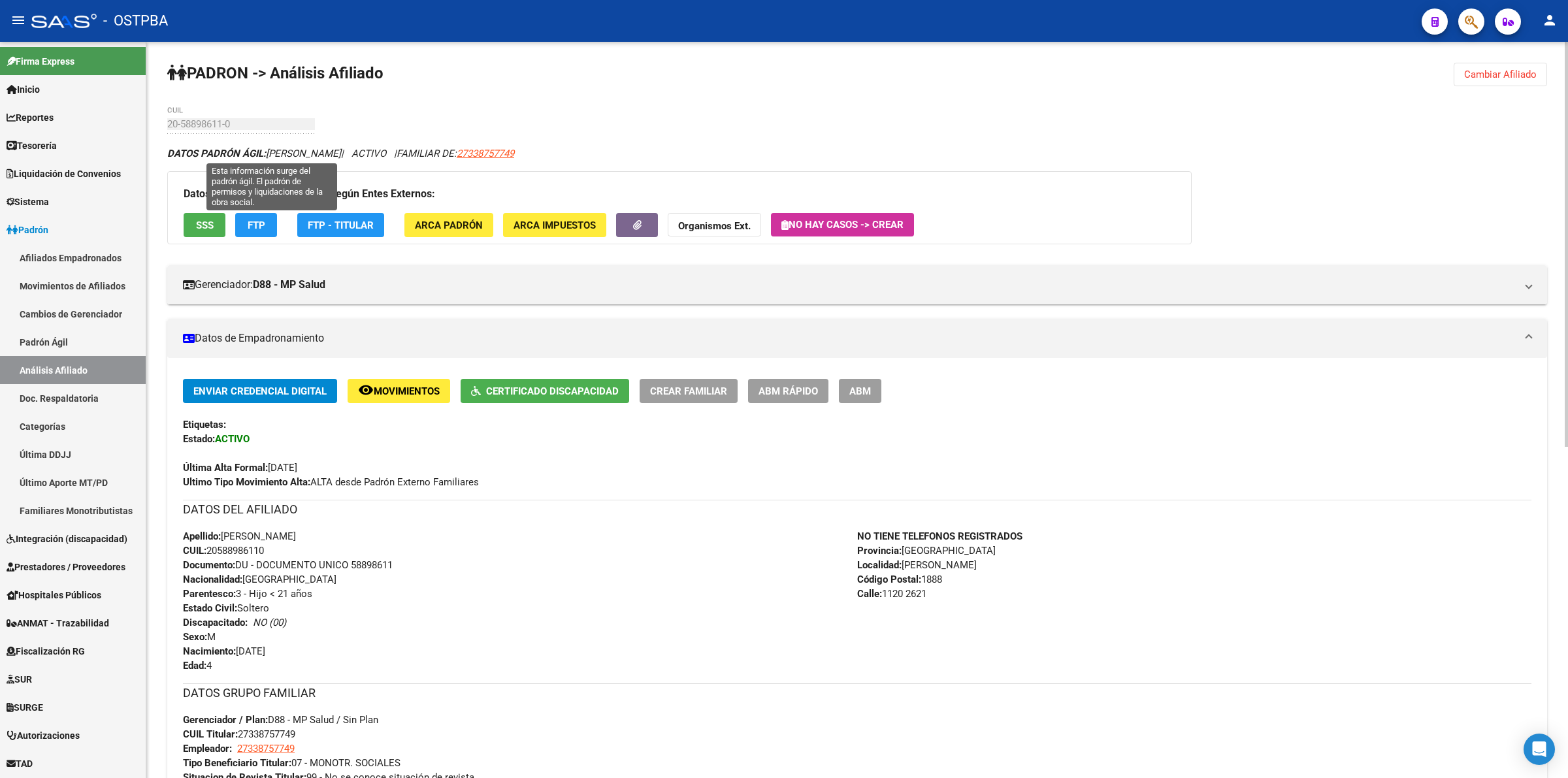
drag, startPoint x: 271, startPoint y: 149, endPoint x: 375, endPoint y: 145, distance: 104.1
click at [375, 146] on div "DATOS PADRÓN ÁGIL: IDALGO MATIAS OLIVER | ACTIVO | FAMILIAR DE: 27338757749" at bounding box center [856, 153] width 1379 height 14
click at [781, 138] on div "PADRON -> Análisis Afiliado Cambiar Afiliado 20-58898611-0 CUIL DATOS PADRÓN ÁG…" at bounding box center [857, 708] width 1422 height 1333
click at [211, 220] on span "SSS" at bounding box center [204, 225] width 18 height 12
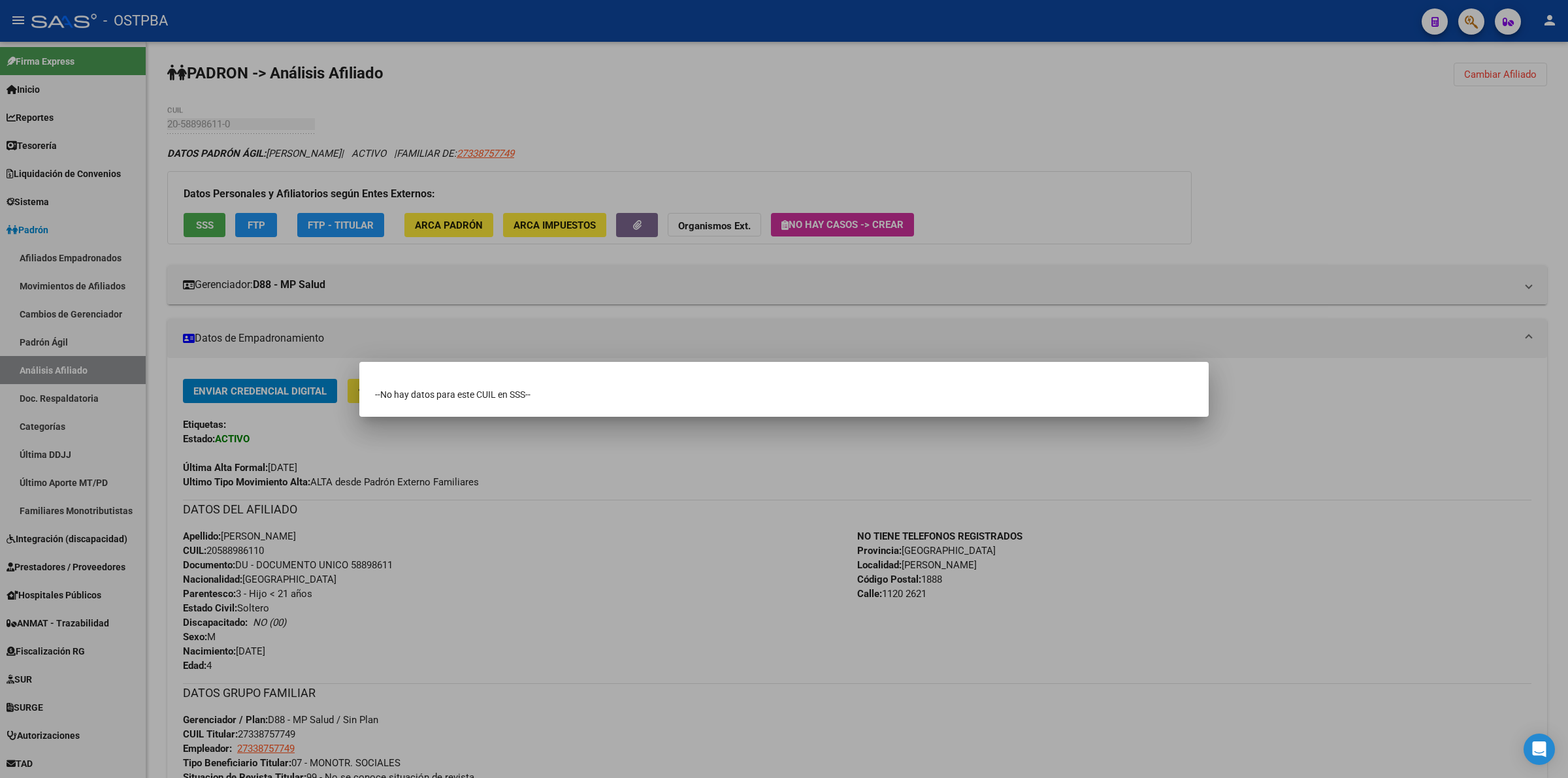
click at [990, 576] on div at bounding box center [784, 389] width 1568 height 778
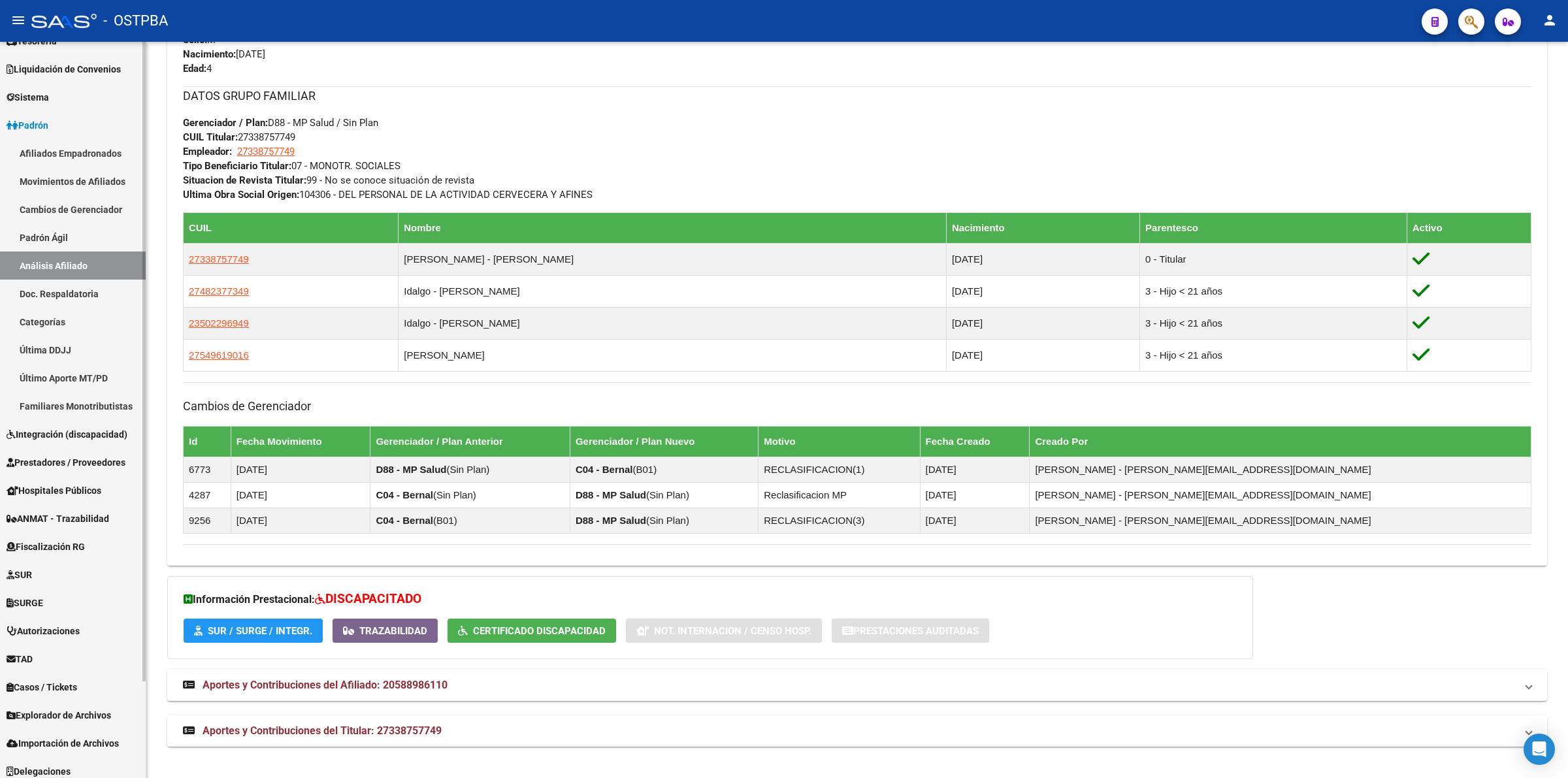
scroll to position [111, 0]
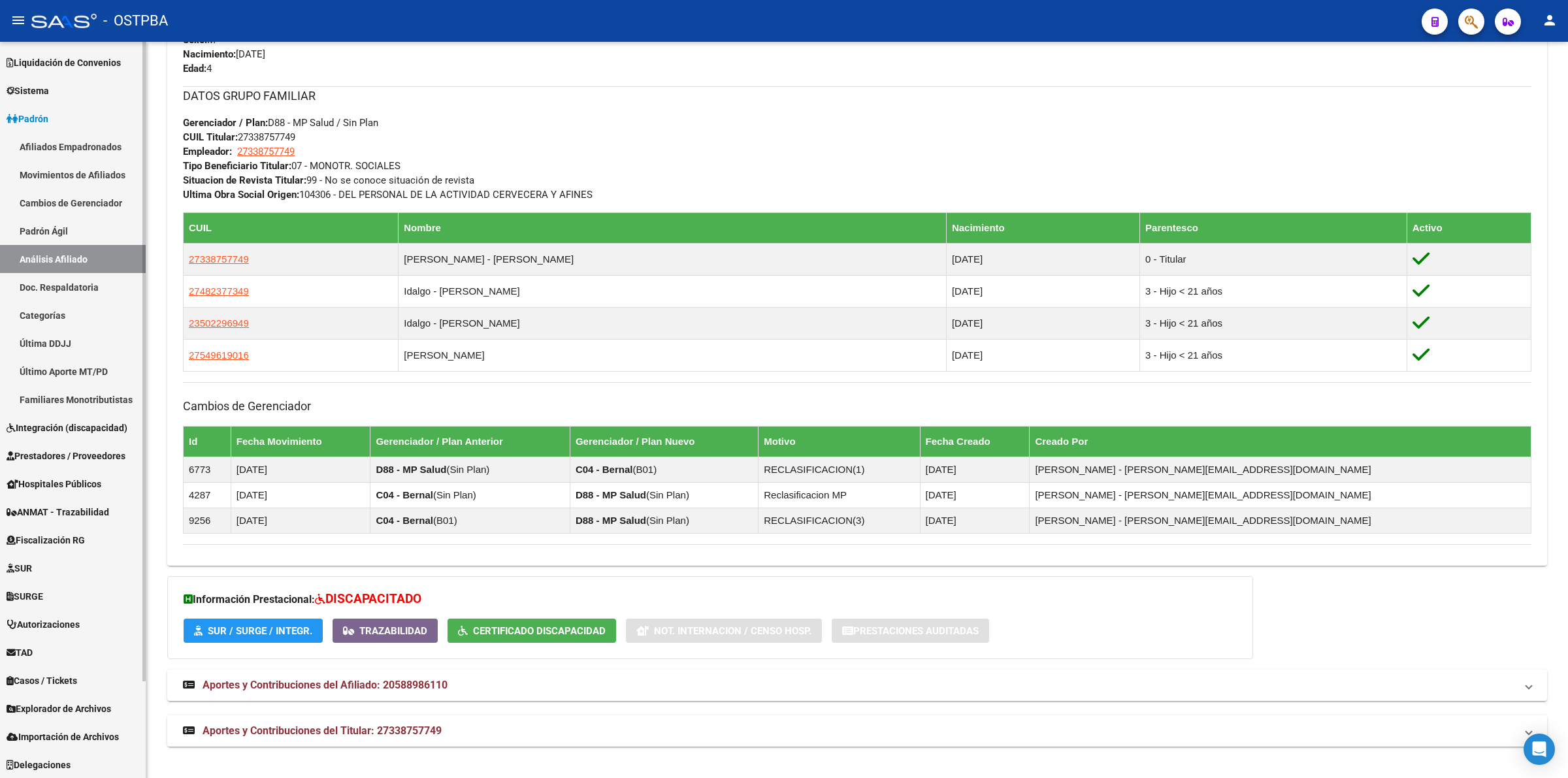
click at [77, 707] on span "Explorador de Archivos" at bounding box center [58, 709] width 105 height 14
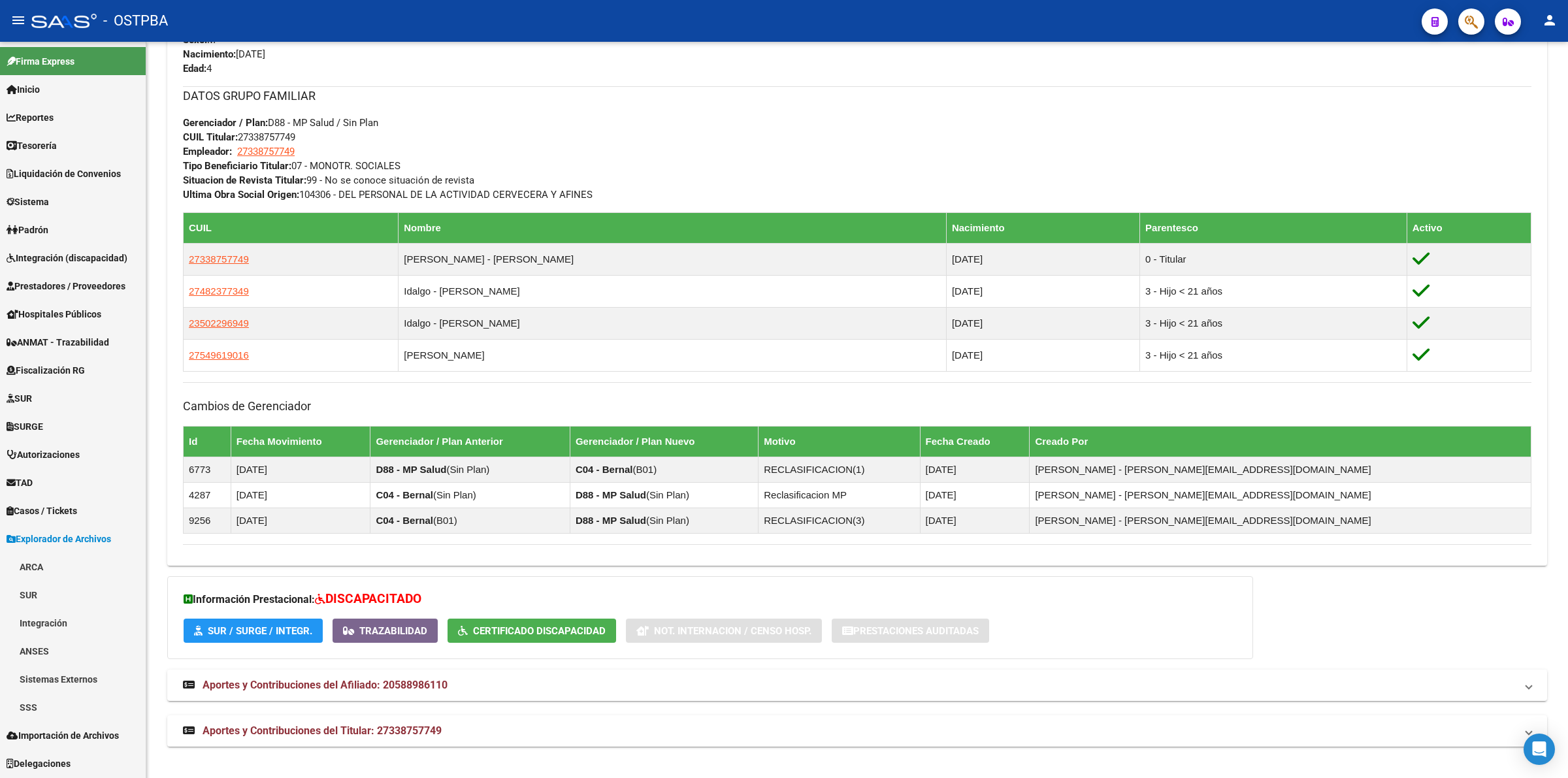
scroll to position [0, 0]
click at [34, 700] on link "SSS" at bounding box center [73, 707] width 145 height 28
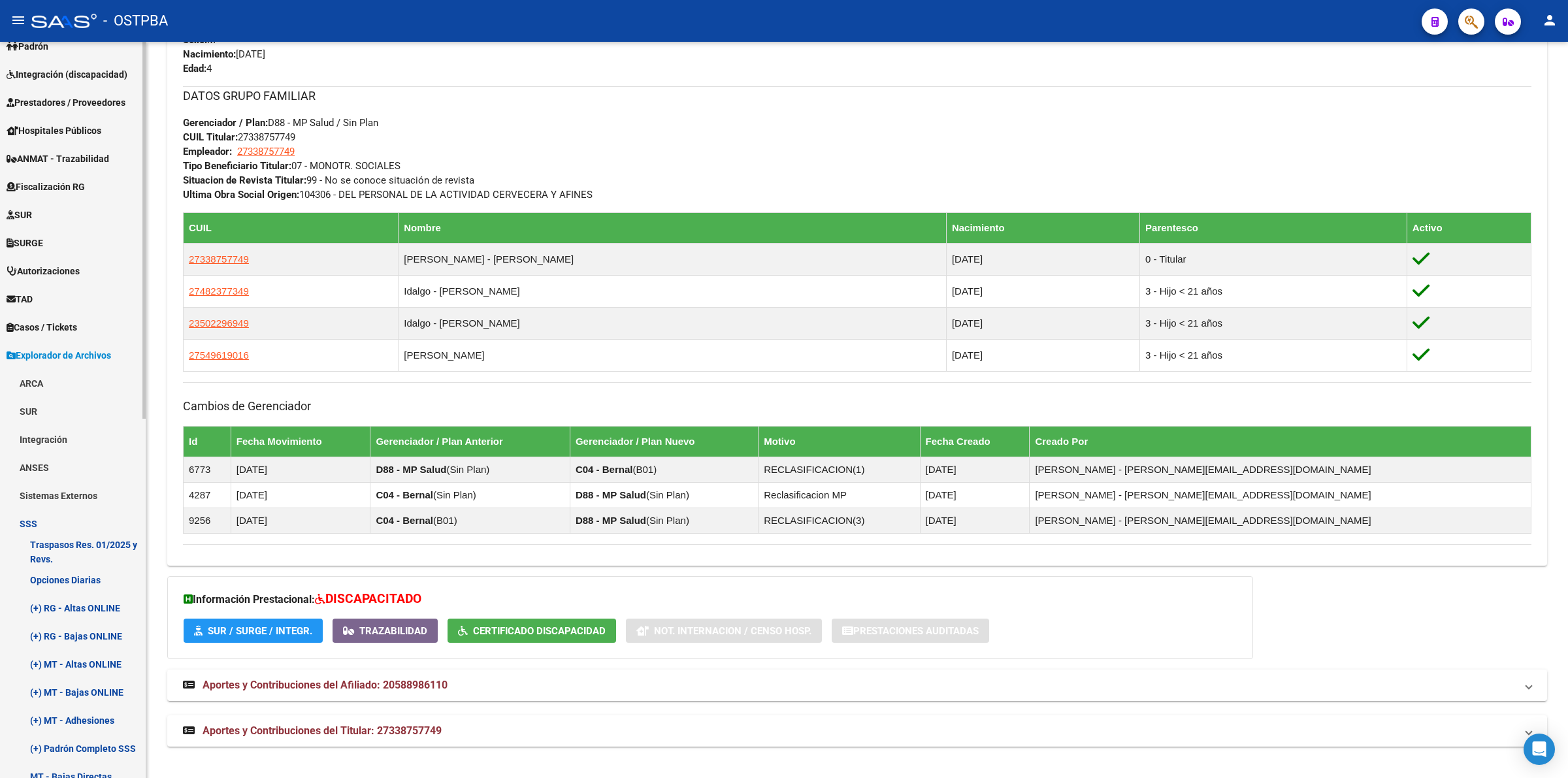
scroll to position [490, 0]
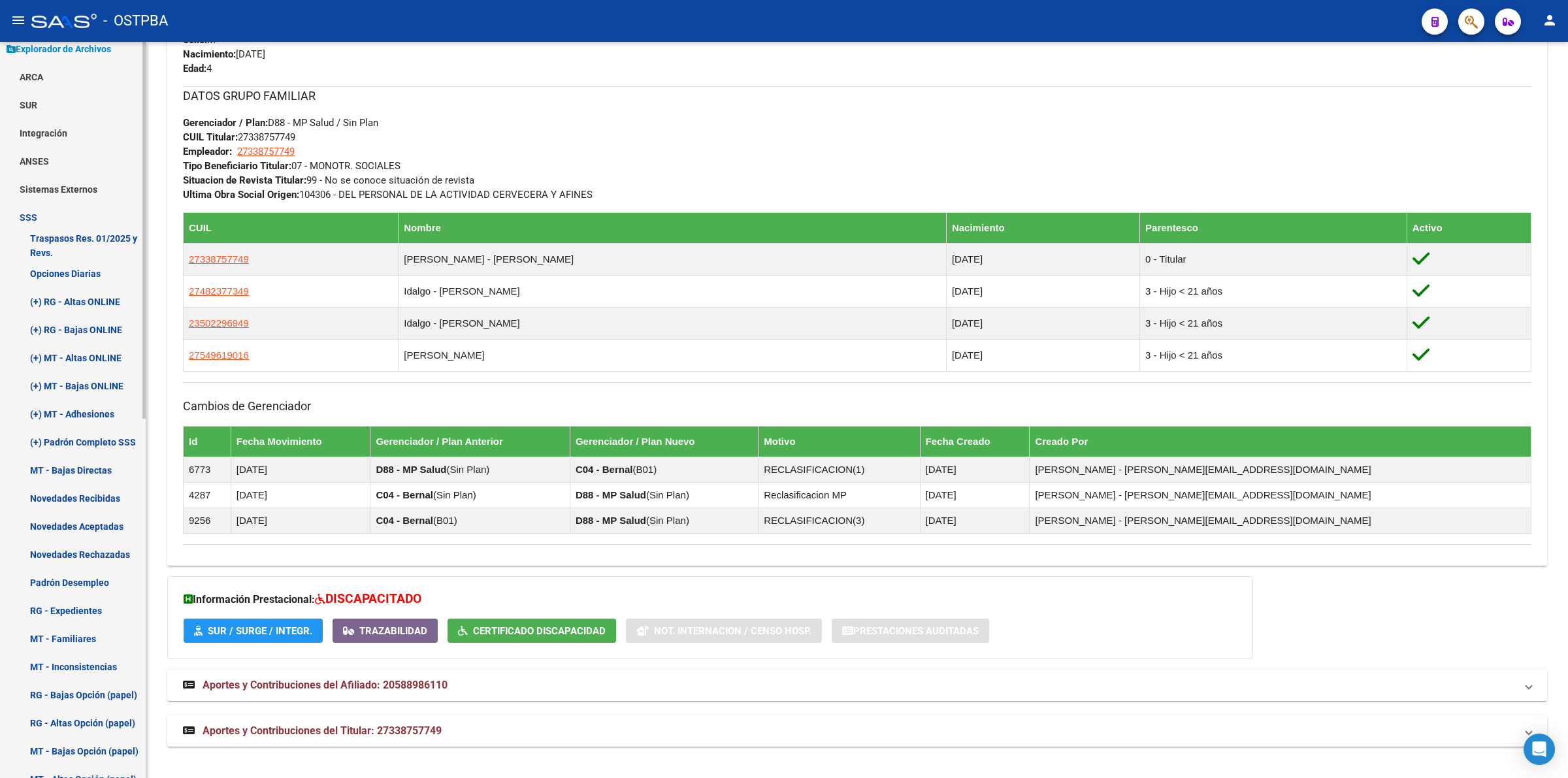
click at [90, 521] on link "Novedades Aceptadas" at bounding box center [73, 526] width 145 height 28
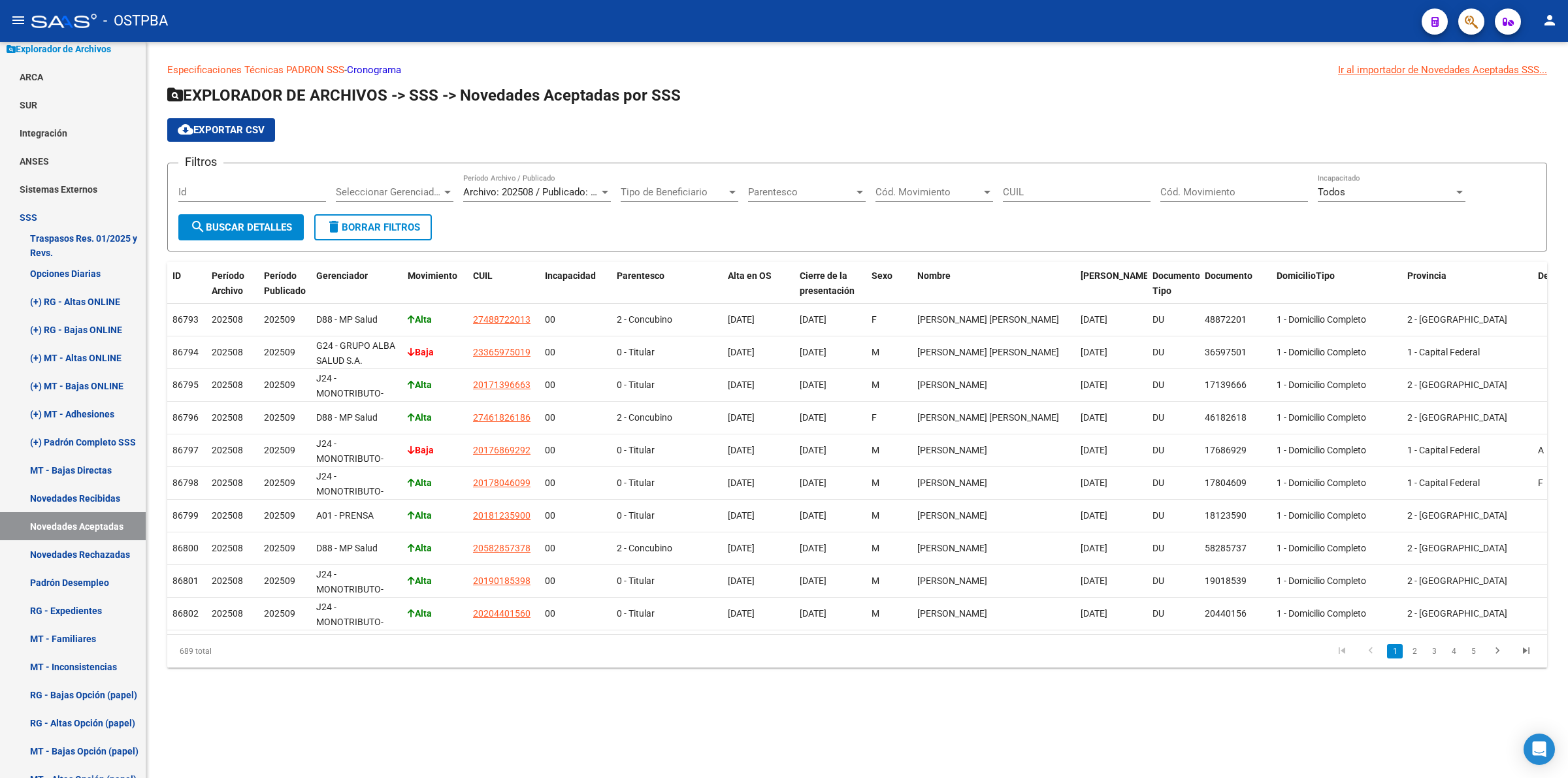
click at [431, 190] on span "Seleccionar Gerenciador" at bounding box center [388, 192] width 105 height 12
click at [464, 267] on span "D88 - MP Salud" at bounding box center [427, 264] width 183 height 30
click at [219, 224] on span "search Buscar Detalles" at bounding box center [241, 227] width 102 height 12
click at [1344, 189] on span "Todos" at bounding box center [1332, 192] width 27 height 12
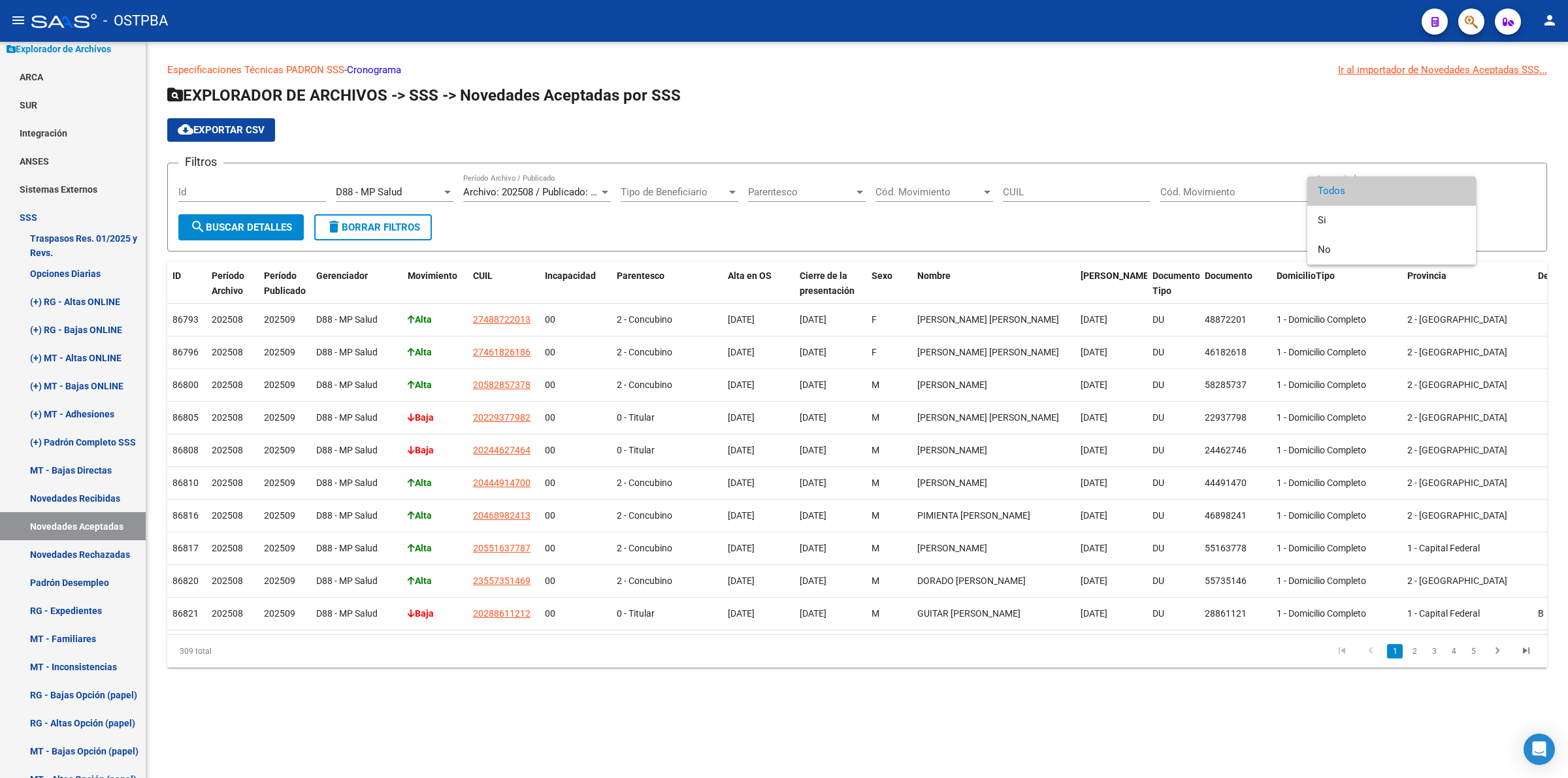
click at [1204, 217] on div at bounding box center [784, 389] width 1568 height 778
click at [962, 187] on span "Cód. Movimiento" at bounding box center [928, 192] width 105 height 12
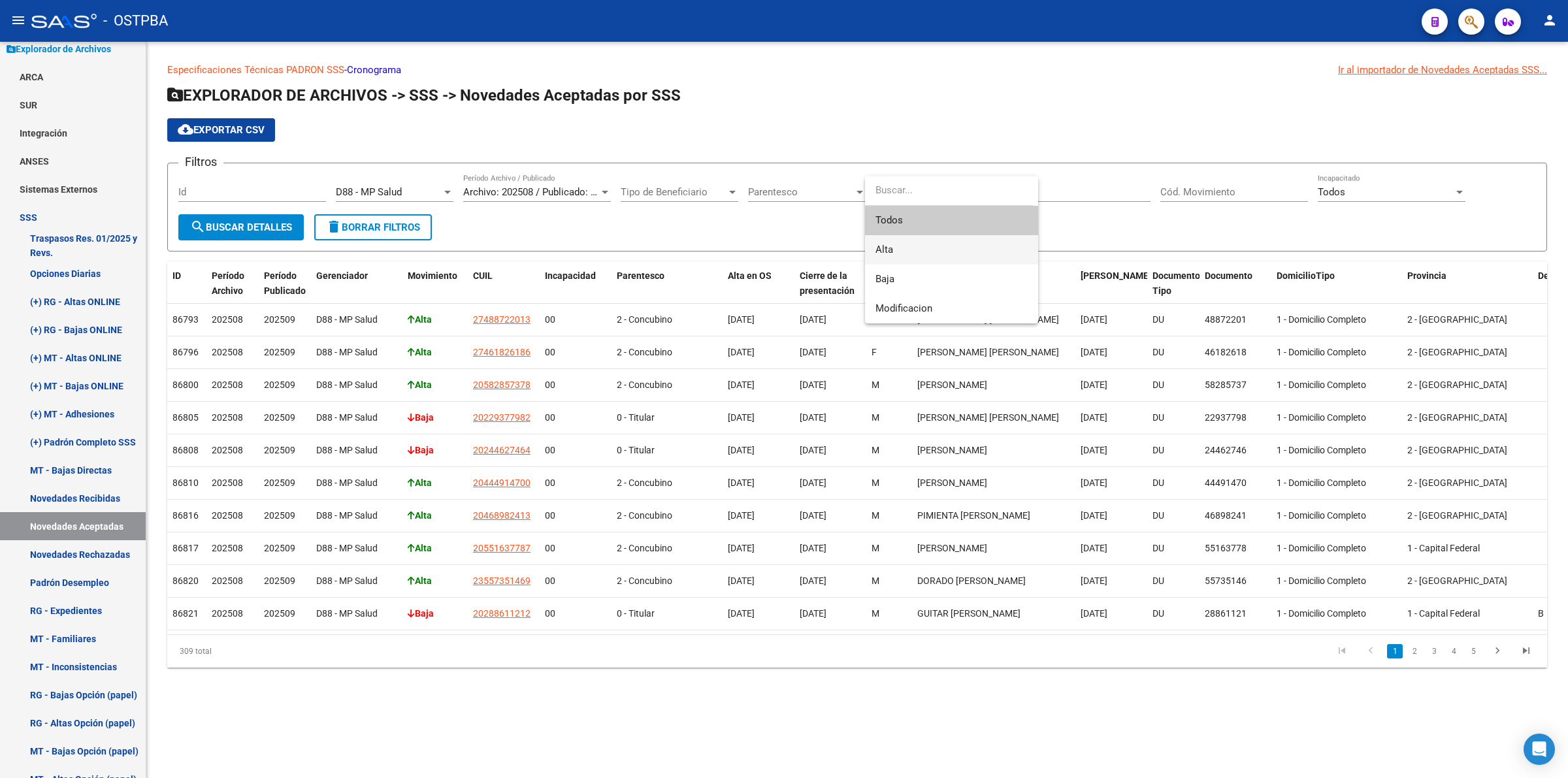
drag, startPoint x: 942, startPoint y: 250, endPoint x: 896, endPoint y: 246, distance: 46.2
click at [941, 249] on span "Alta" at bounding box center [951, 249] width 153 height 30
type input "A"
click at [242, 229] on span "search Buscar Detalles" at bounding box center [241, 227] width 102 height 12
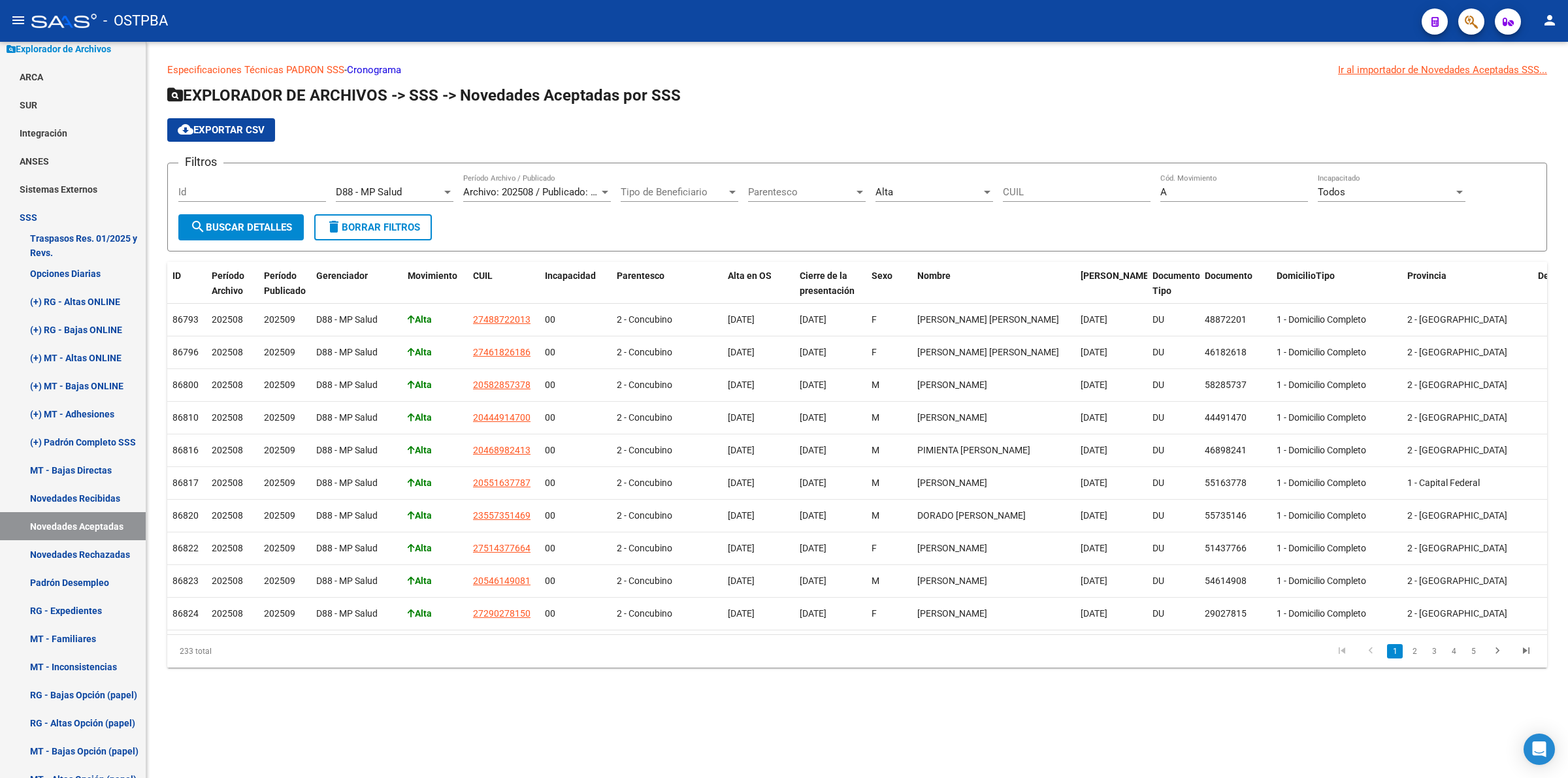
click at [1085, 194] on input "CUIL" at bounding box center [1076, 192] width 148 height 12
click at [1411, 191] on div "Todos" at bounding box center [1386, 192] width 136 height 12
click at [1357, 219] on span "Si" at bounding box center [1391, 220] width 148 height 30
click at [213, 229] on span "search Buscar Detalles" at bounding box center [241, 227] width 102 height 12
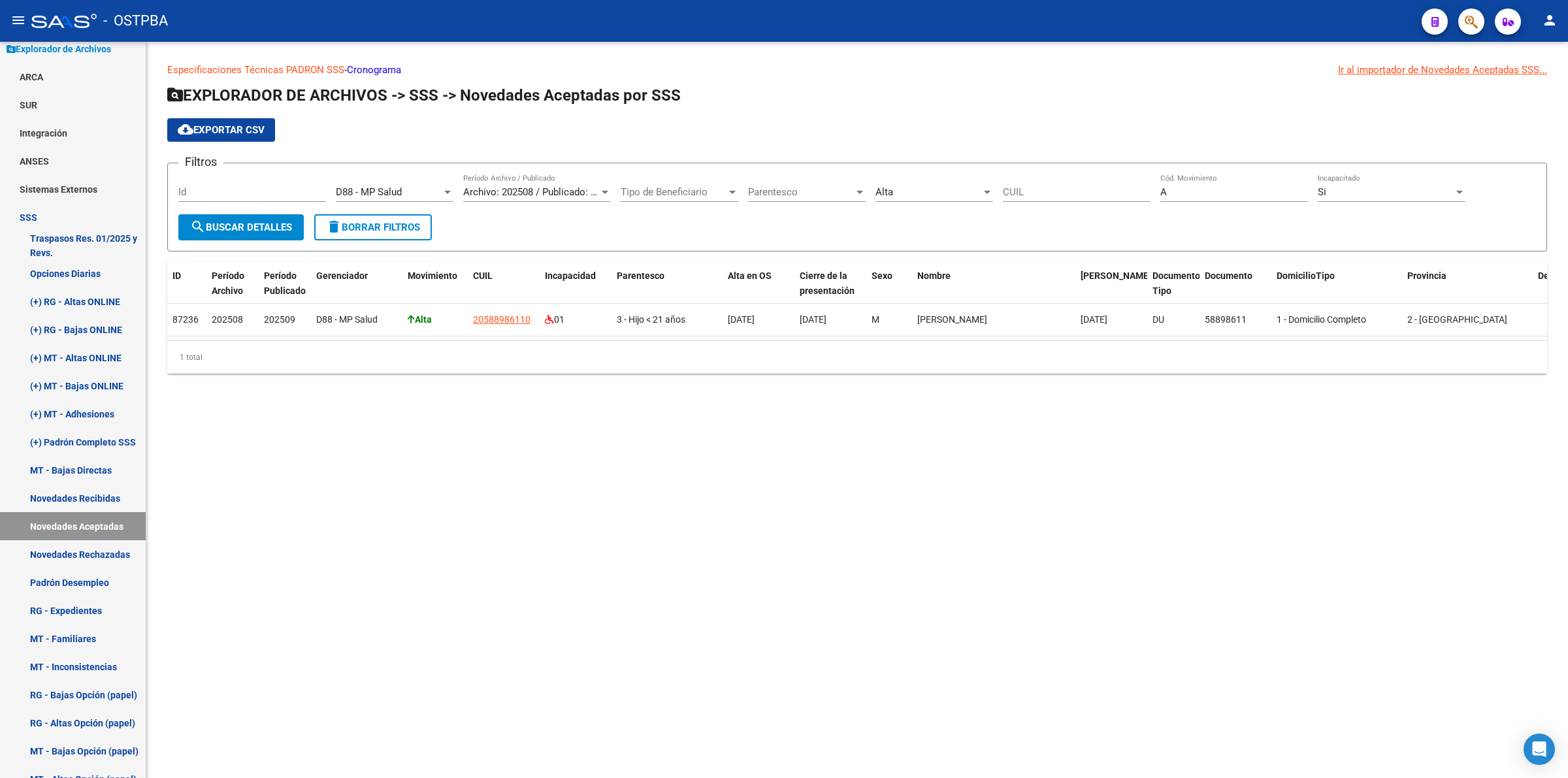
click at [1182, 502] on mat-sidenav-content "Especificaciones Técnicas PADRON SSS - Cronograma Ir al importador de Novedades…" at bounding box center [857, 410] width 1422 height 736
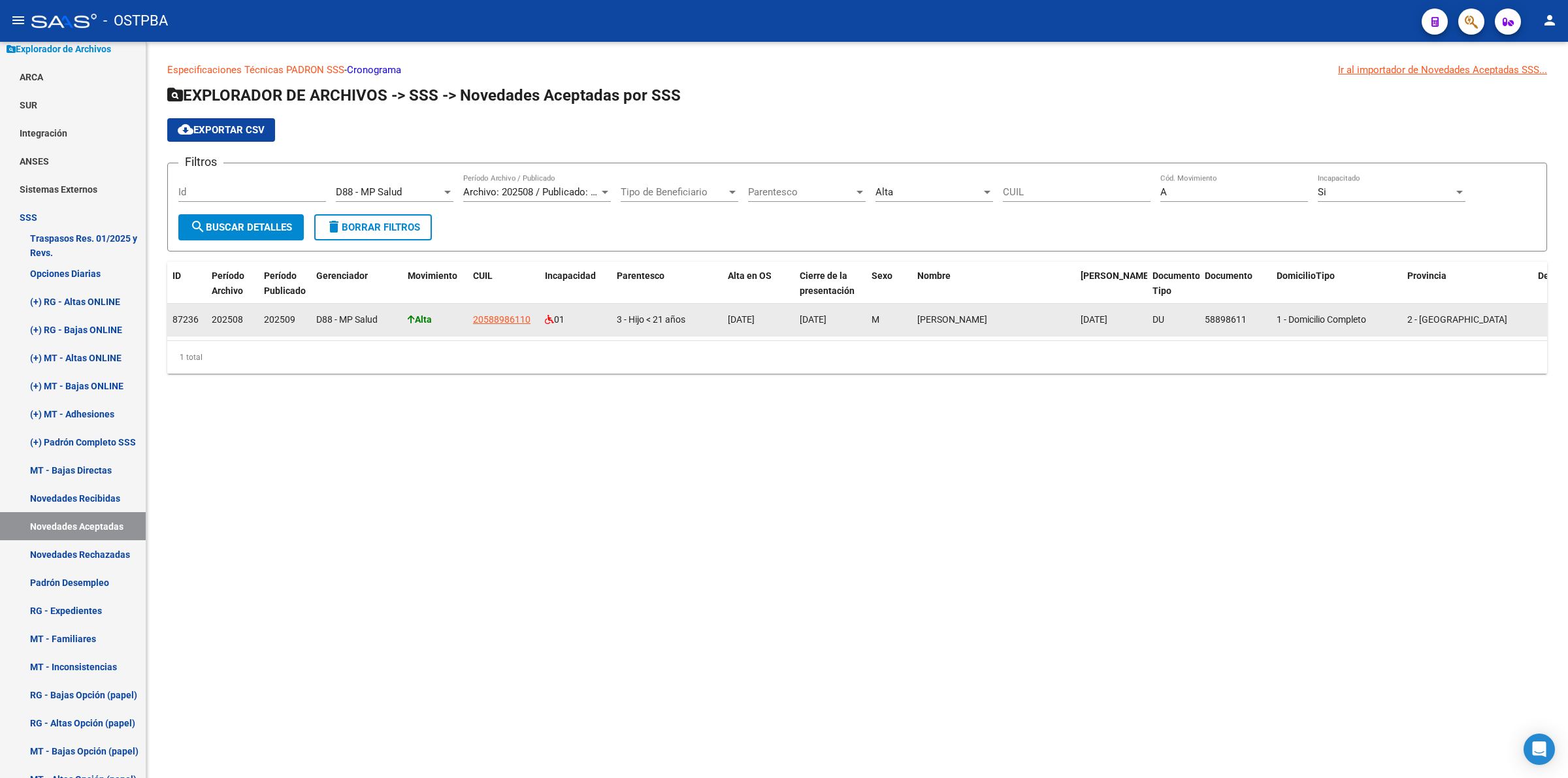
drag, startPoint x: 1082, startPoint y: 320, endPoint x: 1124, endPoint y: 321, distance: 42.0
click at [1107, 321] on span "28/05/2021" at bounding box center [1094, 319] width 27 height 10
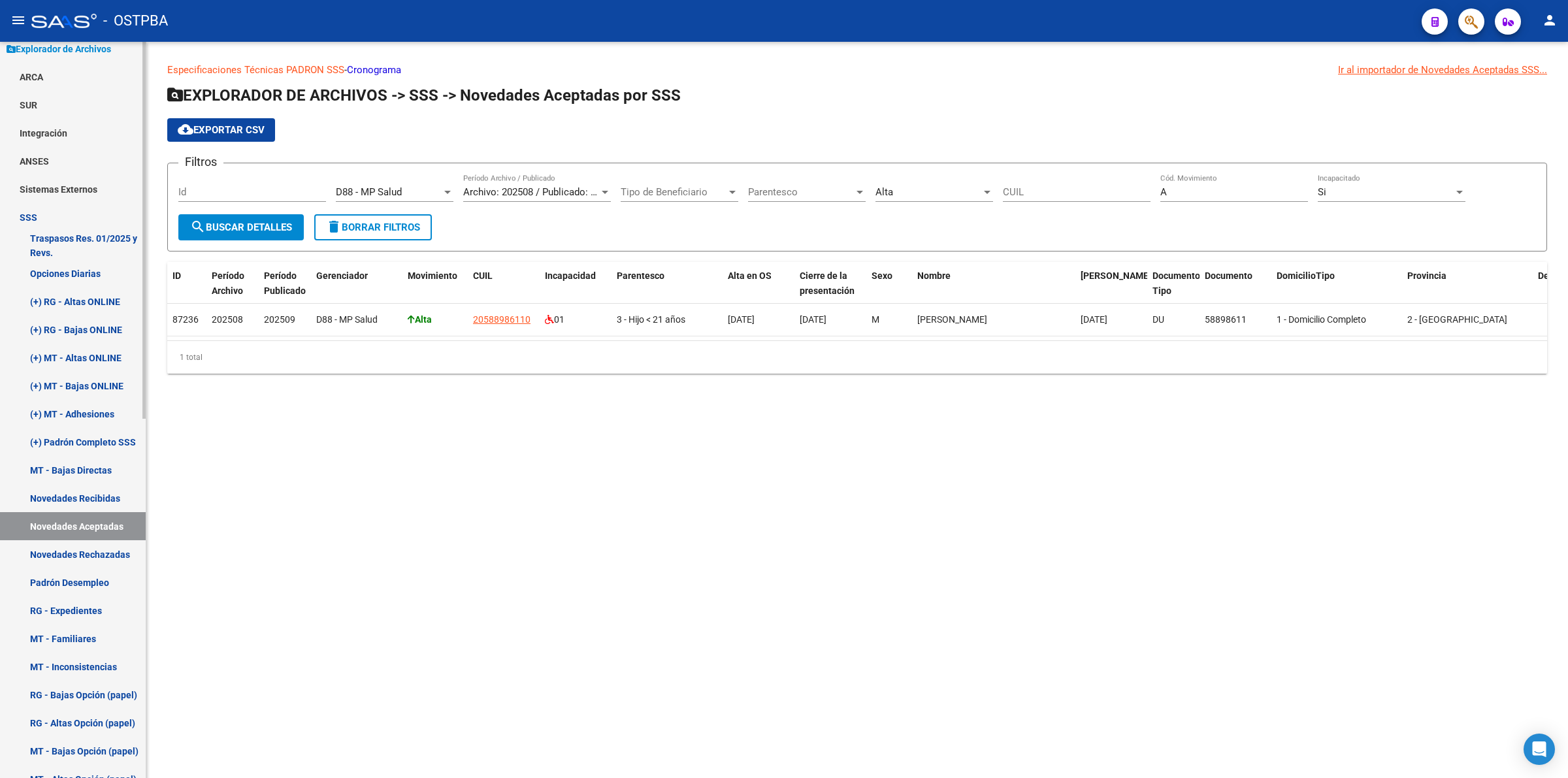
drag, startPoint x: 147, startPoint y: 327, endPoint x: 145, endPoint y: 317, distance: 10.2
click at [145, 318] on mat-sidenav-container "Firma Express Inicio Calendario SSS Instructivos Contacto OS Reportes Tablero d…" at bounding box center [784, 410] width 1568 height 736
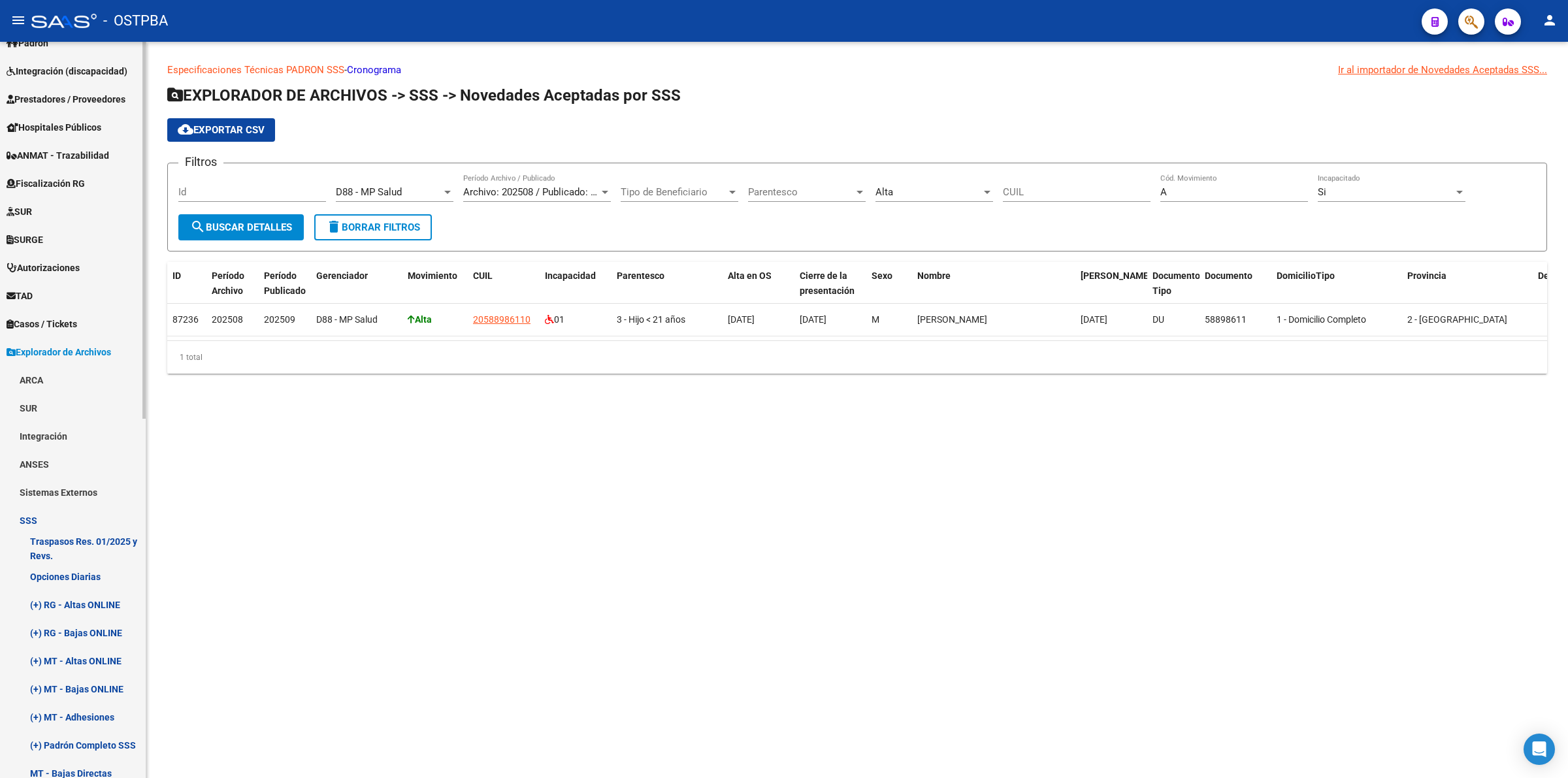
scroll to position [181, 0]
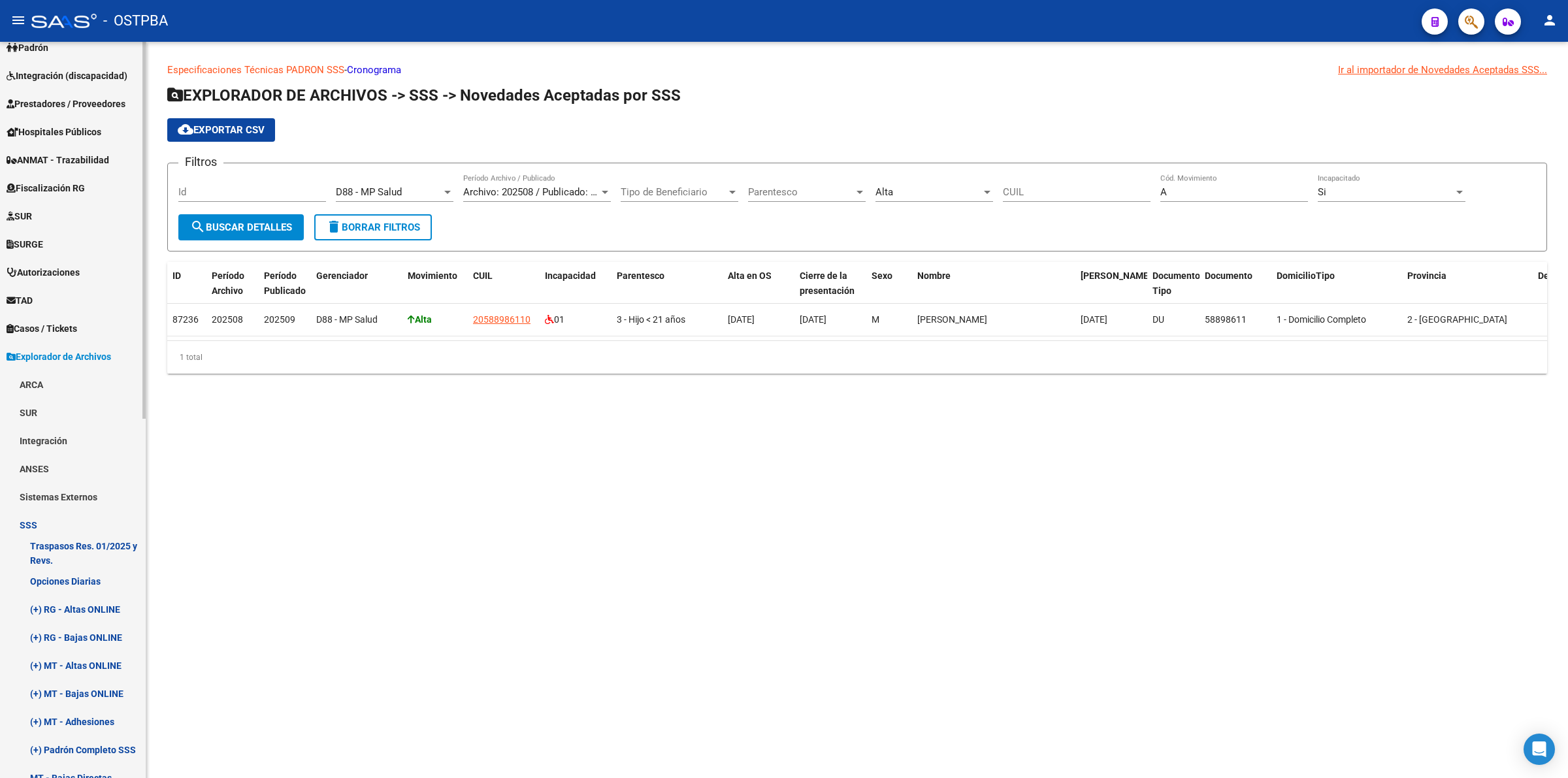
click at [157, 172] on mat-sidenav-container "Firma Express Inicio Calendario SSS Instructivos Contacto OS Reportes Tablero d…" at bounding box center [784, 410] width 1568 height 736
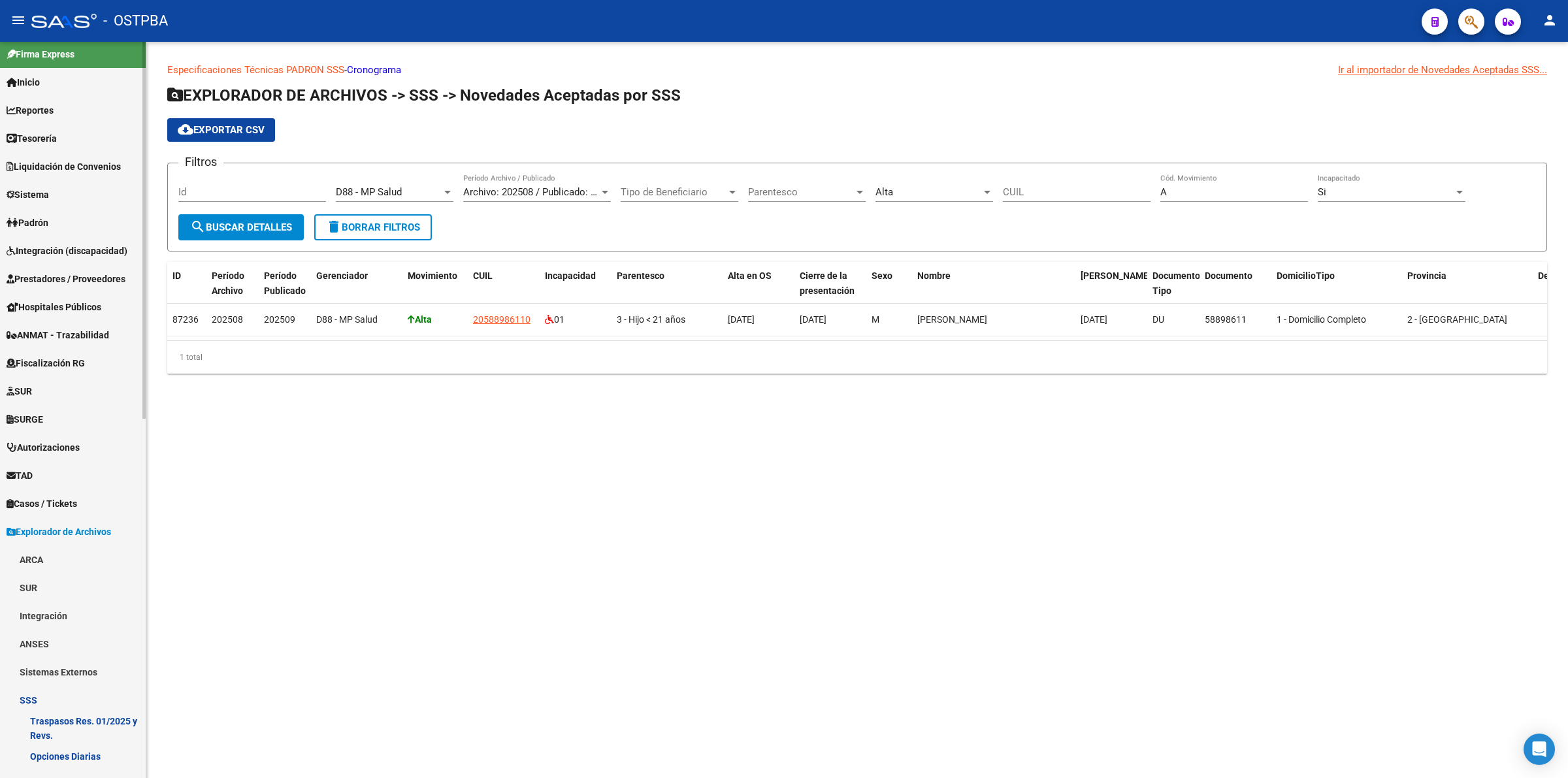
scroll to position [0, 0]
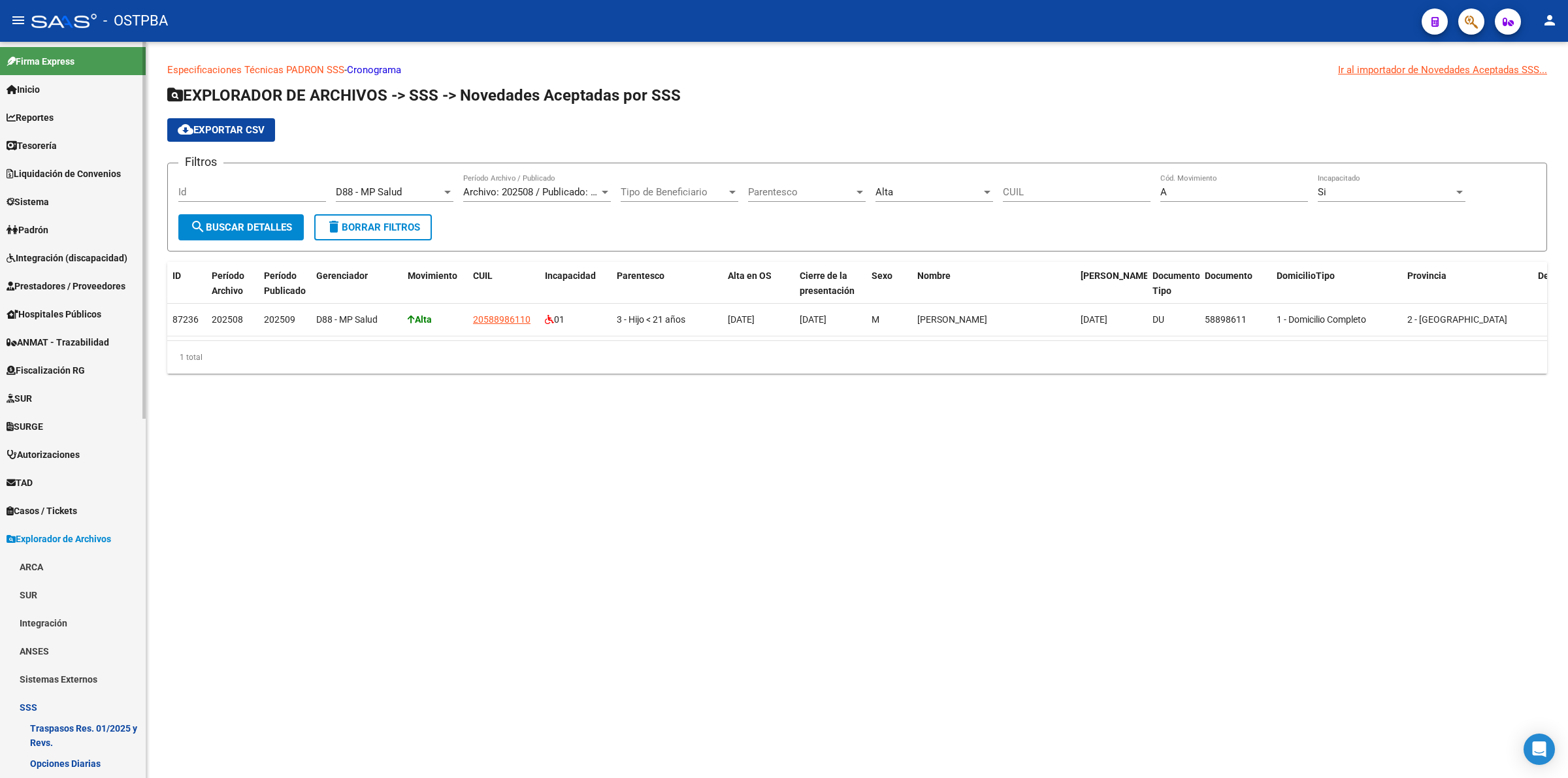
click at [70, 259] on span "Integración (discapacidad)" at bounding box center [66, 258] width 121 height 14
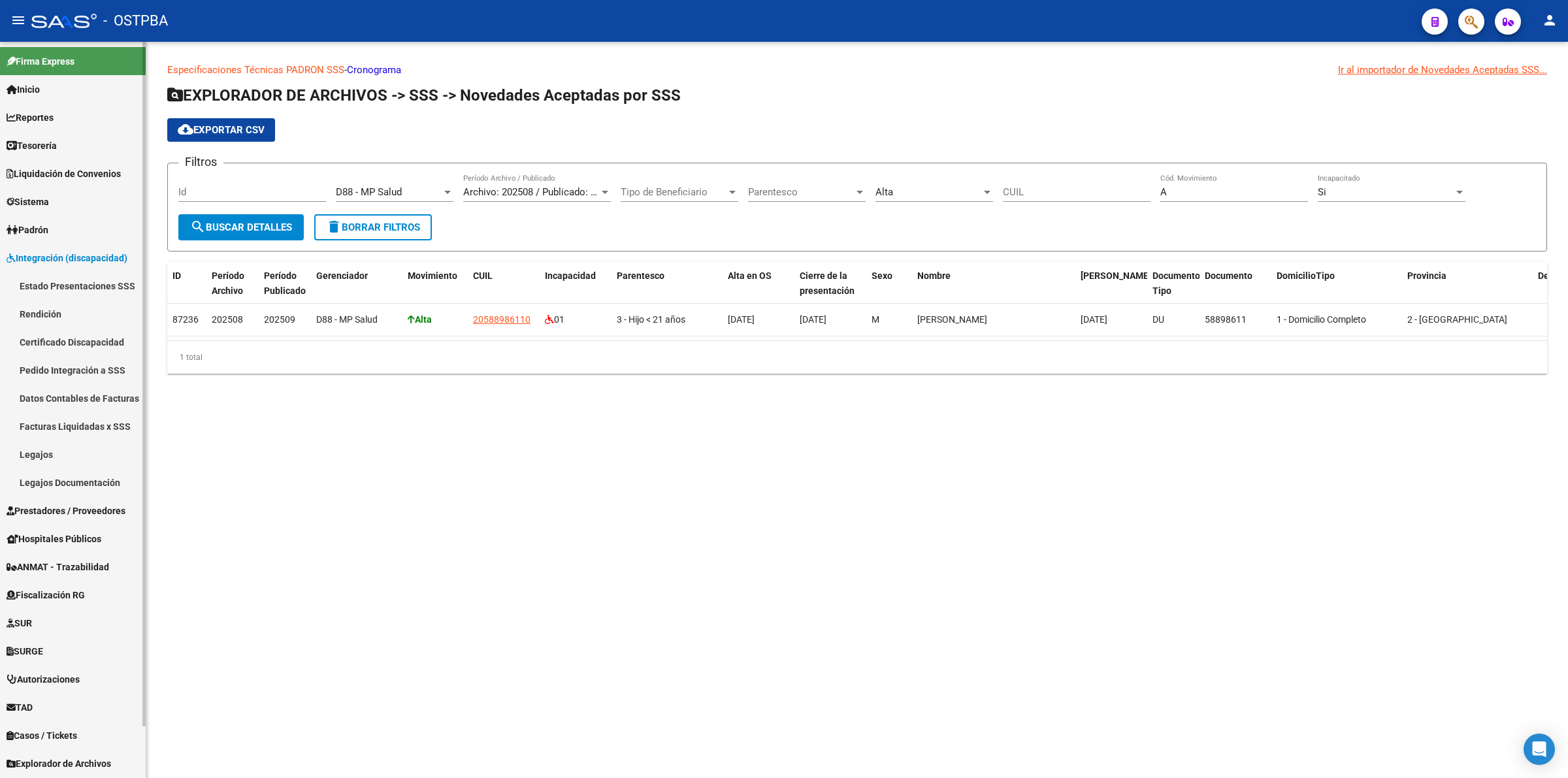
click at [84, 284] on link "Estado Presentaciones SSS" at bounding box center [73, 285] width 145 height 28
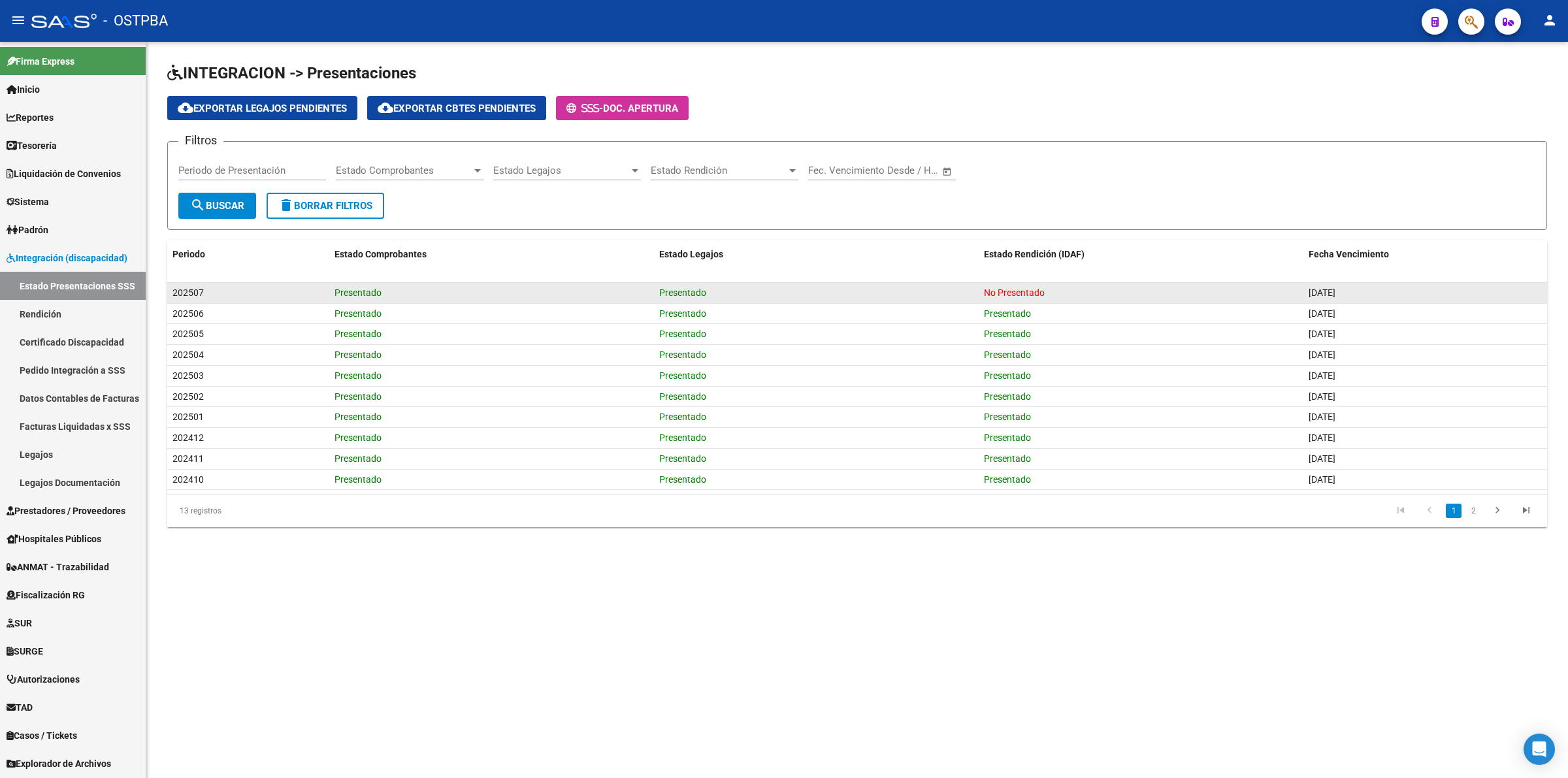
drag, startPoint x: 1078, startPoint y: 292, endPoint x: 981, endPoint y: 291, distance: 97.0
click at [981, 291] on datatable-body-cell "No Presentado" at bounding box center [1141, 292] width 324 height 20
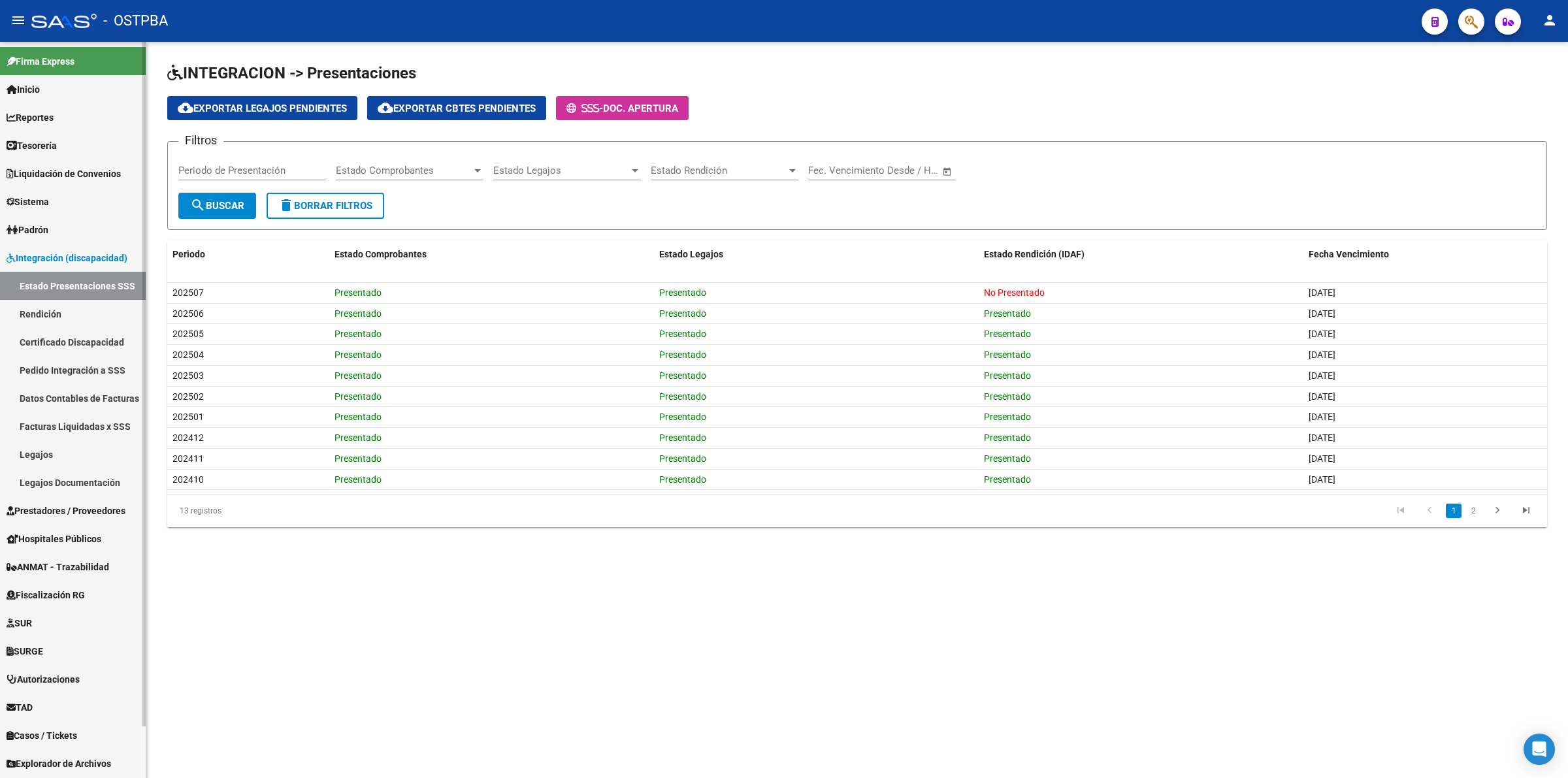
click at [77, 505] on span "Prestadores / Proveedores" at bounding box center [65, 511] width 119 height 14
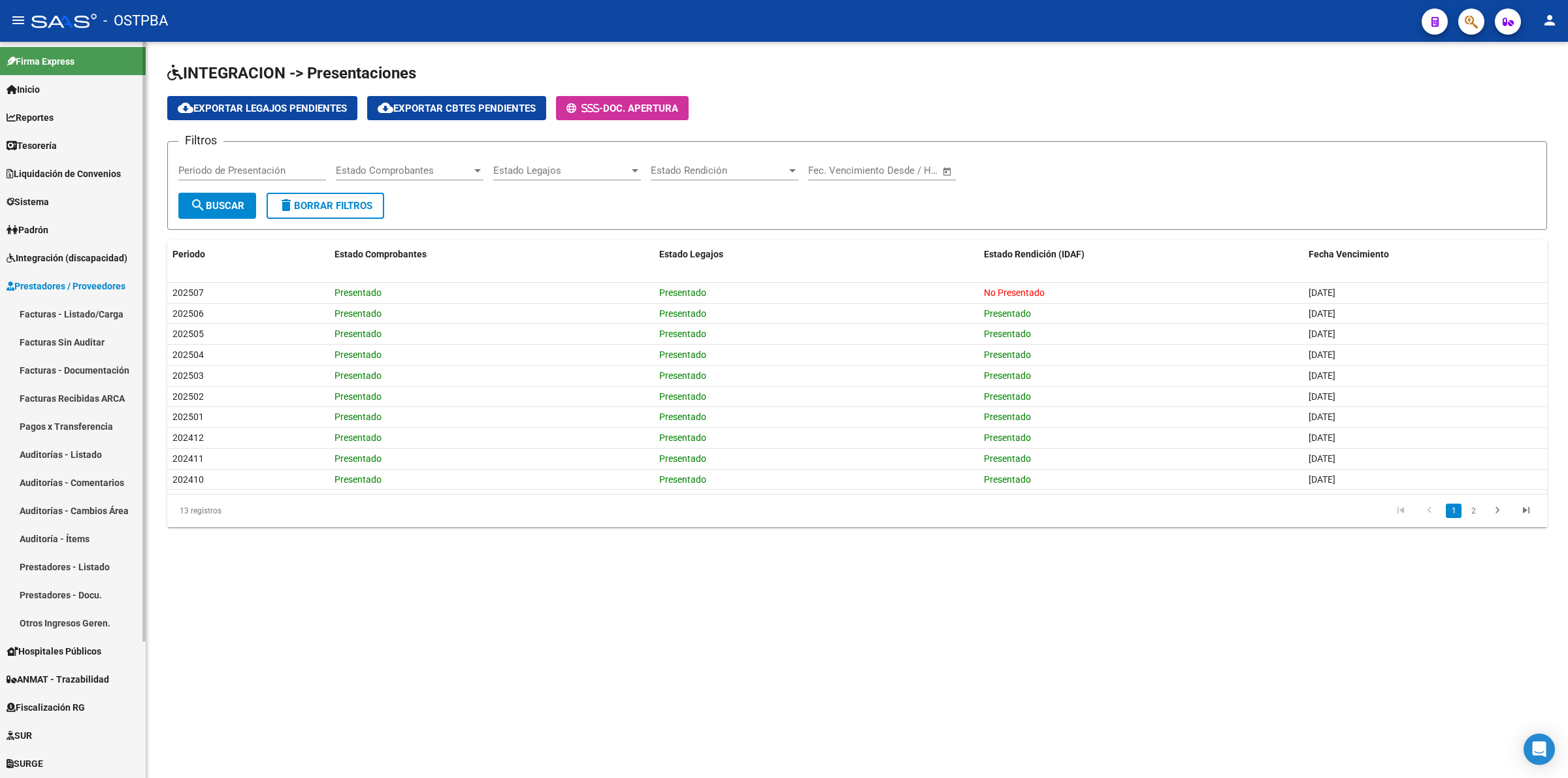
click at [84, 315] on link "Facturas - Listado/Carga" at bounding box center [73, 313] width 145 height 28
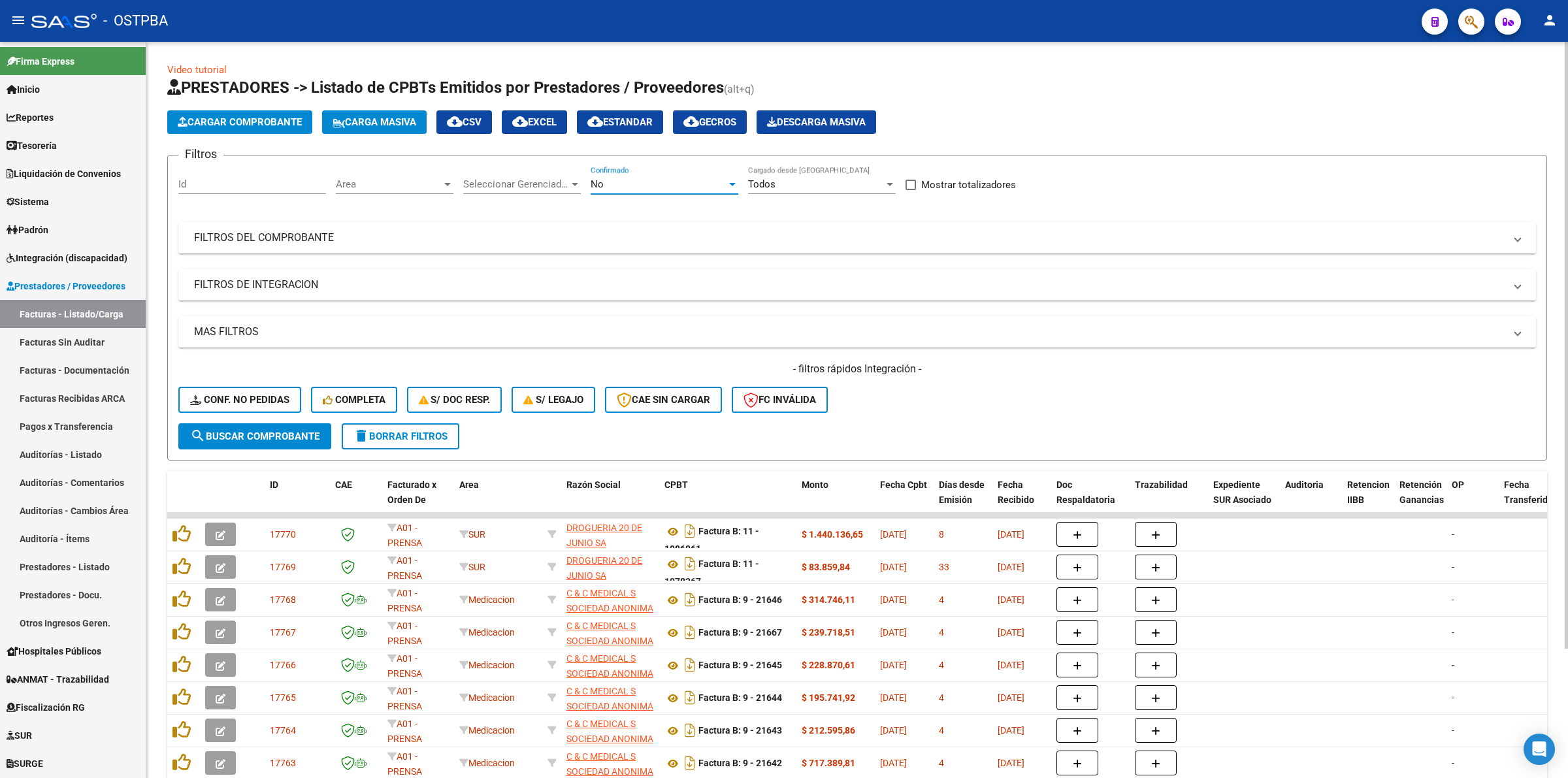
click at [681, 188] on div "No" at bounding box center [658, 184] width 136 height 12
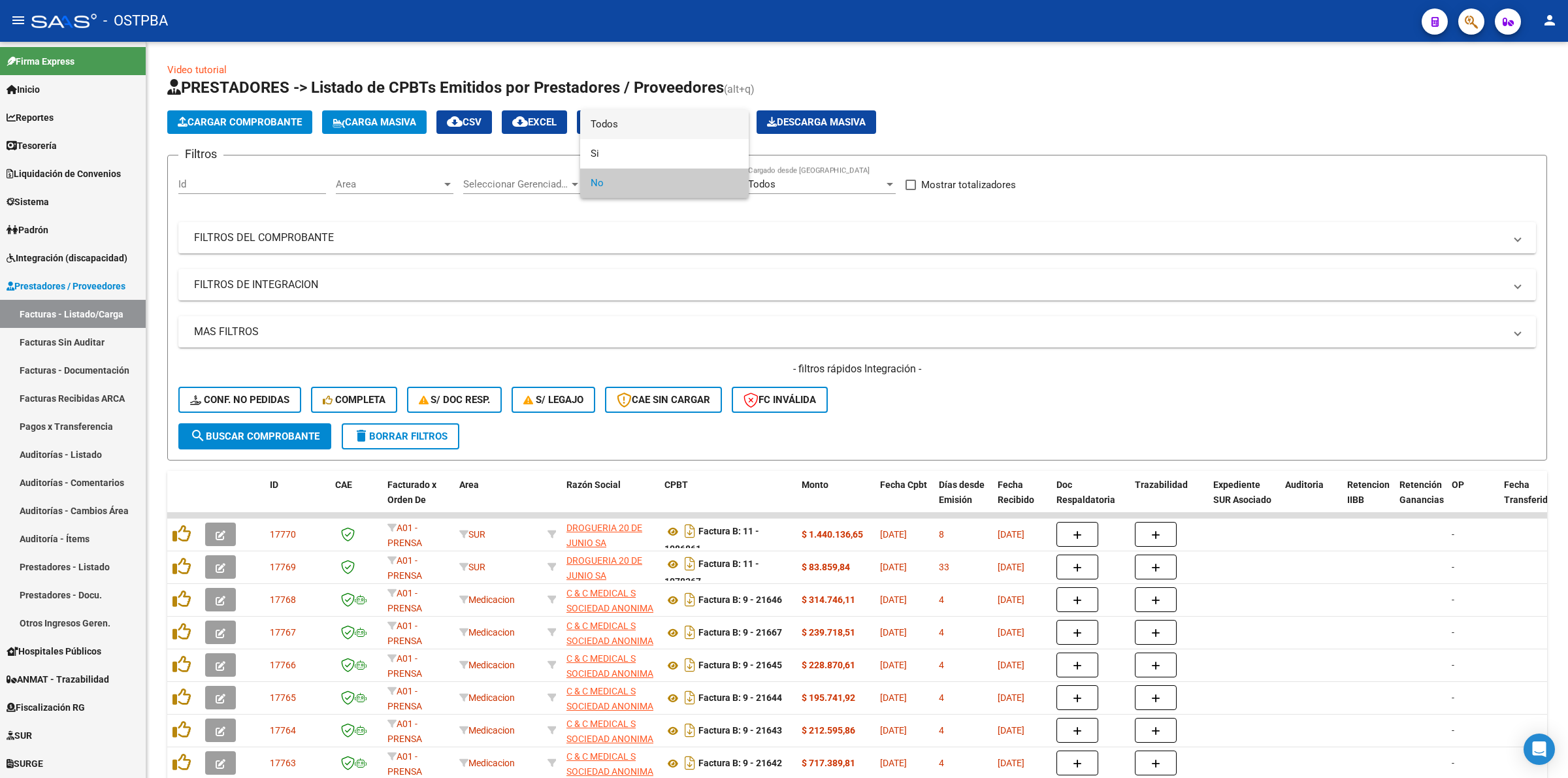
click at [673, 122] on span "Todos" at bounding box center [664, 124] width 148 height 30
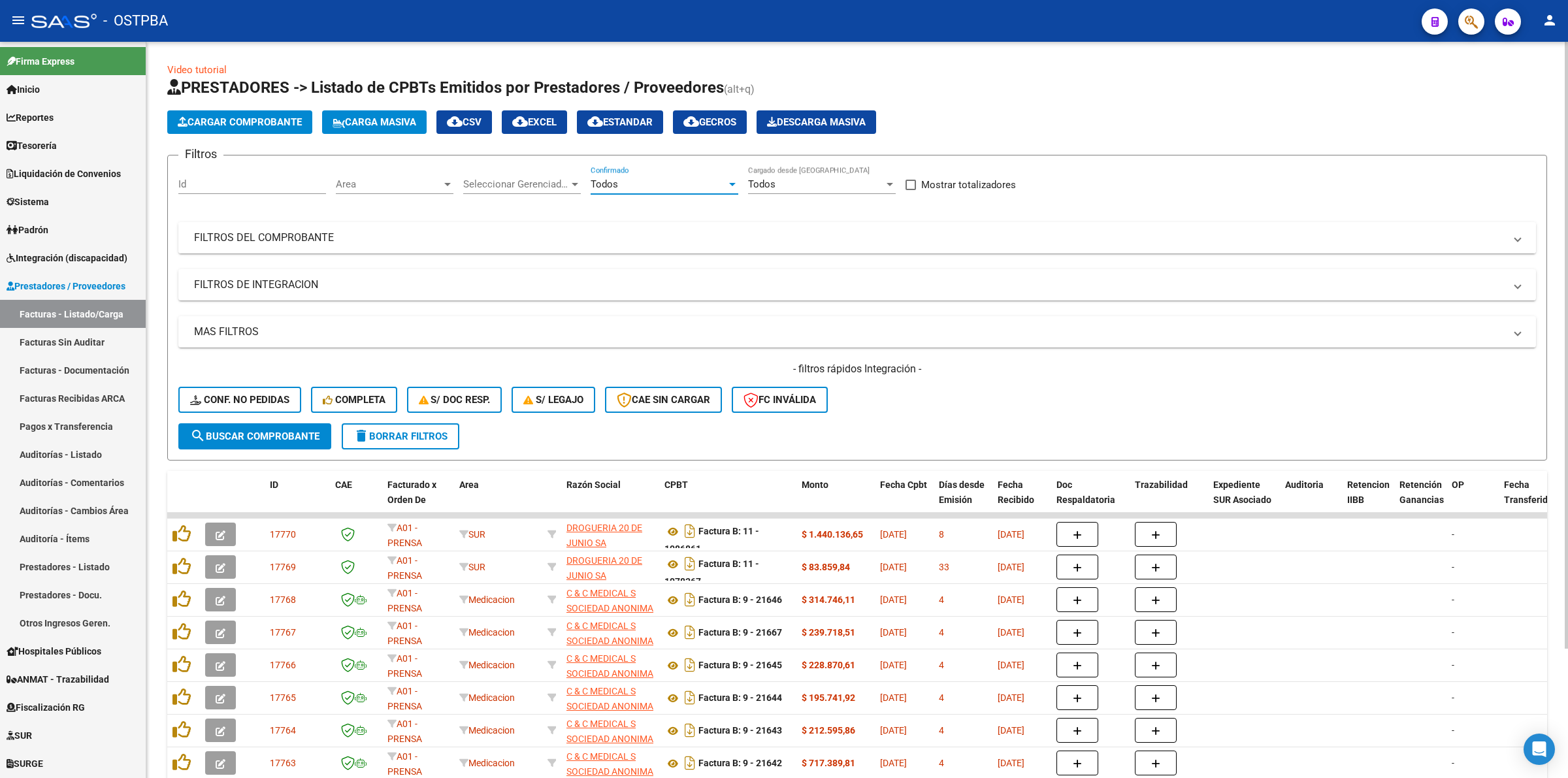
click at [342, 235] on mat-panel-title "FILTROS DEL COMPROBANTE" at bounding box center [849, 238] width 1311 height 14
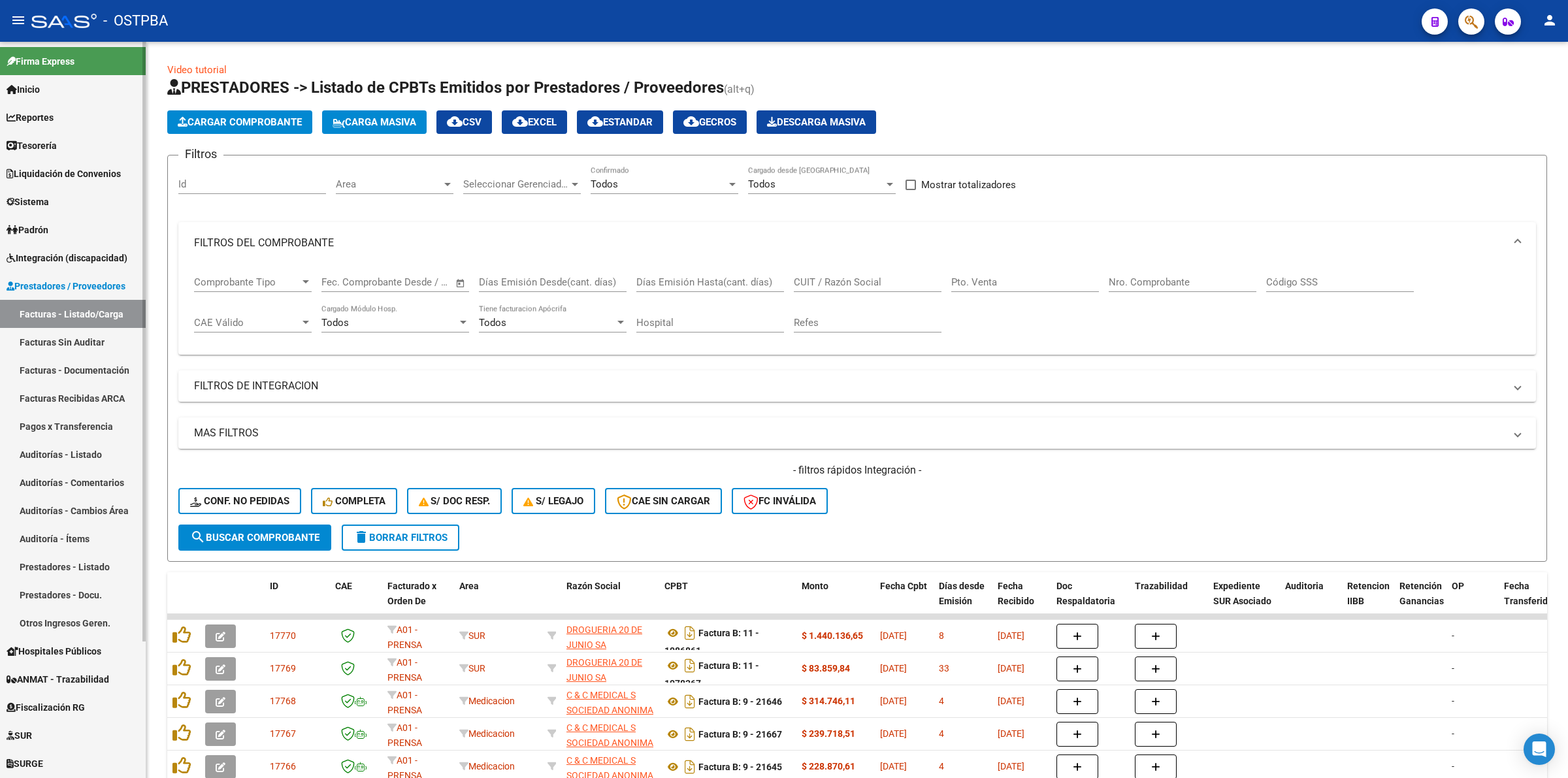
click at [63, 217] on link "Padrón" at bounding box center [73, 229] width 145 height 28
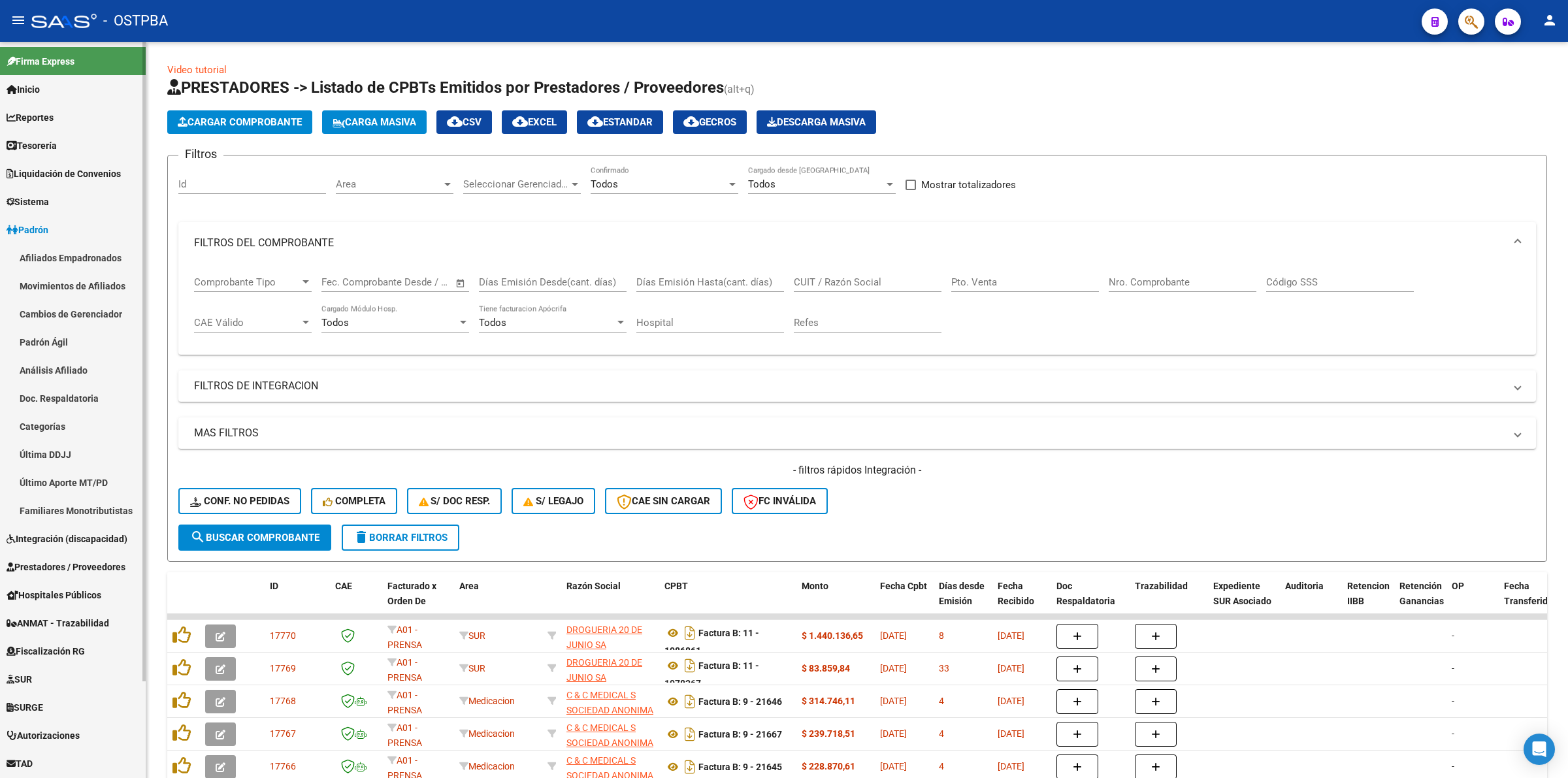
click at [59, 367] on link "Análisis Afiliado" at bounding box center [73, 370] width 145 height 28
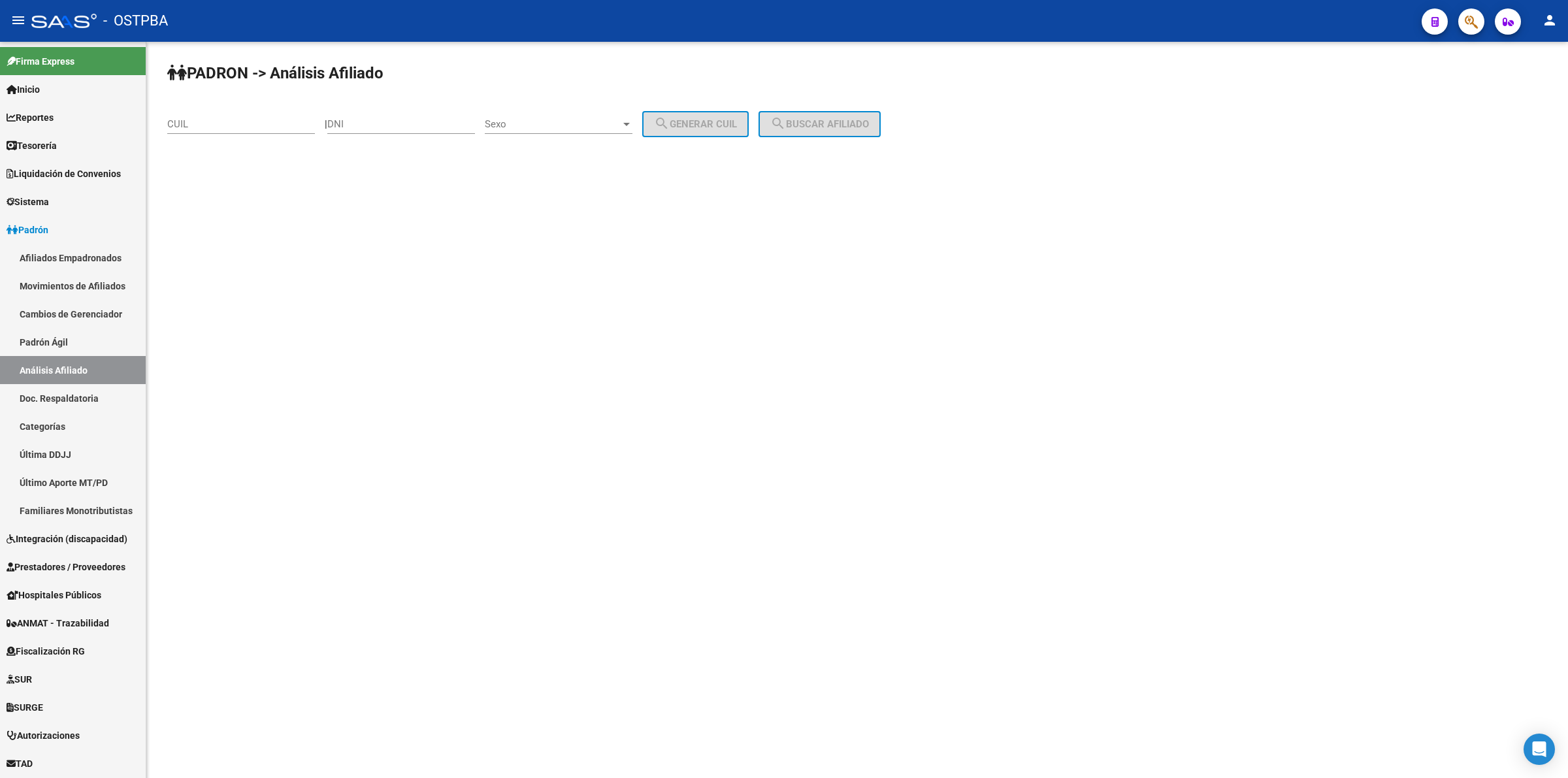
drag, startPoint x: 427, startPoint y: 128, endPoint x: 435, endPoint y: 123, distance: 9.4
click at [432, 125] on input "DNI" at bounding box center [401, 124] width 148 height 12
type input "56576776"
click at [600, 131] on div "Sexo Sexo" at bounding box center [558, 119] width 148 height 28
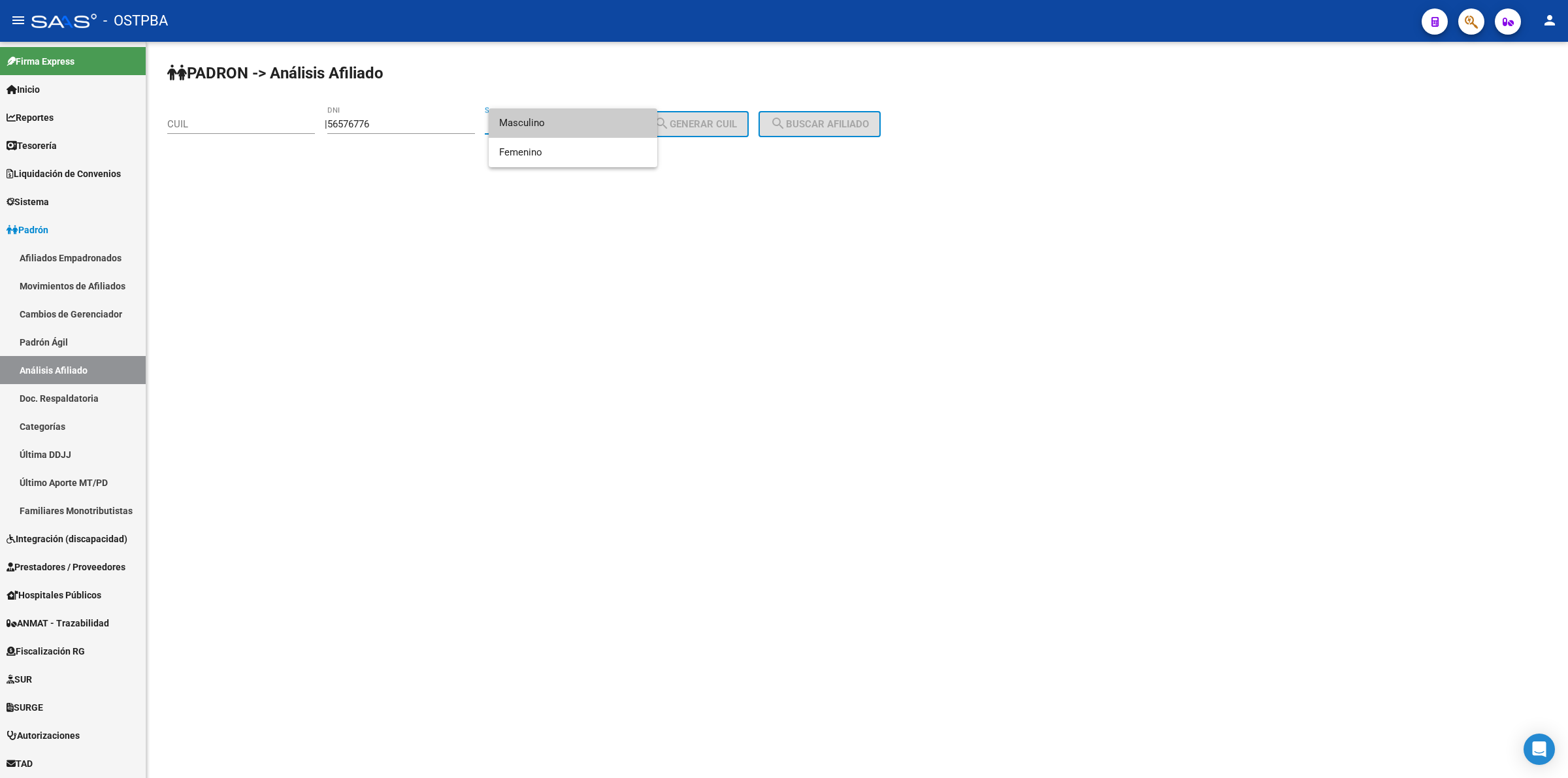
click at [597, 132] on span "Masculino" at bounding box center [573, 123] width 148 height 30
click at [717, 124] on span "search Generar CUIL" at bounding box center [696, 124] width 83 height 12
type input "20-56576776-4"
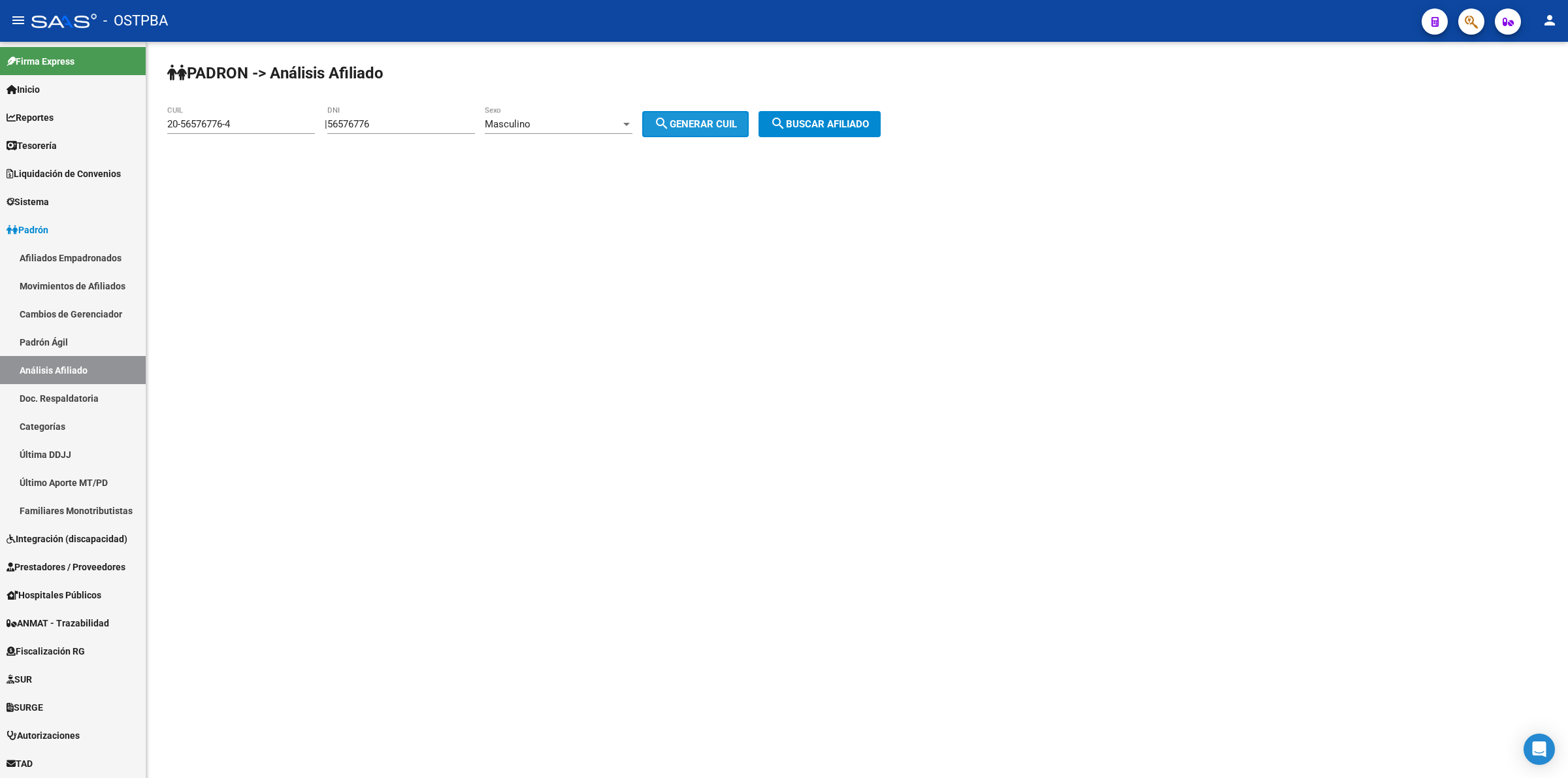
click at [837, 122] on span "search Buscar afiliado" at bounding box center [819, 124] width 98 height 12
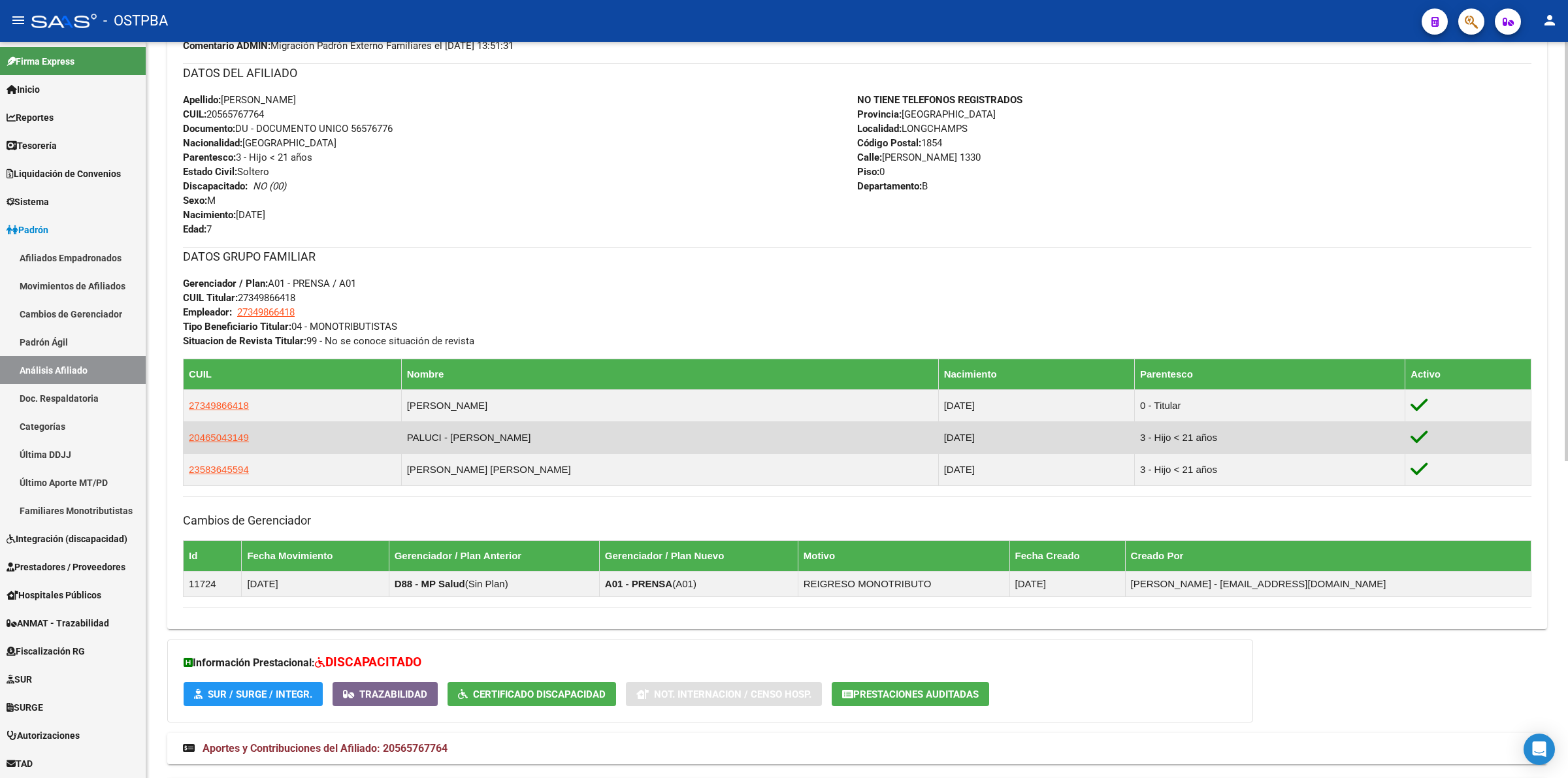
scroll to position [556, 0]
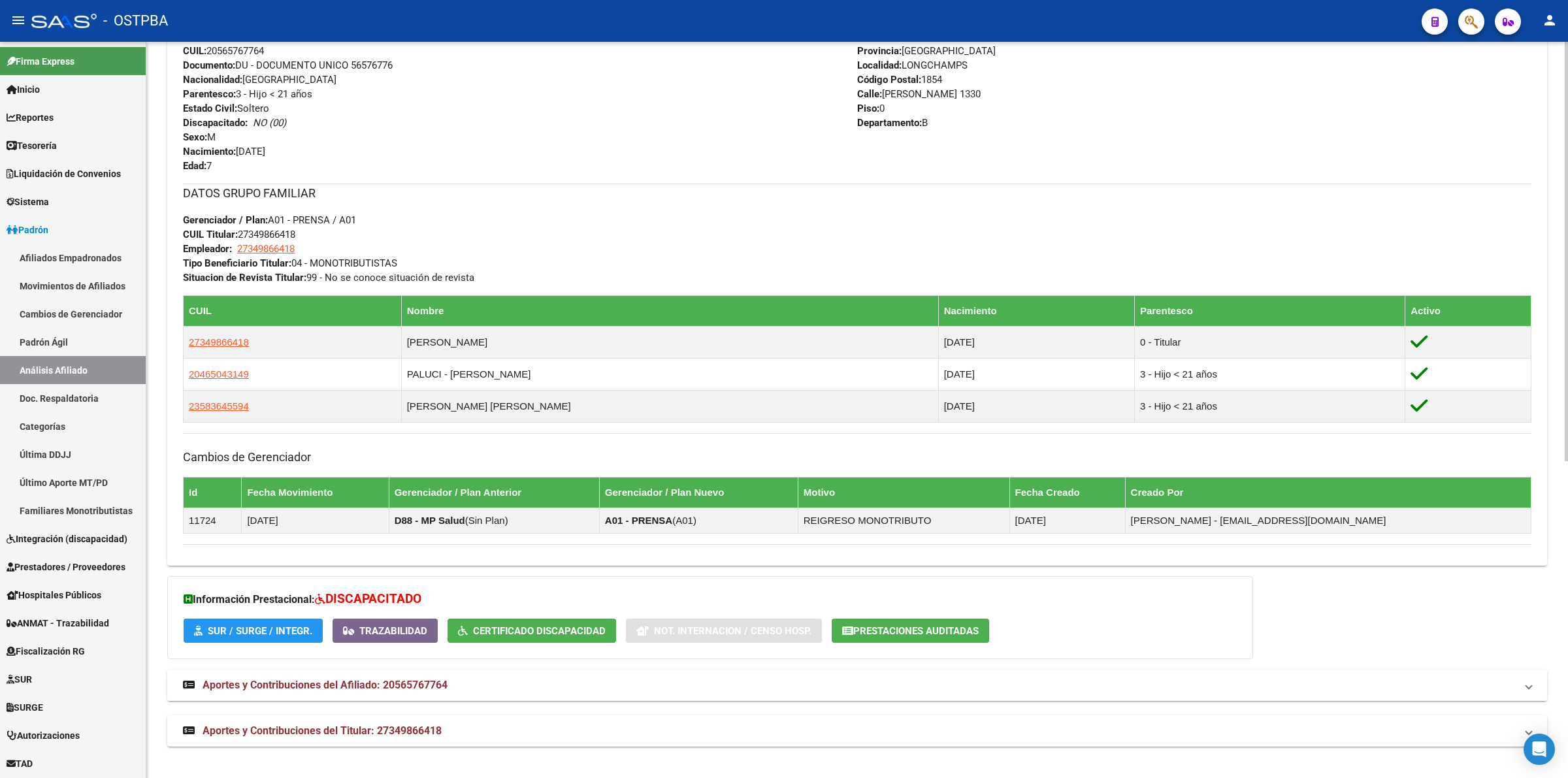
click at [336, 687] on span "Aportes y Contribuciones del Afiliado: 20565767764" at bounding box center [325, 685] width 245 height 13
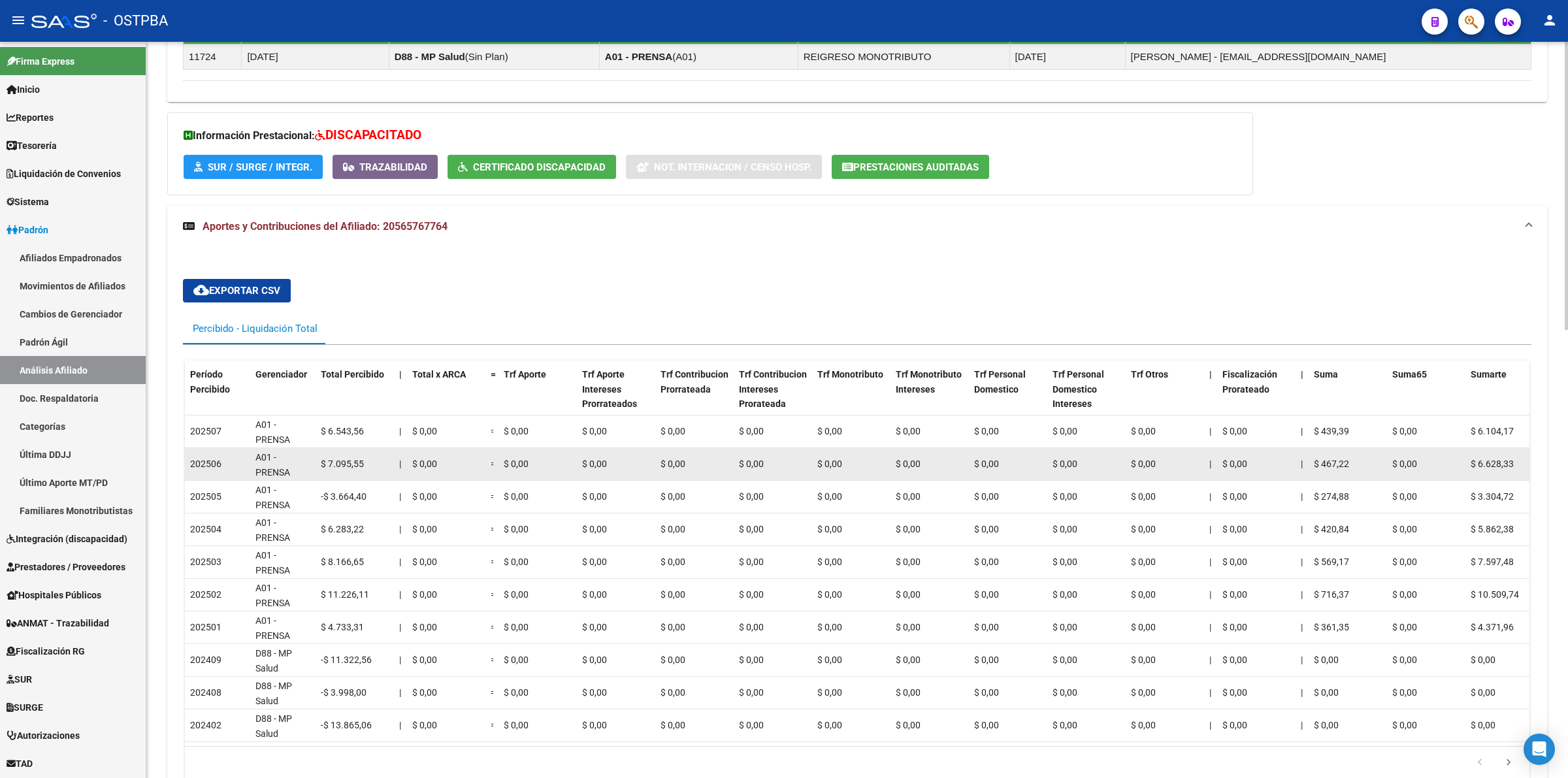
scroll to position [1143, 0]
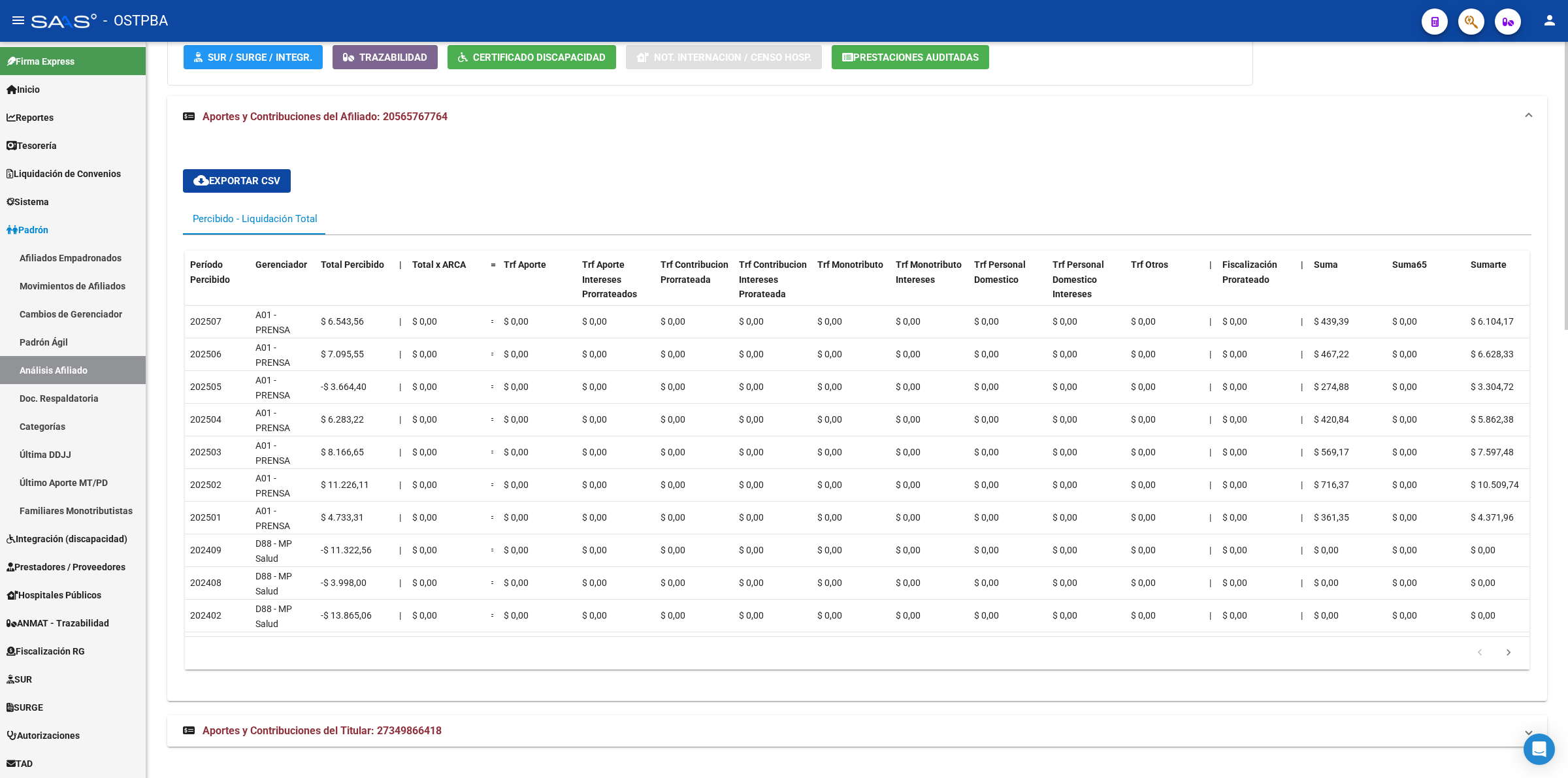
click at [331, 724] on strong "Aportes y Contribuciones del Titular: 27349866418" at bounding box center [312, 731] width 259 height 14
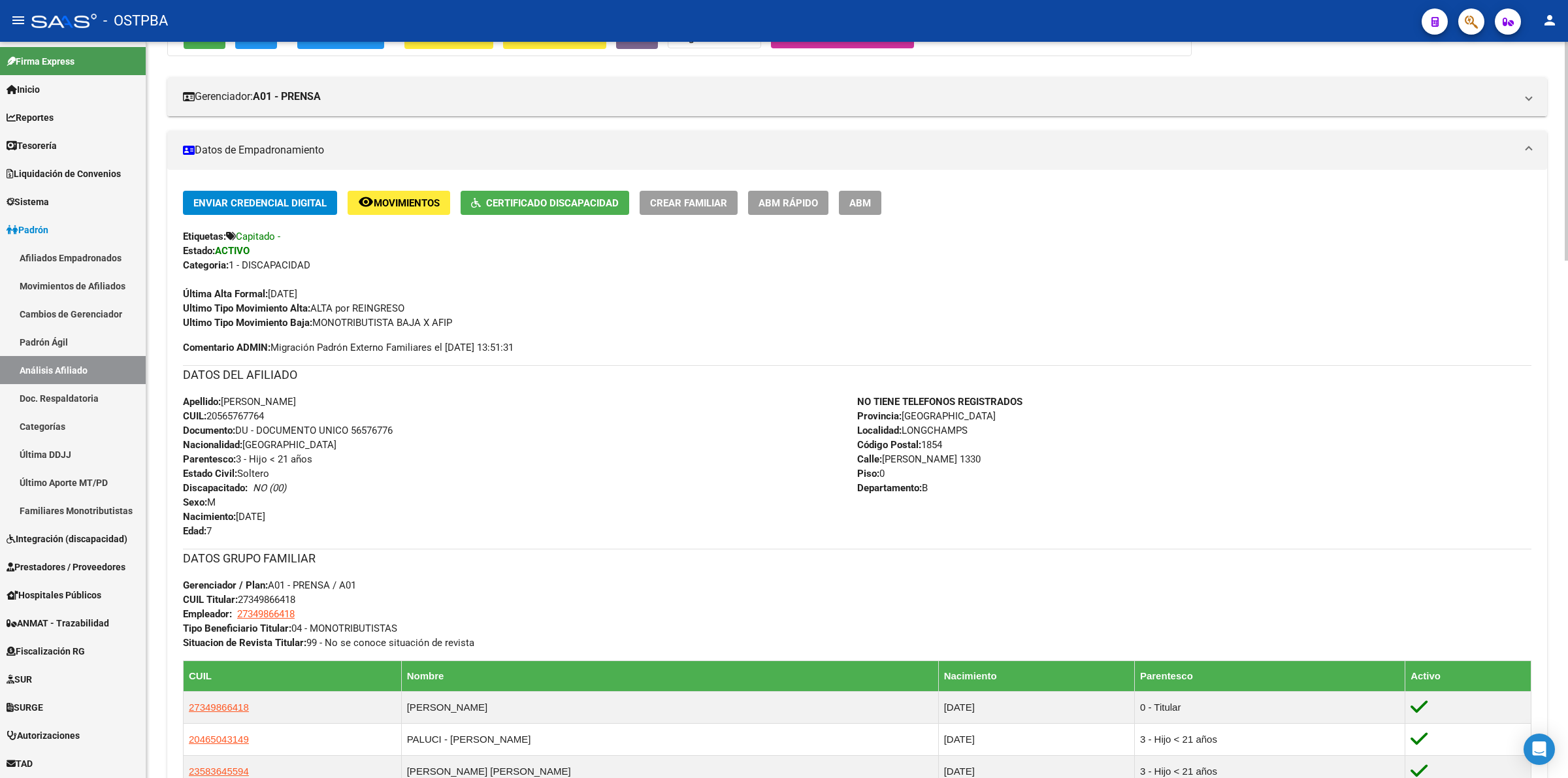
scroll to position [0, 0]
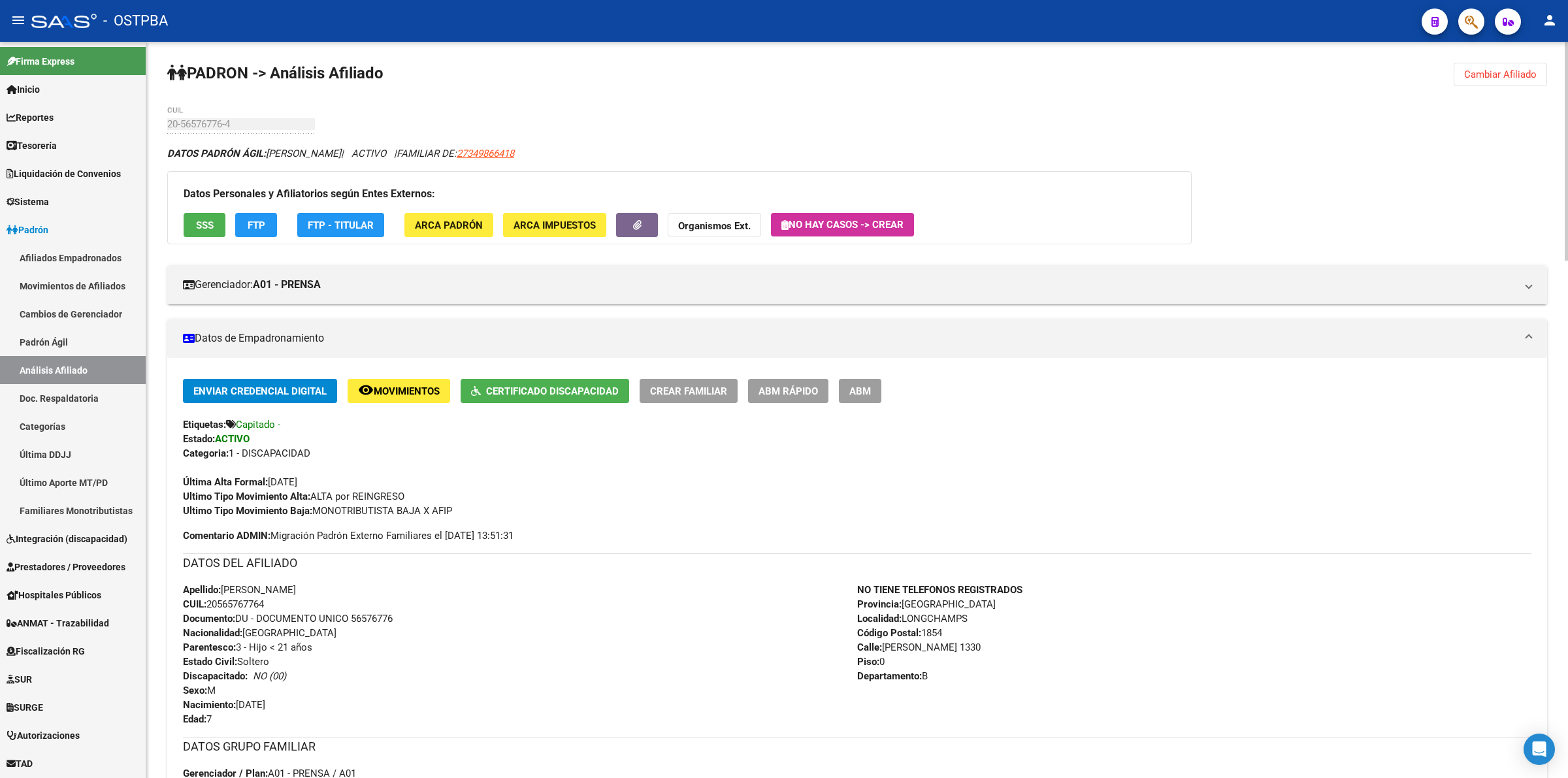
click at [1137, 431] on div "Enviar Credencial Digital remove_red_eye Movimientos Certificado Discapacidad C…" at bounding box center [857, 448] width 1348 height 139
click at [57, 147] on span "Tesorería" at bounding box center [31, 145] width 50 height 14
